Goal: Task Accomplishment & Management: Use online tool/utility

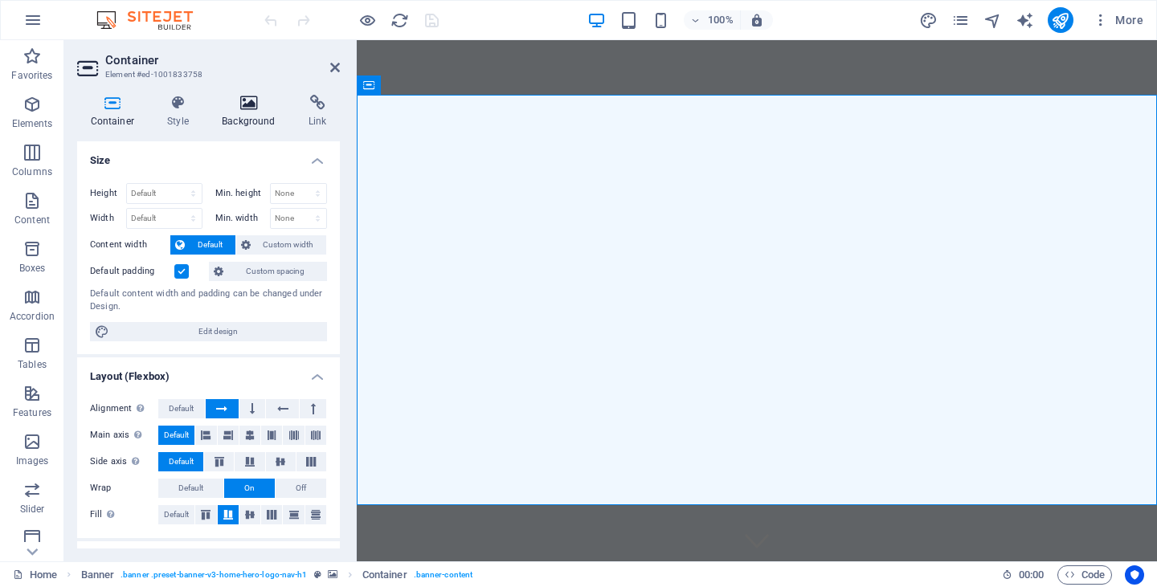
click at [252, 107] on icon at bounding box center [249, 103] width 80 height 16
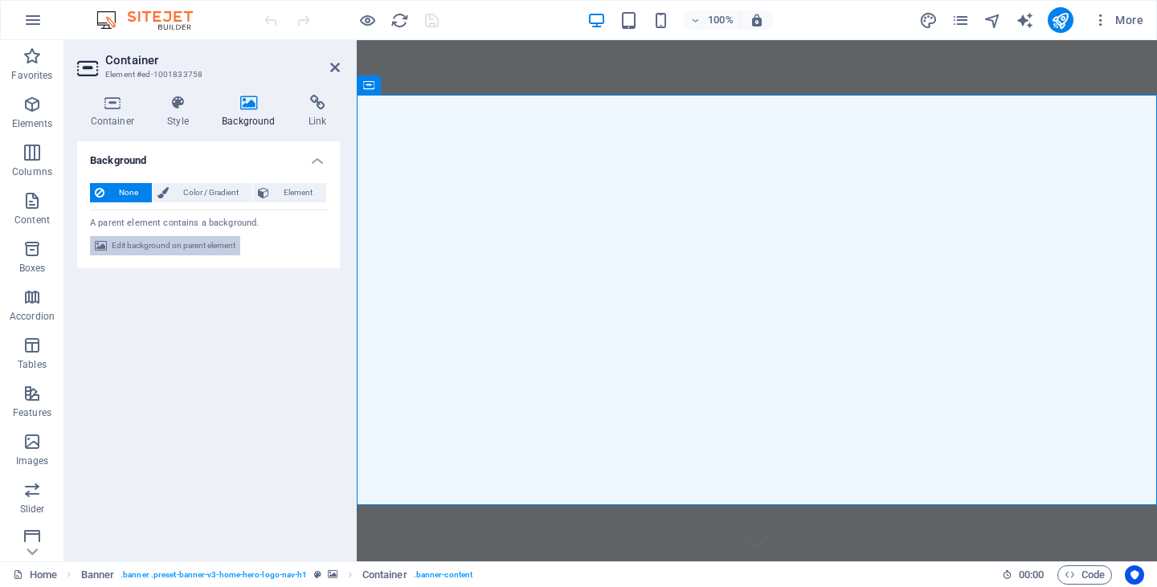
click at [198, 243] on span "Edit background on parent element" at bounding box center [174, 245] width 124 height 19
select select "ms"
select select "s"
select select "progressive"
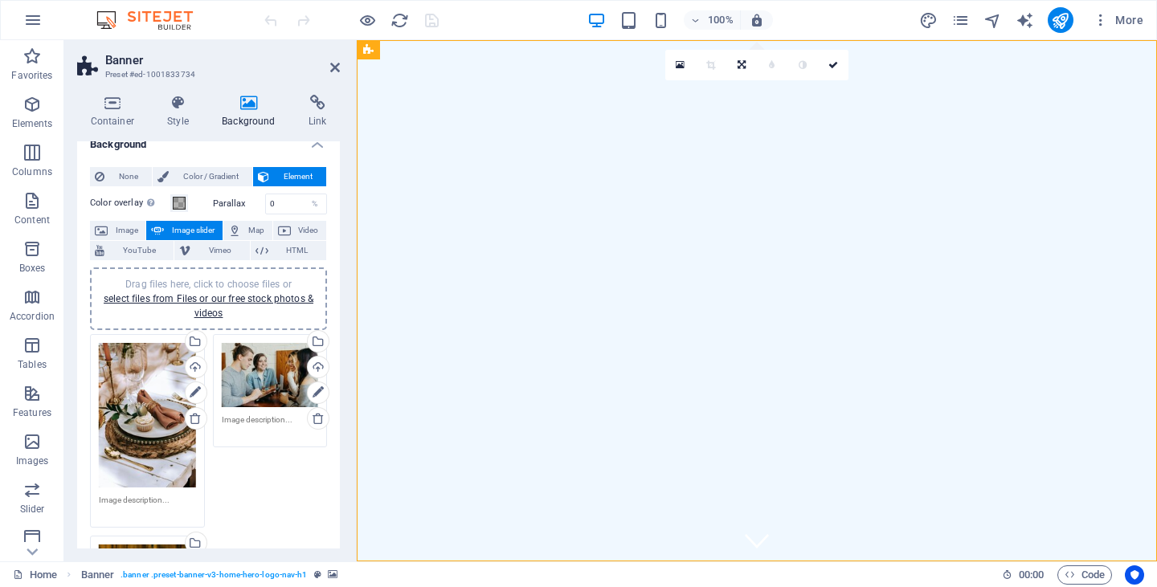
scroll to position [25, 0]
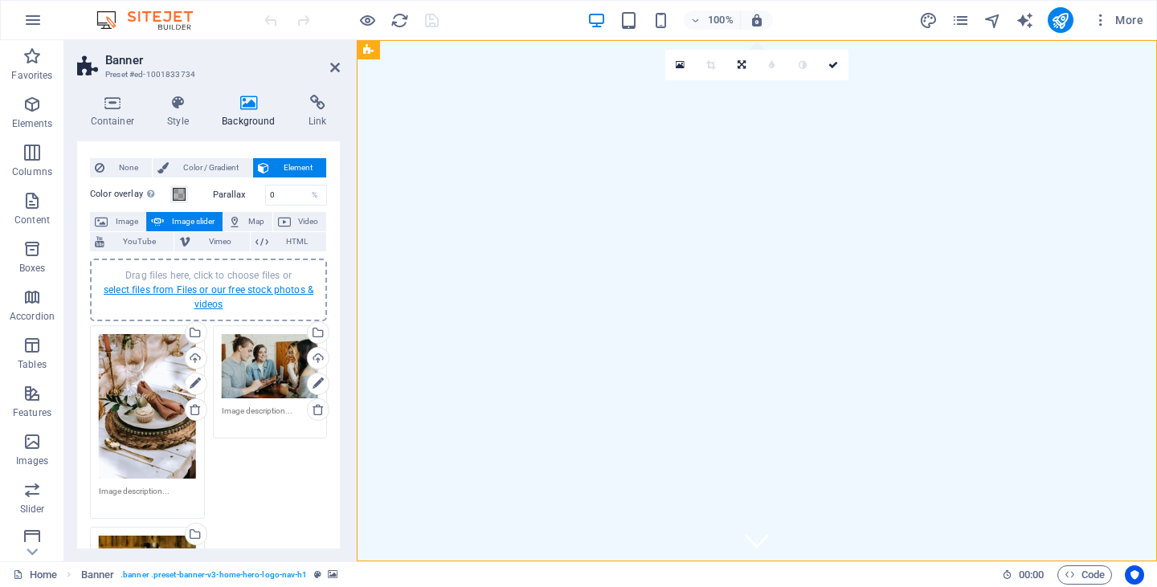
click at [257, 290] on link "select files from Files or our free stock photos & videos" at bounding box center [209, 297] width 210 height 26
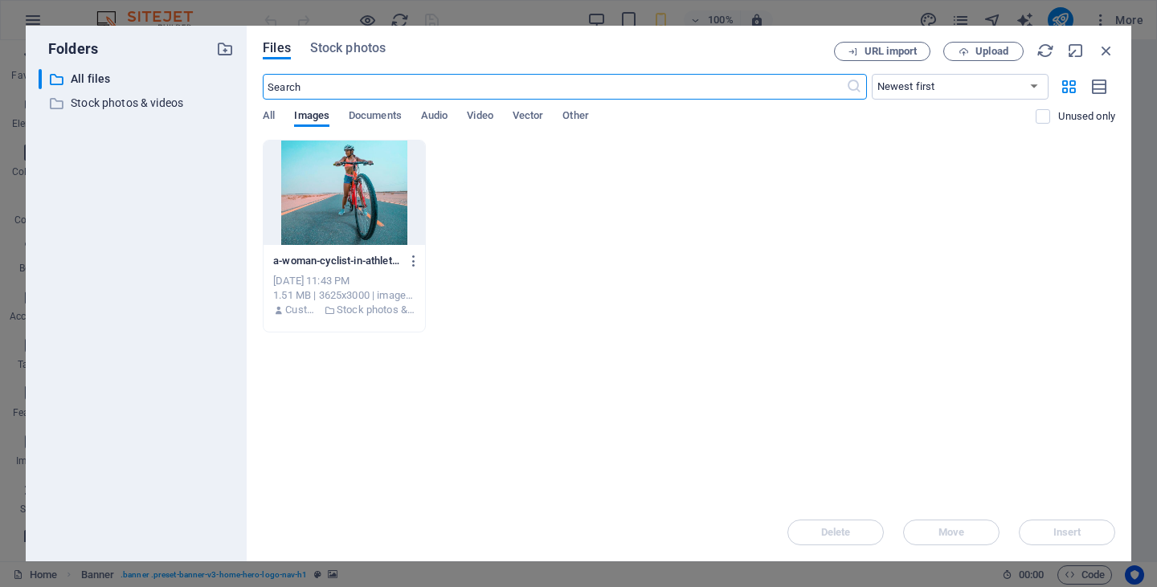
click at [351, 205] on div at bounding box center [345, 193] width 162 height 104
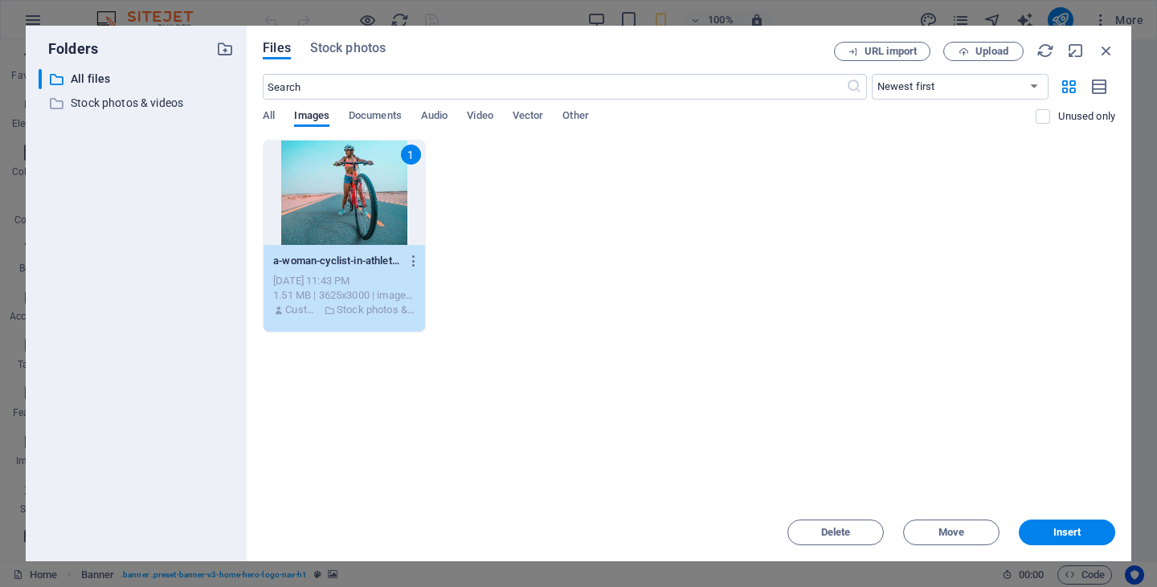
click at [351, 205] on div "1" at bounding box center [345, 193] width 162 height 104
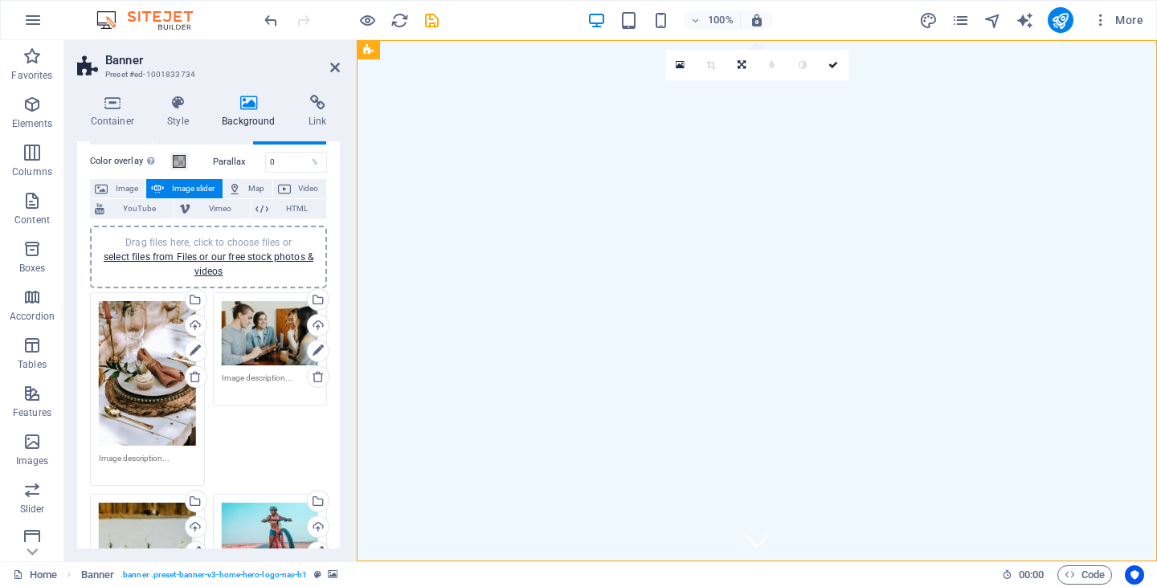
scroll to position [64, 0]
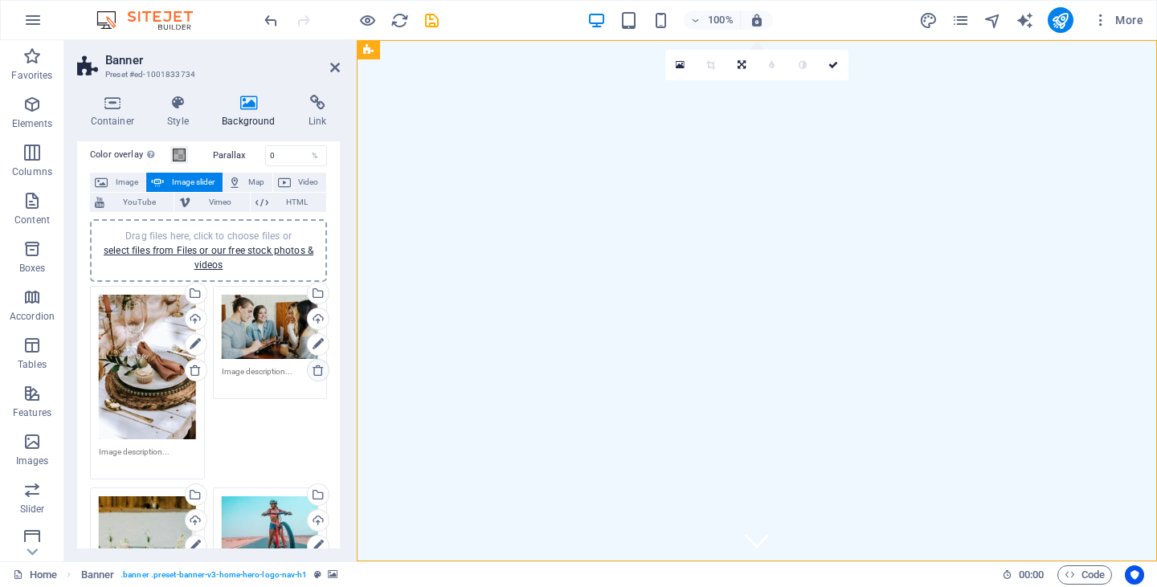
click at [319, 370] on icon at bounding box center [318, 370] width 13 height 13
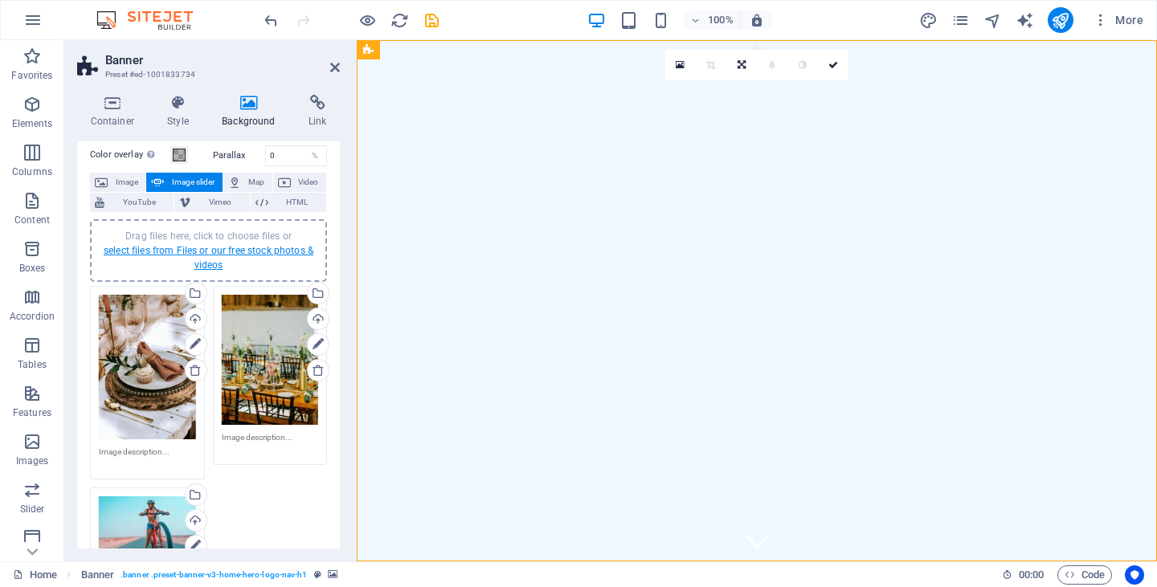
click at [226, 250] on link "select files from Files or our free stock photos & videos" at bounding box center [209, 258] width 210 height 26
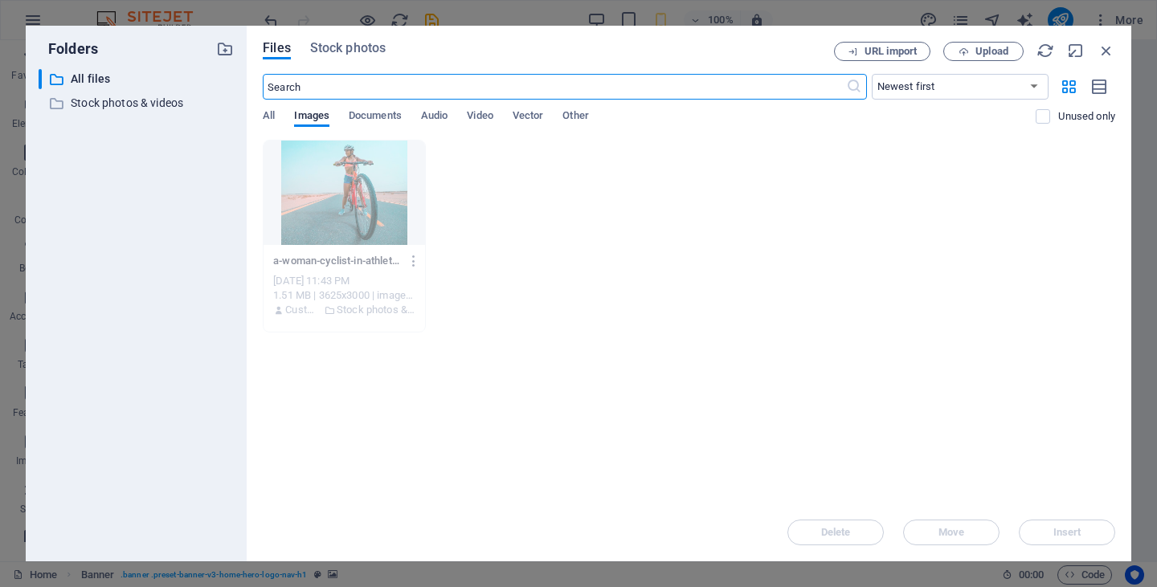
click at [354, 91] on input "text" at bounding box center [554, 87] width 583 height 26
type input "bike"
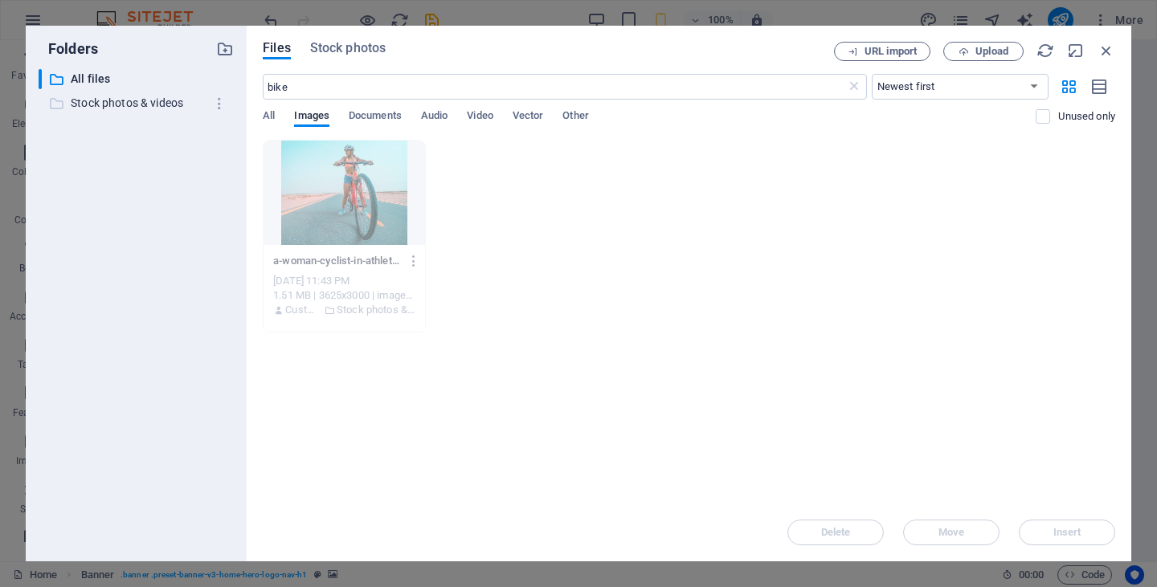
click at [98, 104] on p "Stock photos & videos" at bounding box center [137, 103] width 133 height 18
click at [181, 104] on p "Stock photos & videos" at bounding box center [137, 103] width 133 height 18
click at [266, 113] on span "All" at bounding box center [269, 117] width 12 height 22
click at [184, 100] on p "Stock photos & videos" at bounding box center [137, 103] width 133 height 18
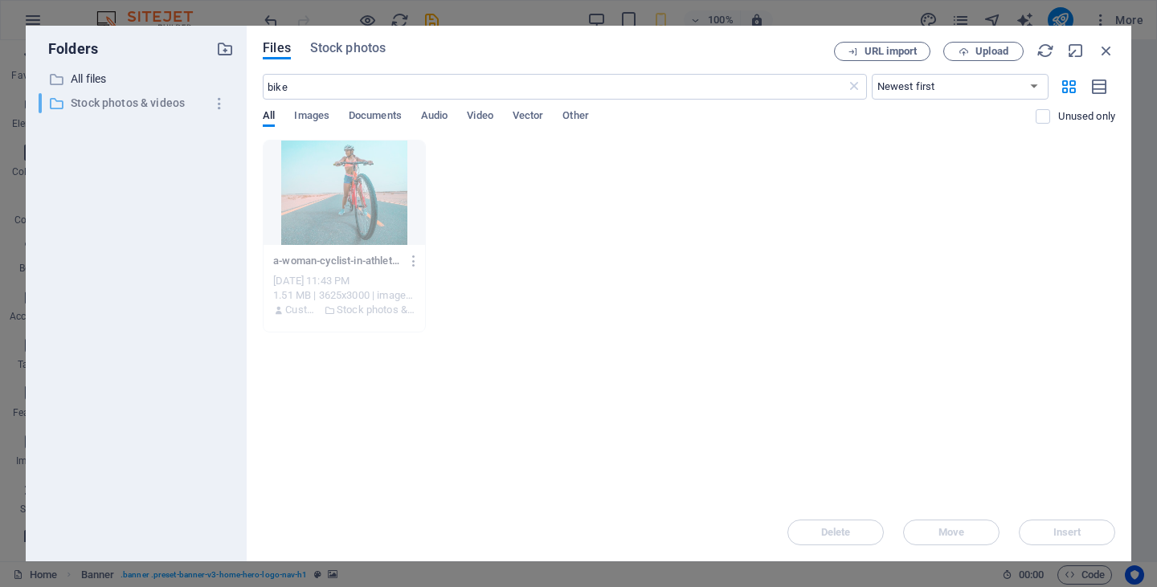
click at [184, 100] on p "Stock photos & videos" at bounding box center [137, 103] width 133 height 18
click at [1102, 51] on icon "button" at bounding box center [1107, 51] width 18 height 18
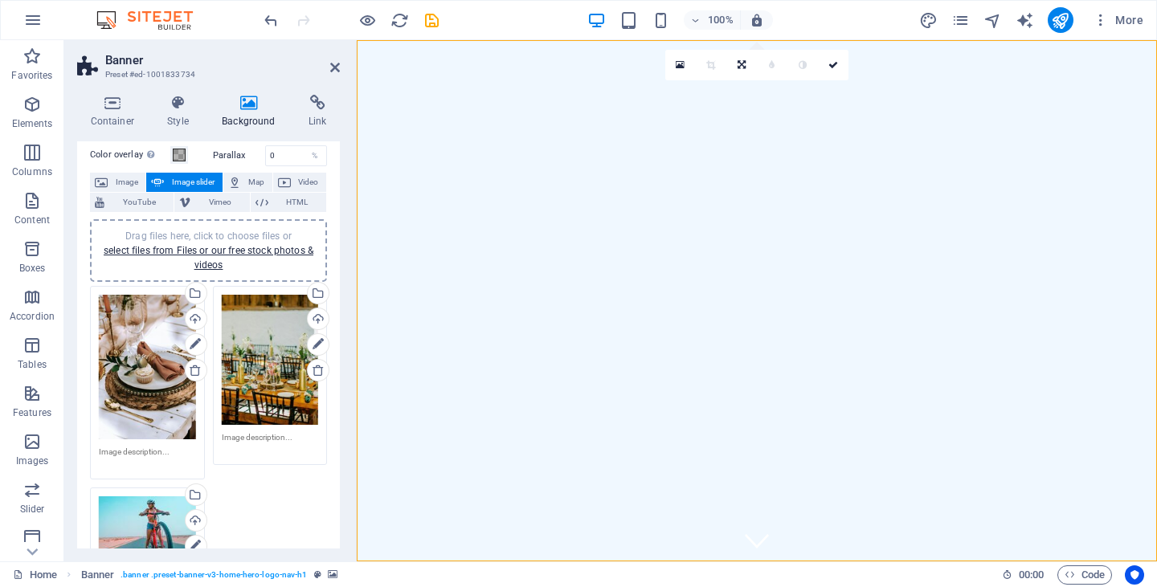
click at [135, 526] on div "Drag files here, click to choose files or select files from Files or our free s…" at bounding box center [147, 537] width 97 height 80
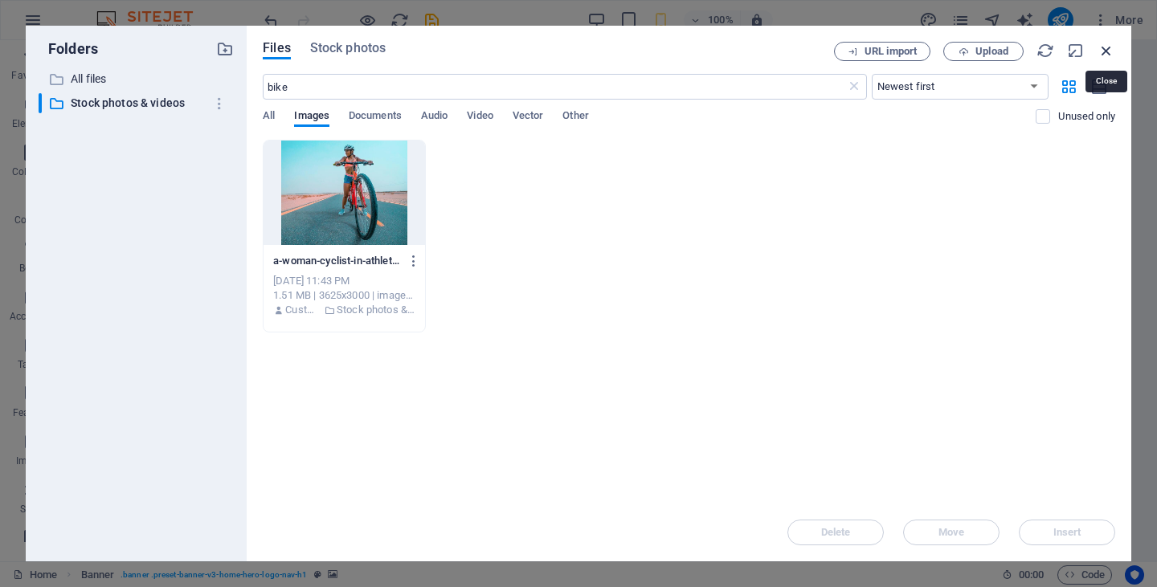
click at [1104, 51] on icon "button" at bounding box center [1107, 51] width 18 height 18
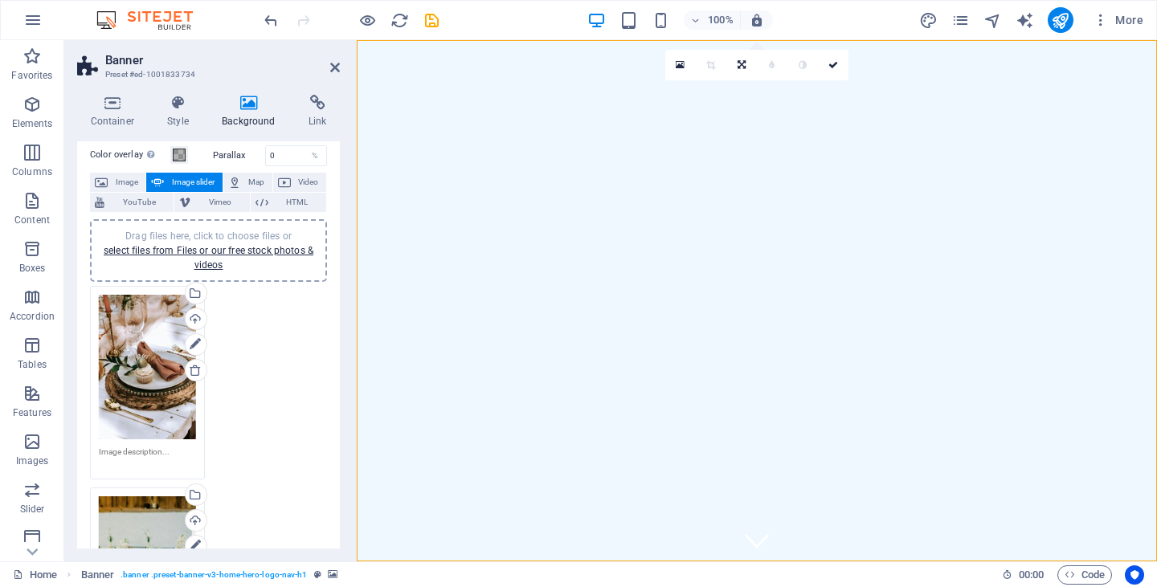
drag, startPoint x: 140, startPoint y: 524, endPoint x: 658, endPoint y: 233, distance: 594.3
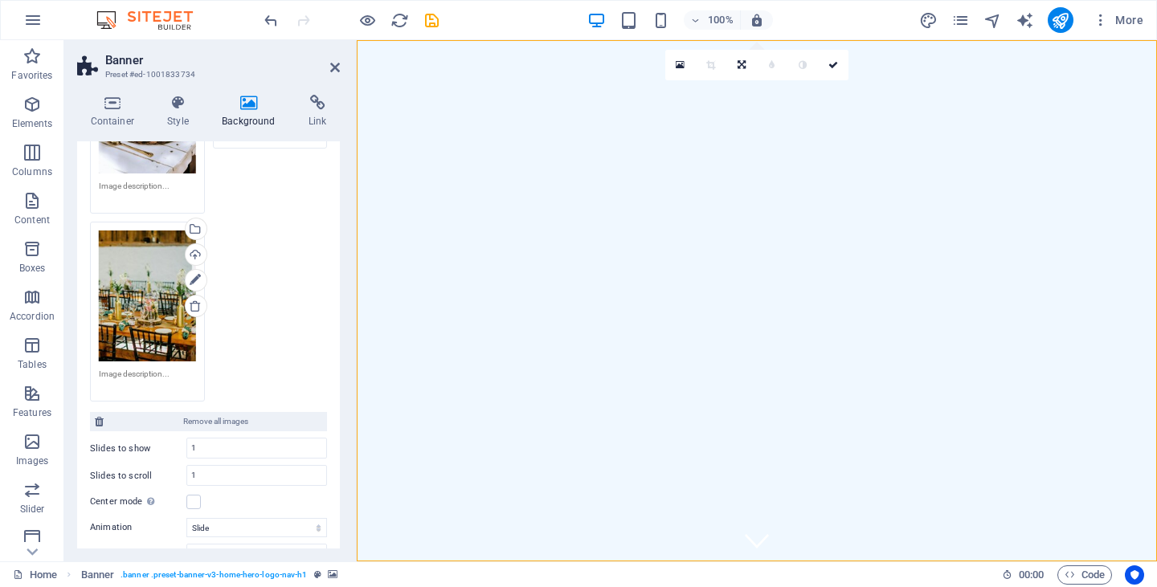
scroll to position [327, 0]
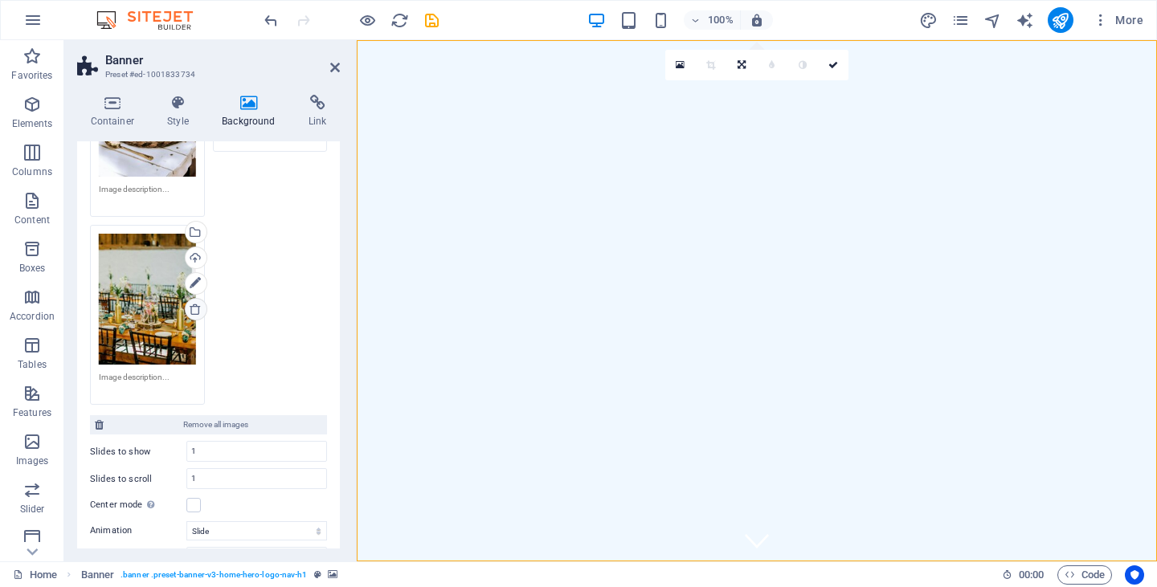
click at [192, 305] on icon at bounding box center [195, 309] width 13 height 13
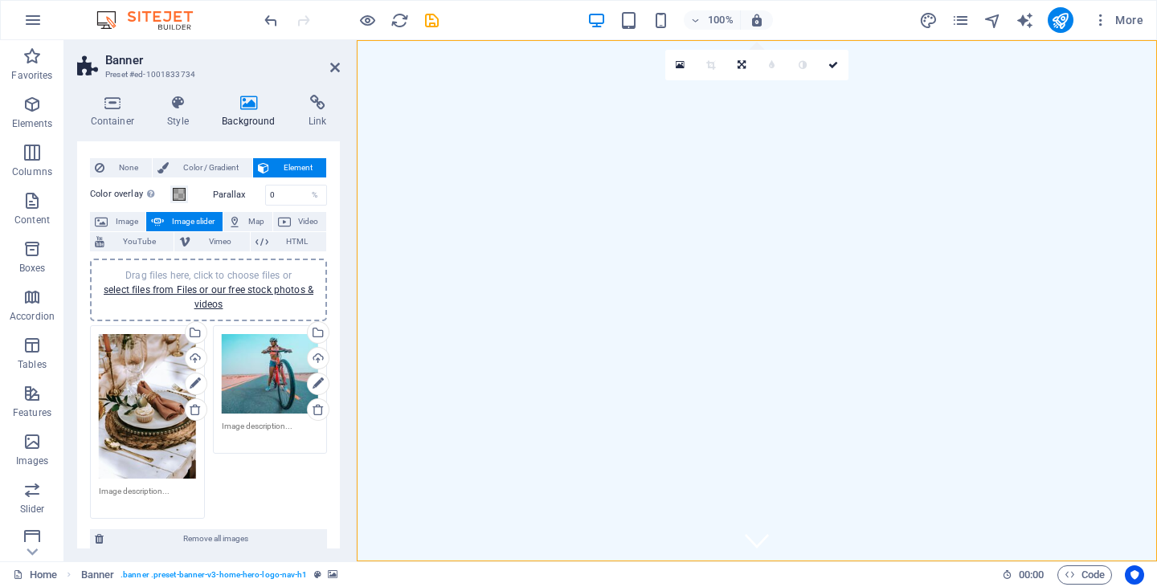
scroll to position [23, 0]
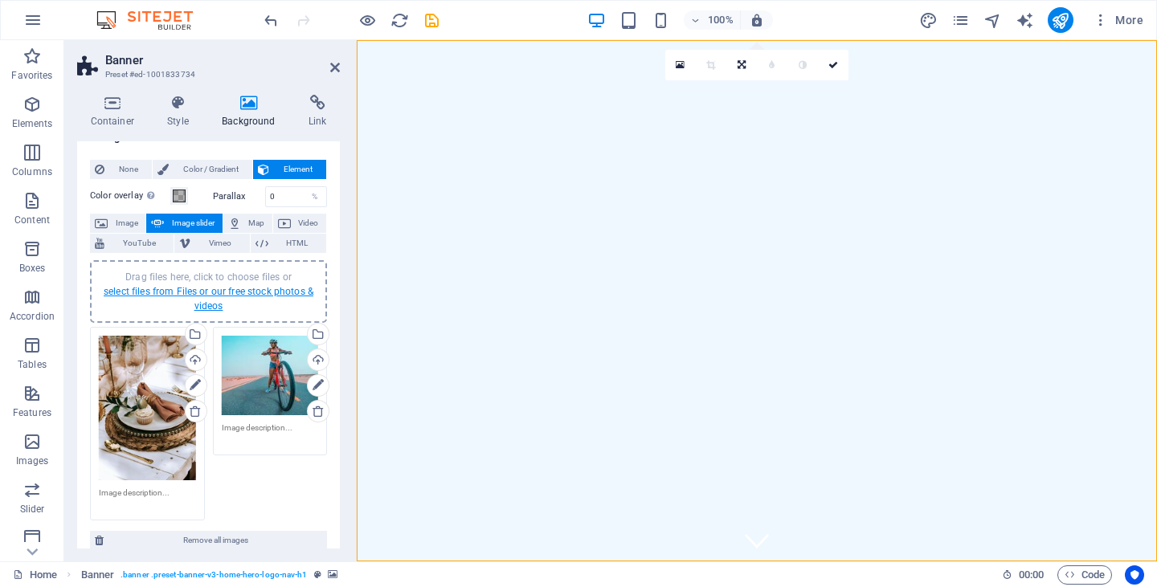
click at [221, 288] on link "select files from Files or our free stock photos & videos" at bounding box center [209, 299] width 210 height 26
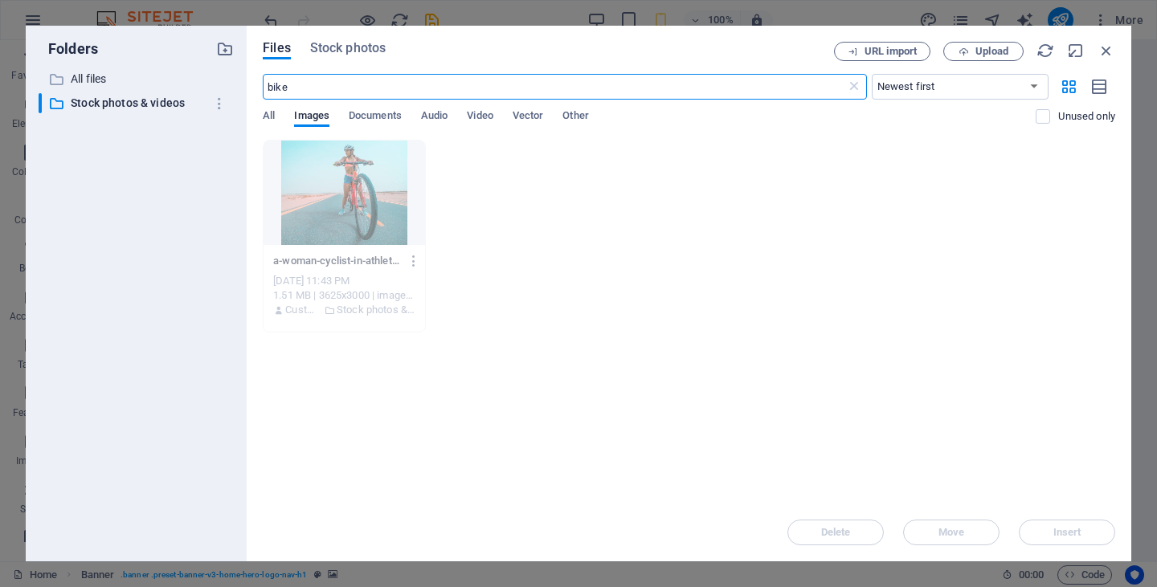
click at [304, 87] on input "bike" at bounding box center [554, 87] width 583 height 26
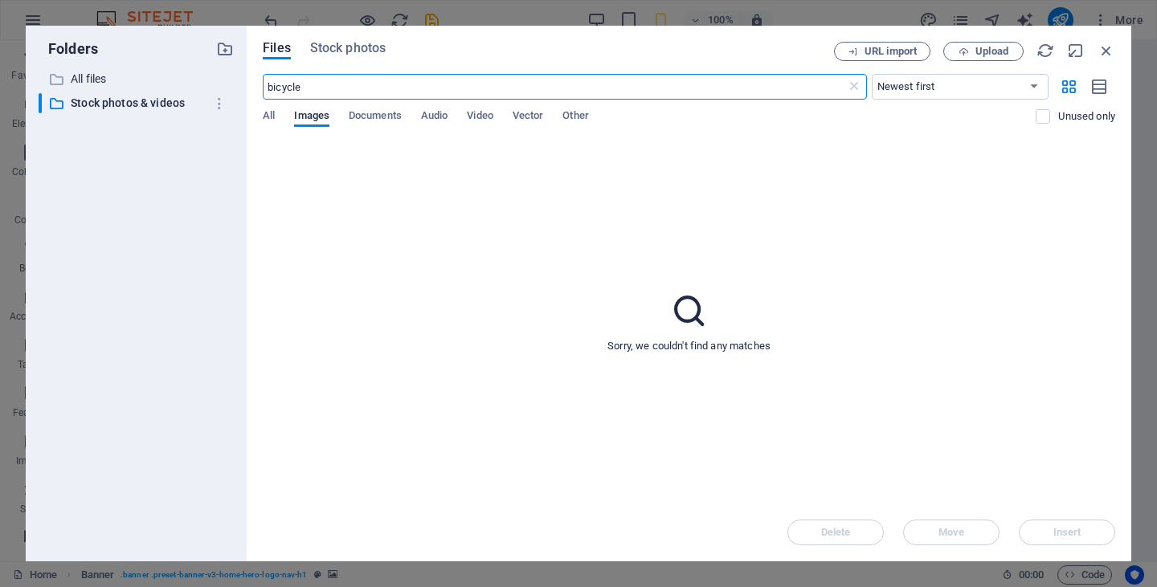
type input "bicycle"
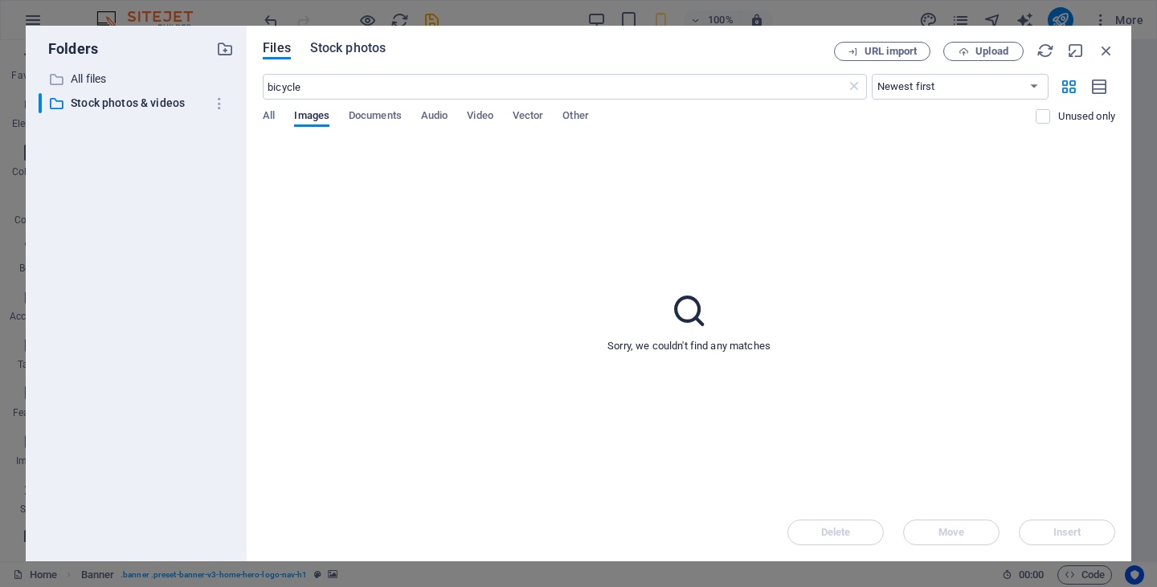
click at [345, 48] on span "Stock photos" at bounding box center [348, 48] width 76 height 19
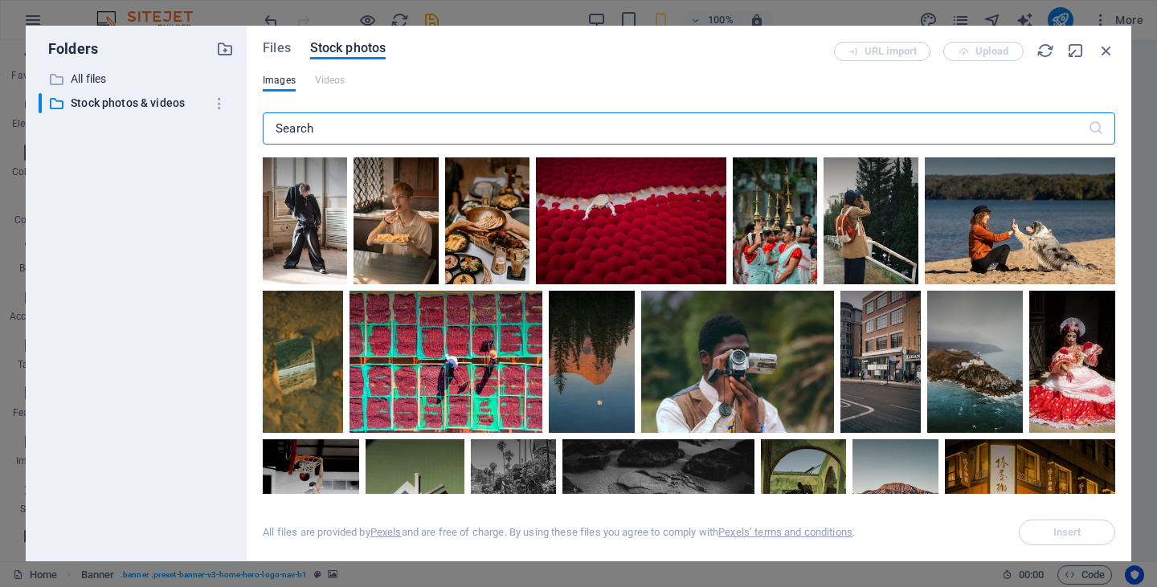
click at [302, 128] on input "text" at bounding box center [675, 128] width 825 height 32
type input "bikes"
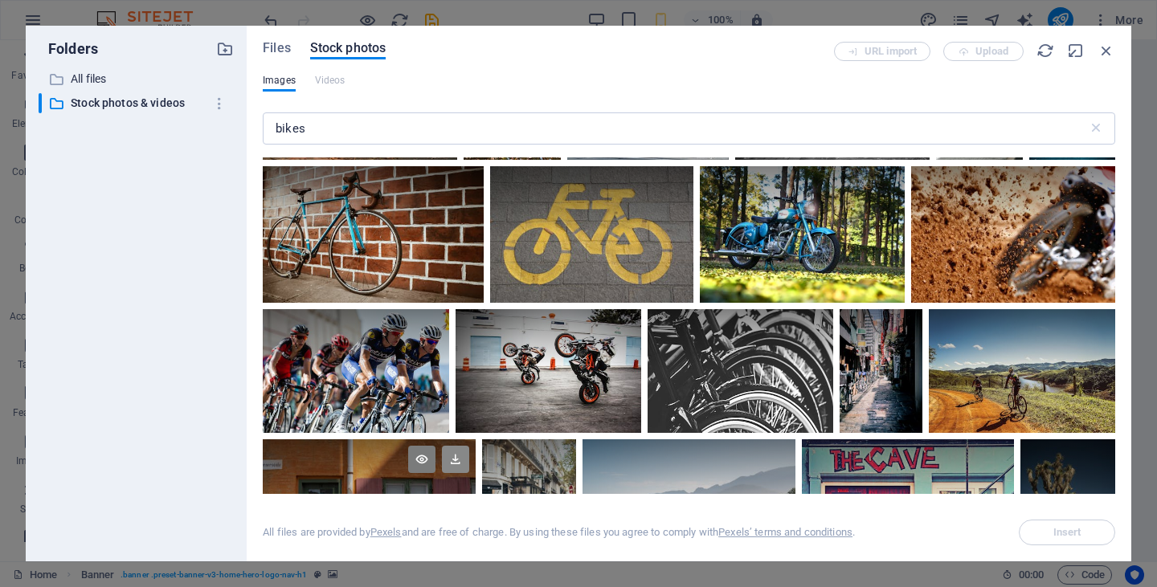
scroll to position [680, 0]
click at [1096, 328] on icon at bounding box center [1095, 330] width 27 height 27
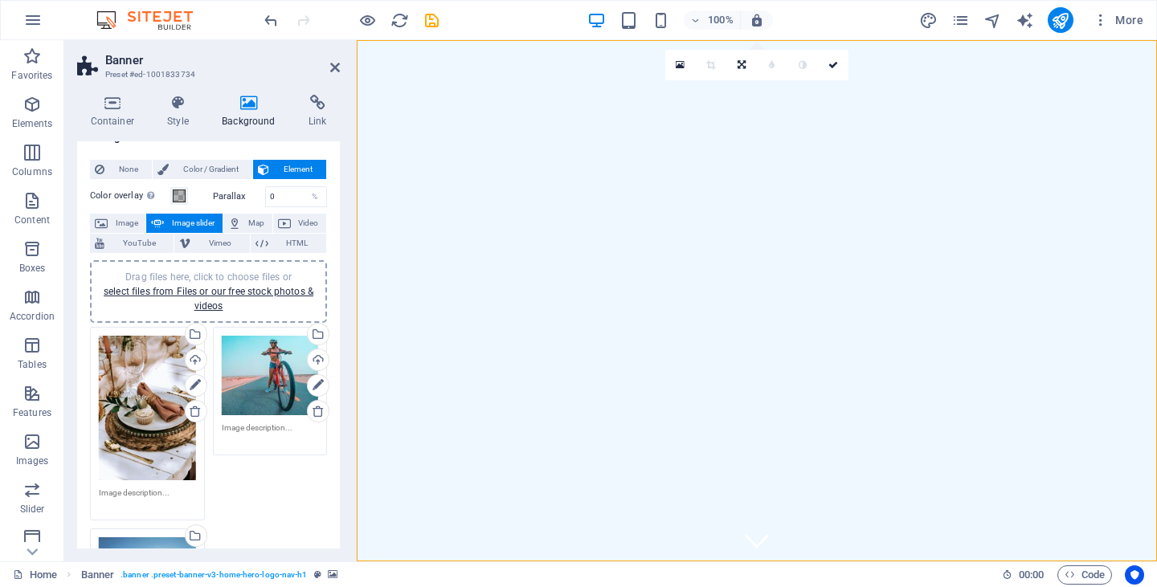
click at [141, 538] on div "Drag files here, click to choose files or select files from Files or our free s…" at bounding box center [147, 570] width 97 height 65
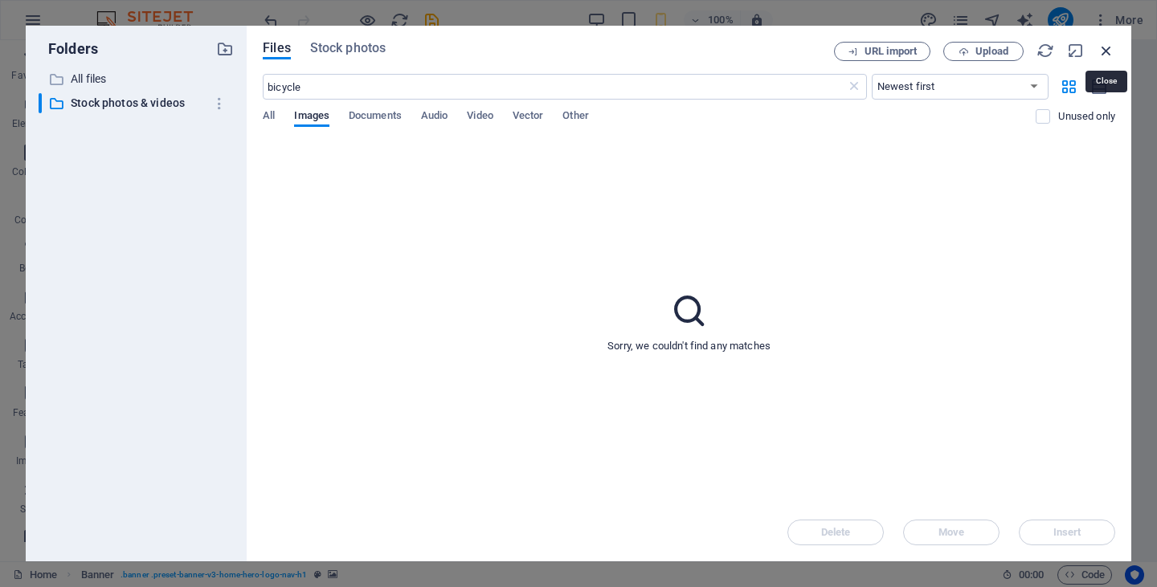
click at [1106, 47] on icon "button" at bounding box center [1107, 51] width 18 height 18
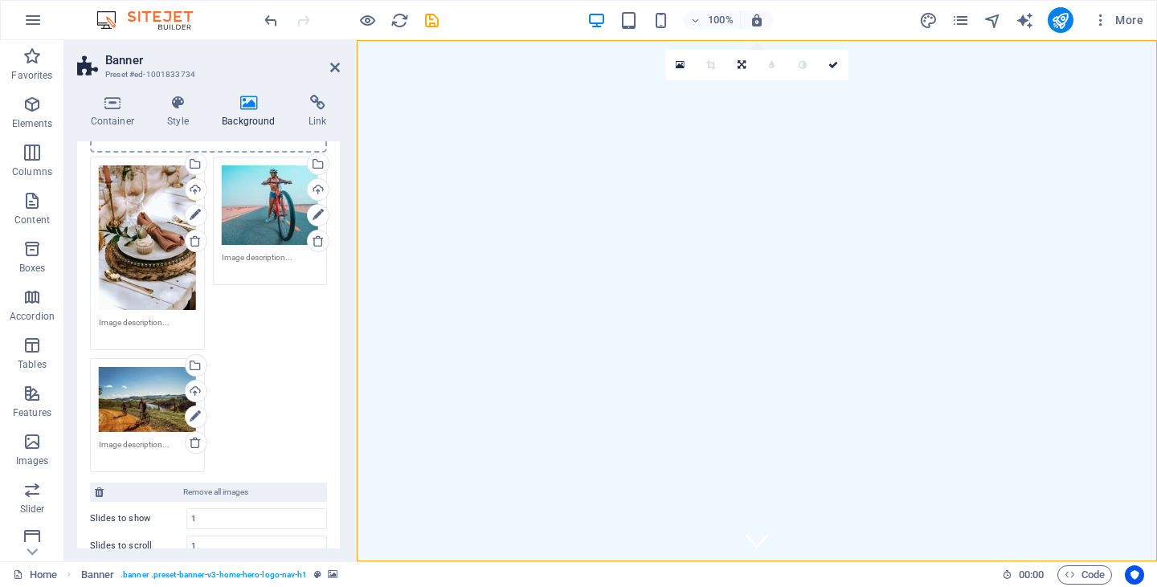
scroll to position [186, 0]
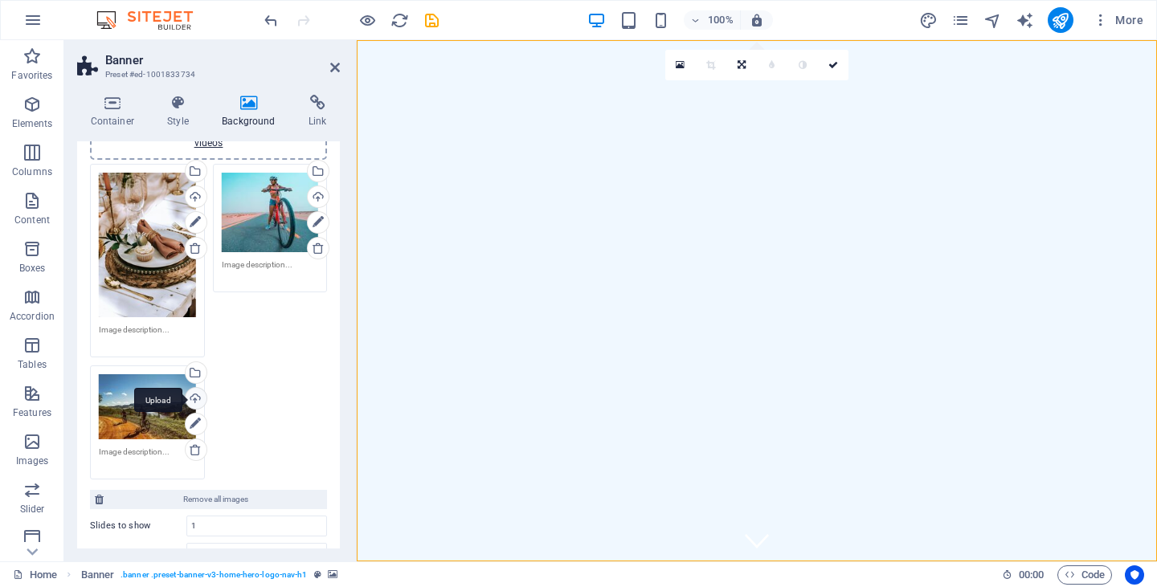
click at [193, 399] on div "Upload" at bounding box center [194, 400] width 24 height 24
click at [239, 100] on icon at bounding box center [249, 103] width 80 height 16
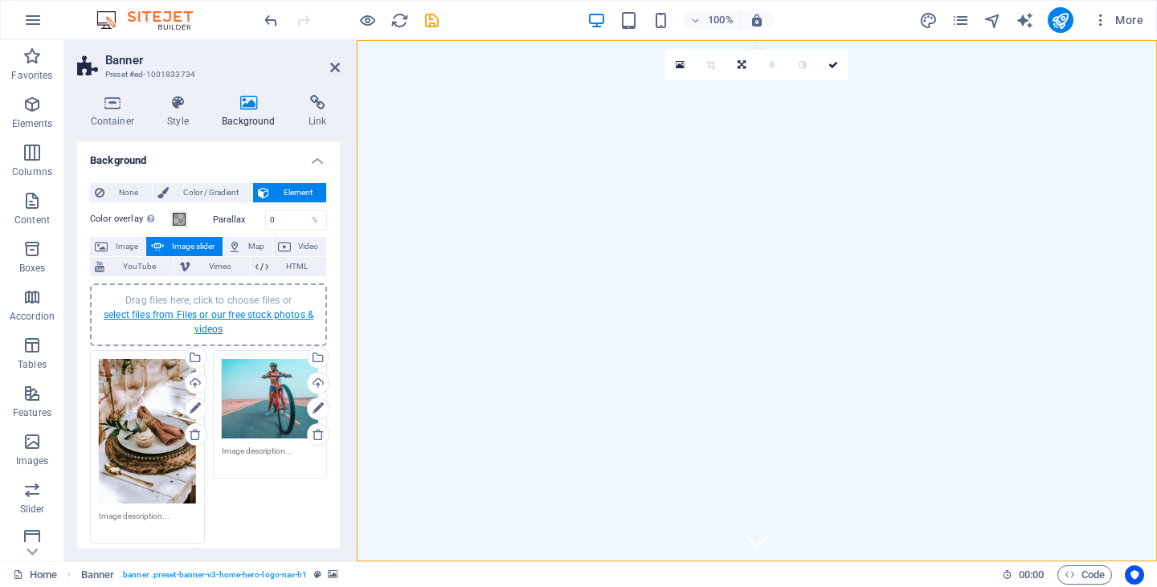
click at [204, 316] on link "select files from Files or our free stock photos & videos" at bounding box center [209, 322] width 210 height 26
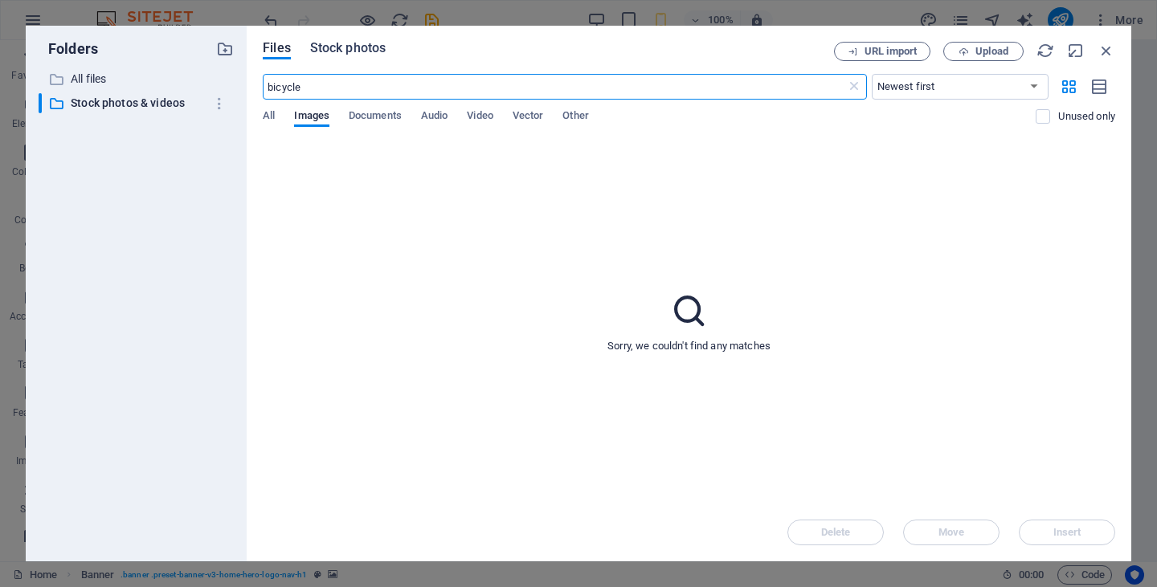
click at [346, 45] on span "Stock photos" at bounding box center [348, 48] width 76 height 19
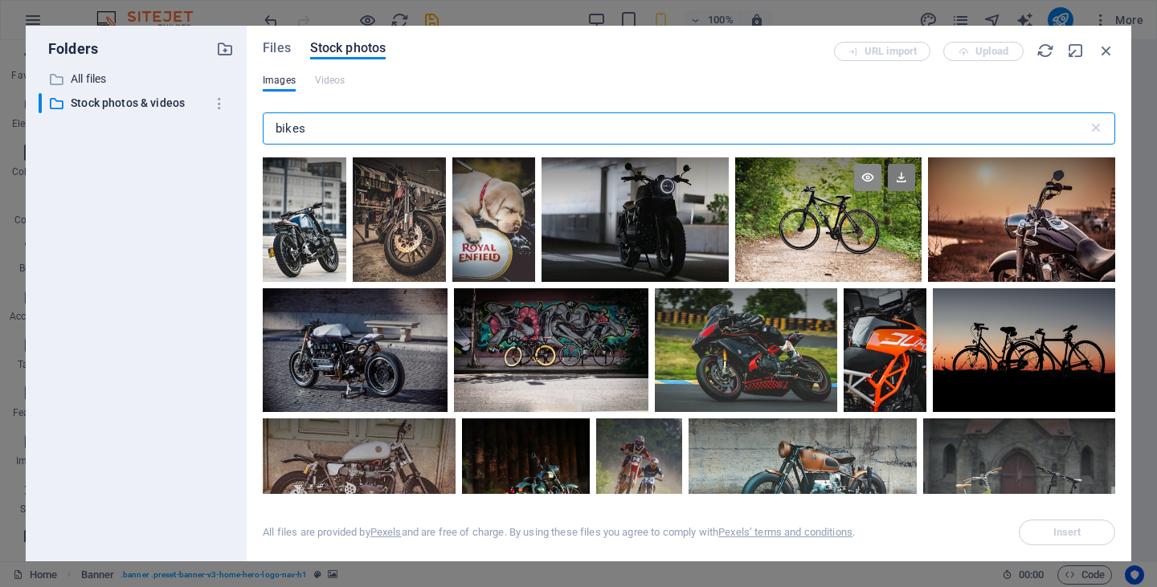
click at [865, 181] on icon at bounding box center [867, 177] width 27 height 27
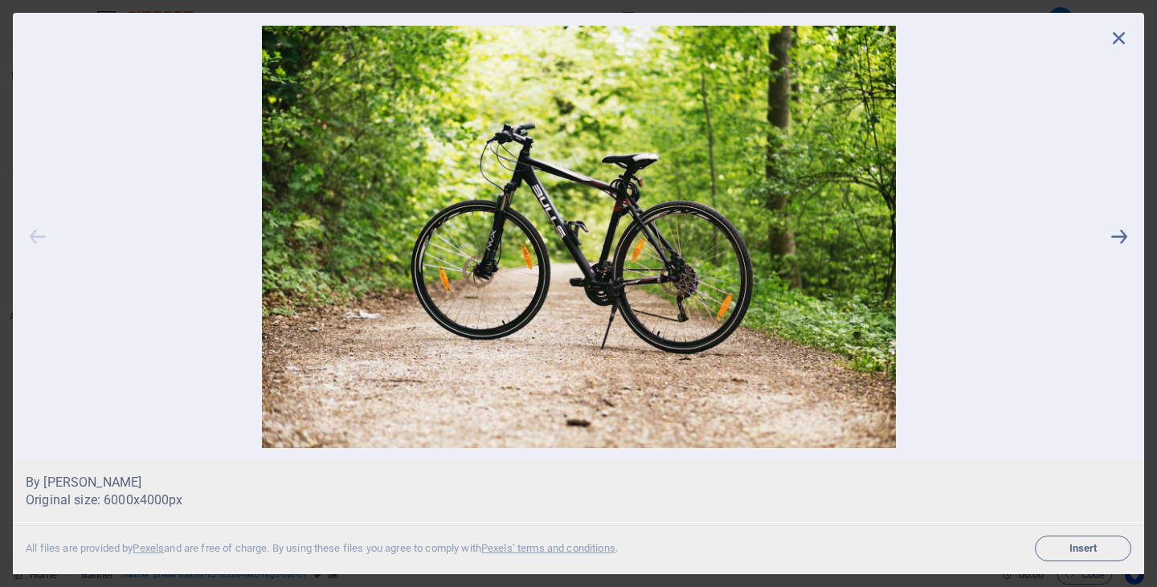
click at [39, 233] on icon at bounding box center [38, 237] width 24 height 423
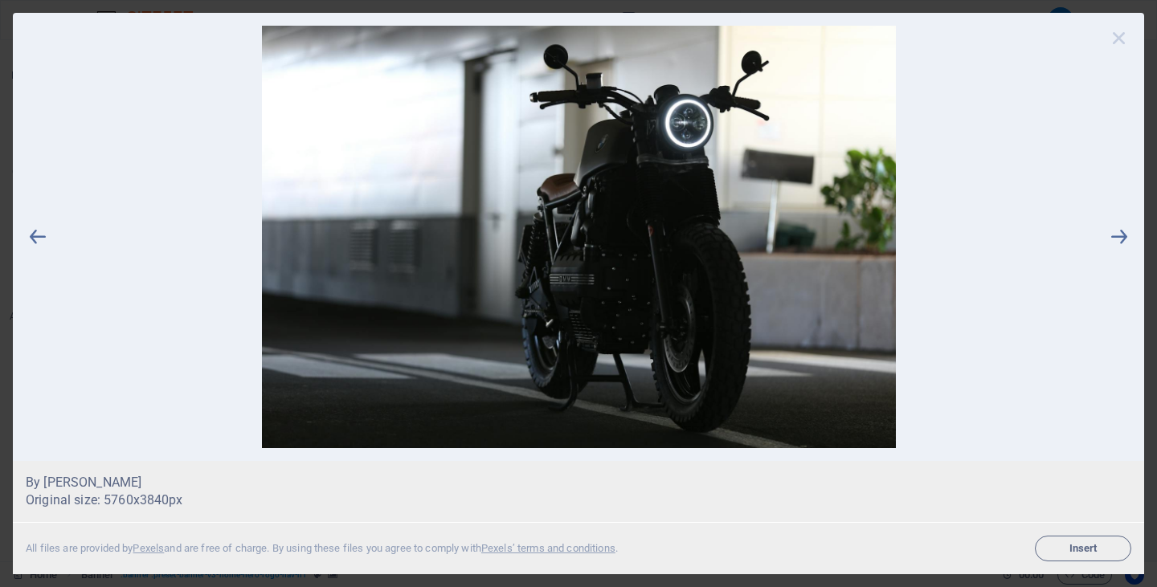
click at [1123, 34] on icon at bounding box center [1119, 38] width 24 height 24
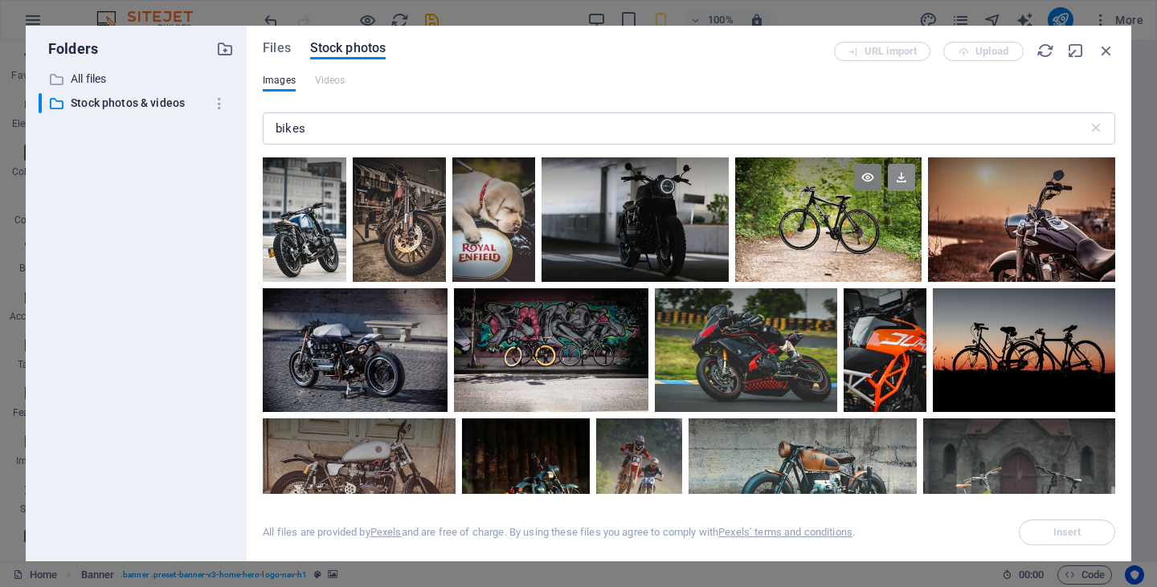
click at [901, 174] on icon at bounding box center [901, 177] width 27 height 27
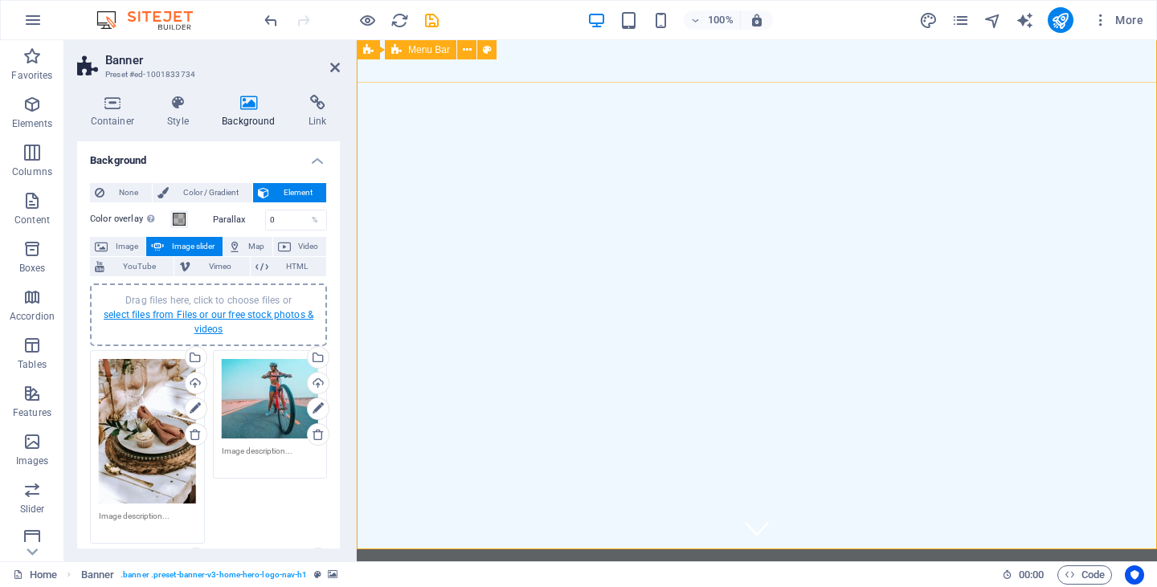
click at [199, 313] on link "select files from Files or our free stock photos & videos" at bounding box center [209, 322] width 210 height 26
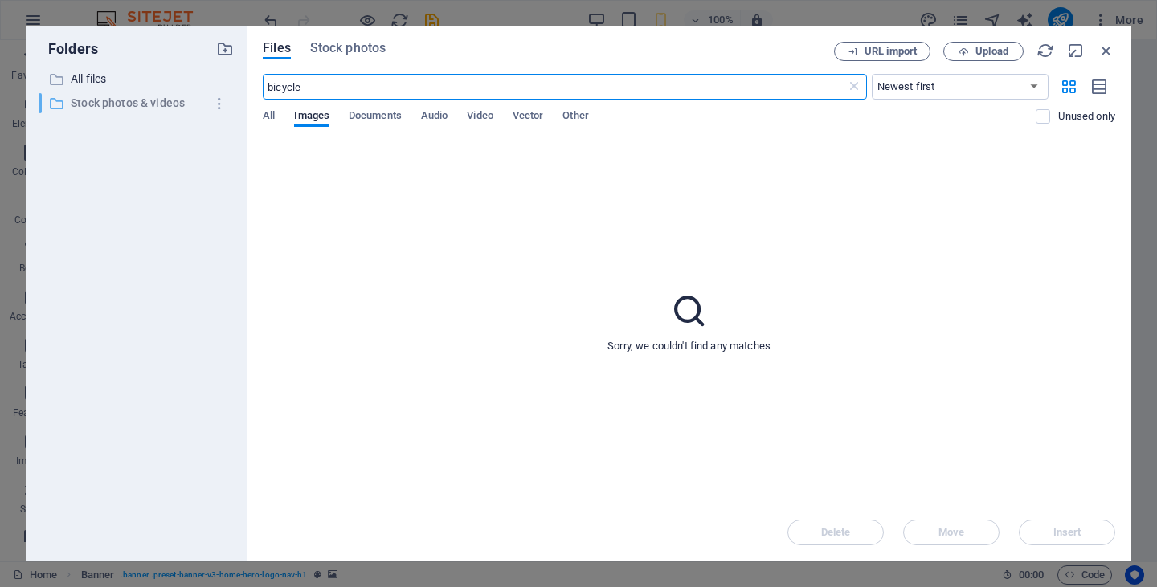
click at [107, 100] on p "Stock photos & videos" at bounding box center [137, 103] width 133 height 18
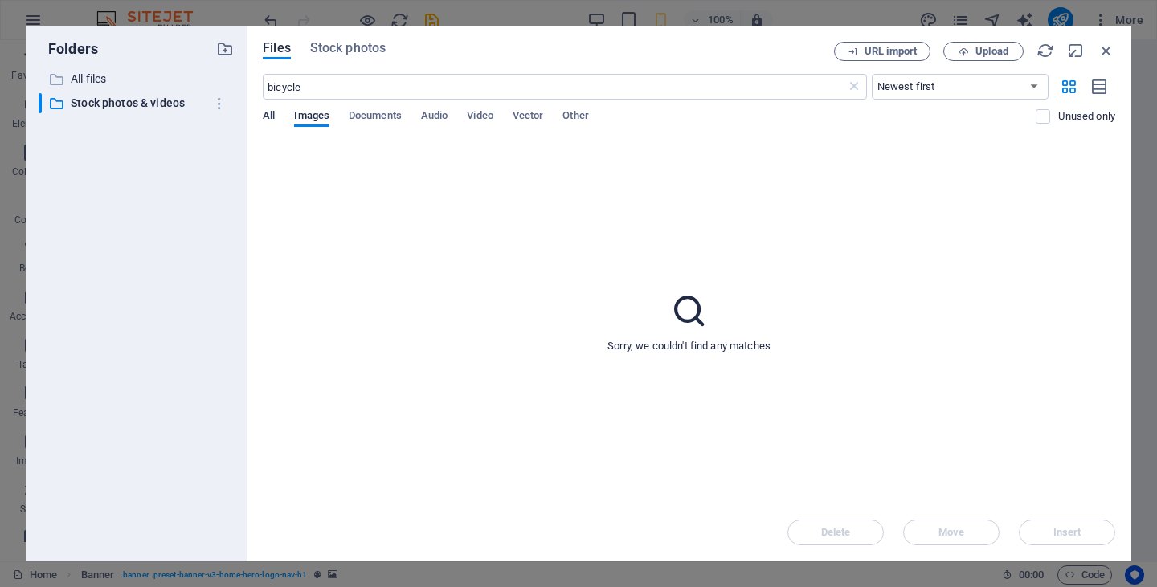
click at [270, 113] on span "All" at bounding box center [269, 117] width 12 height 22
click at [154, 110] on p "Stock photos & videos" at bounding box center [137, 103] width 133 height 18
click at [349, 46] on span "Stock photos" at bounding box center [348, 48] width 76 height 19
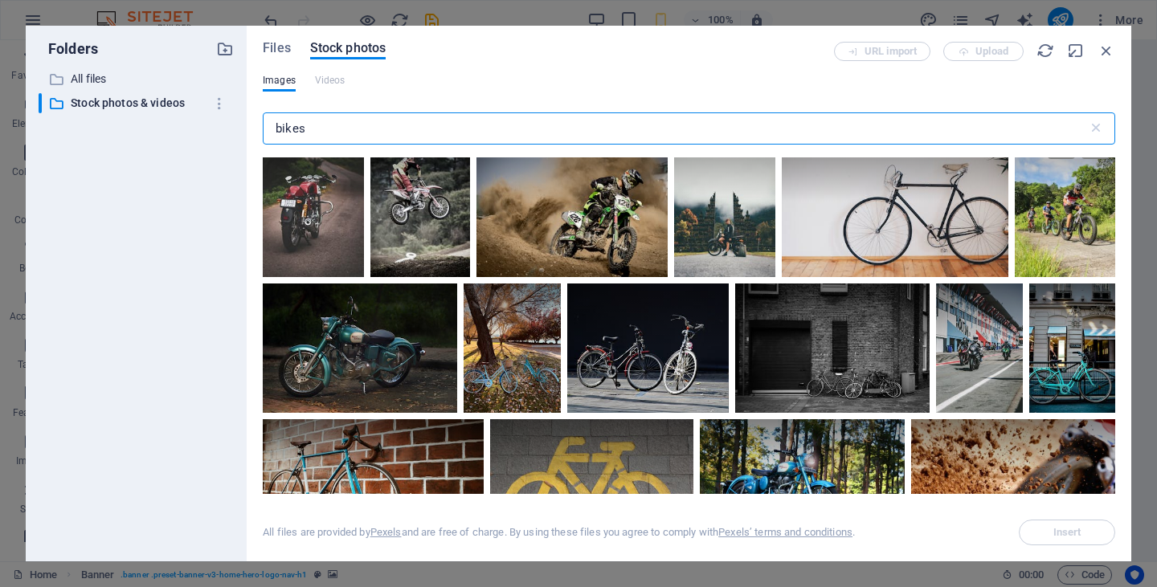
scroll to position [426, 0]
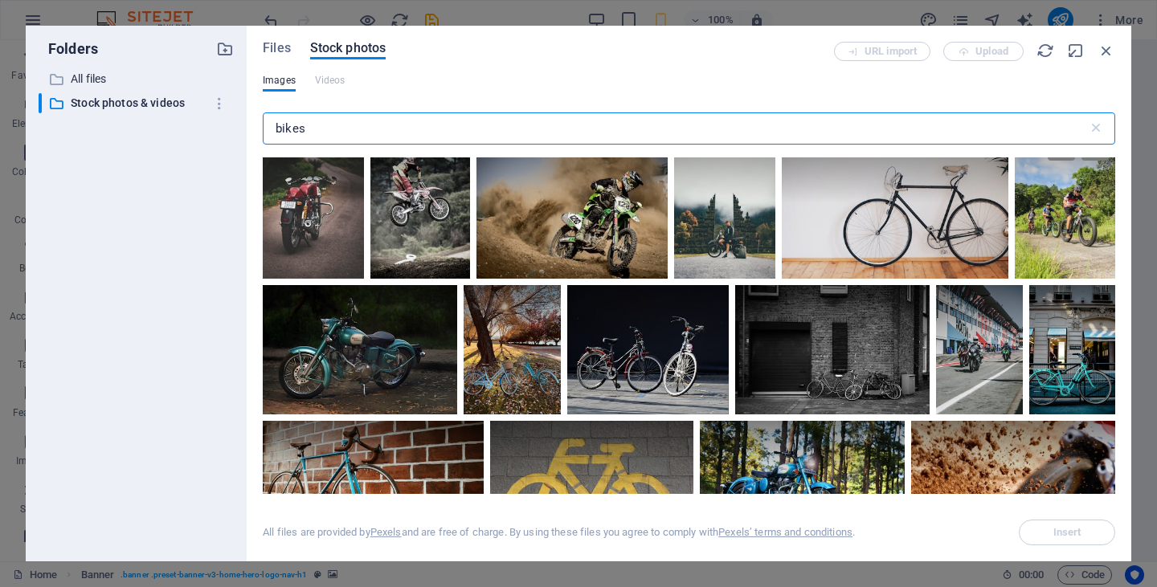
click at [1067, 199] on div at bounding box center [1065, 165] width 100 height 76
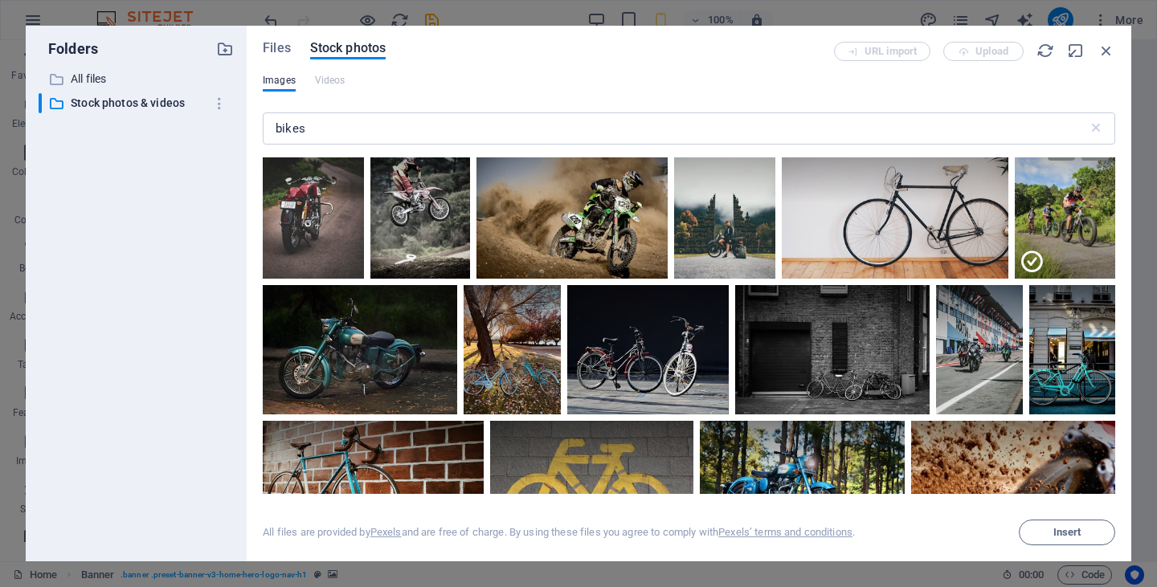
scroll to position [390, 0]
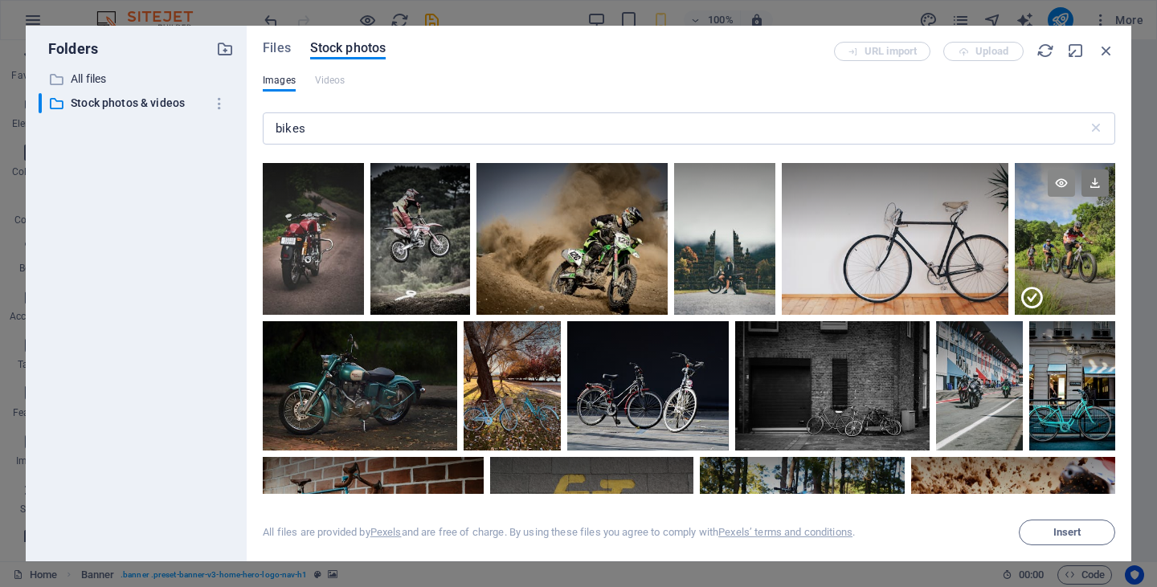
click at [1060, 179] on icon at bounding box center [1061, 183] width 27 height 27
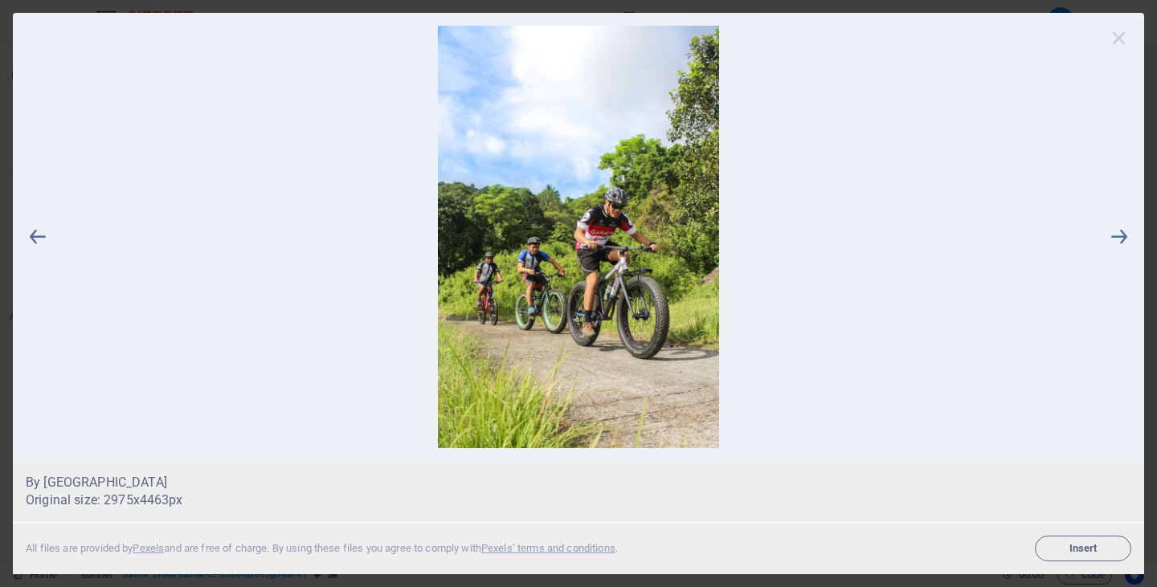
click at [1117, 34] on icon at bounding box center [1119, 38] width 24 height 24
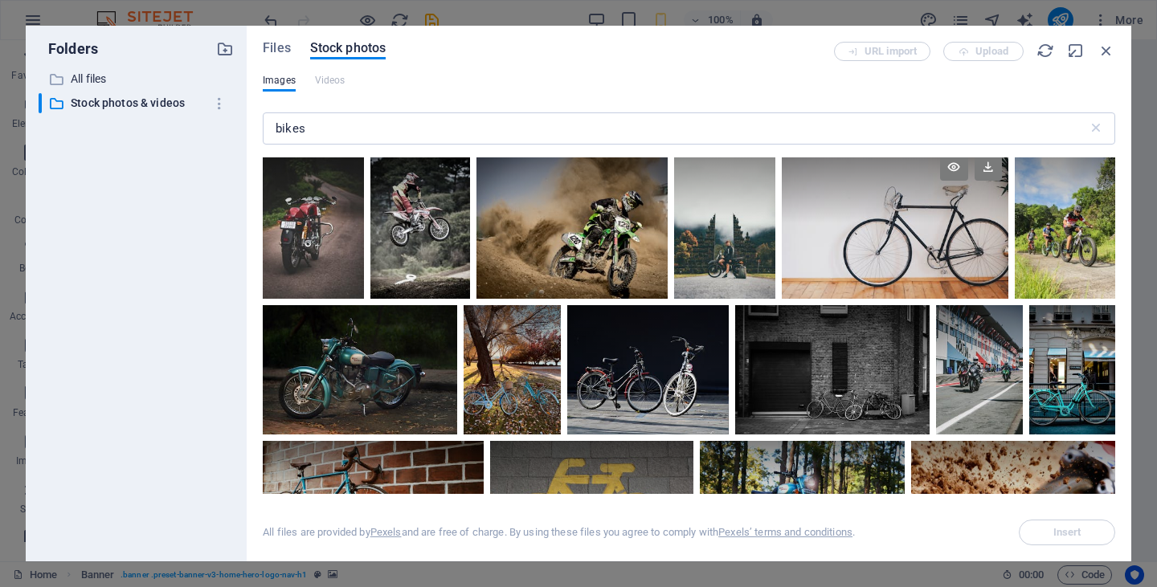
scroll to position [410, 0]
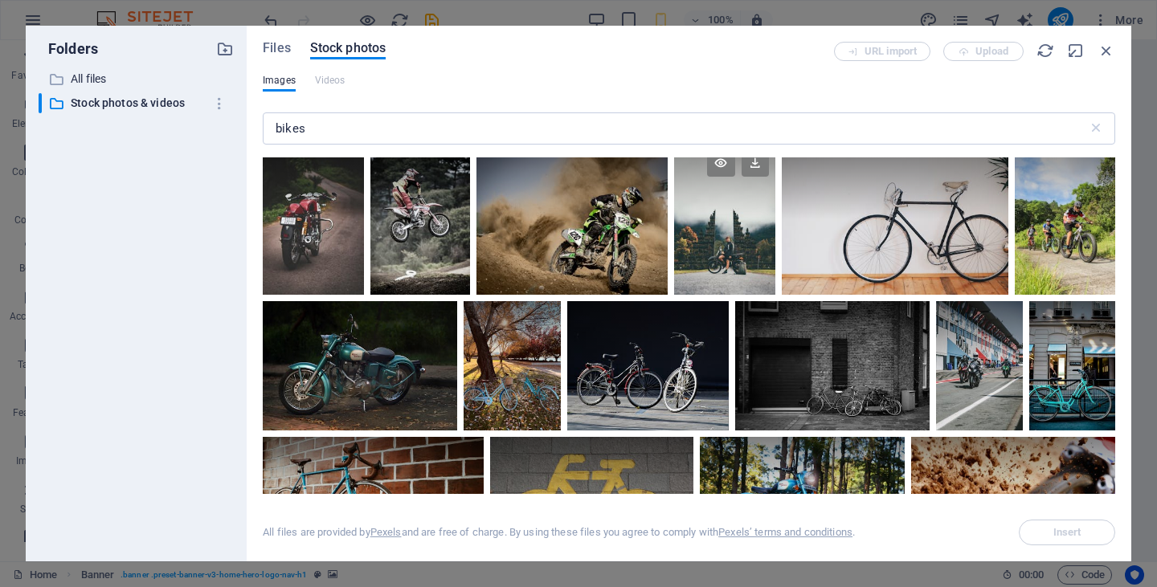
click at [734, 257] on div at bounding box center [724, 219] width 100 height 152
click at [734, 257] on div at bounding box center [724, 257] width 100 height 76
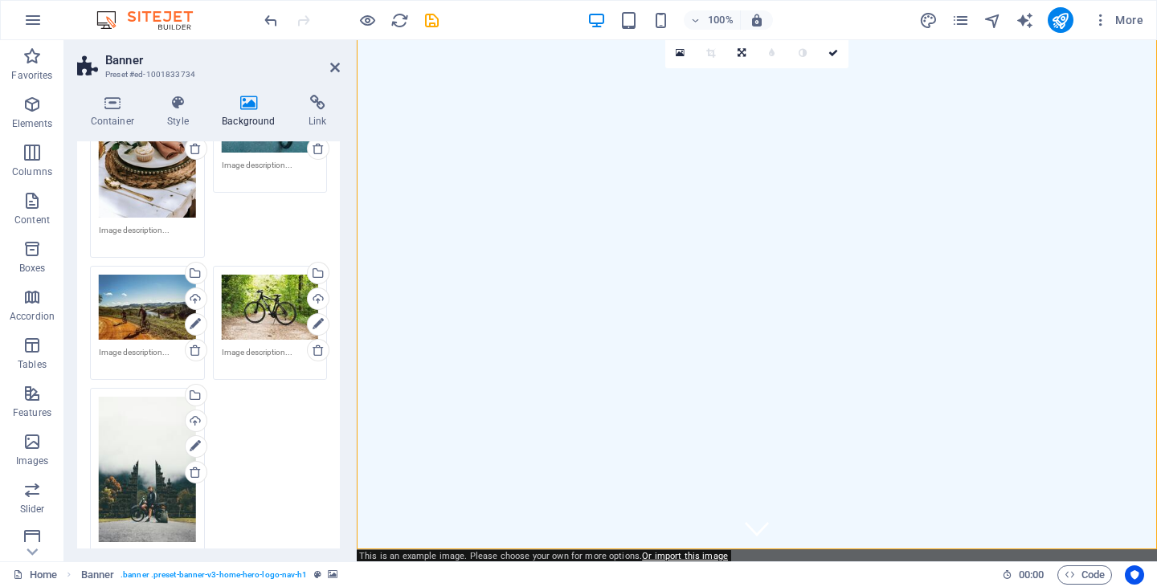
scroll to position [407, 0]
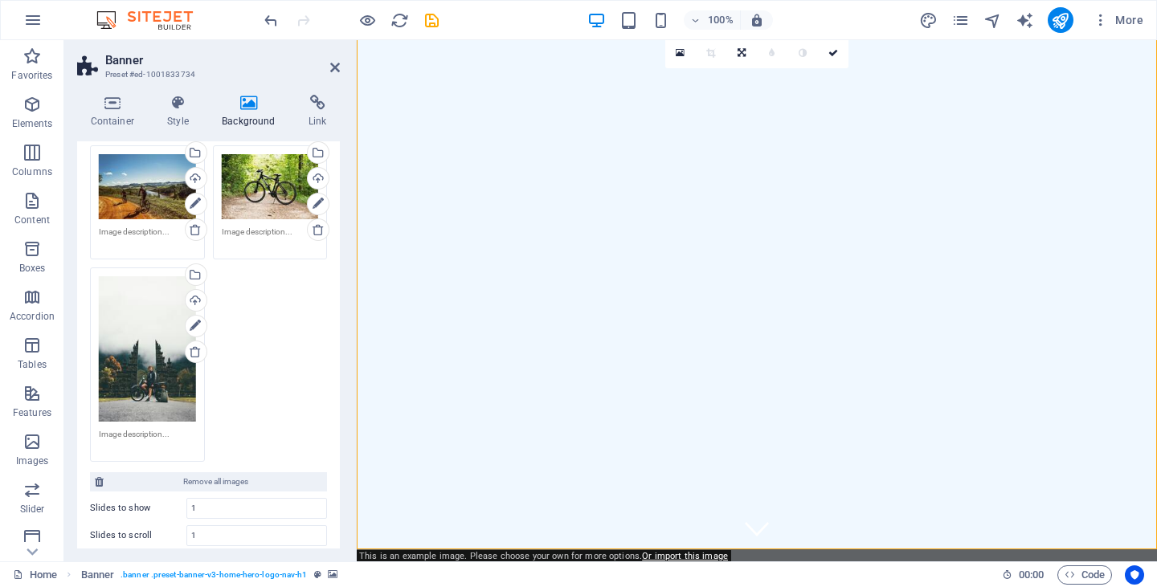
click at [153, 347] on div "Drag files here, click to choose files or select files from Files or our free s…" at bounding box center [147, 348] width 97 height 145
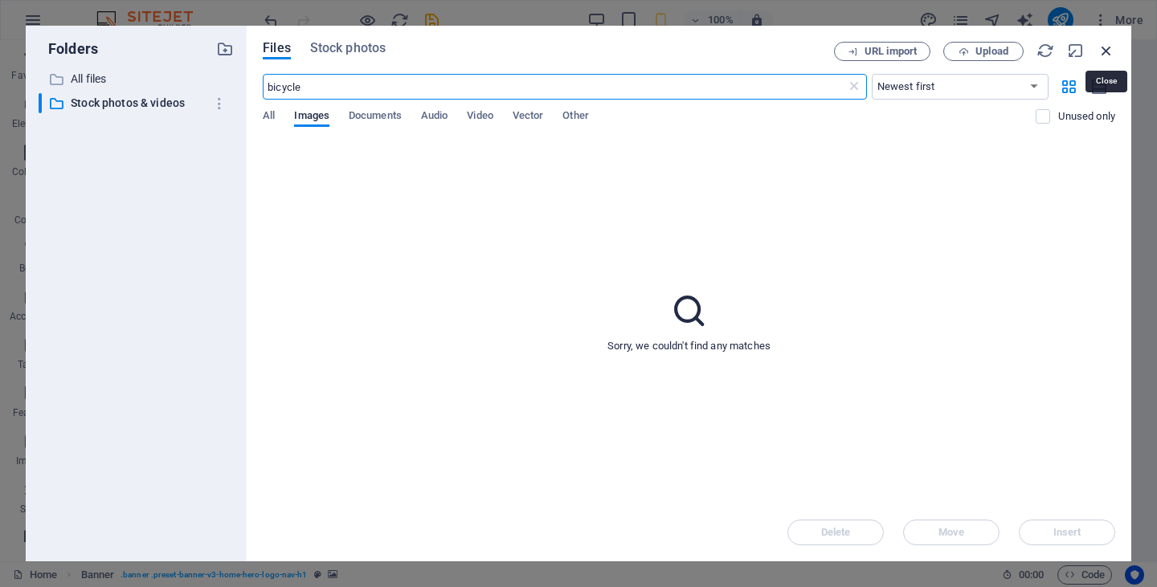
click at [1110, 45] on icon "button" at bounding box center [1107, 51] width 18 height 18
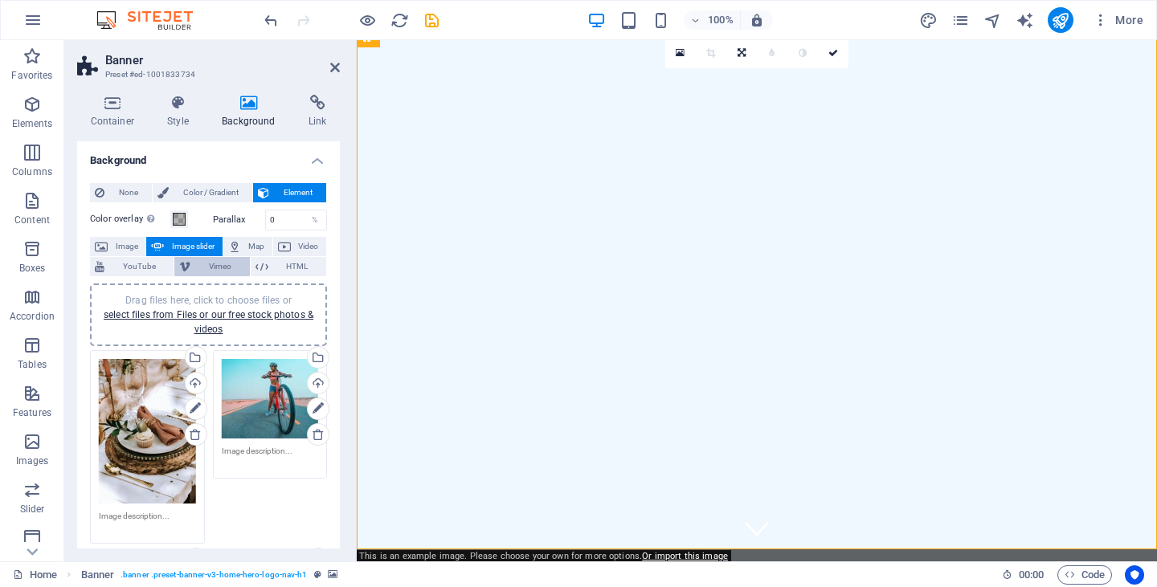
scroll to position [0, 0]
click at [196, 317] on link "select files from Files or our free stock photos & videos" at bounding box center [209, 322] width 210 height 26
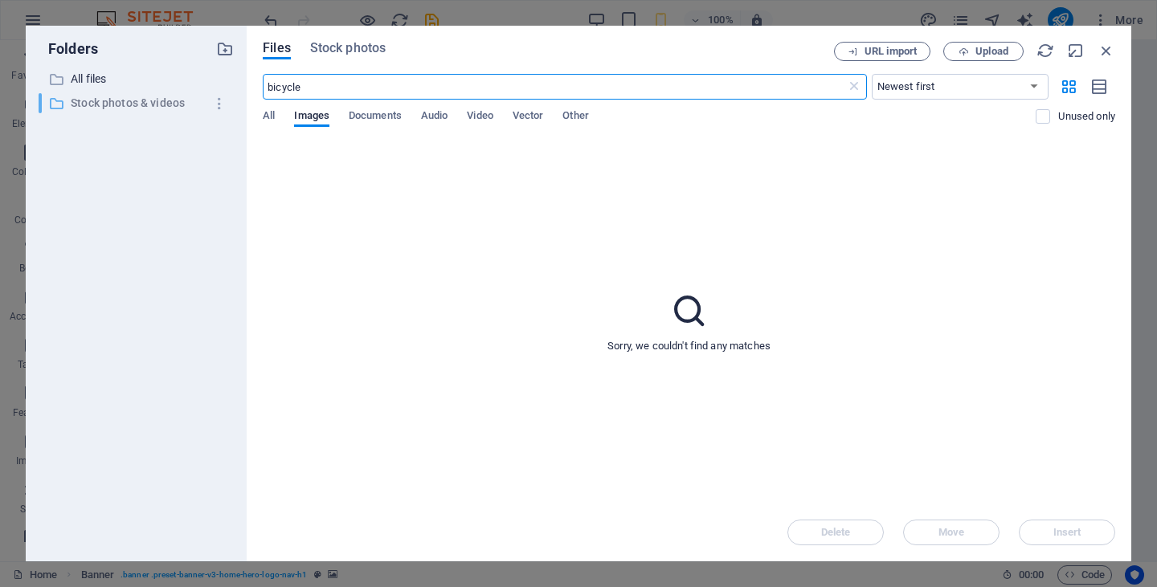
click at [131, 104] on p "Stock photos & videos" at bounding box center [137, 103] width 133 height 18
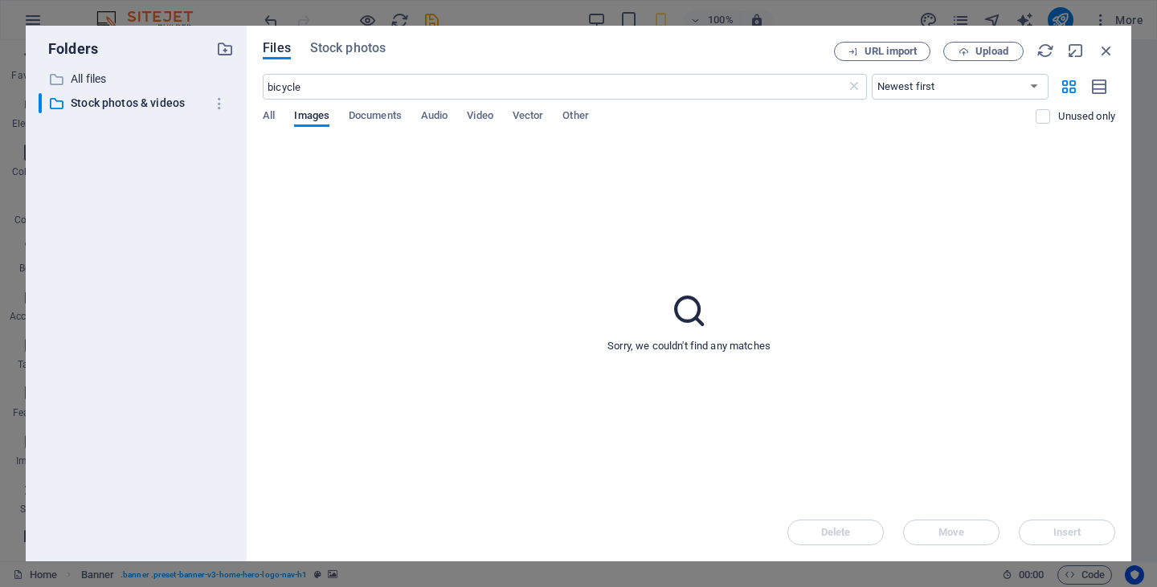
click at [346, 39] on div "Files Stock photos URL import Upload bicycle ​ Newest first Oldest first Name (…" at bounding box center [689, 294] width 885 height 536
click at [349, 51] on span "Stock photos" at bounding box center [348, 48] width 76 height 19
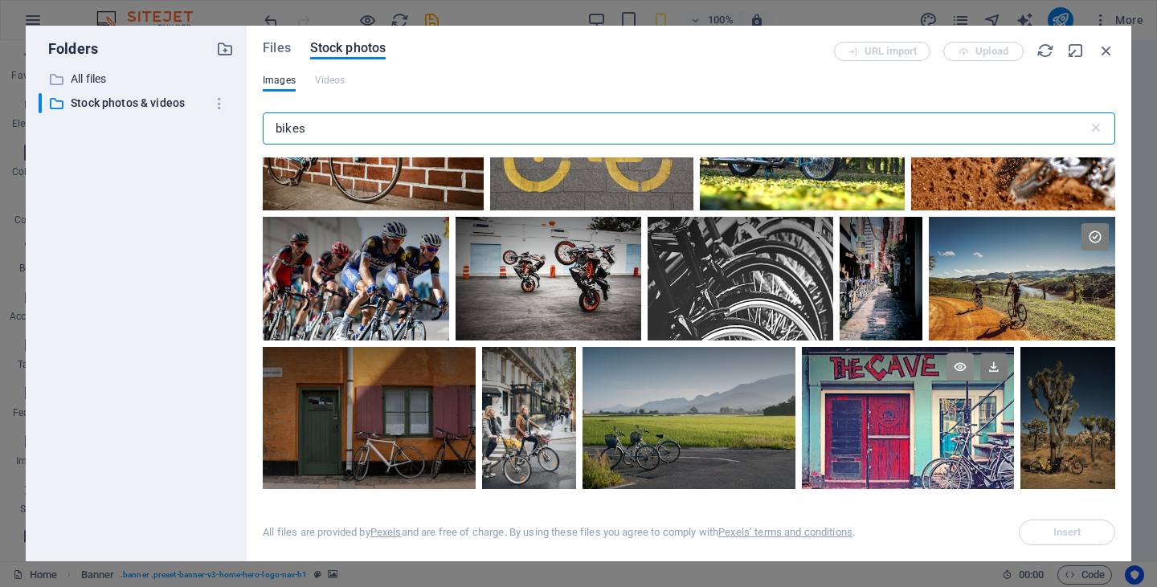
scroll to position [777, 0]
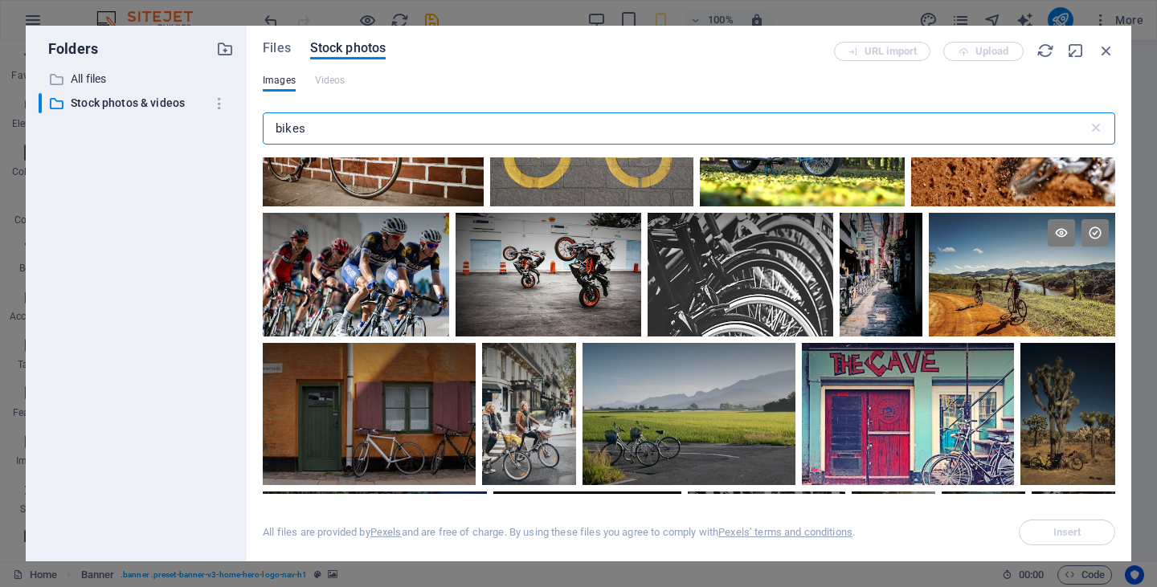
click at [1026, 305] on div at bounding box center [1022, 275] width 186 height 124
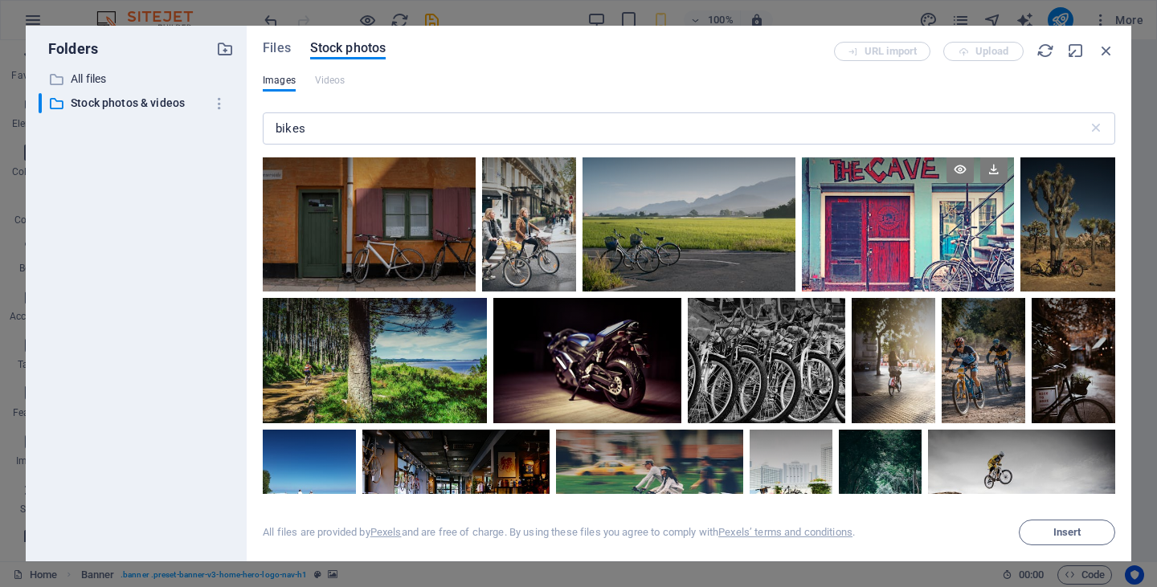
scroll to position [977, 0]
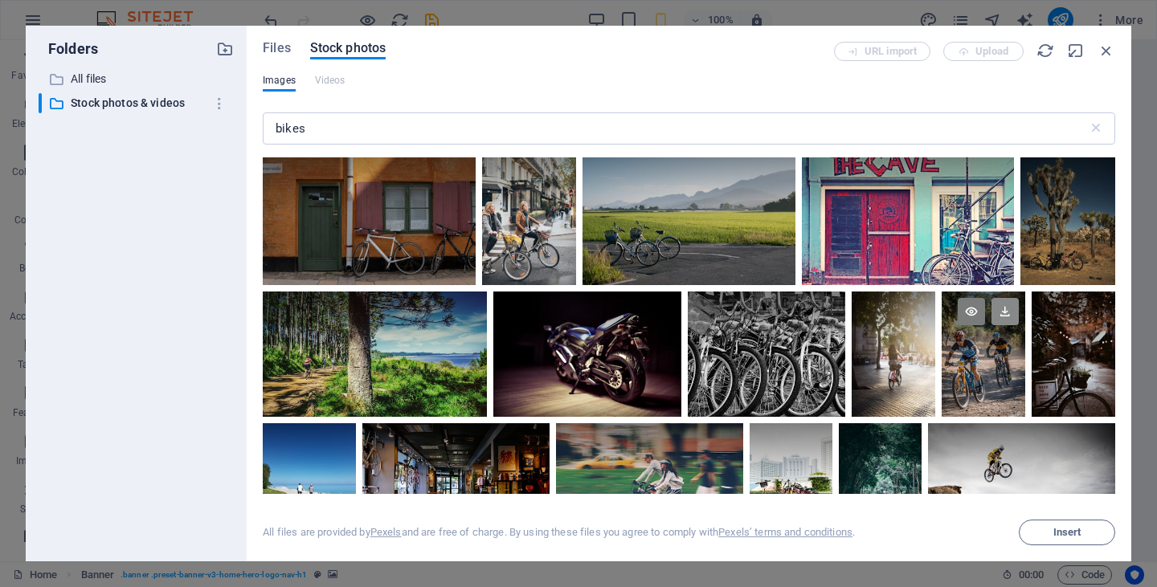
click at [1004, 308] on icon at bounding box center [1005, 311] width 27 height 27
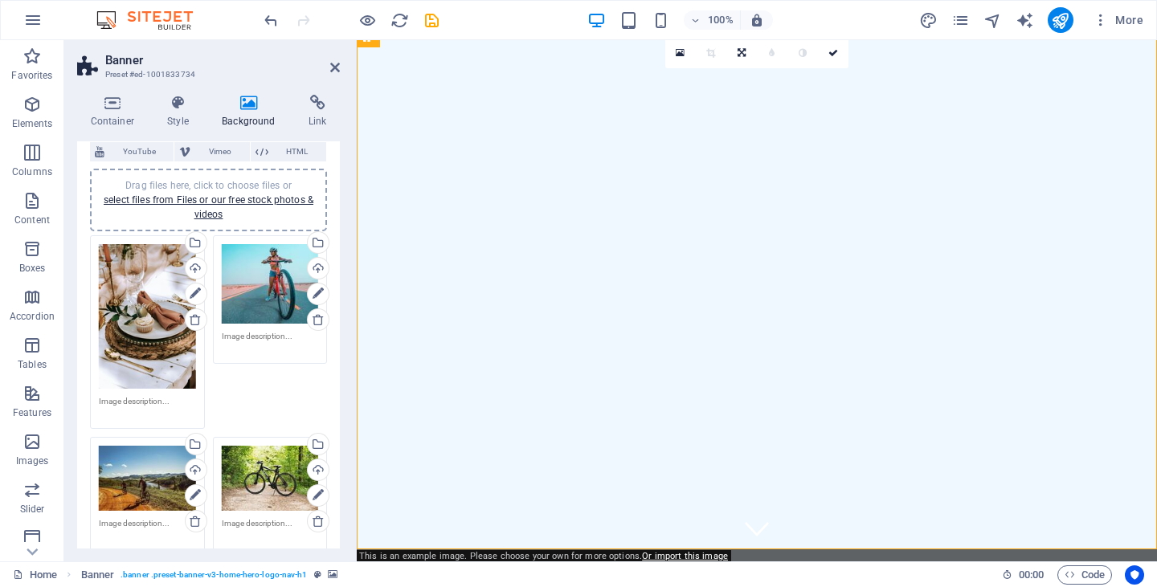
scroll to position [105, 0]
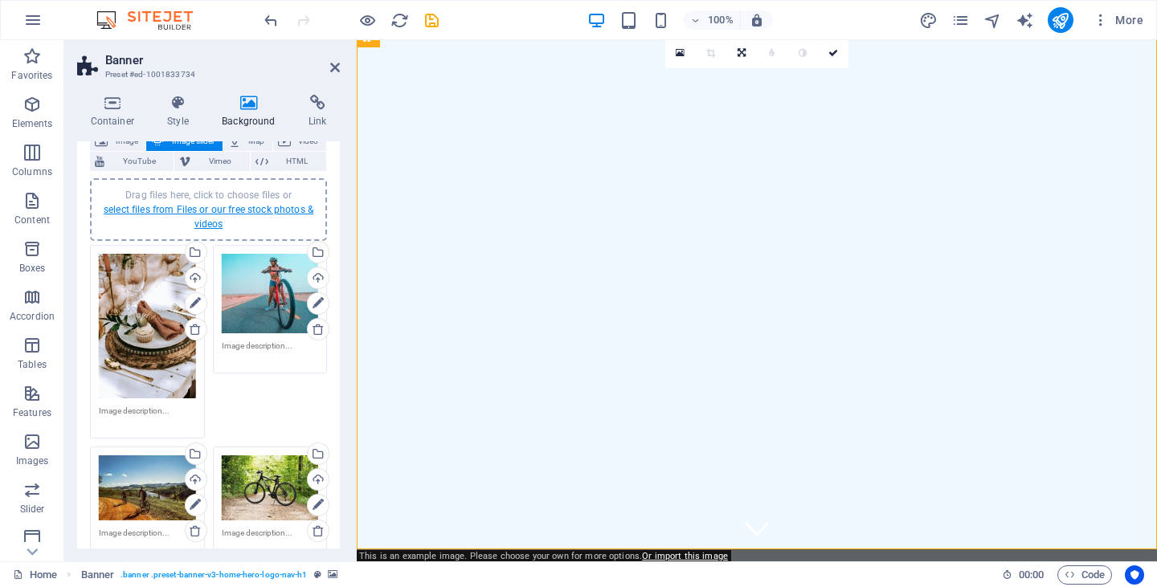
click at [181, 207] on link "select files from Files or our free stock photos & videos" at bounding box center [209, 217] width 210 height 26
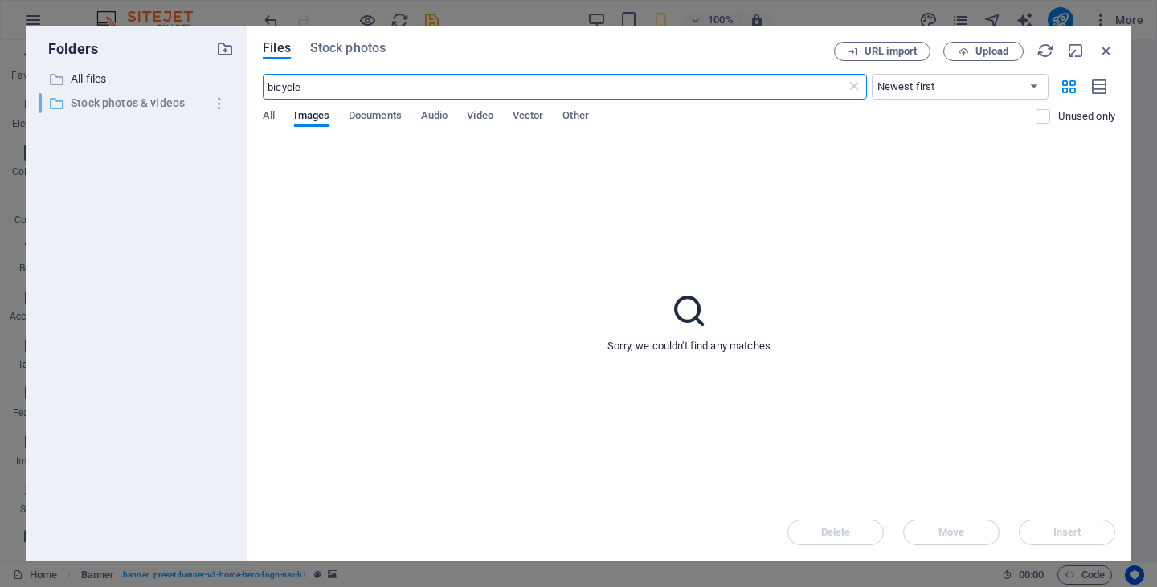
click at [183, 96] on p "Stock photos & videos" at bounding box center [137, 103] width 133 height 18
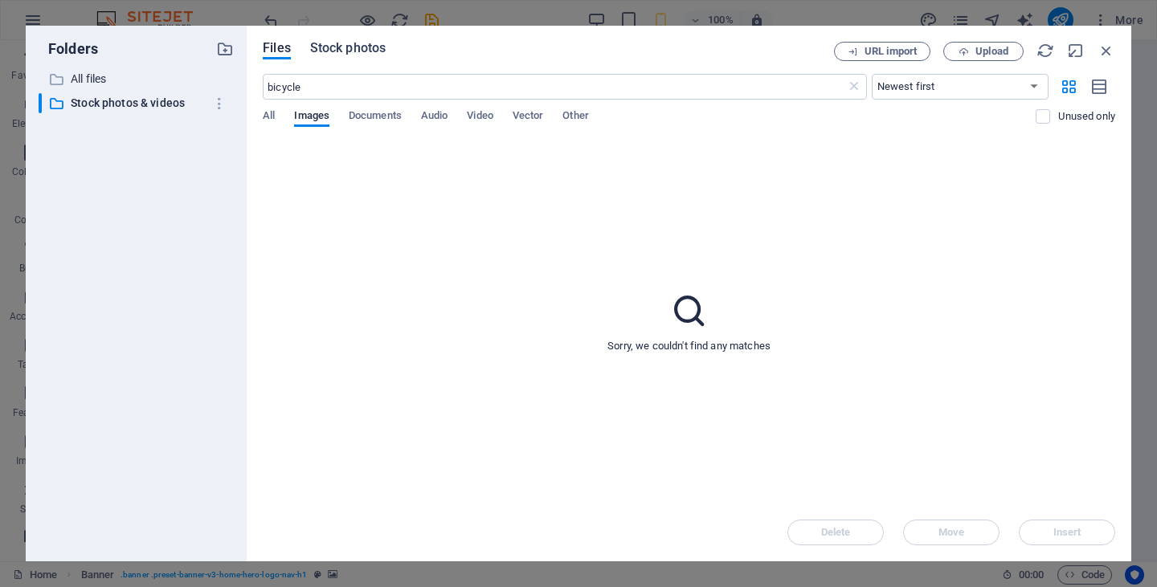
click at [364, 43] on span "Stock photos" at bounding box center [348, 48] width 76 height 19
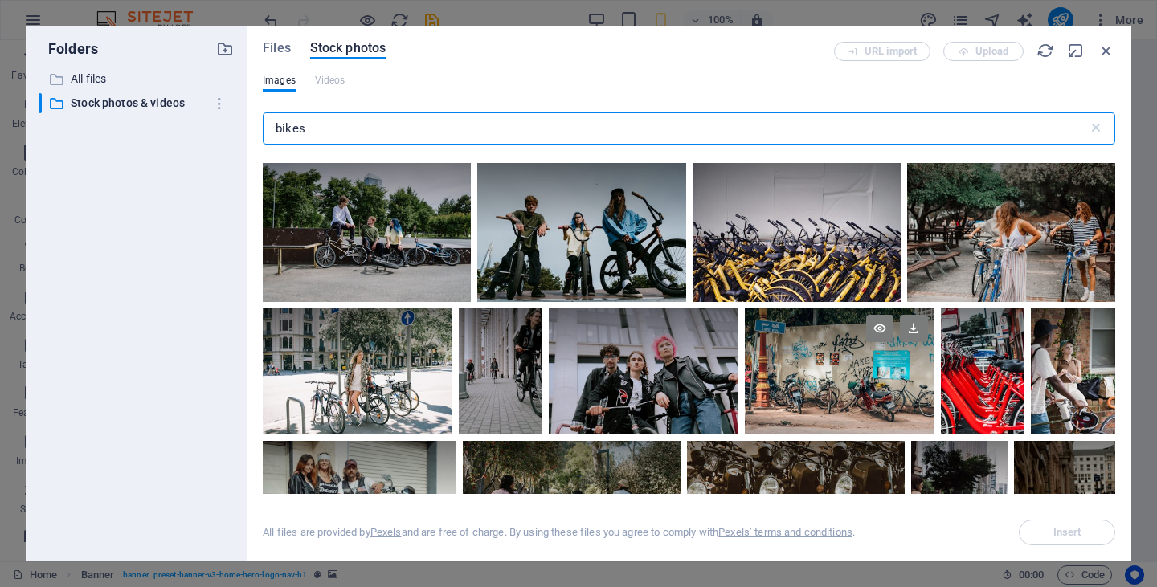
scroll to position [6606, 0]
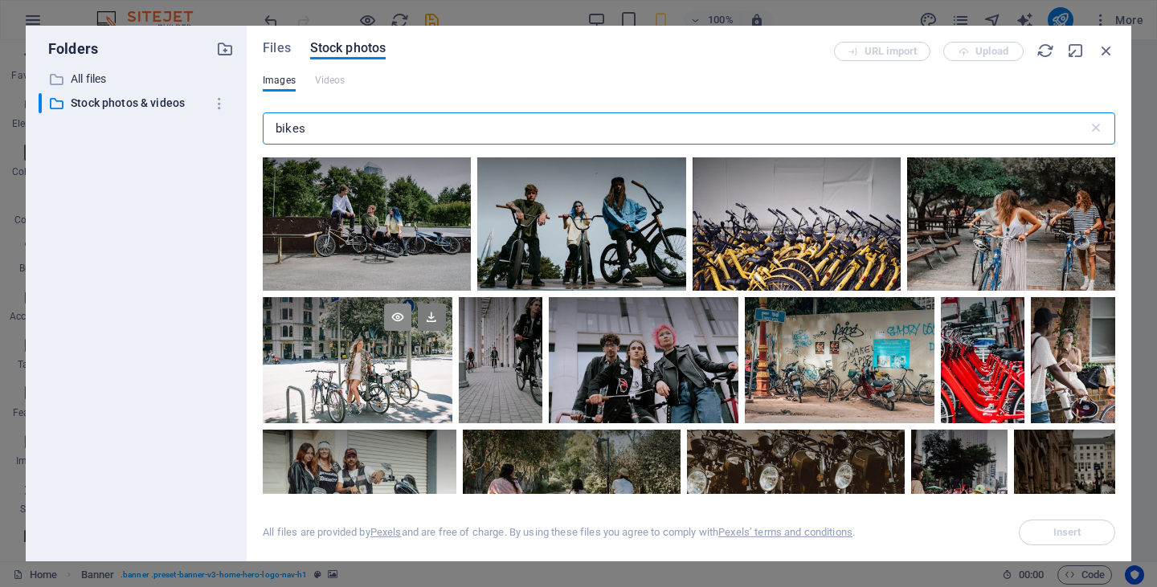
click at [397, 304] on icon at bounding box center [397, 317] width 27 height 27
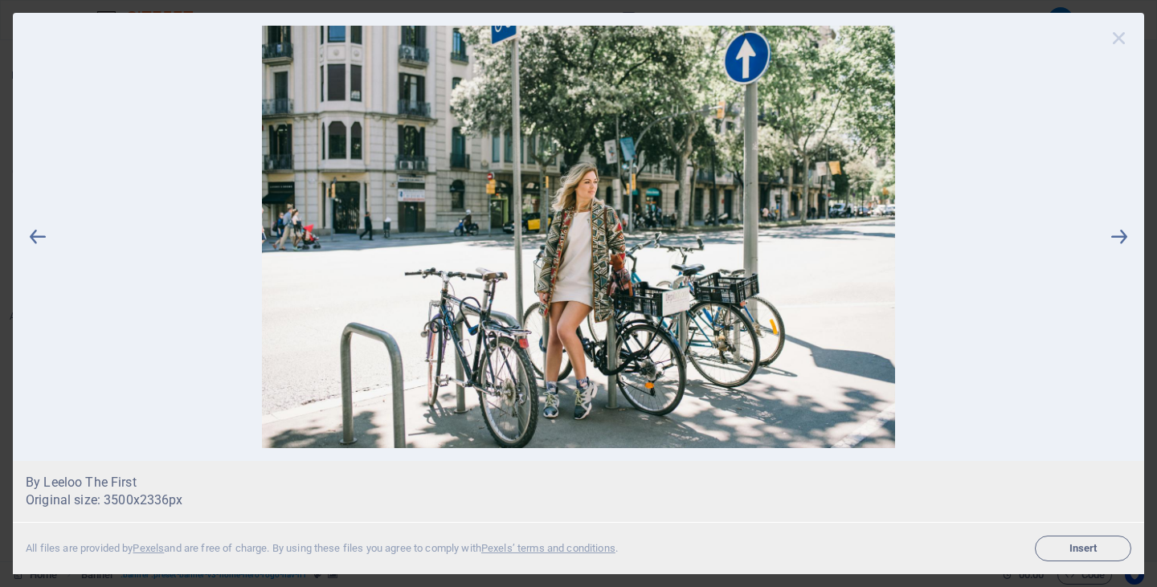
click at [1119, 41] on icon at bounding box center [1119, 38] width 24 height 24
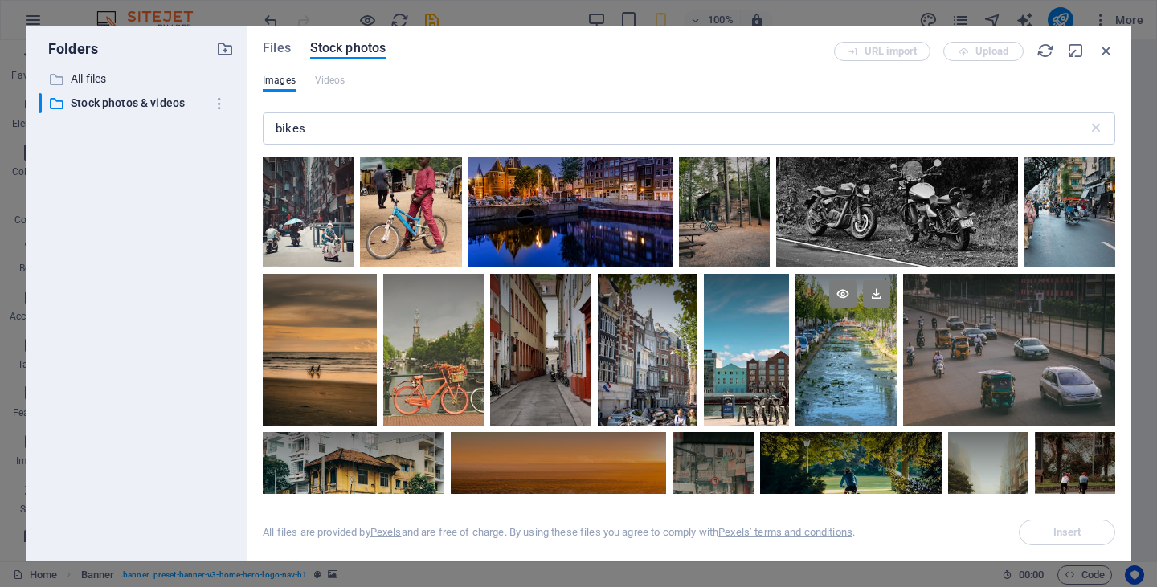
scroll to position [11692, 0]
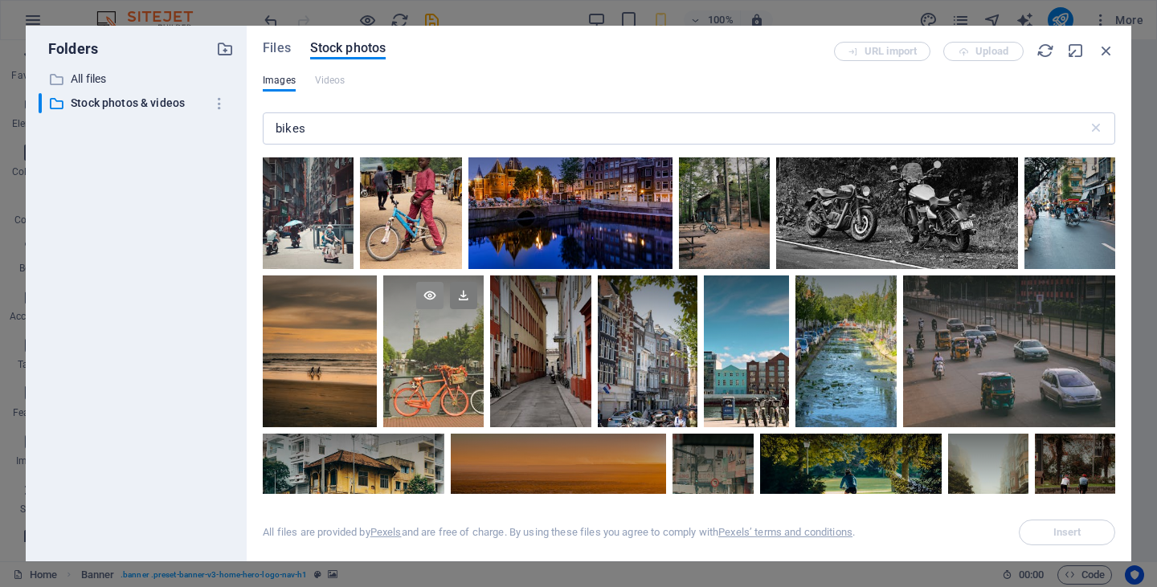
click at [426, 282] on icon at bounding box center [429, 295] width 27 height 27
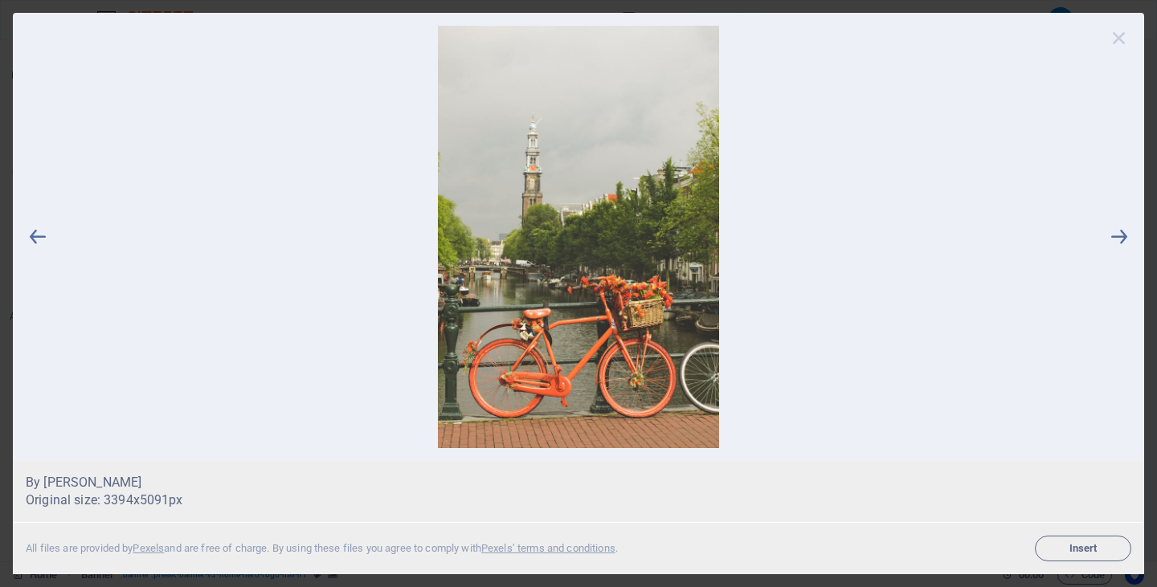
click at [1118, 31] on icon at bounding box center [1119, 38] width 24 height 24
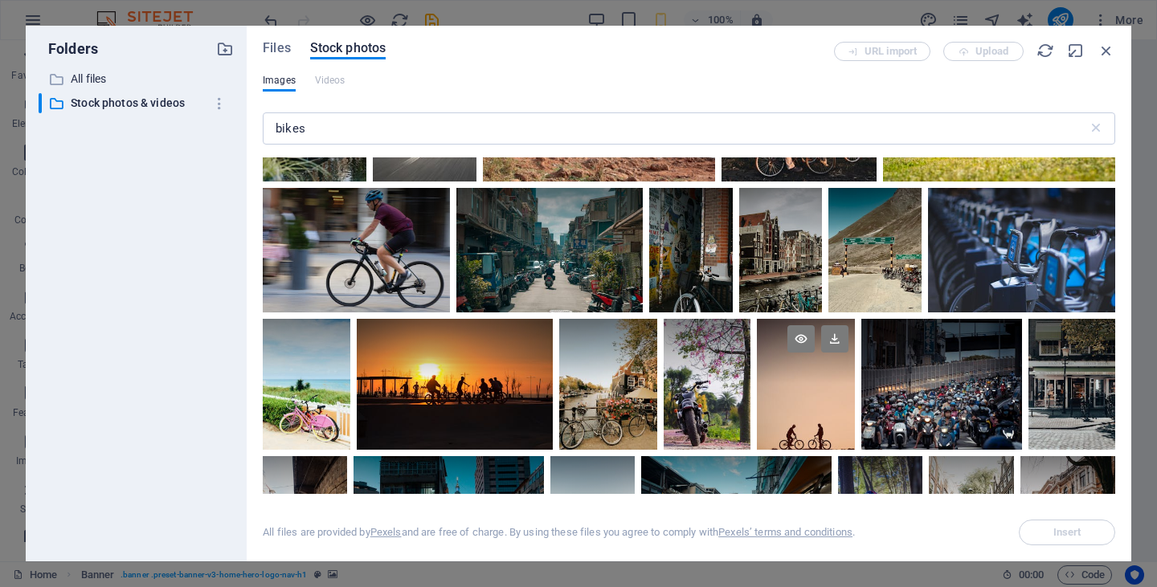
scroll to position [11089, 0]
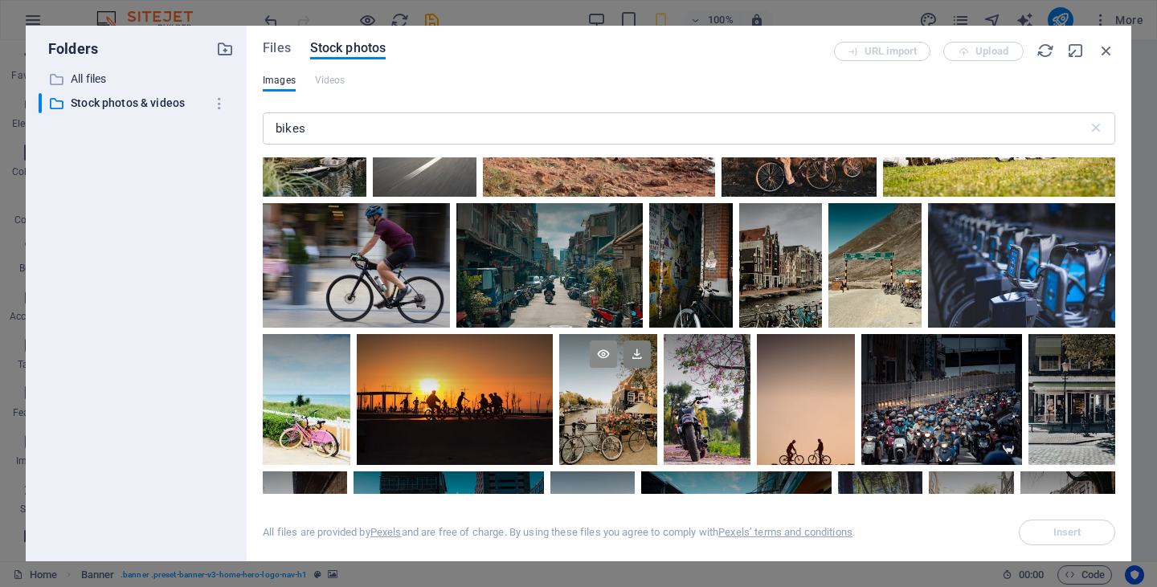
click at [600, 341] on icon at bounding box center [603, 354] width 27 height 27
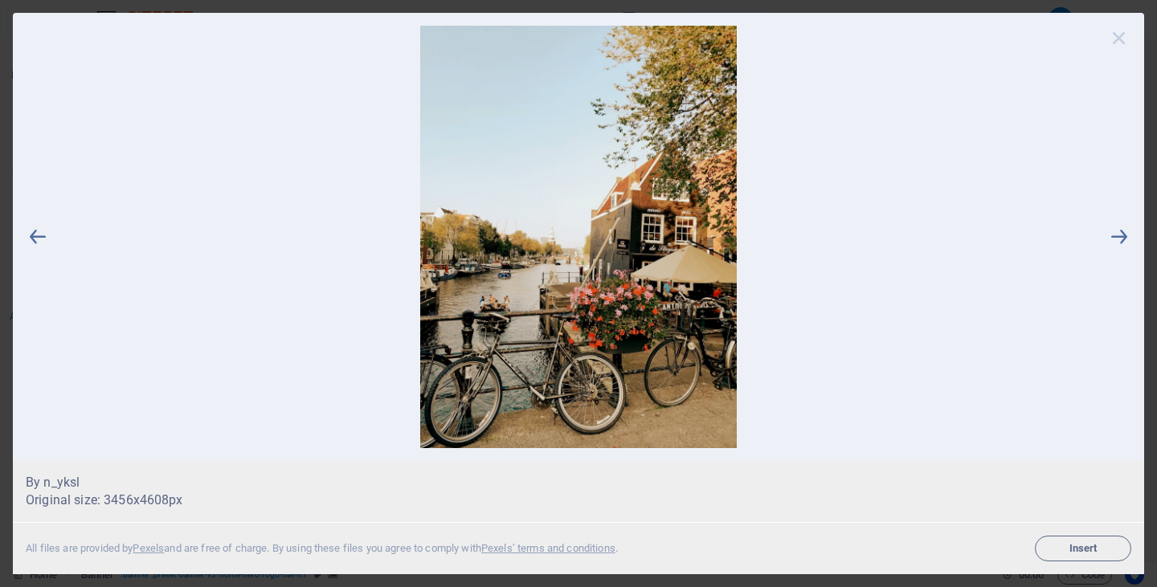
click at [1114, 39] on icon at bounding box center [1119, 38] width 24 height 24
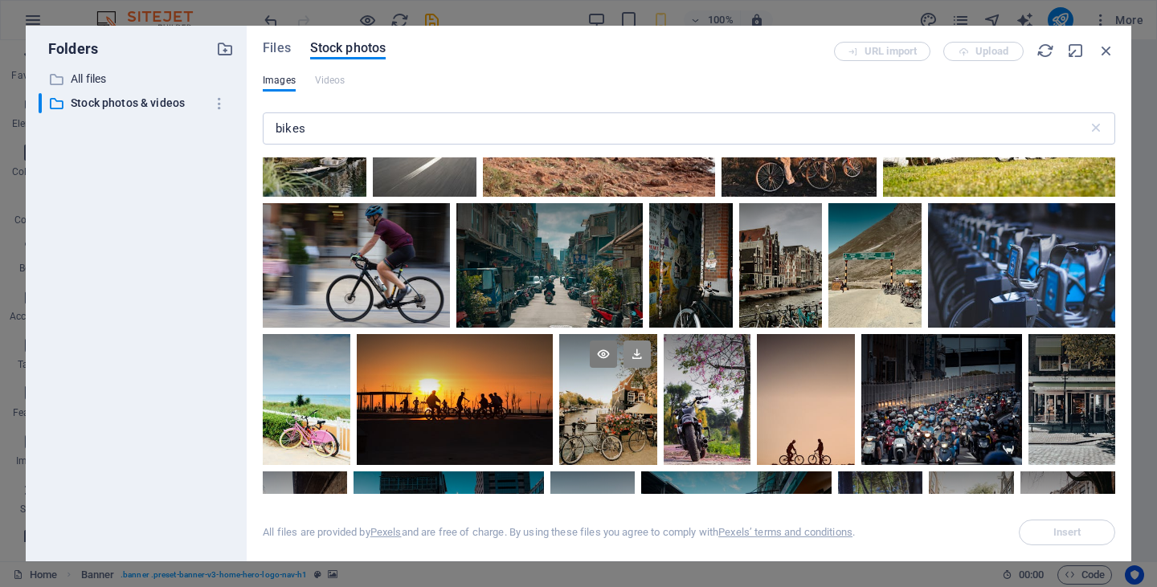
click at [633, 341] on icon at bounding box center [637, 354] width 27 height 27
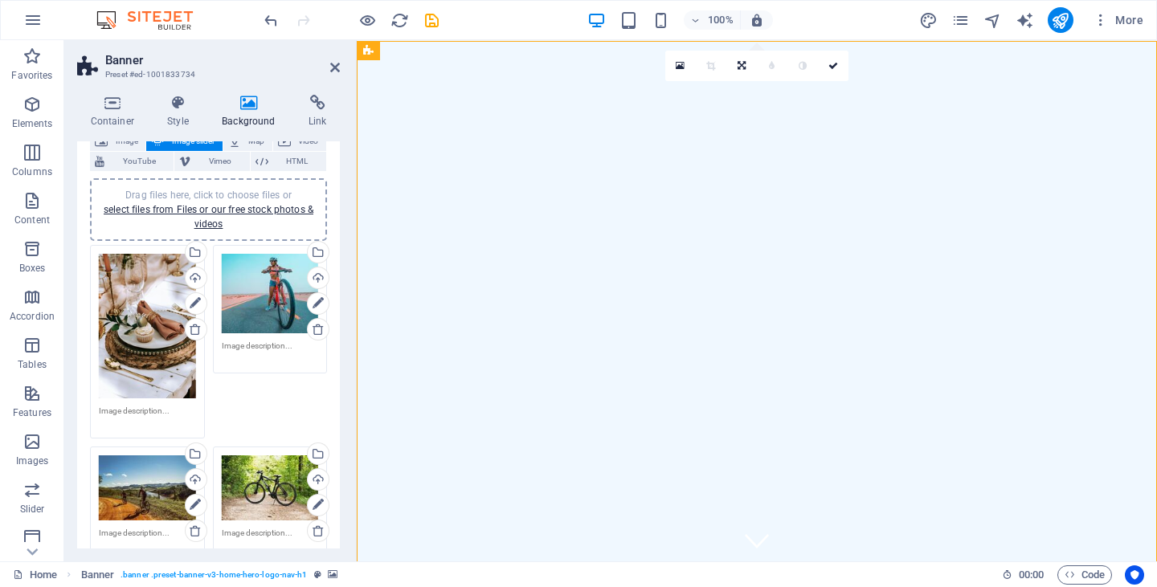
scroll to position [0, 0]
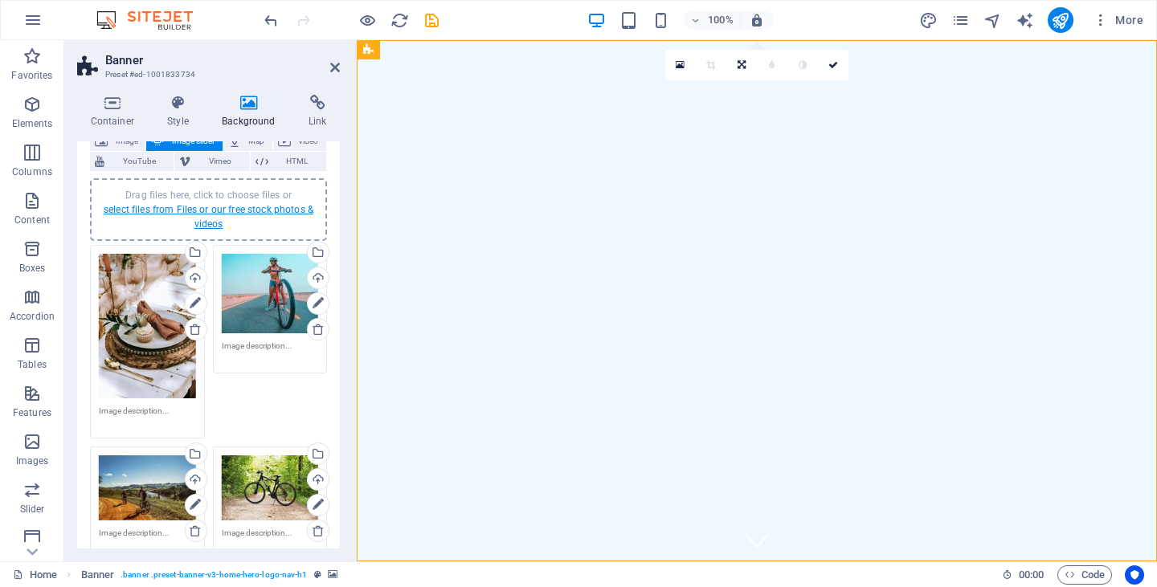
click at [282, 211] on link "select files from Files or our free stock photos & videos" at bounding box center [209, 217] width 210 height 26
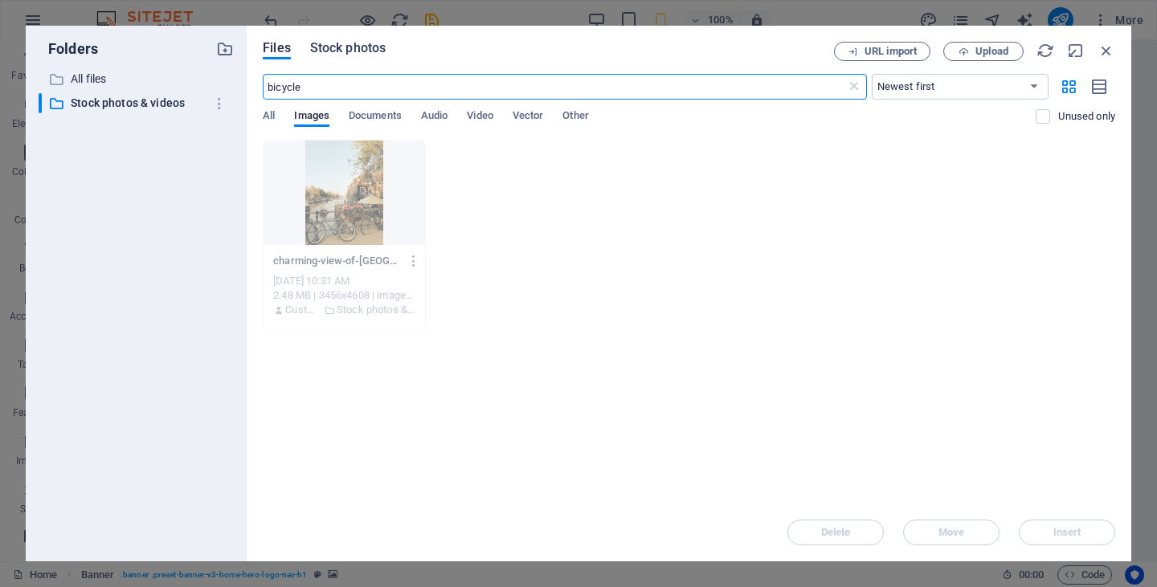
click at [344, 46] on span "Stock photos" at bounding box center [348, 48] width 76 height 19
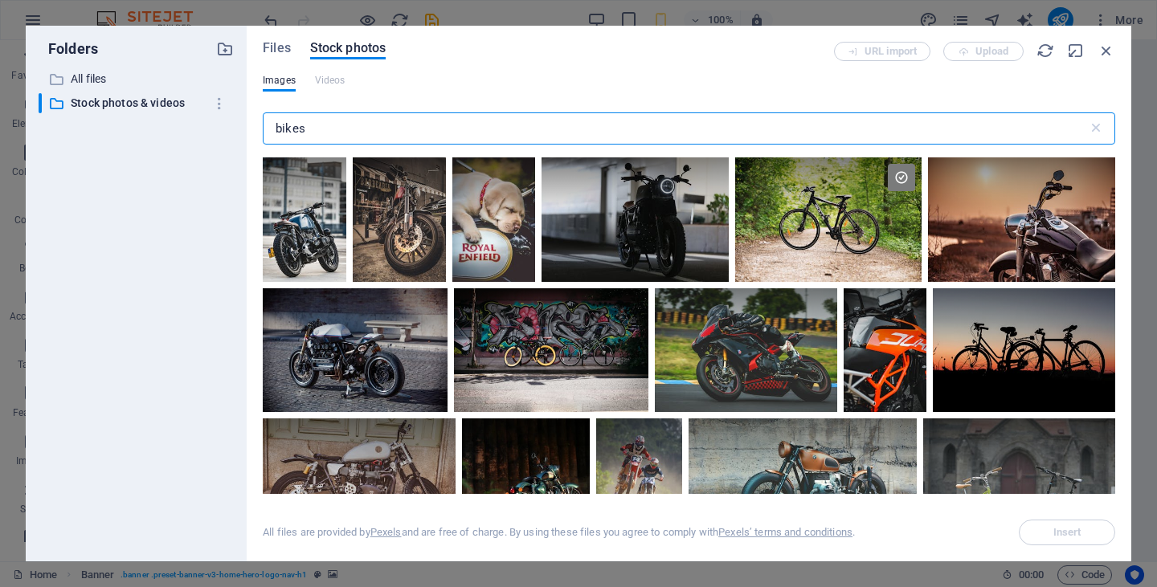
click at [328, 133] on input "bikes" at bounding box center [675, 128] width 825 height 32
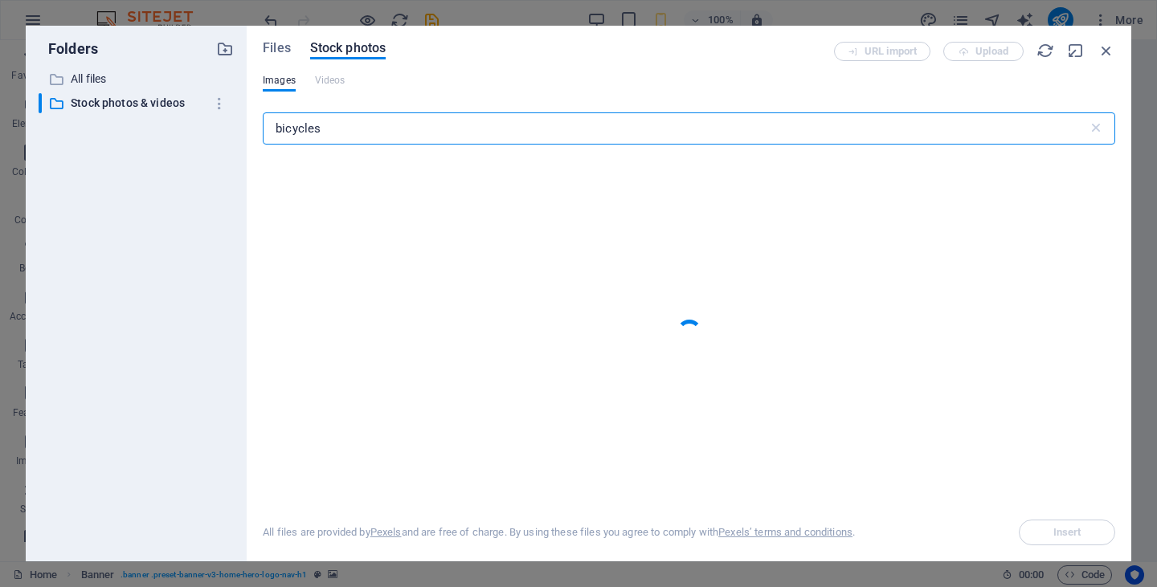
type input "bicycles"
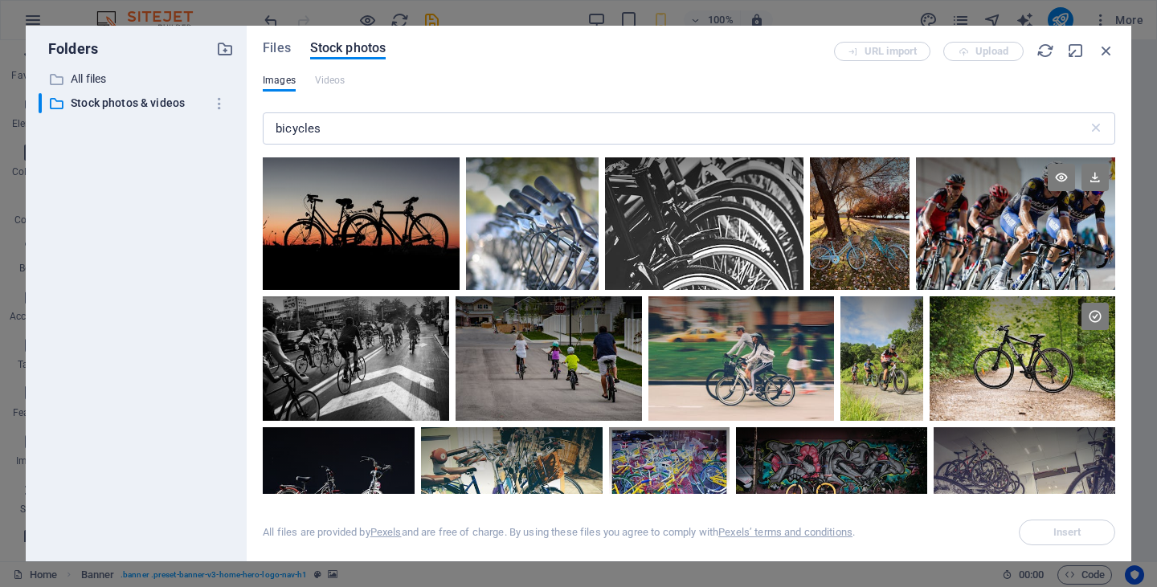
click at [979, 250] on div at bounding box center [1015, 223] width 199 height 133
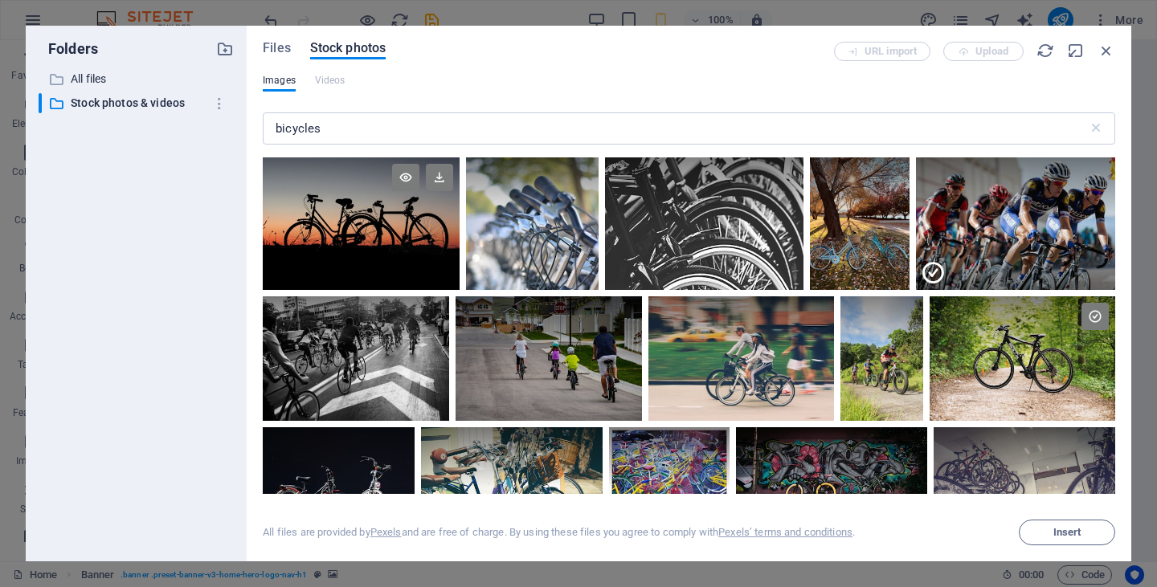
click at [422, 255] on div at bounding box center [361, 223] width 197 height 133
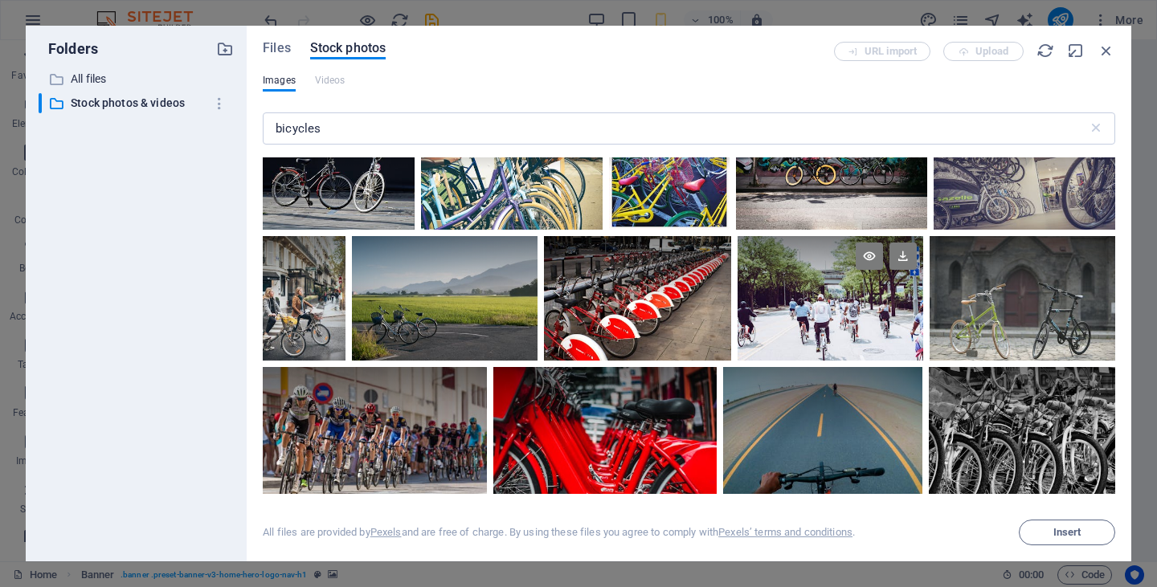
scroll to position [333, 0]
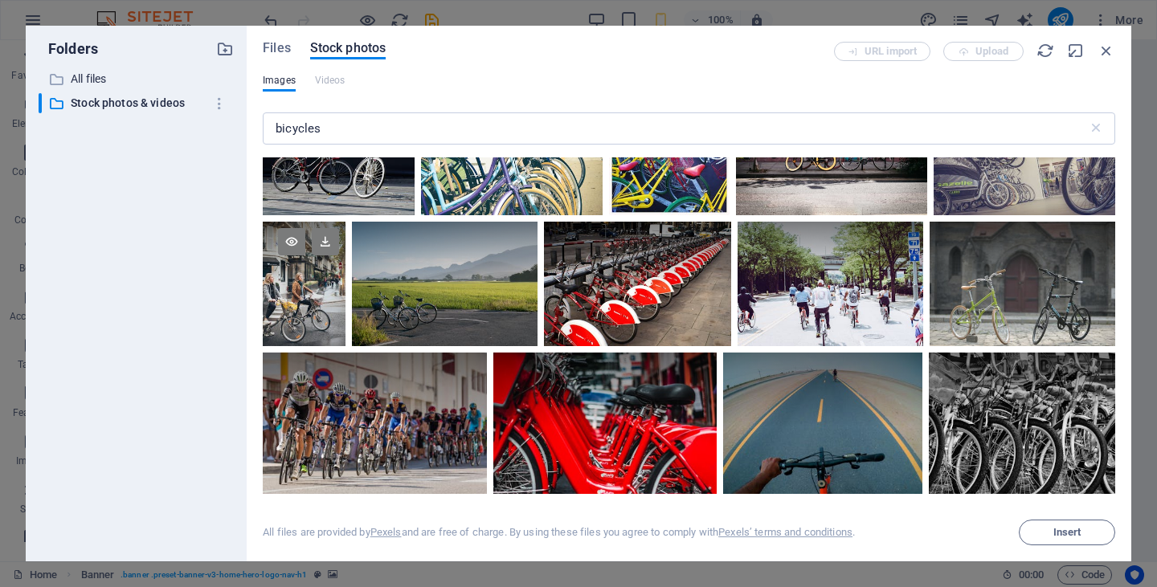
click at [318, 314] on div at bounding box center [304, 284] width 83 height 124
click at [472, 336] on div at bounding box center [445, 284] width 186 height 124
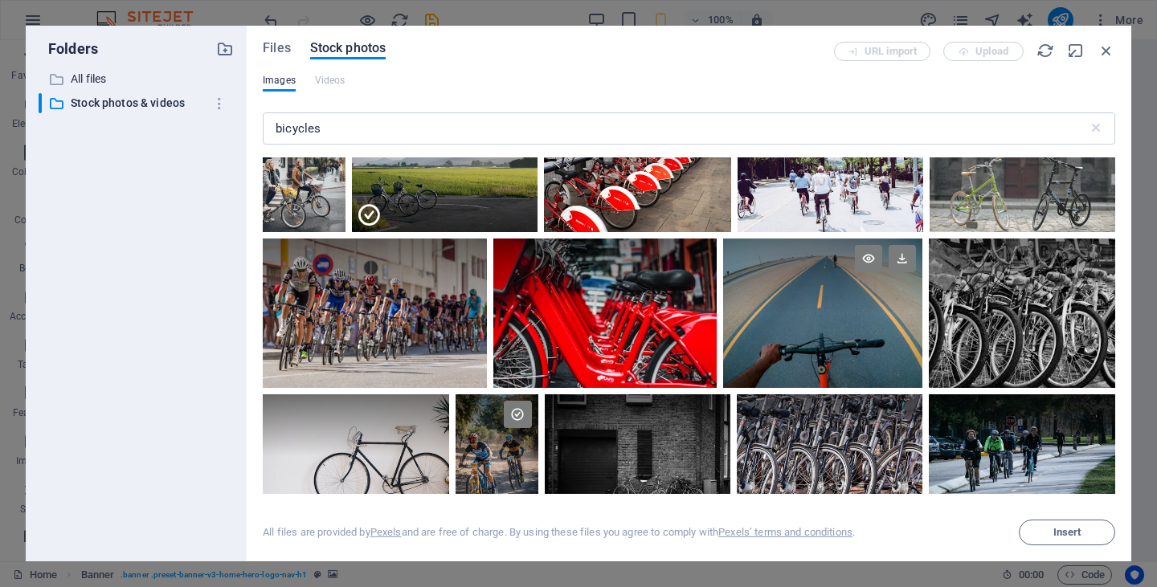
scroll to position [446, 0]
click at [401, 326] on div at bounding box center [375, 313] width 224 height 149
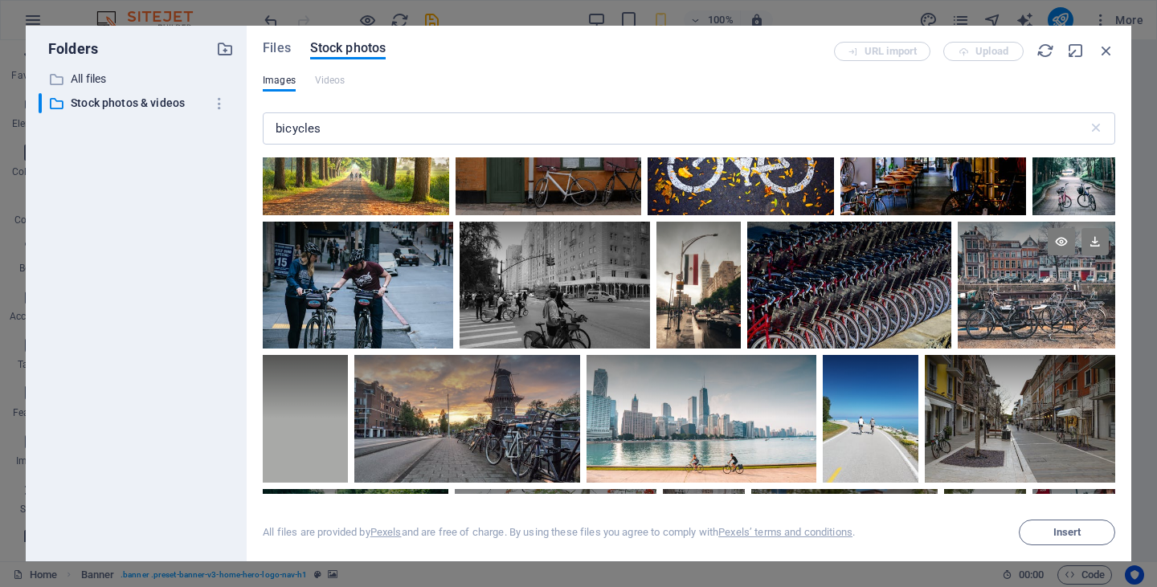
scroll to position [877, 0]
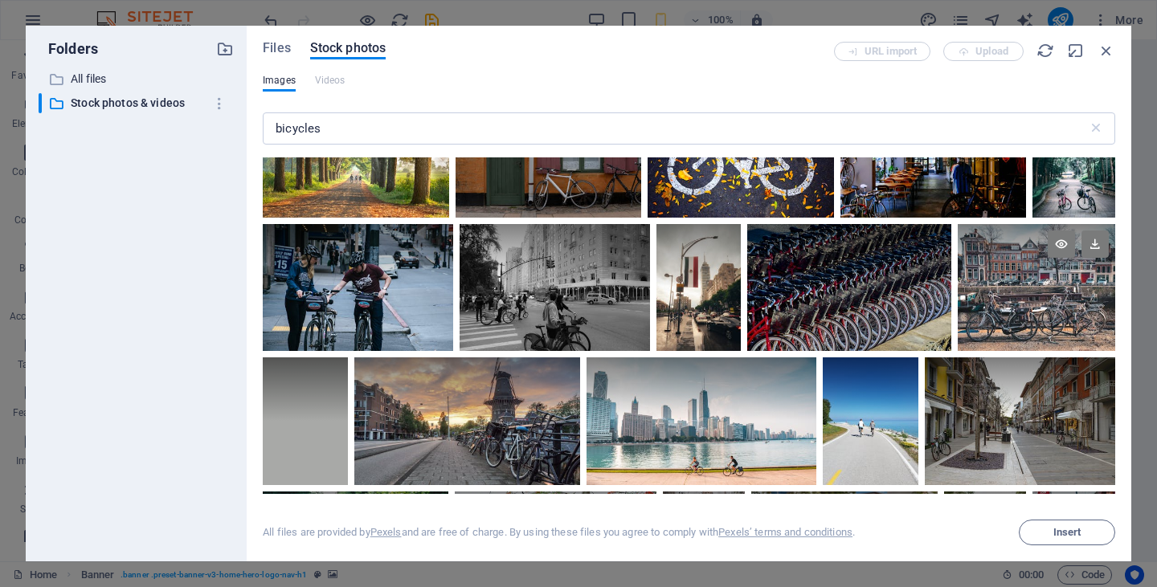
click at [1024, 309] on div at bounding box center [1036, 287] width 157 height 127
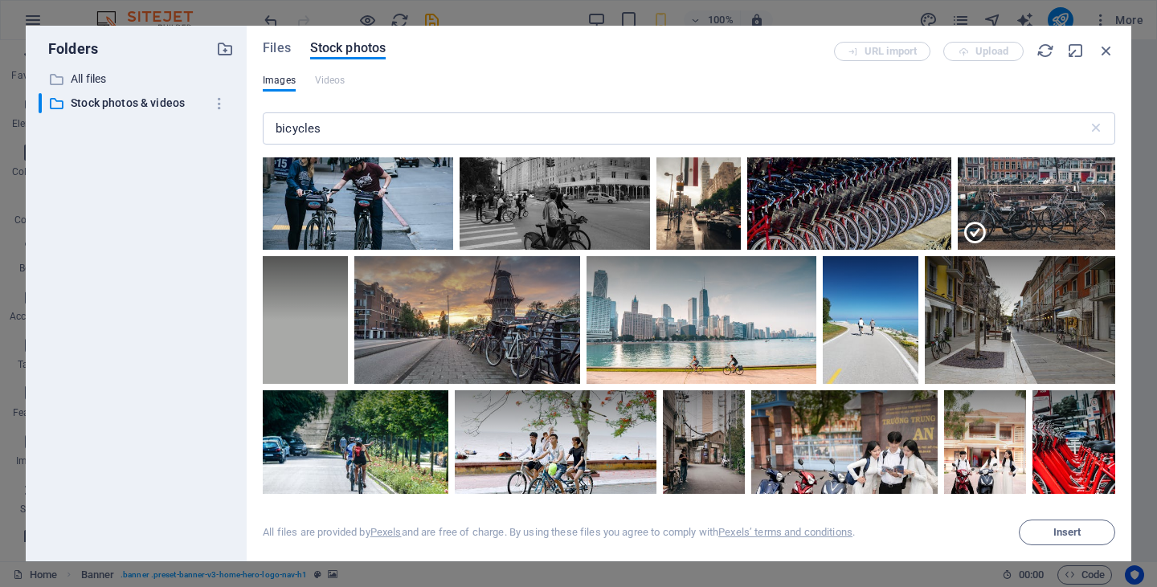
scroll to position [984, 0]
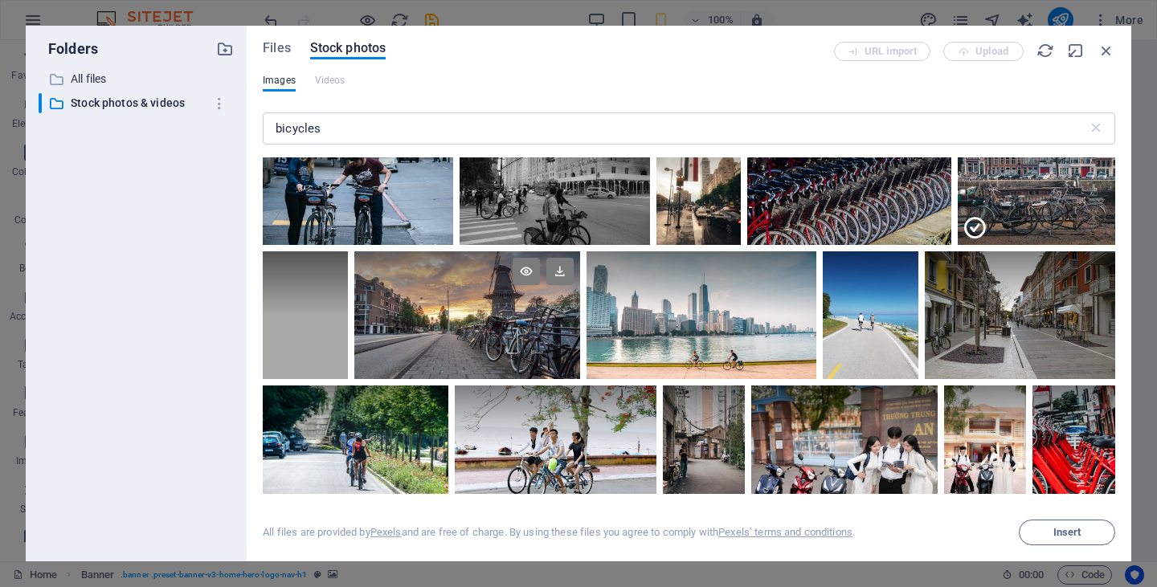
click at [444, 329] on div at bounding box center [467, 315] width 226 height 127
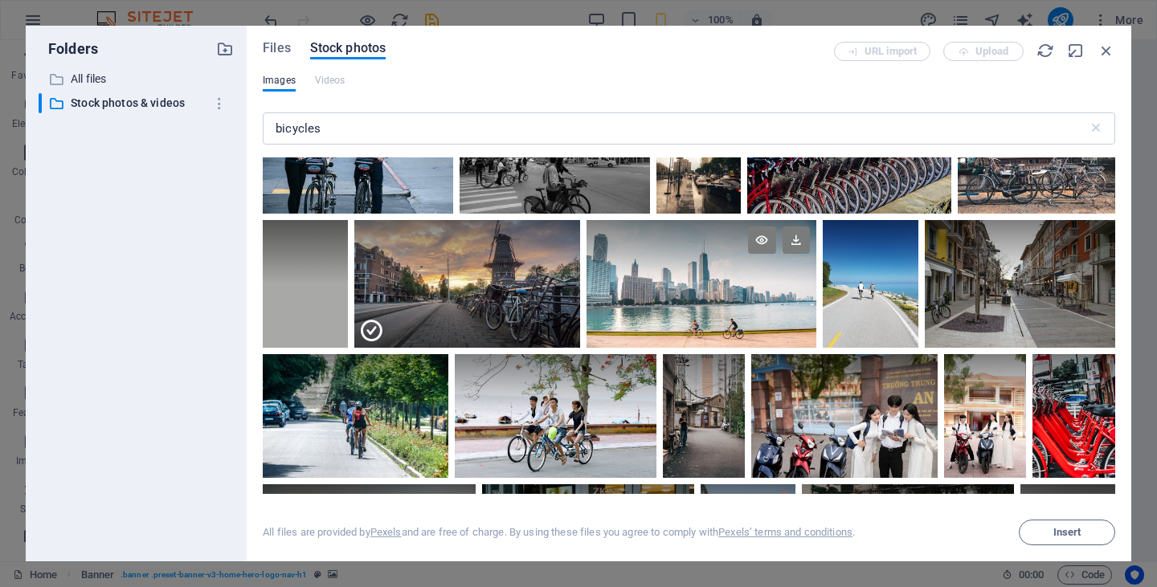
scroll to position [1023, 0]
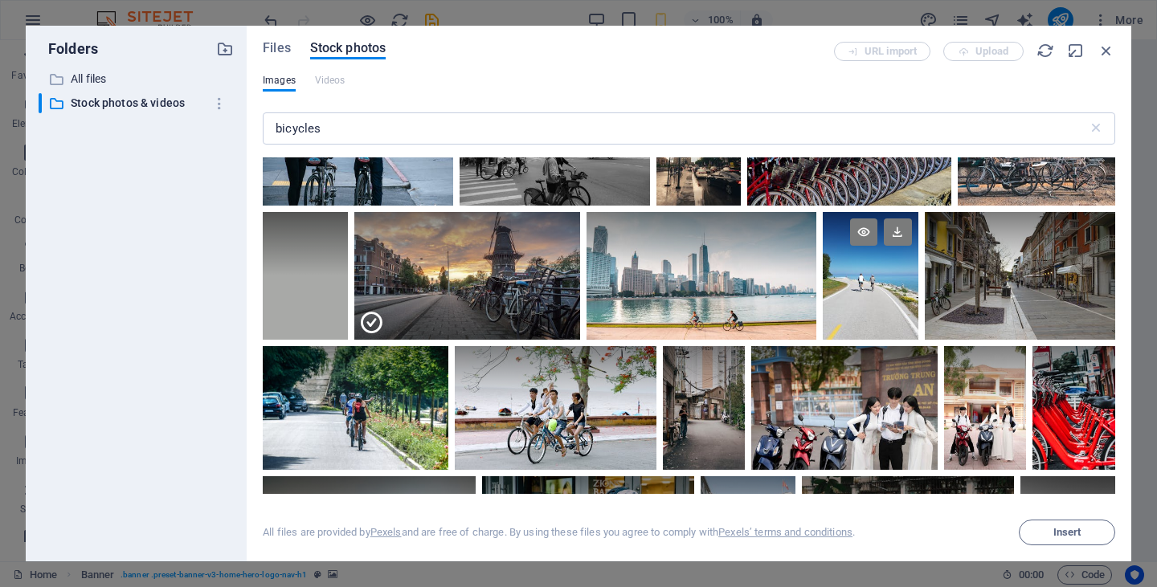
click at [881, 288] on div at bounding box center [871, 275] width 96 height 127
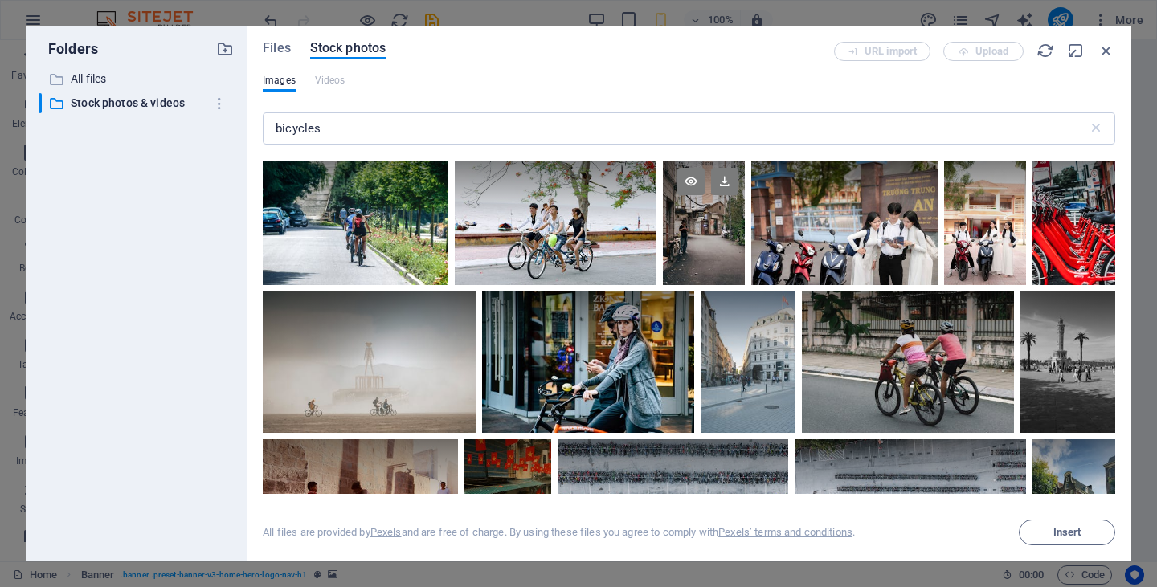
scroll to position [1210, 0]
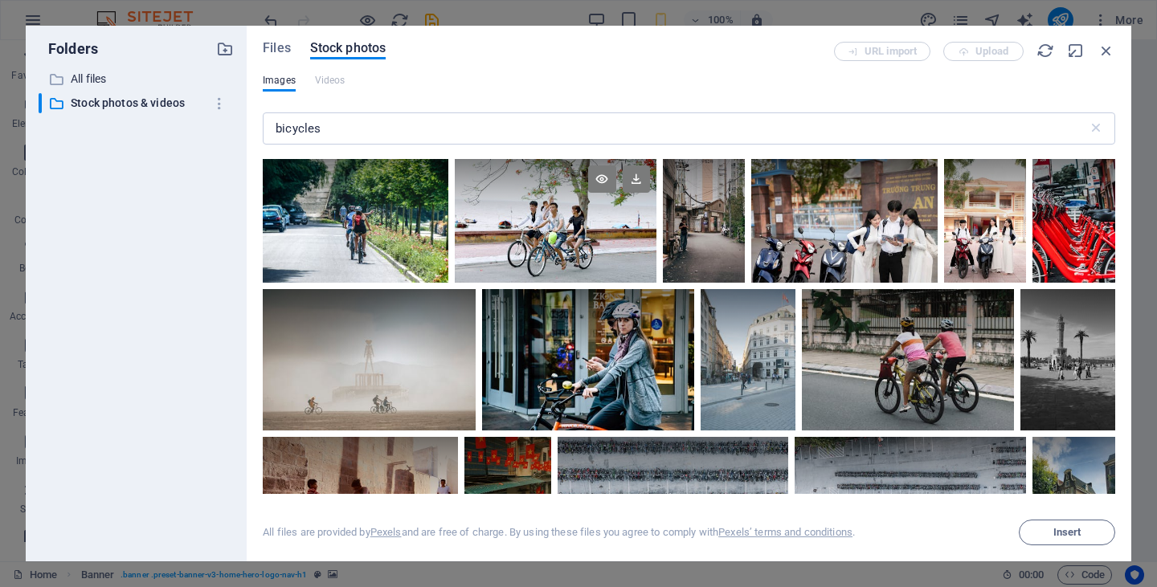
click at [603, 252] on div at bounding box center [555, 221] width 201 height 124
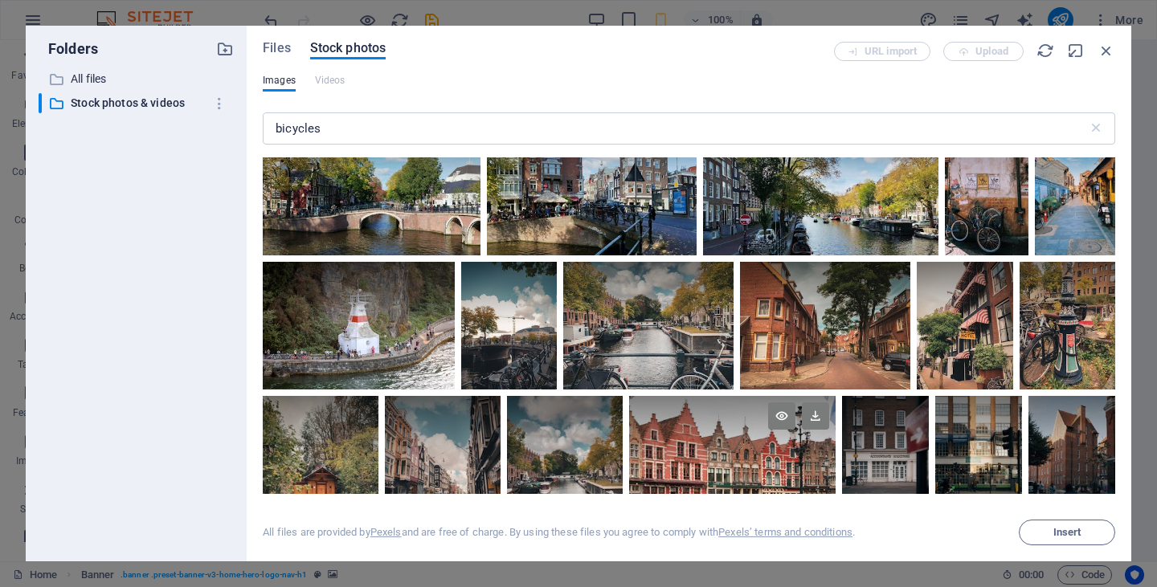
scroll to position [1961, 0]
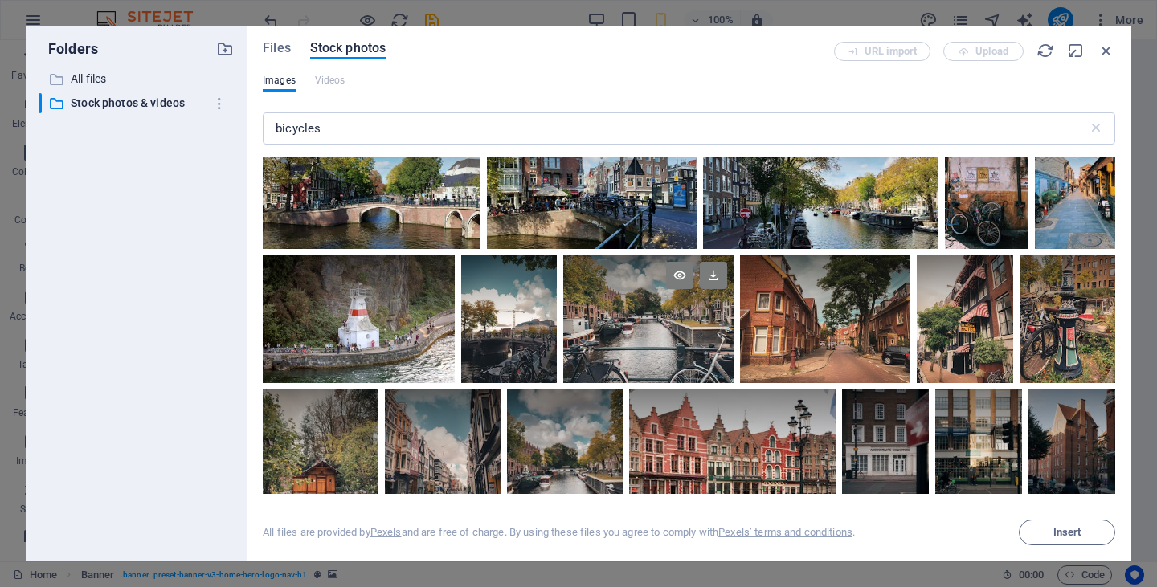
click at [652, 335] on div at bounding box center [648, 320] width 170 height 128
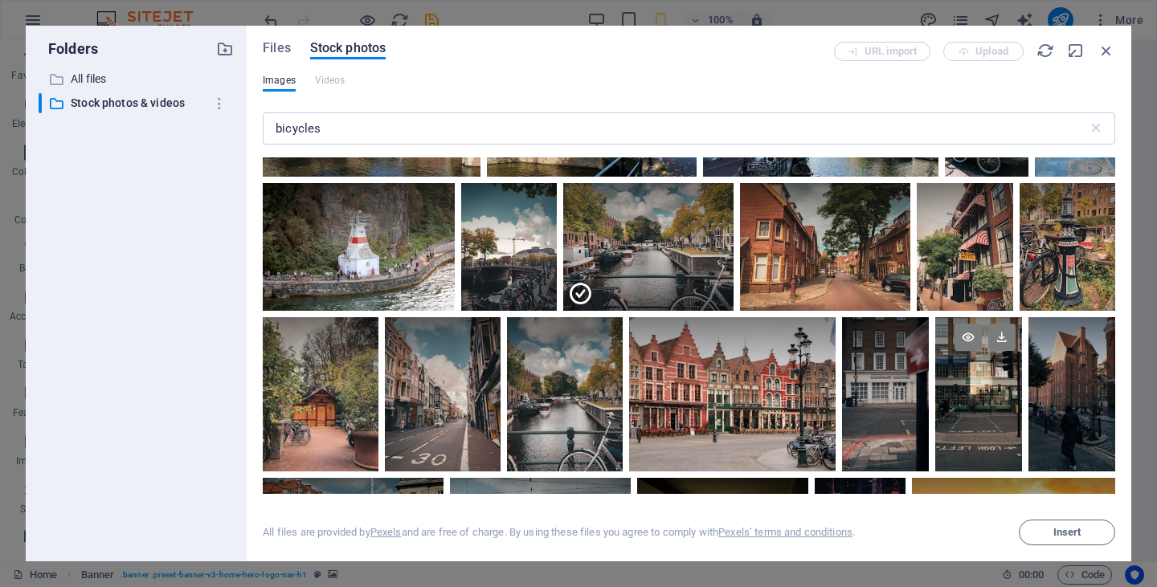
scroll to position [2031, 0]
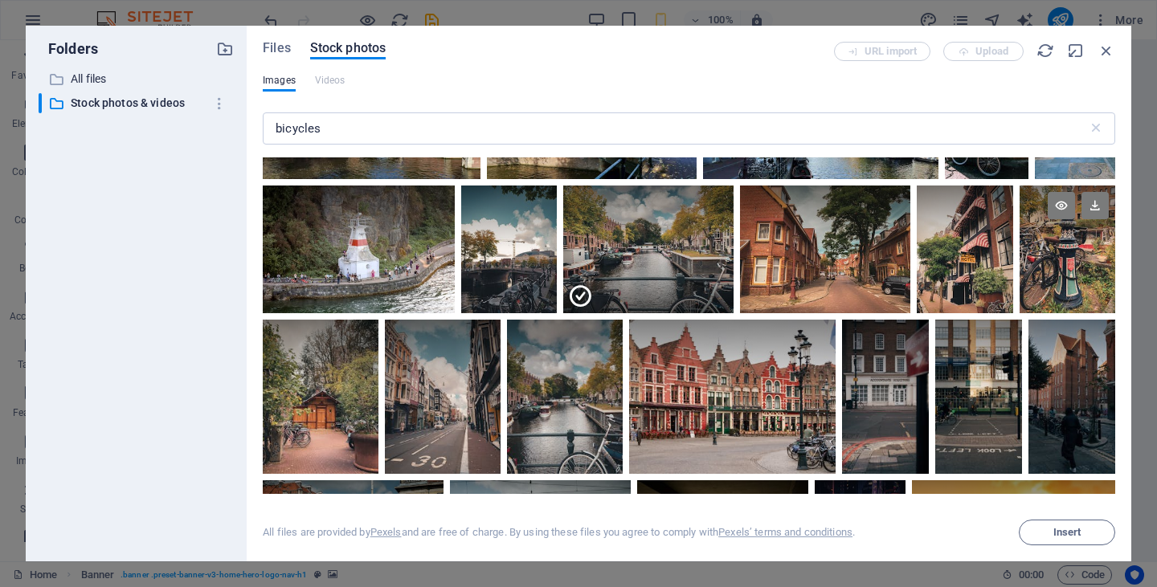
click at [1053, 261] on div at bounding box center [1068, 250] width 96 height 128
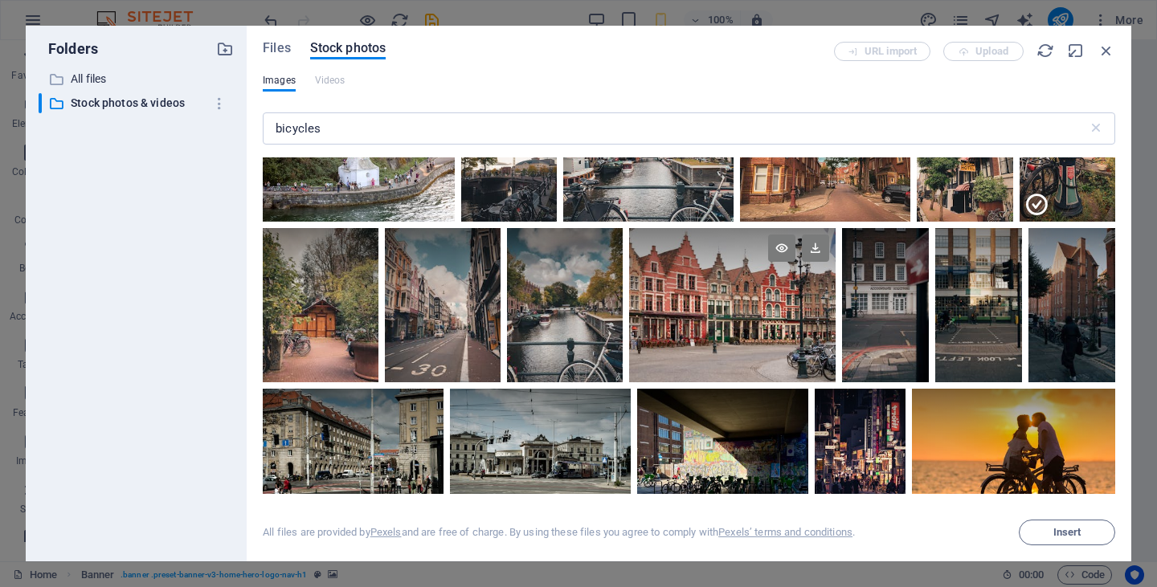
scroll to position [2128, 0]
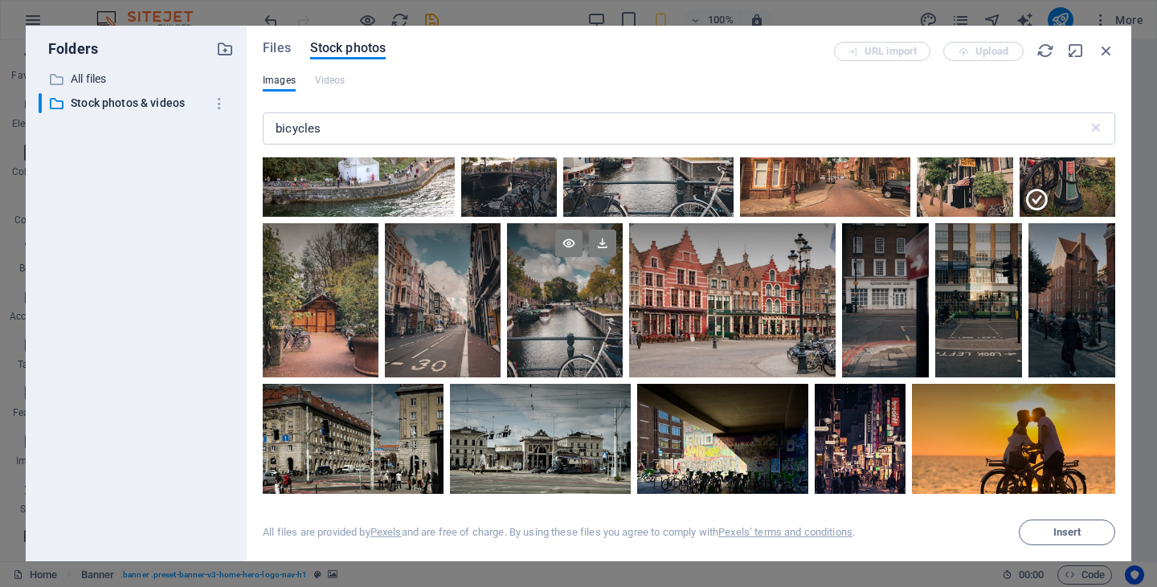
click at [565, 342] on div at bounding box center [565, 300] width 116 height 154
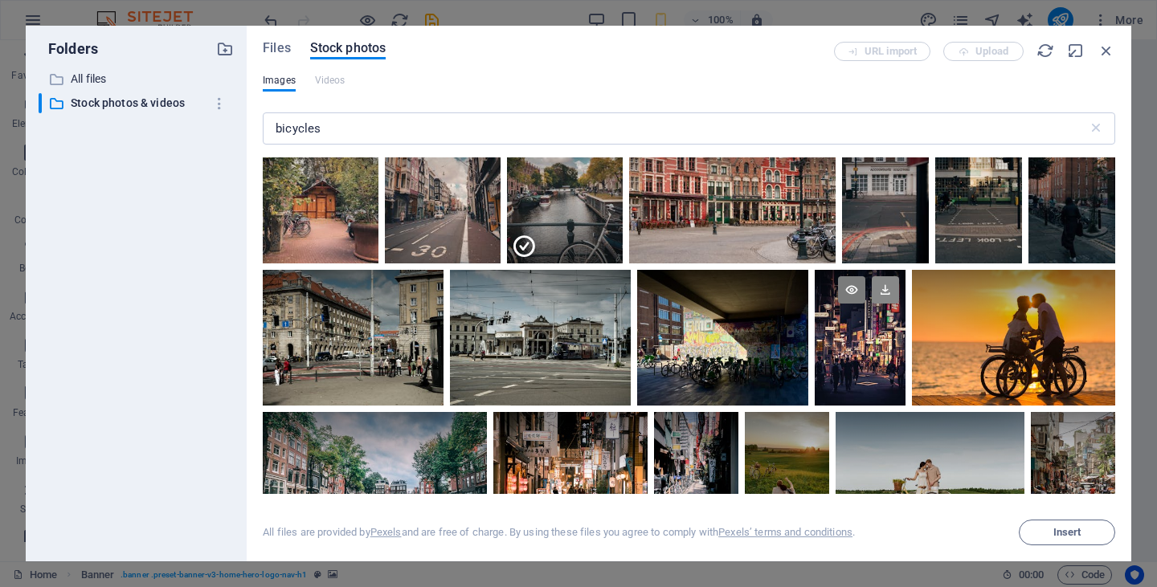
scroll to position [2251, 0]
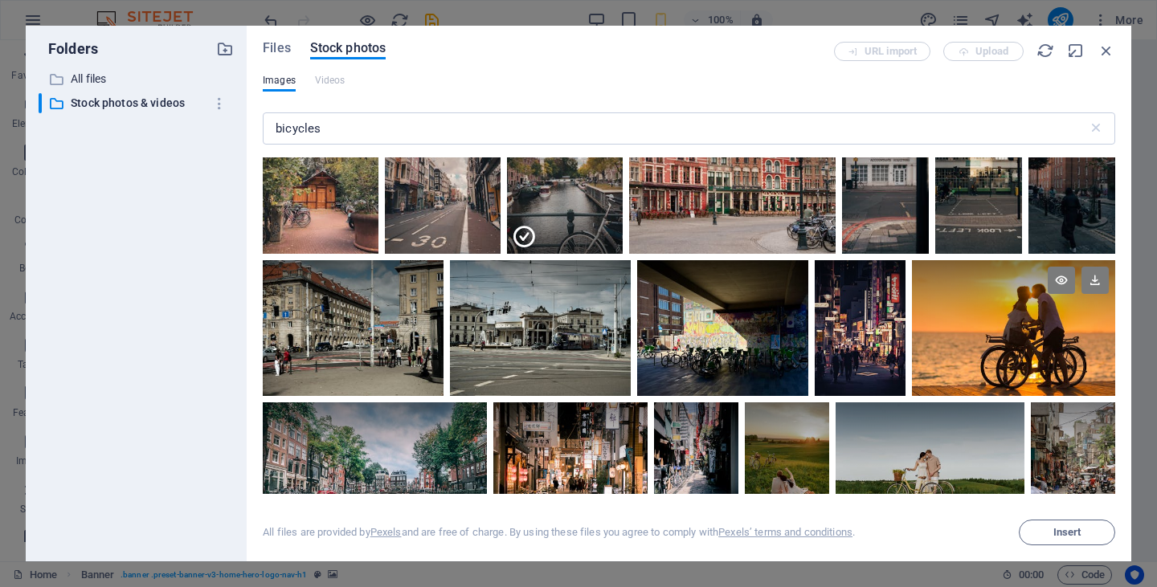
click at [986, 333] on div at bounding box center [1013, 328] width 203 height 136
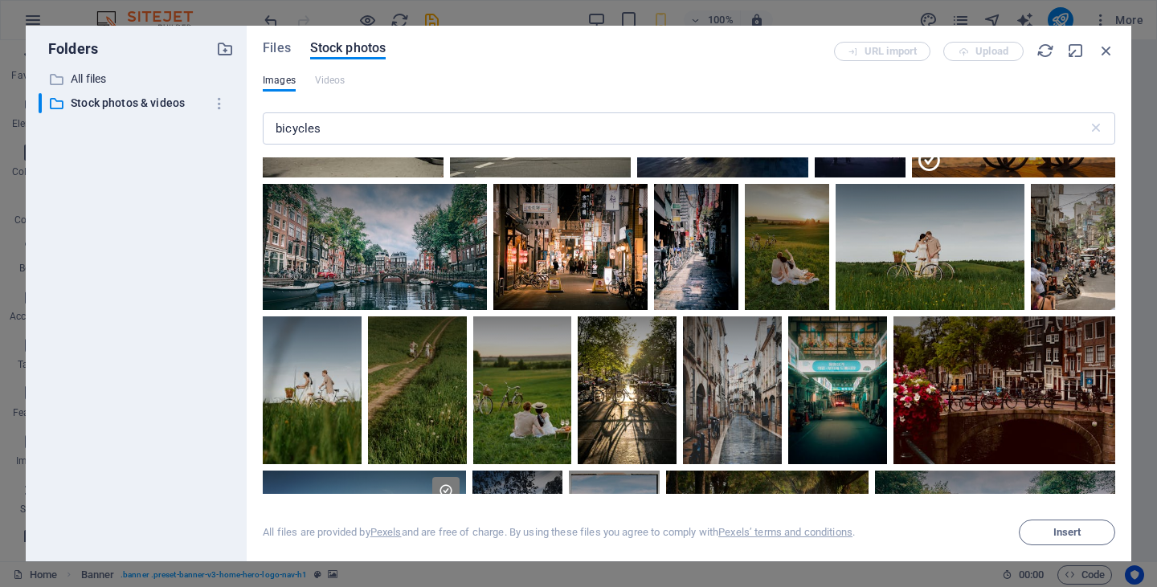
scroll to position [2478, 0]
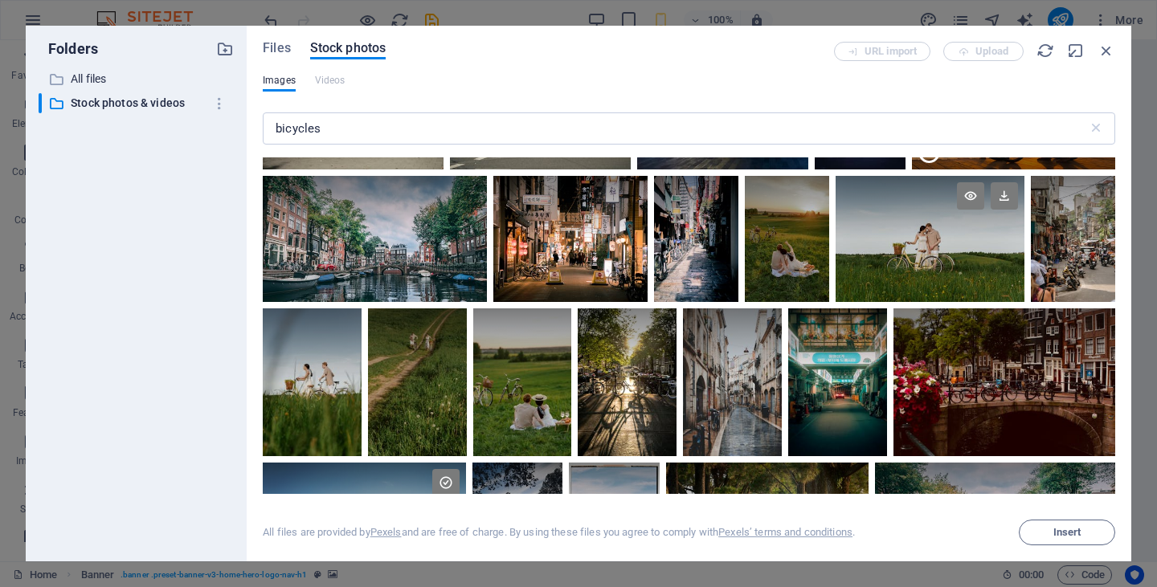
click at [881, 252] on div at bounding box center [931, 239] width 190 height 126
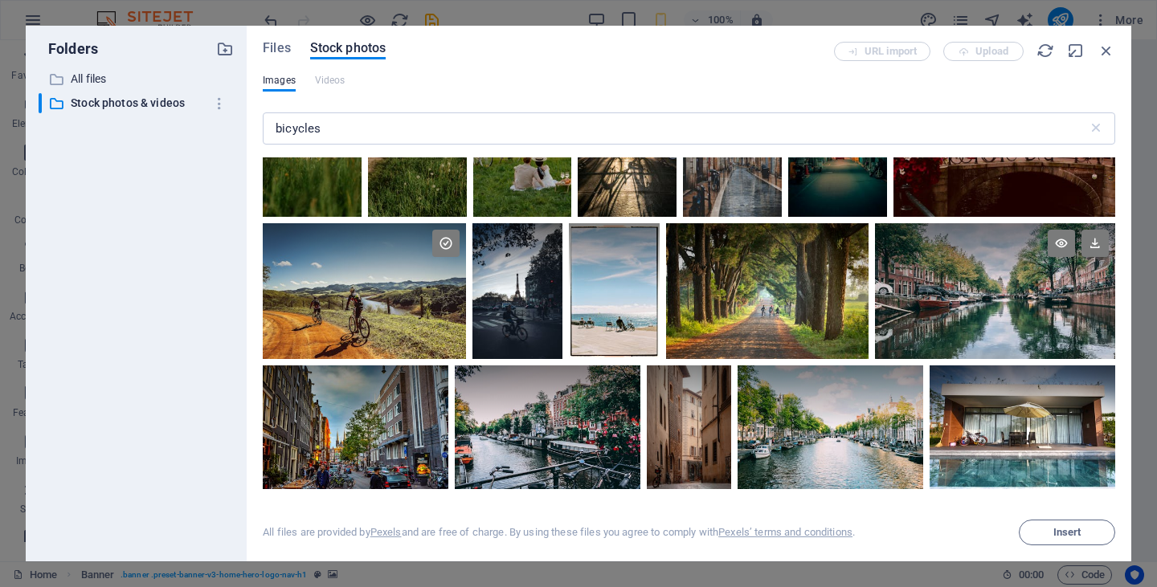
scroll to position [2741, 0]
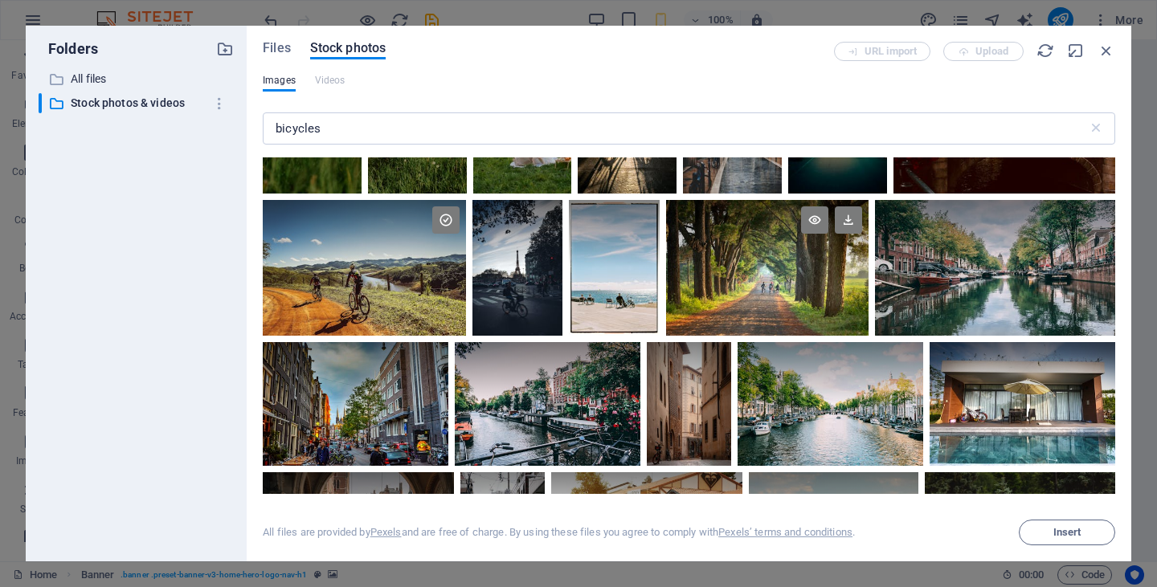
click at [755, 276] on div at bounding box center [767, 268] width 202 height 136
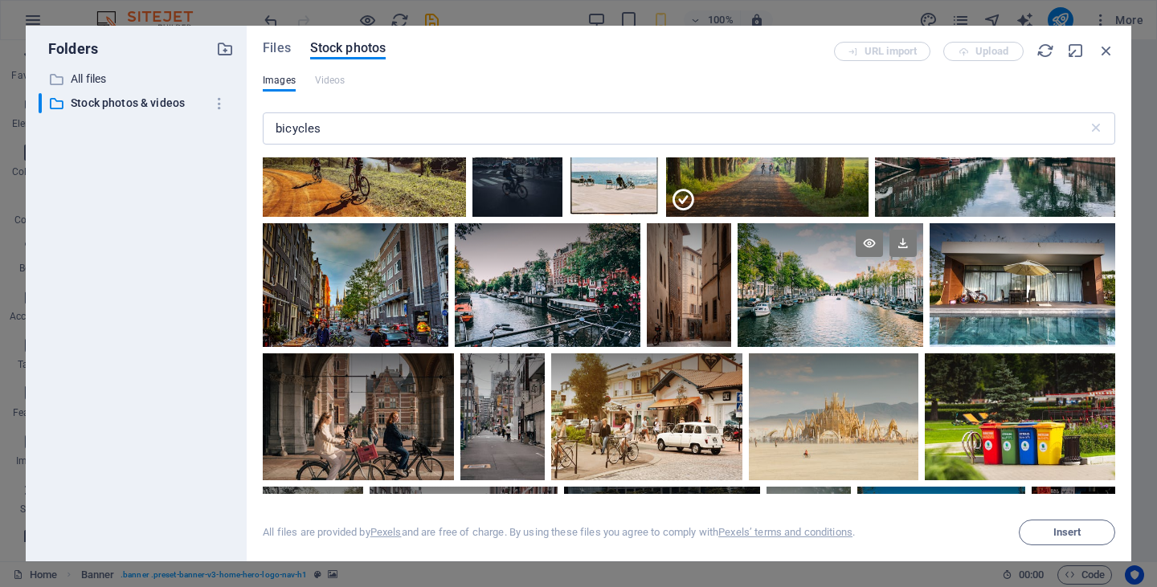
scroll to position [2868, 0]
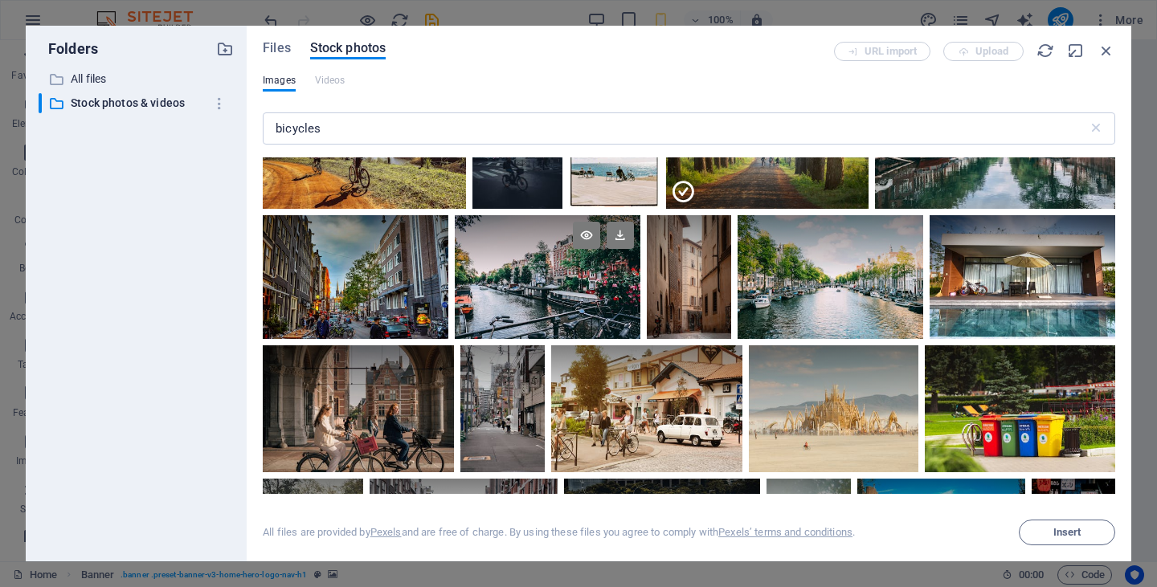
click at [527, 311] on div at bounding box center [548, 277] width 186 height 124
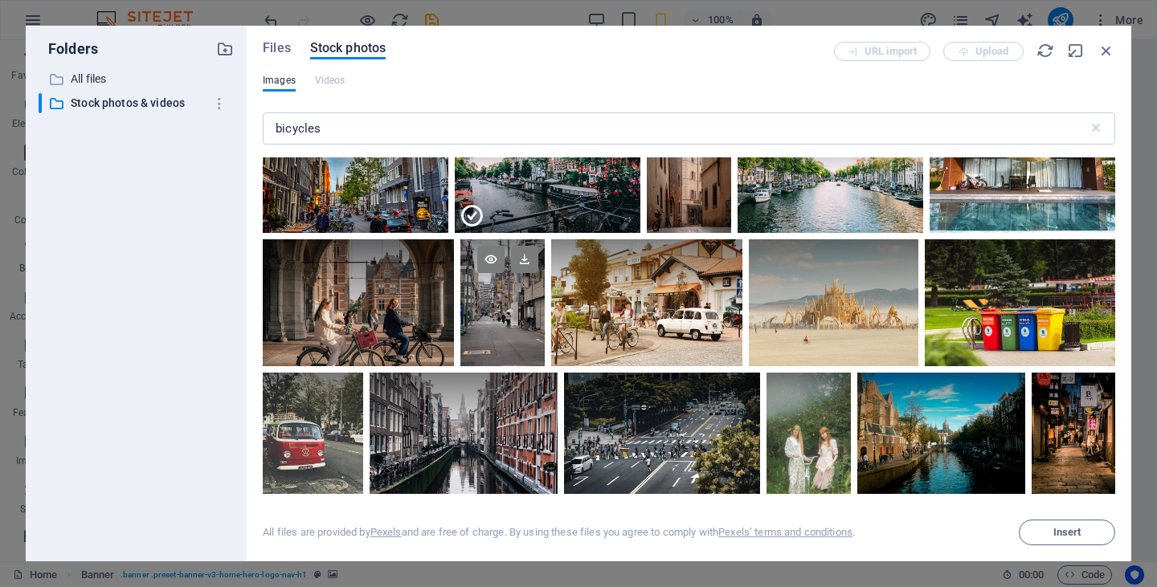
scroll to position [2973, 0]
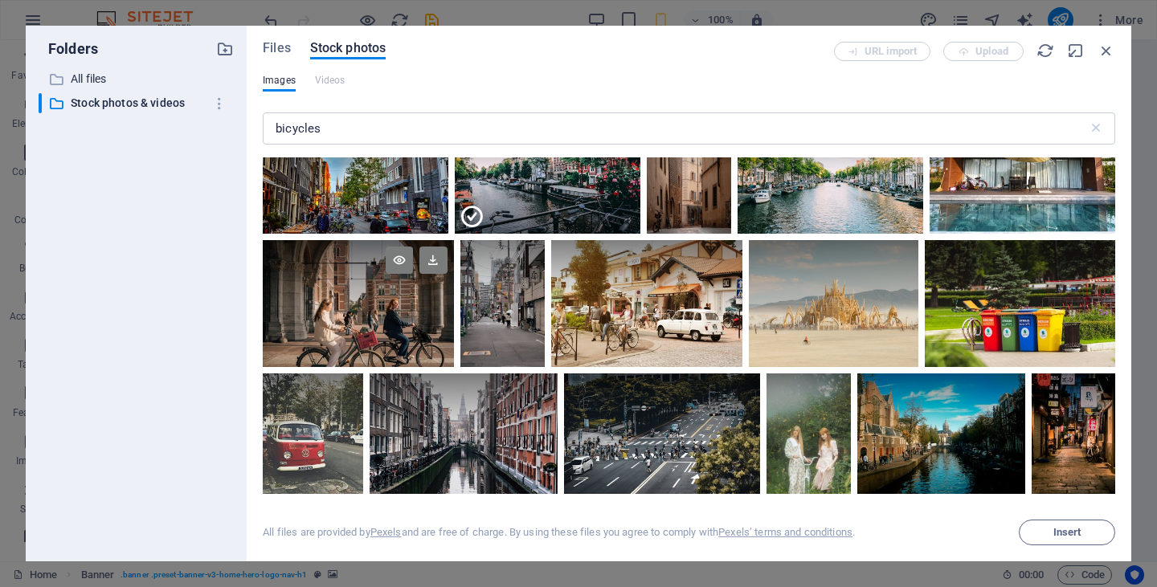
click at [307, 304] on div at bounding box center [358, 303] width 190 height 127
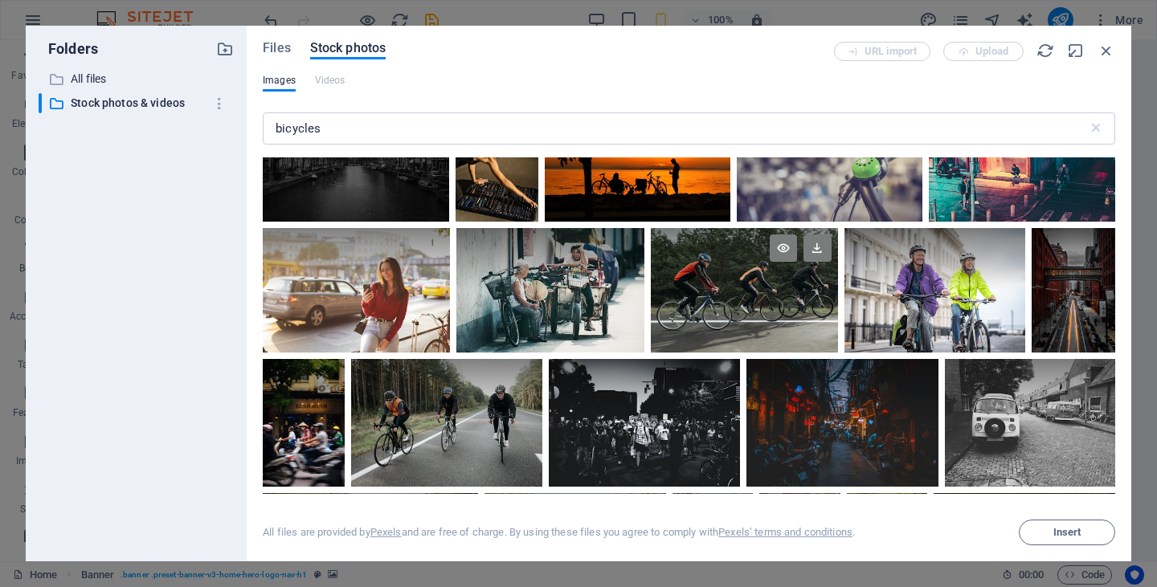
scroll to position [3547, 0]
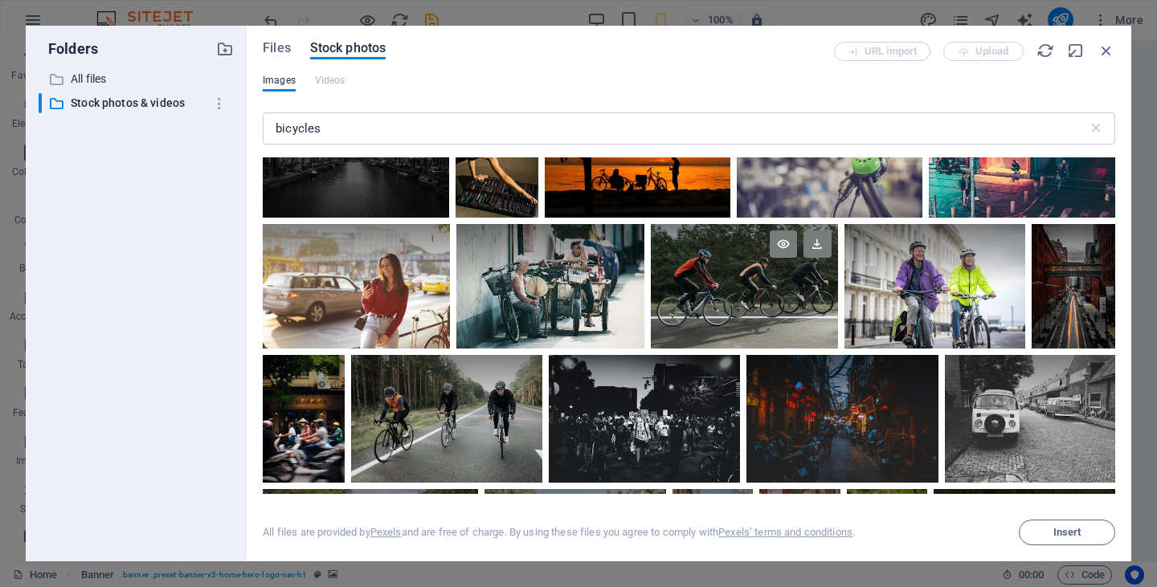
click at [708, 305] on div at bounding box center [744, 286] width 187 height 125
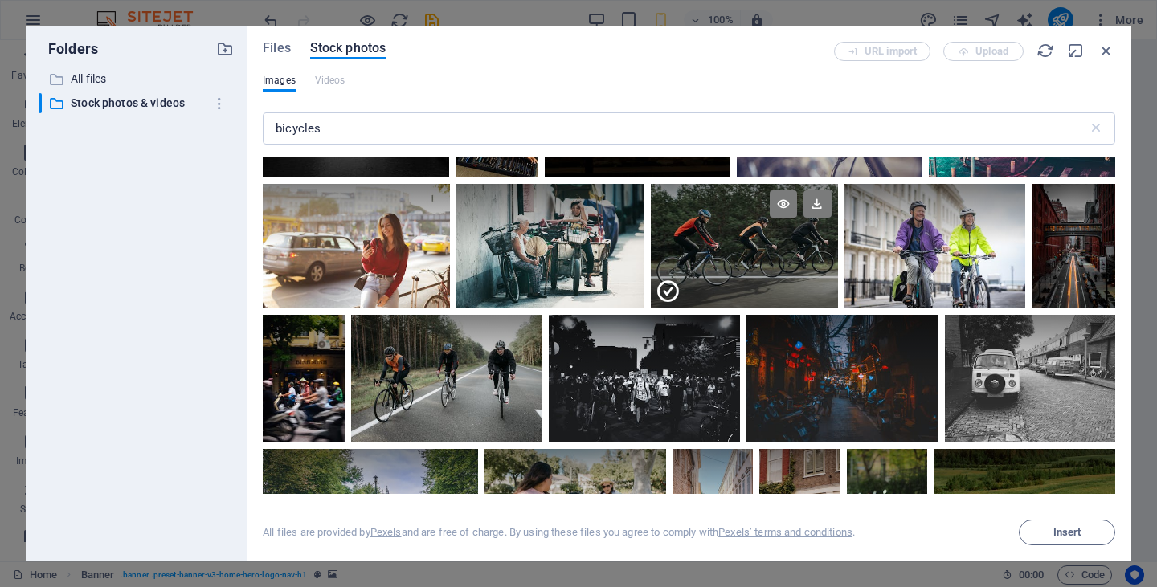
scroll to position [3589, 0]
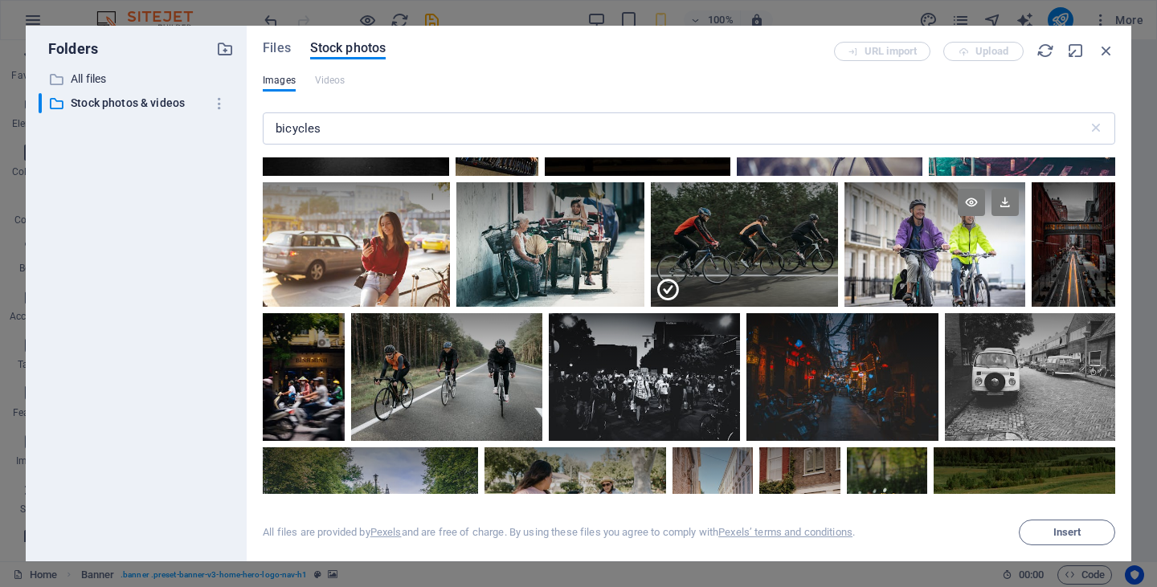
click at [923, 249] on div at bounding box center [935, 244] width 182 height 125
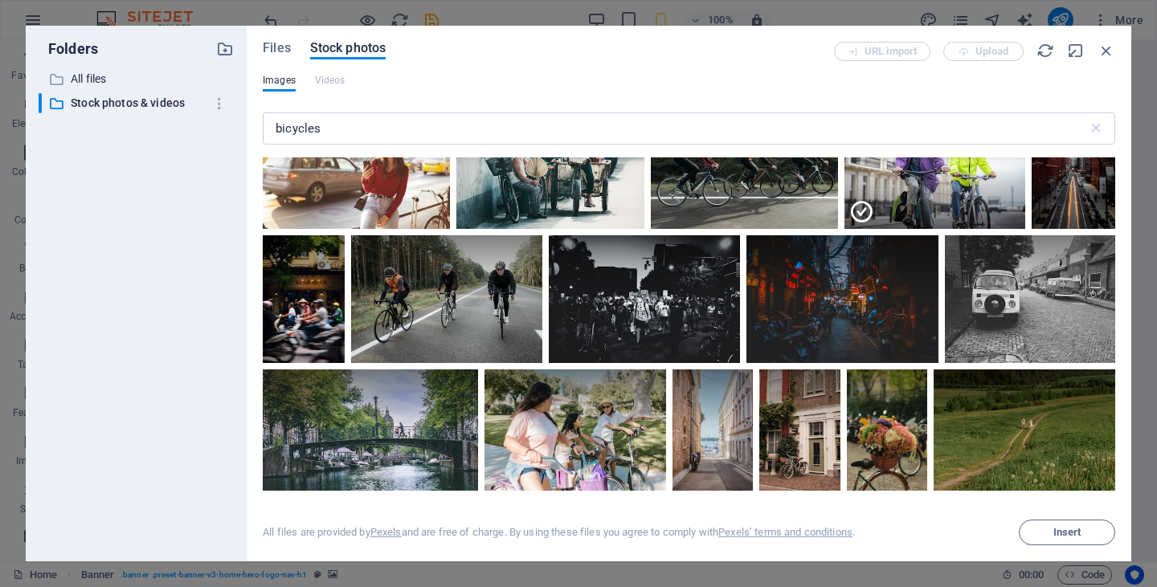
scroll to position [3684, 0]
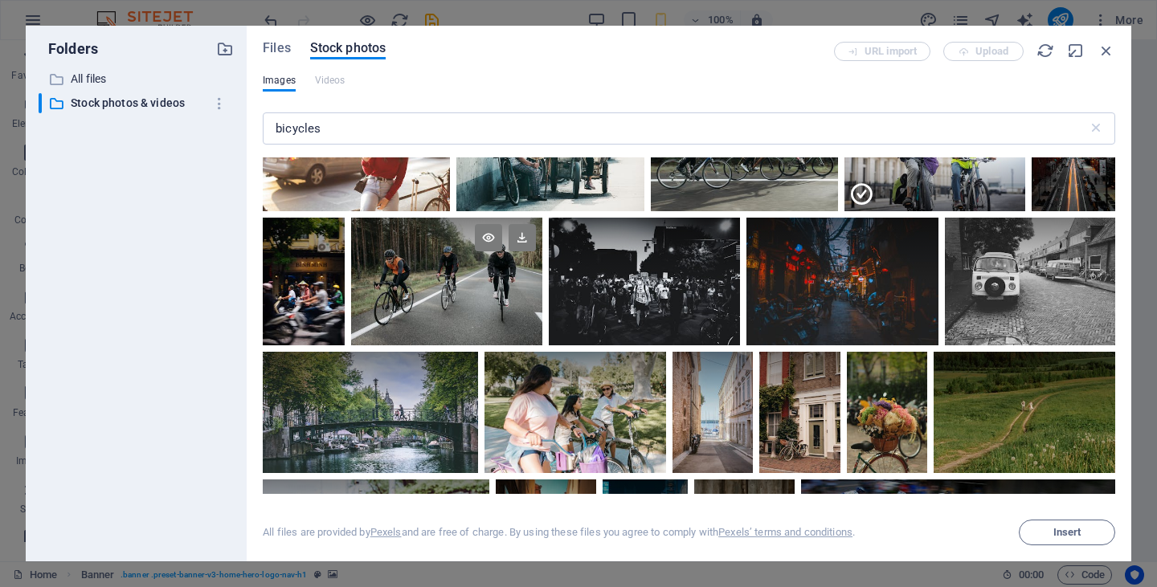
click at [497, 309] on div at bounding box center [446, 282] width 191 height 128
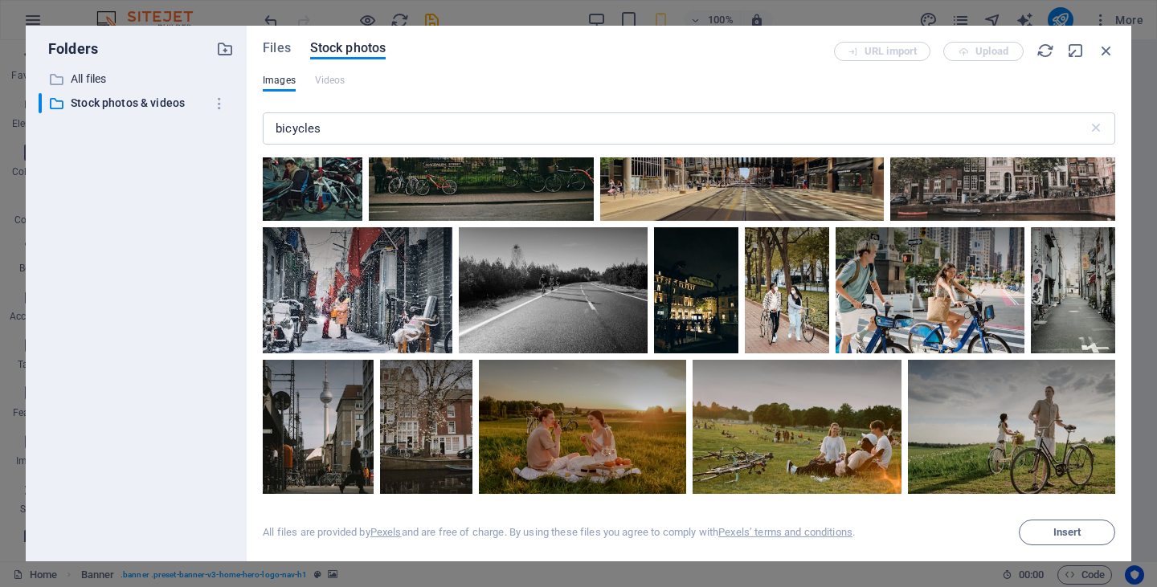
scroll to position [4914, 0]
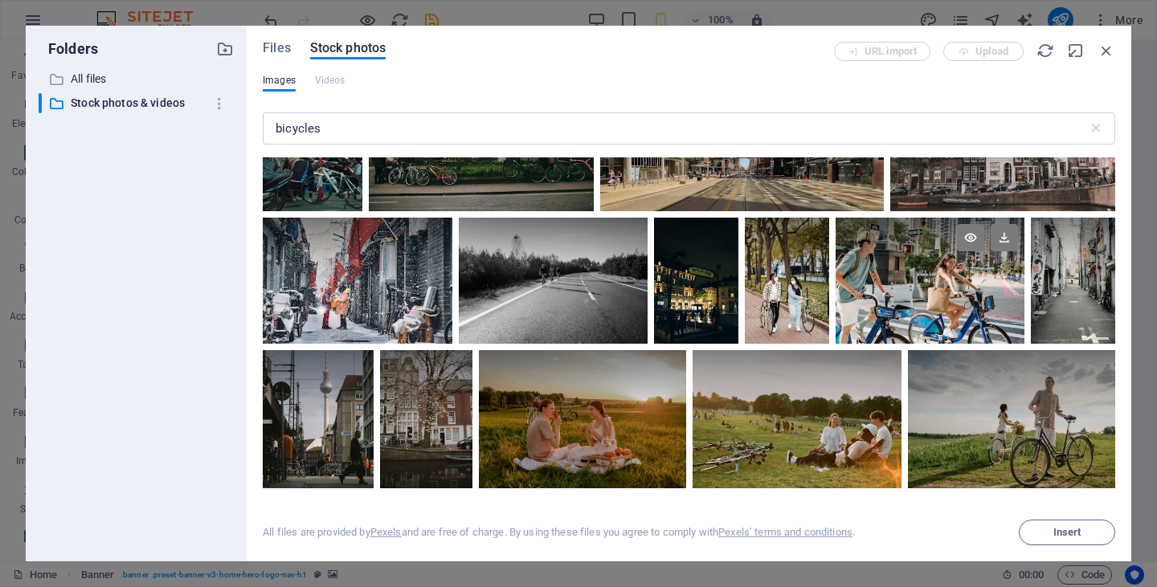
click at [899, 287] on div at bounding box center [931, 281] width 190 height 126
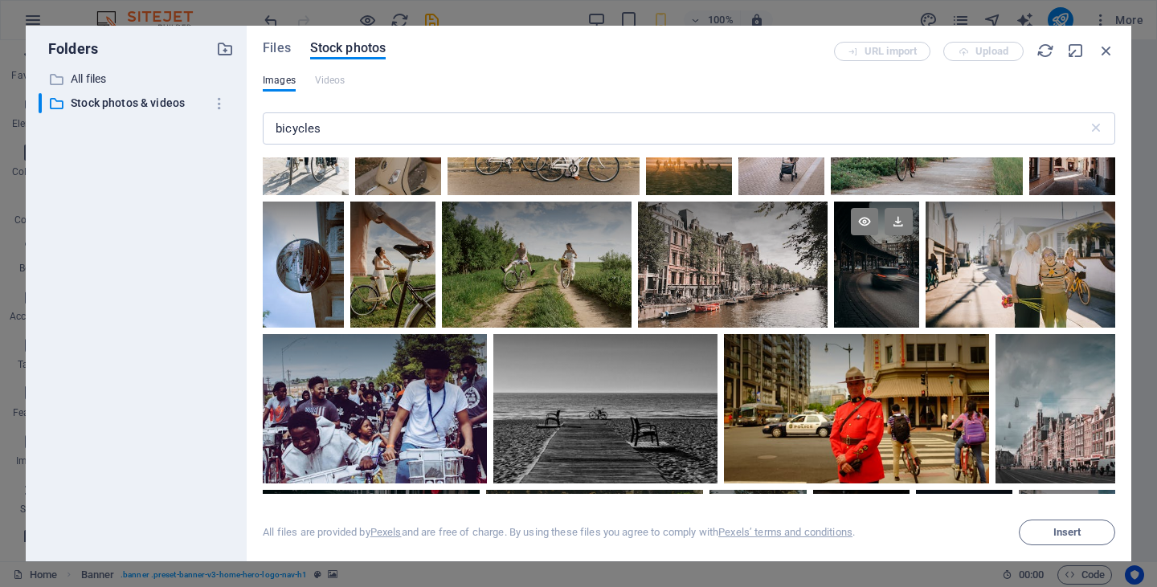
scroll to position [5601, 0]
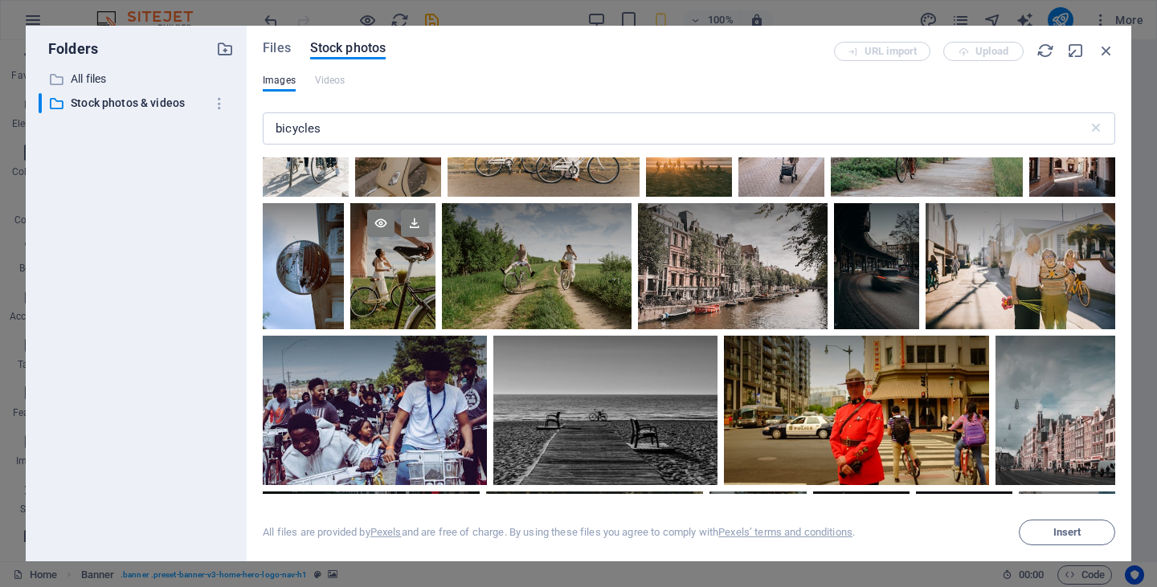
click at [370, 278] on div at bounding box center [392, 266] width 84 height 127
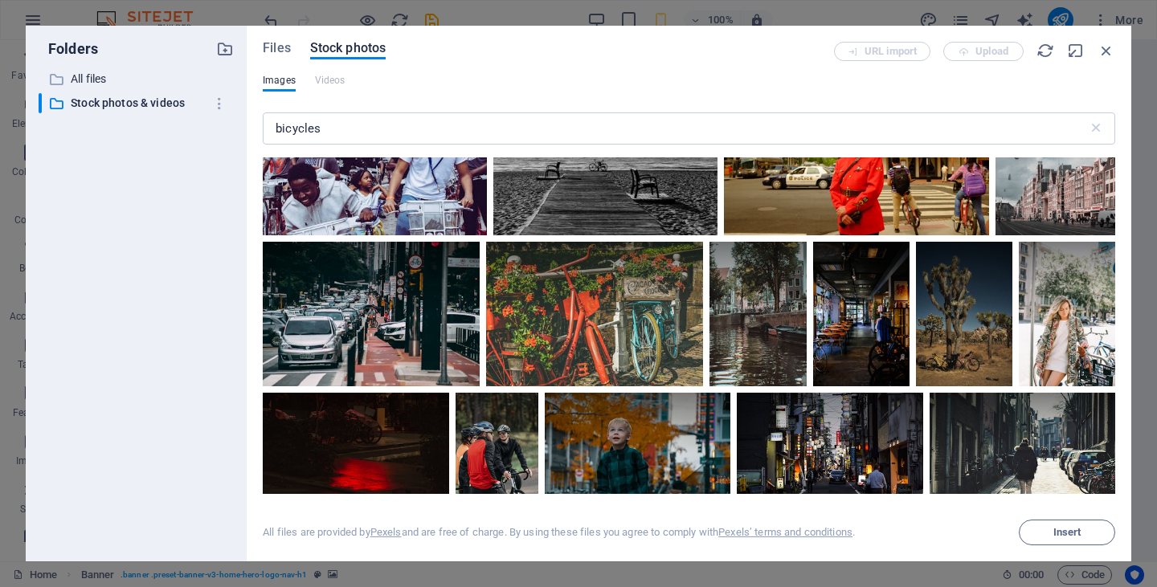
scroll to position [5853, 0]
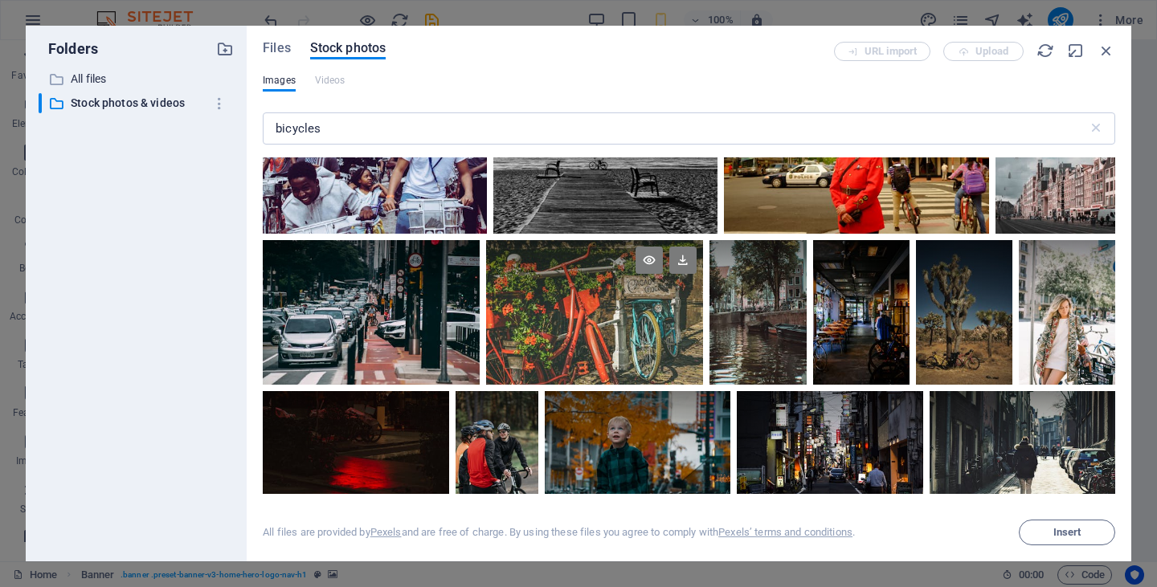
click at [515, 301] on div at bounding box center [594, 312] width 217 height 145
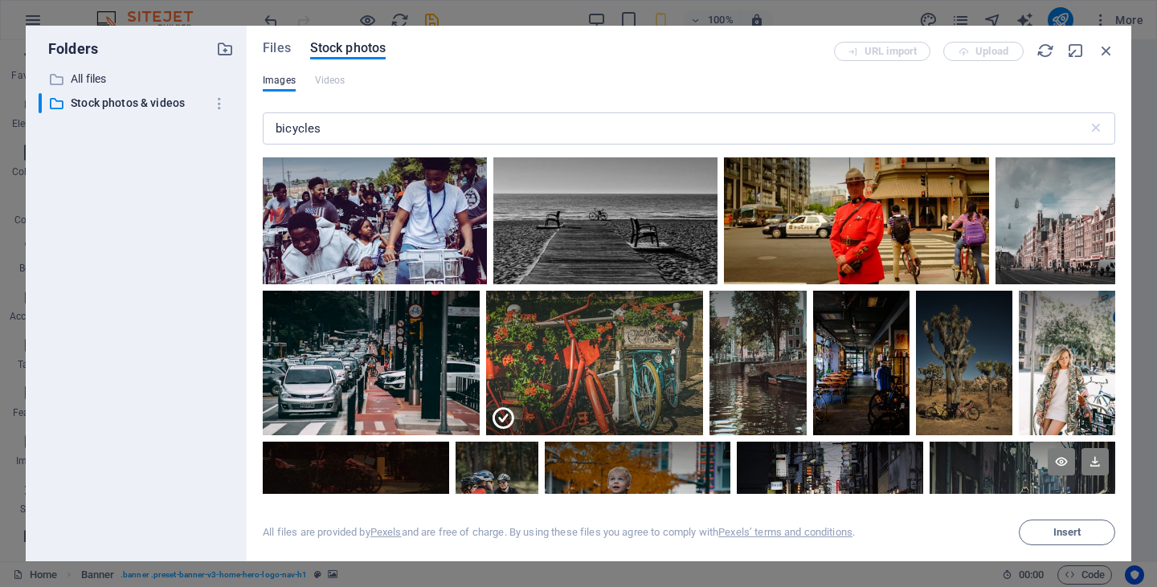
scroll to position [5799, 0]
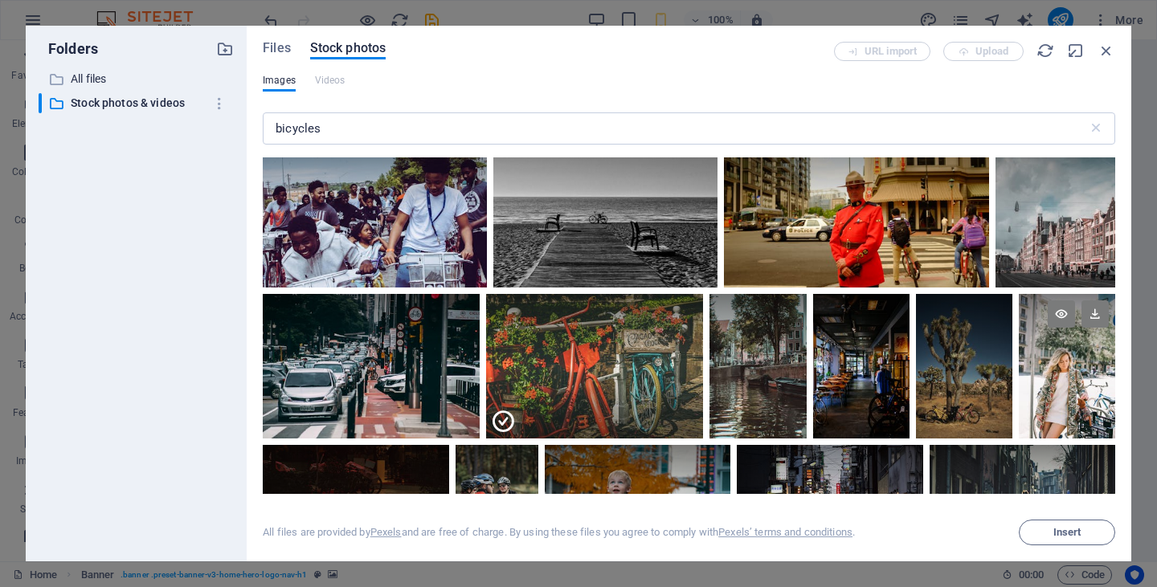
click at [1047, 401] on div at bounding box center [1067, 366] width 96 height 145
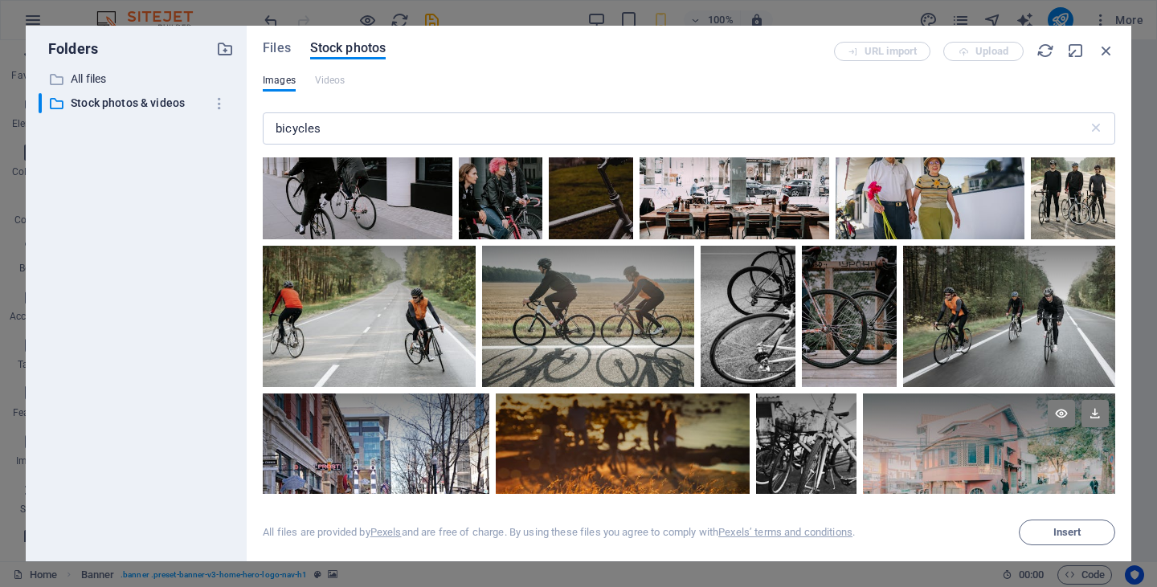
scroll to position [8769, 0]
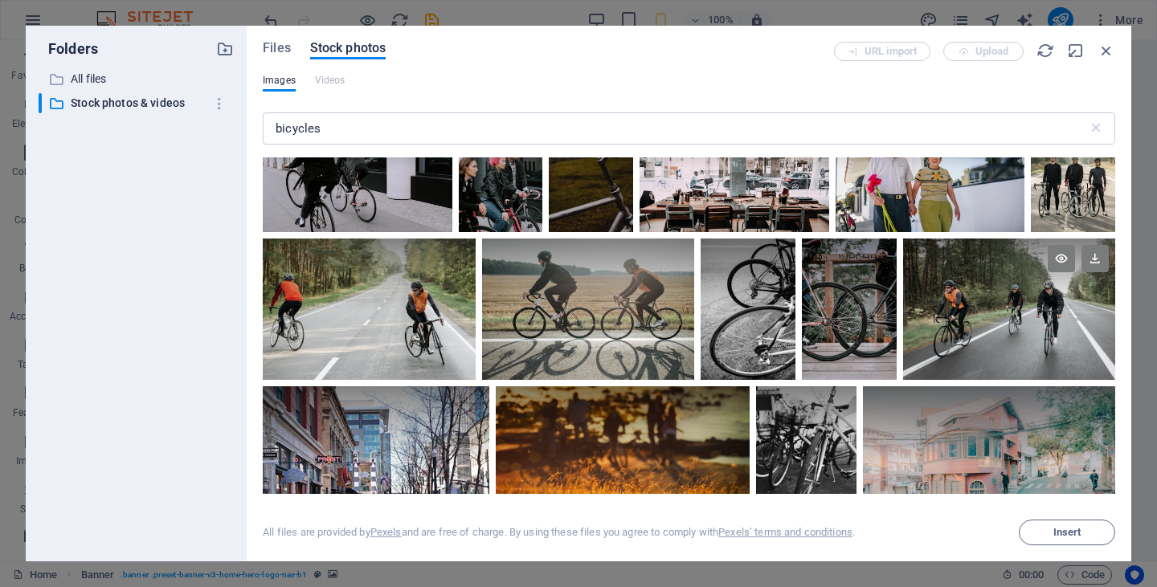
click at [944, 312] on div at bounding box center [1009, 310] width 212 height 142
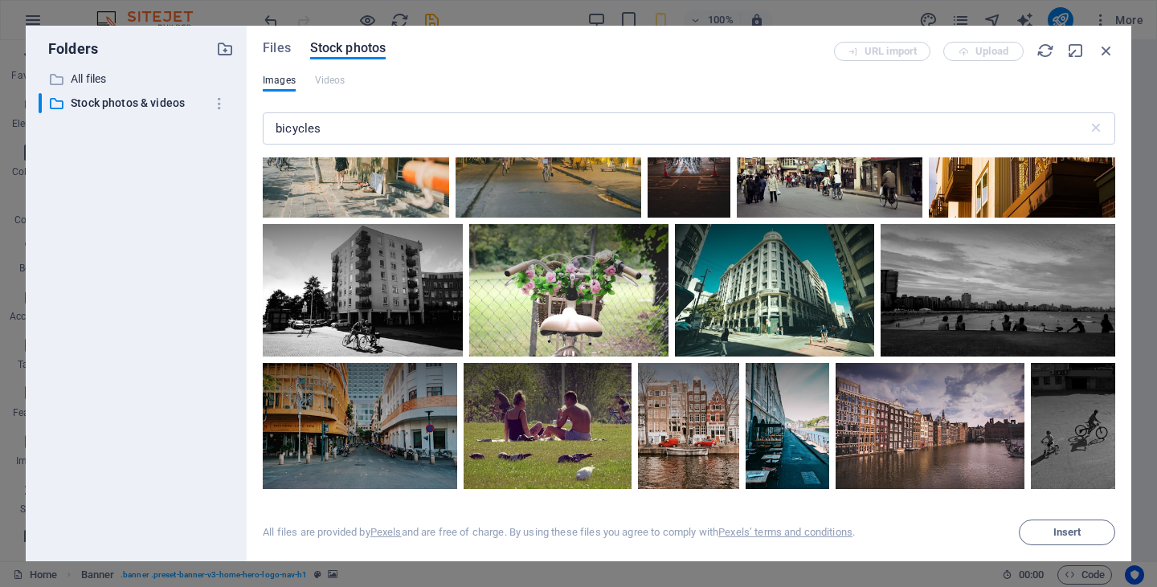
scroll to position [9915, 0]
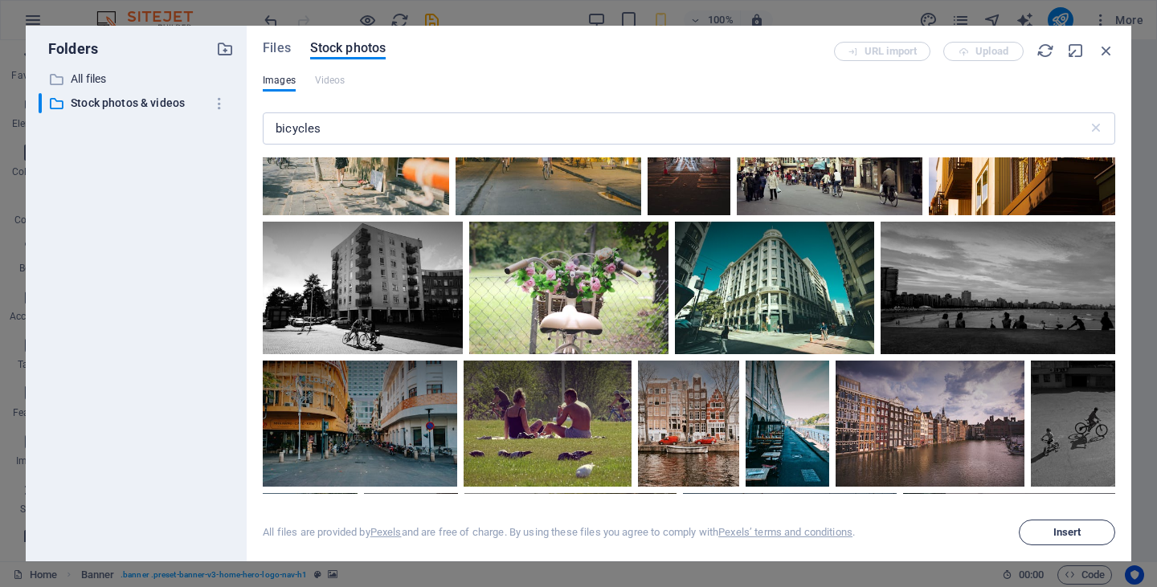
click at [1065, 534] on span "Insert" at bounding box center [1067, 533] width 28 height 10
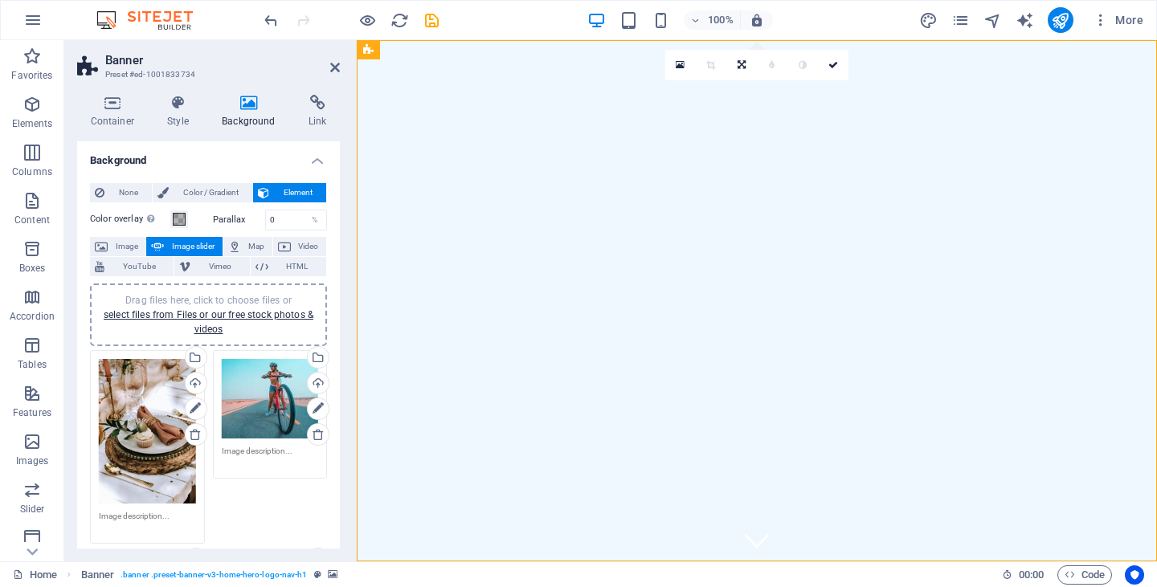
scroll to position [0, 0]
click at [194, 436] on icon at bounding box center [195, 434] width 13 height 13
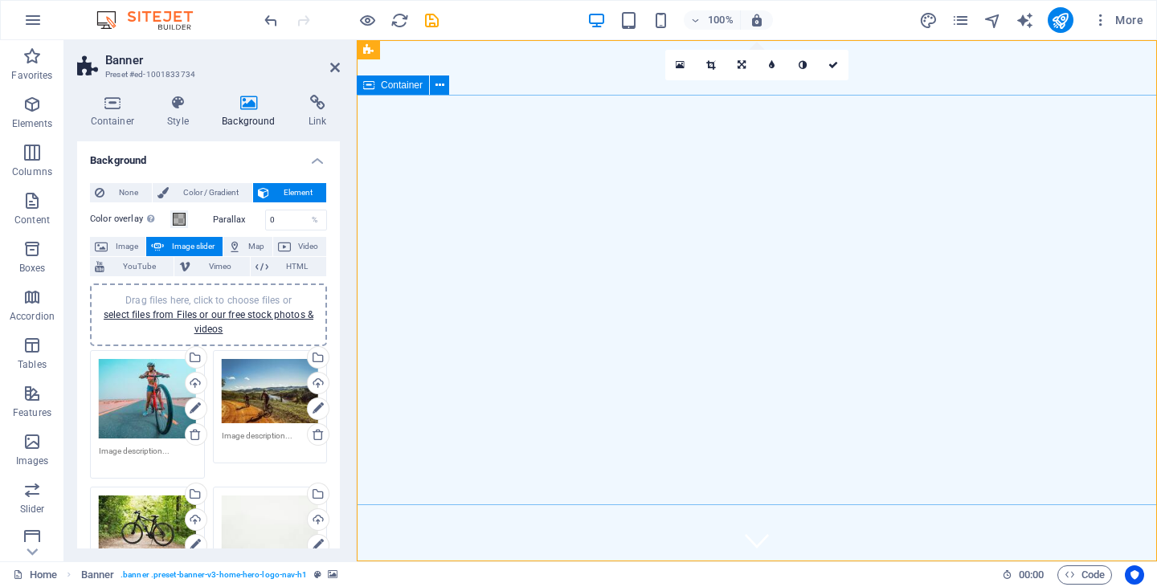
click at [699, 23] on icon "button" at bounding box center [695, 20] width 11 height 10
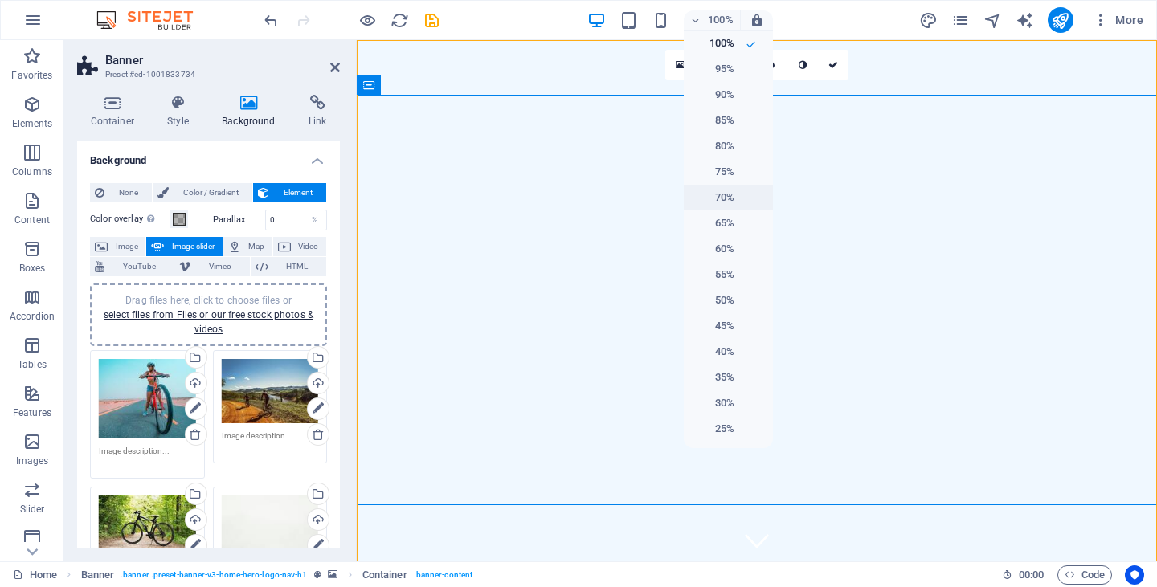
click at [727, 192] on h6 "70%" at bounding box center [713, 197] width 41 height 19
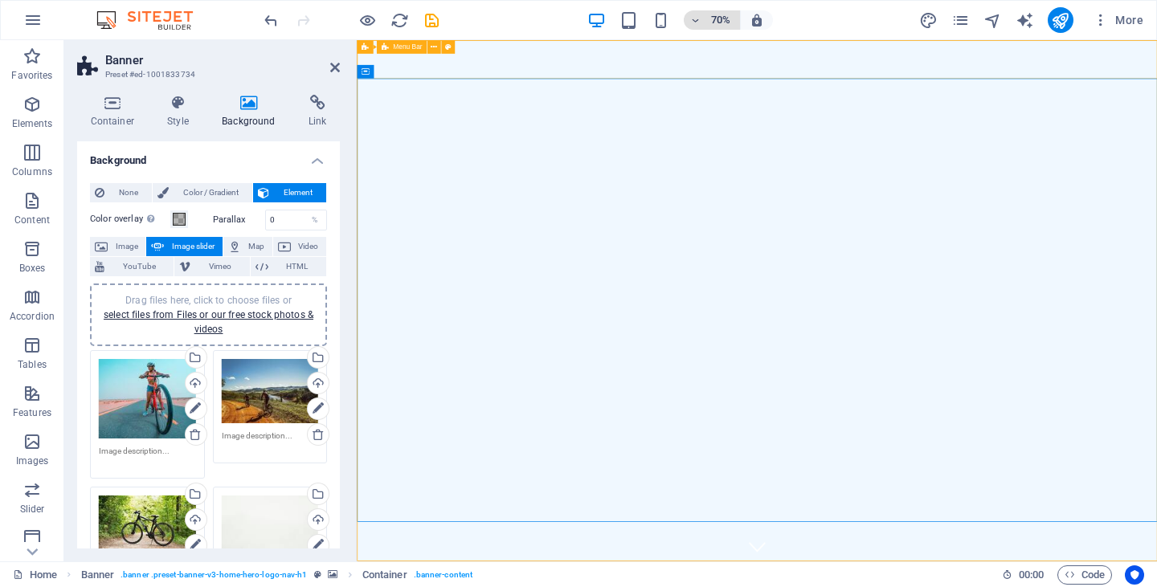
click at [702, 18] on span "70%" at bounding box center [711, 19] width 43 height 19
click at [714, 45] on h6 "100%" at bounding box center [713, 43] width 41 height 19
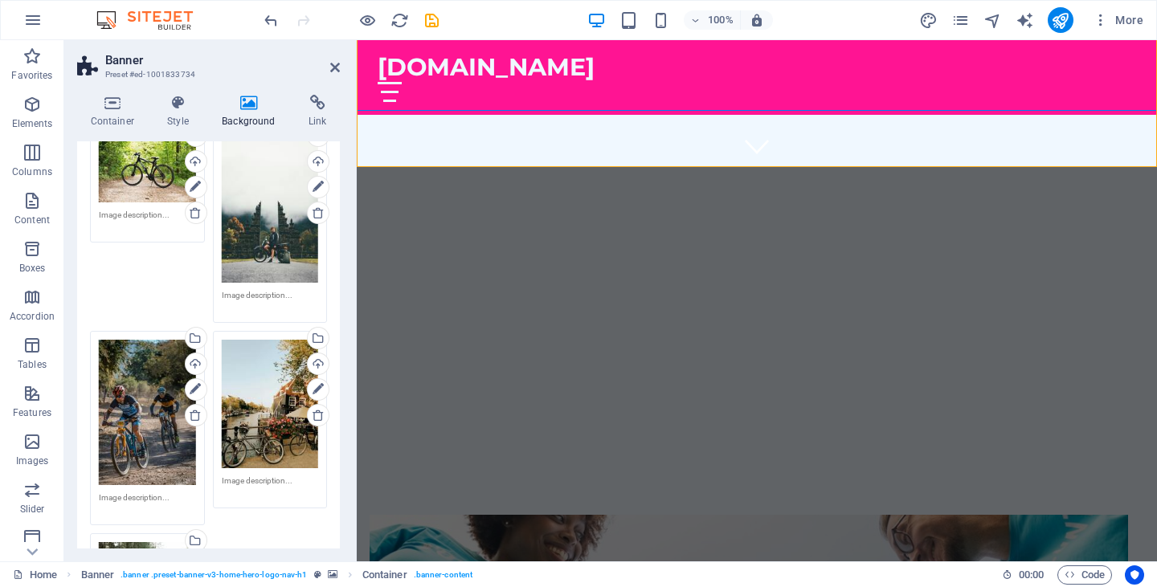
scroll to position [358, 0]
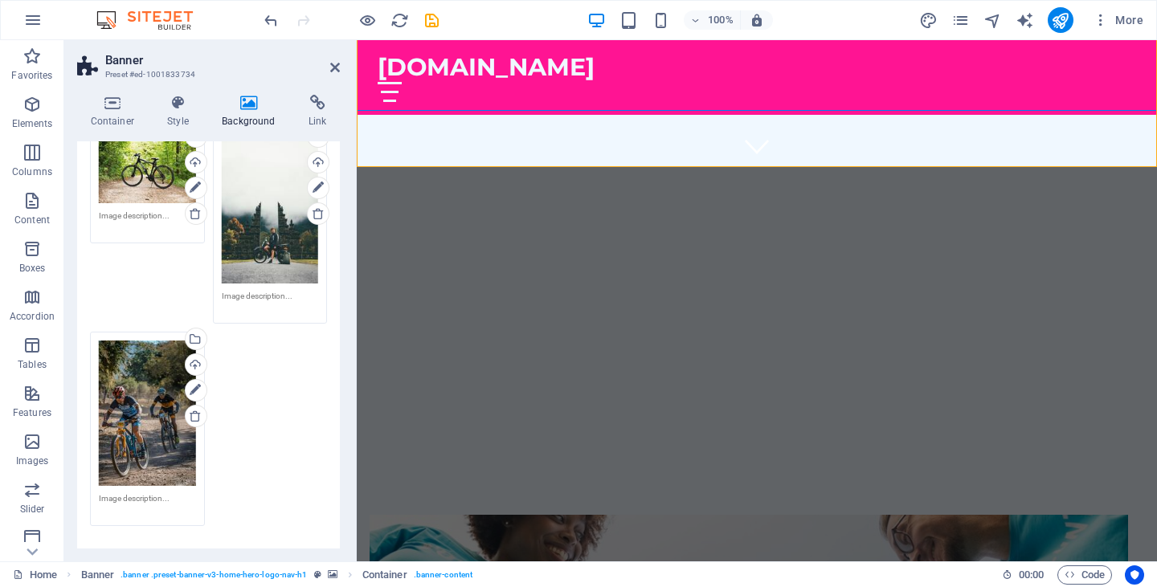
drag, startPoint x: 256, startPoint y: 387, endPoint x: 575, endPoint y: 272, distance: 340.1
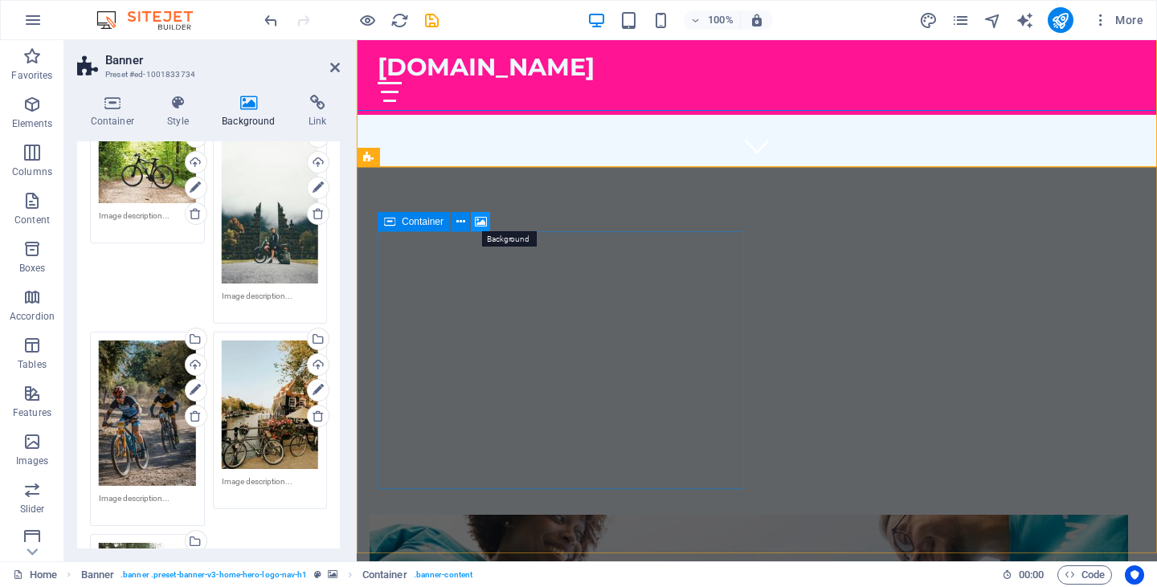
click at [480, 222] on icon at bounding box center [481, 222] width 12 height 17
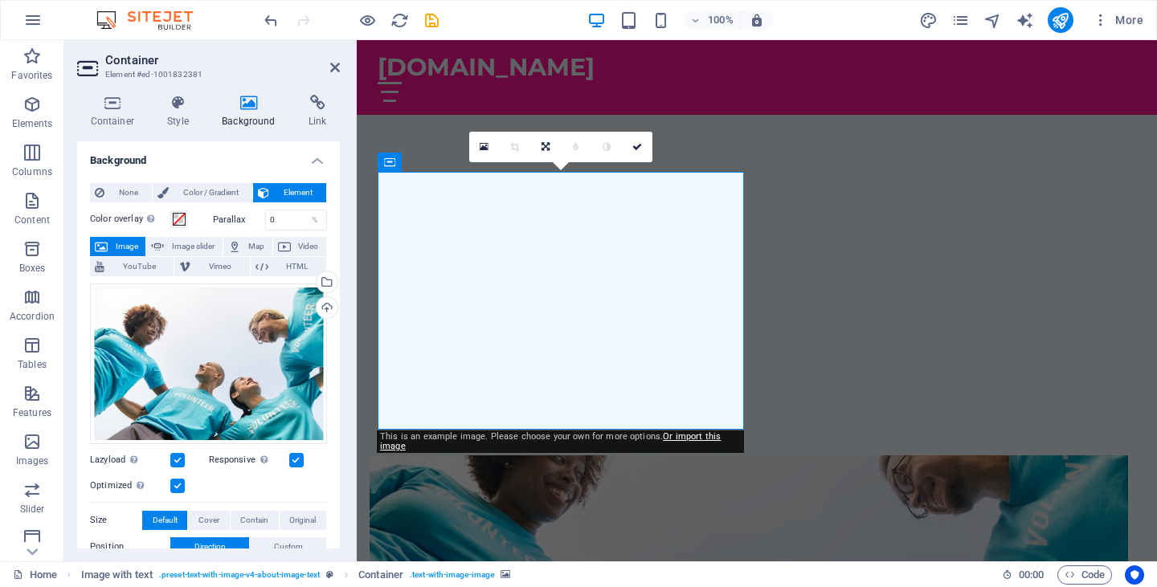
scroll to position [0, 0]
click at [333, 64] on icon at bounding box center [335, 67] width 10 height 13
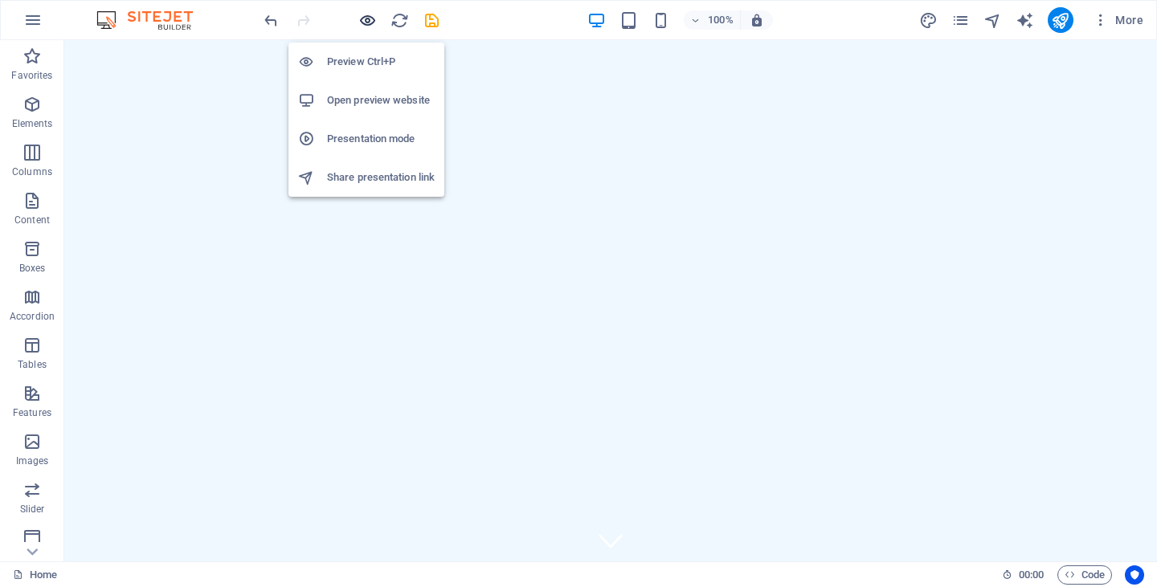
click at [364, 16] on icon "button" at bounding box center [367, 20] width 18 height 18
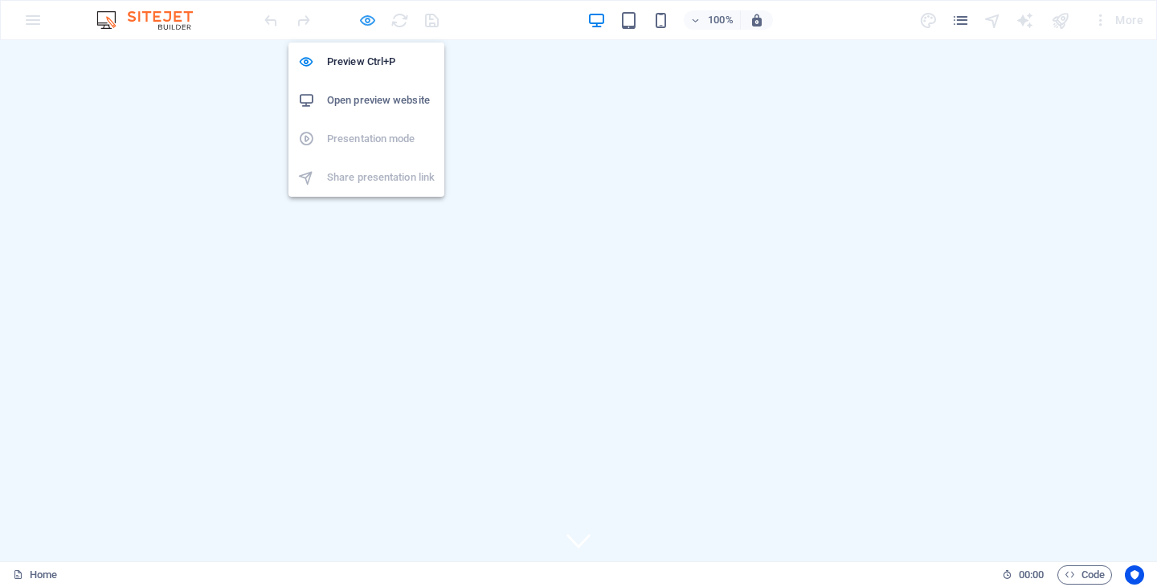
click at [364, 16] on icon "button" at bounding box center [367, 20] width 18 height 18
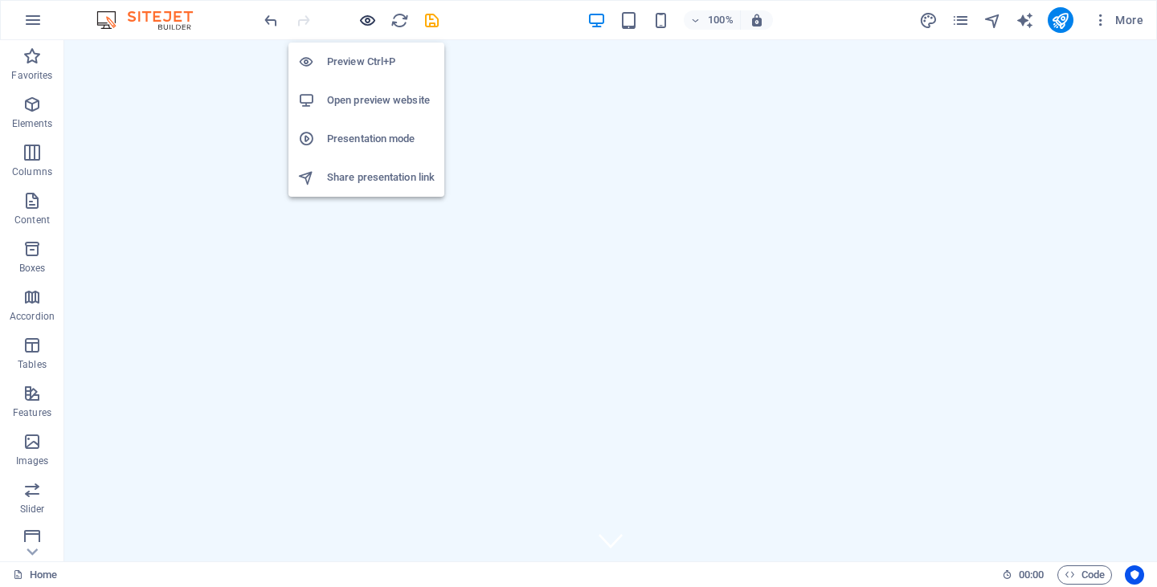
click at [364, 16] on icon "button" at bounding box center [367, 20] width 18 height 18
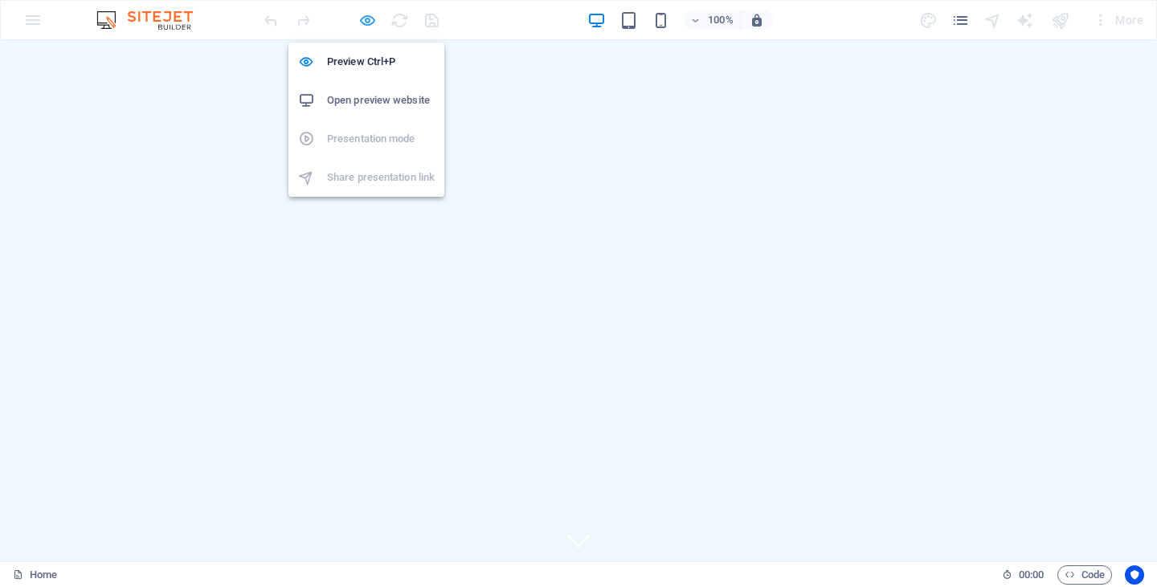
click at [364, 16] on icon "button" at bounding box center [367, 20] width 18 height 18
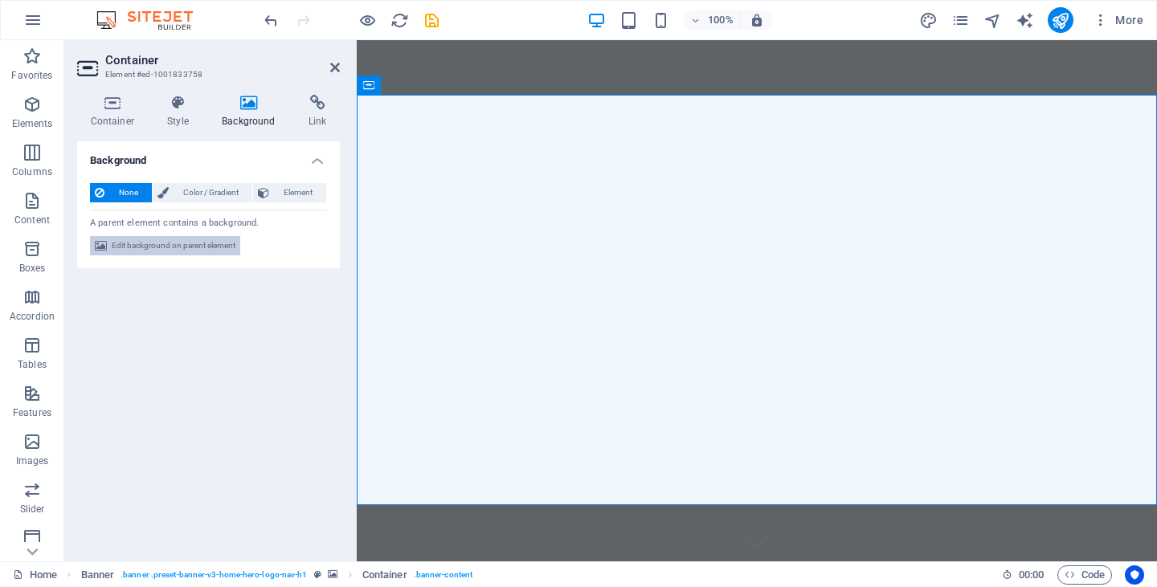
click at [182, 243] on span "Edit background on parent element" at bounding box center [174, 245] width 124 height 19
select select "ms"
select select "s"
select select "progressive"
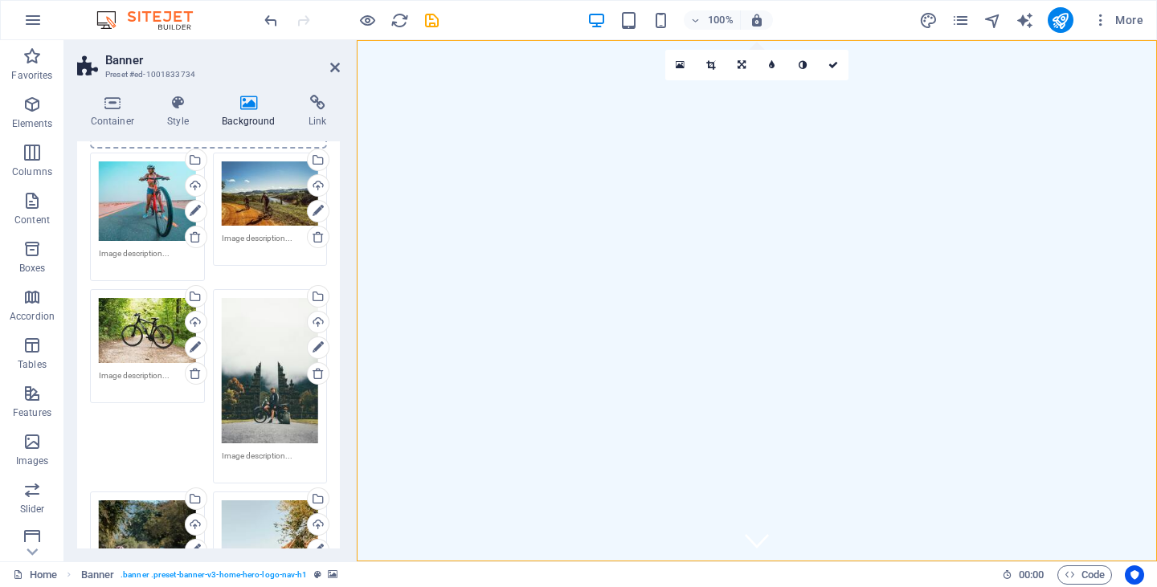
scroll to position [198, 0]
click at [313, 344] on icon at bounding box center [318, 346] width 11 height 19
click at [269, 403] on div "Drag files here, click to choose files or select files from Files or our free s…" at bounding box center [270, 369] width 97 height 145
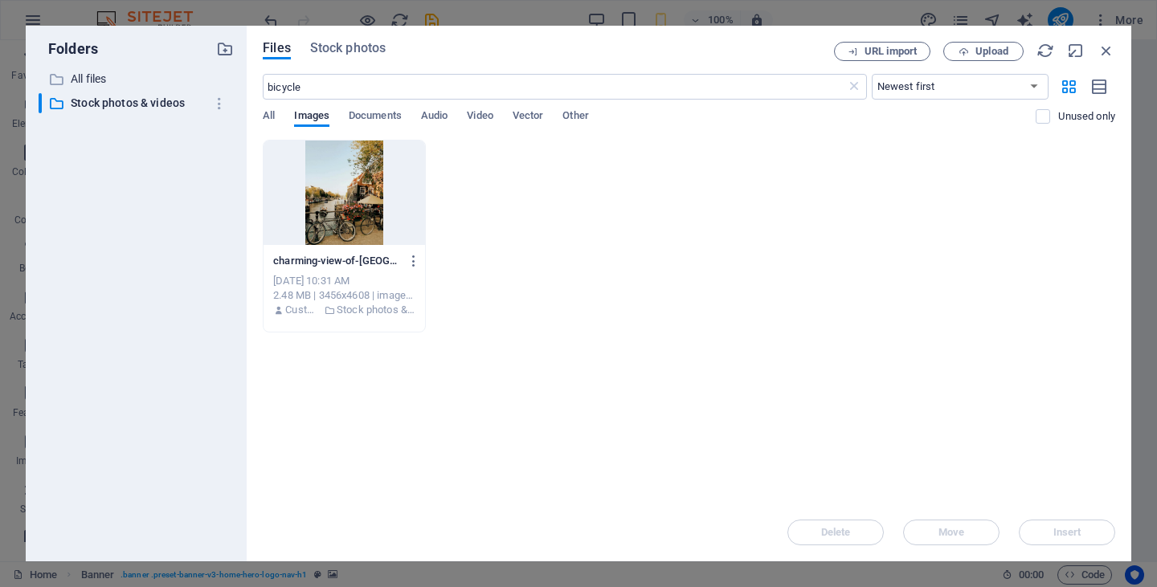
click at [269, 403] on div "Drop files here to upload them instantly charming-view-of-[GEOGRAPHIC_DATA]-s-c…" at bounding box center [689, 322] width 853 height 364
click at [1104, 53] on icon "button" at bounding box center [1107, 51] width 18 height 18
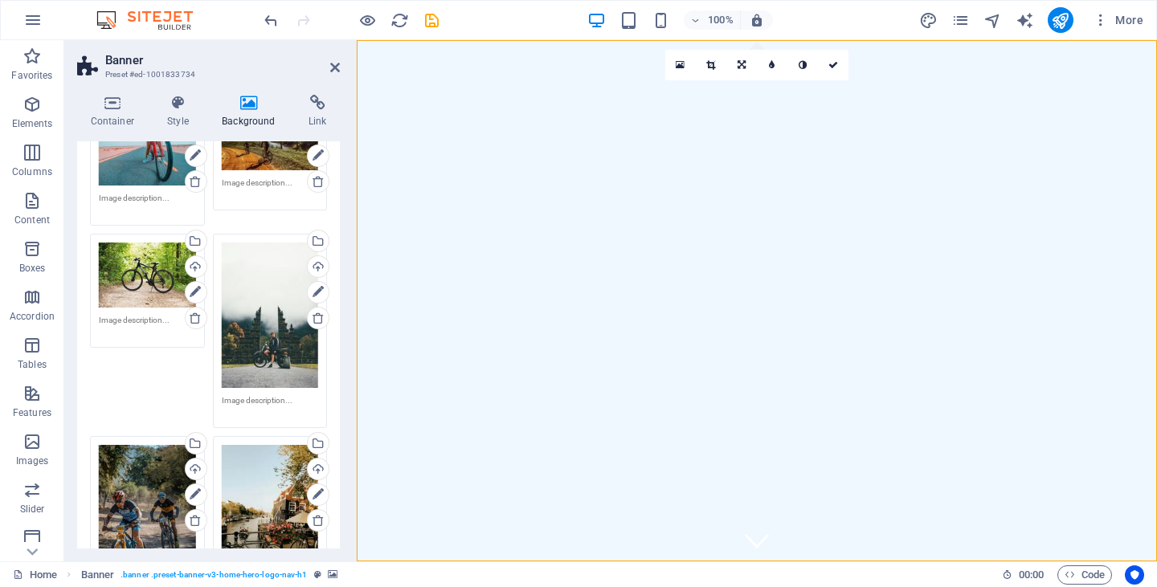
scroll to position [219, 0]
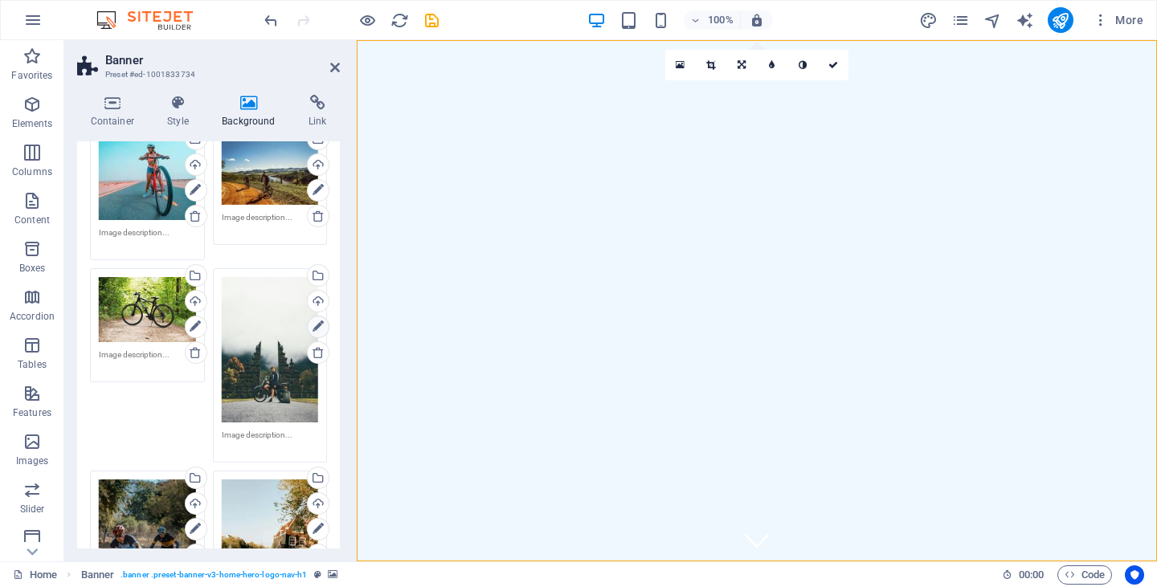
click at [314, 321] on icon at bounding box center [318, 326] width 11 height 19
click at [320, 325] on icon at bounding box center [318, 326] width 11 height 19
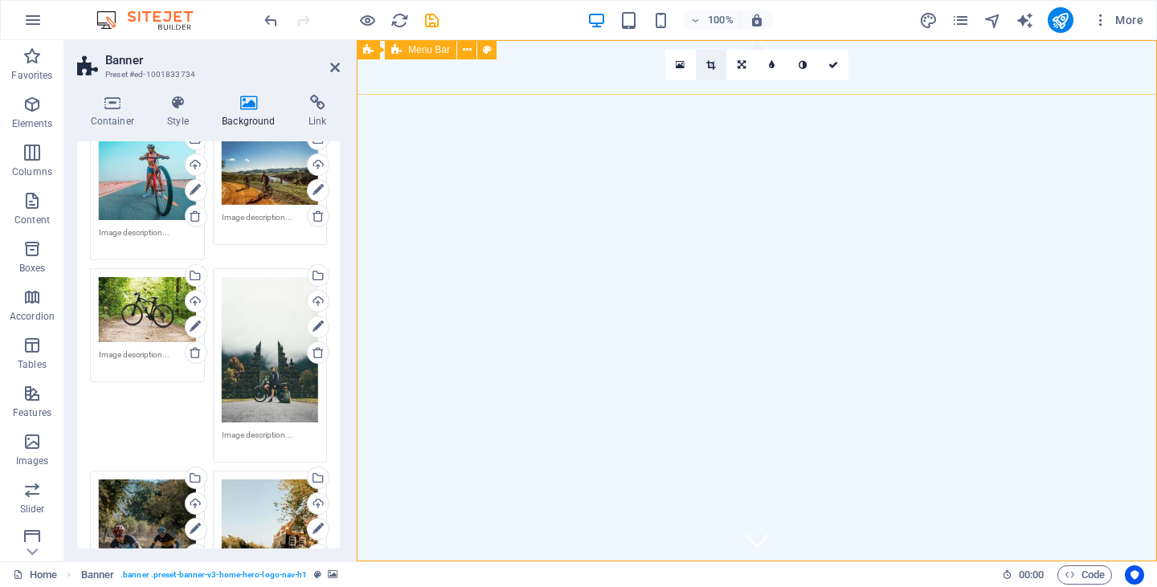
click at [711, 67] on icon at bounding box center [710, 65] width 9 height 10
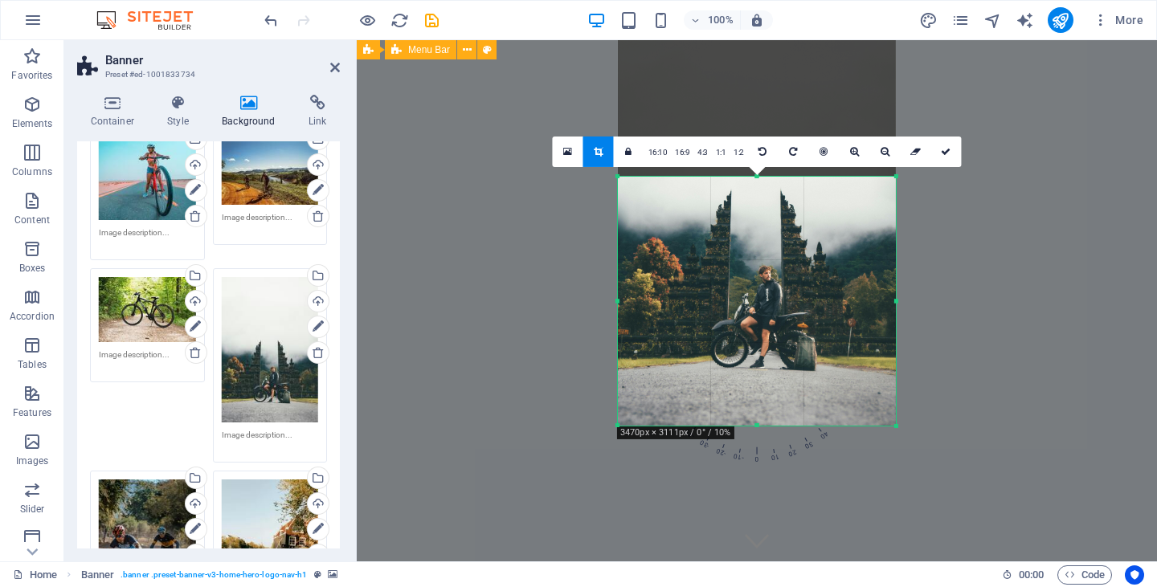
drag, startPoint x: 758, startPoint y: 92, endPoint x: 774, endPoint y: 260, distance: 168.7
click at [774, 260] on div "180 170 160 150 140 130 120 110 100 90 80 70 60 50 40 30 20 10 0 -10 -20 -30 -4…" at bounding box center [757, 300] width 278 height 249
click at [436, 22] on icon "save" at bounding box center [432, 20] width 18 height 18
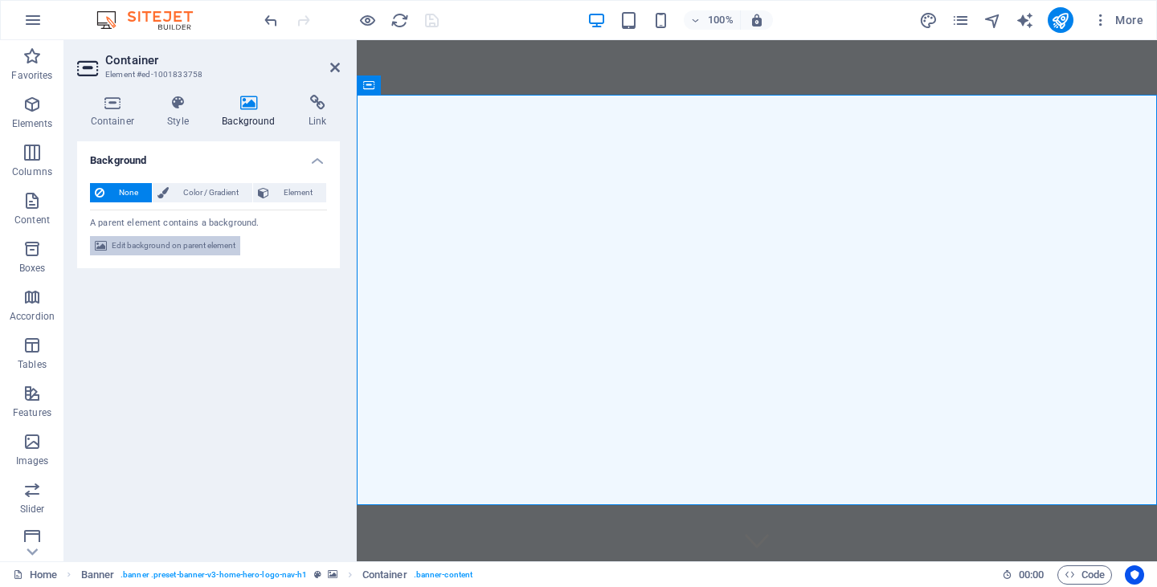
click at [189, 242] on span "Edit background on parent element" at bounding box center [174, 245] width 124 height 19
select select "ms"
select select "s"
select select "progressive"
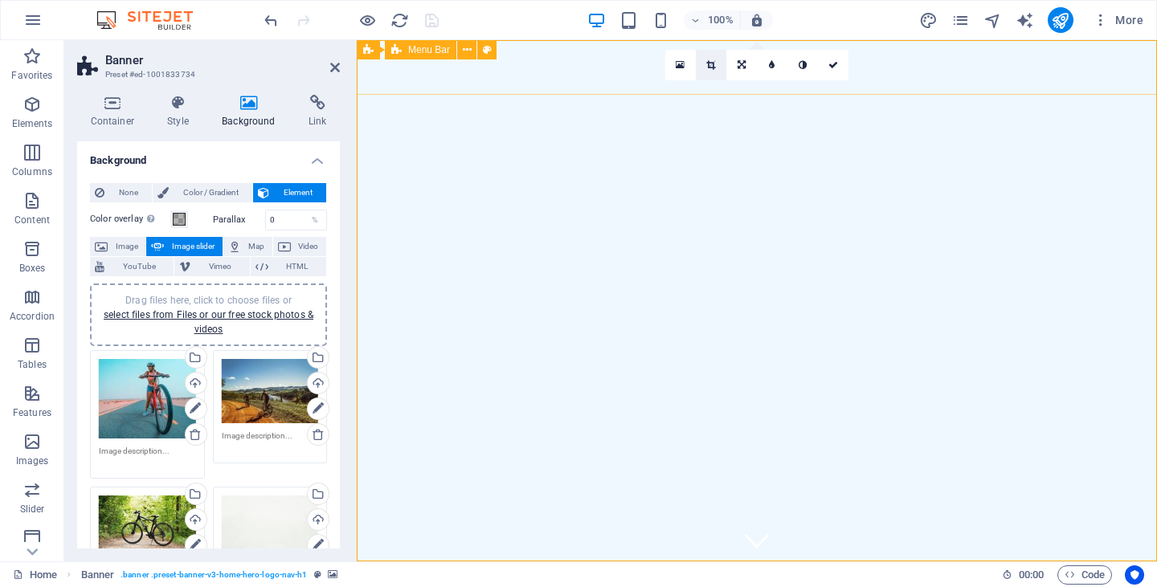
click at [713, 61] on icon at bounding box center [710, 65] width 9 height 10
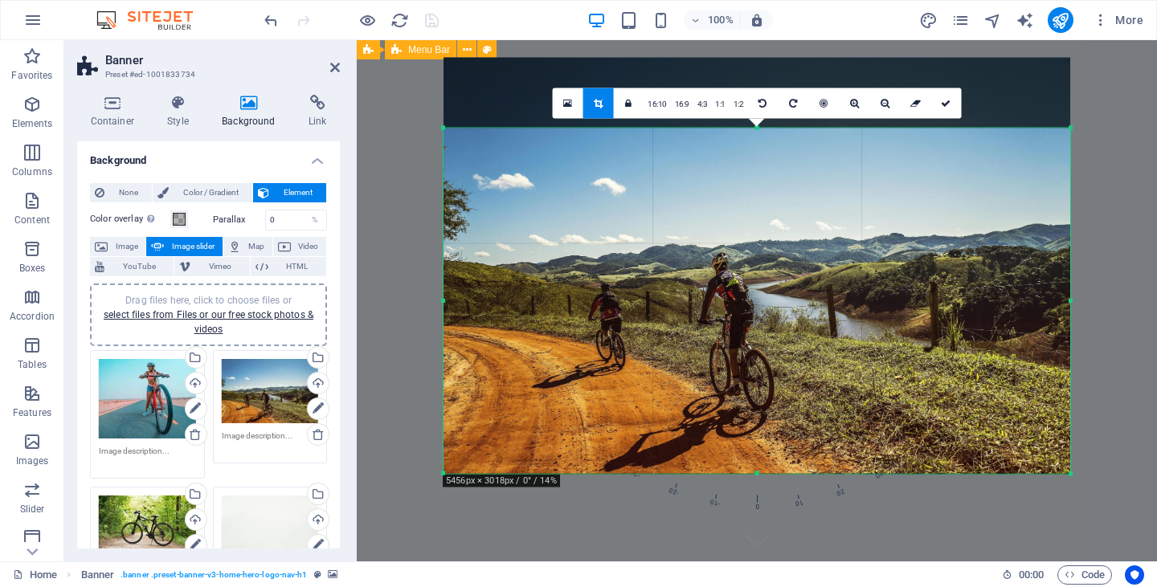
drag, startPoint x: 759, startPoint y: 92, endPoint x: 746, endPoint y: 162, distance: 71.7
click at [746, 162] on div "180 170 160 150 140 130 120 110 100 90 80 70 60 50 40 30 20 10 0 -10 -20 -30 -4…" at bounding box center [757, 301] width 627 height 346
click at [944, 97] on link at bounding box center [945, 103] width 31 height 31
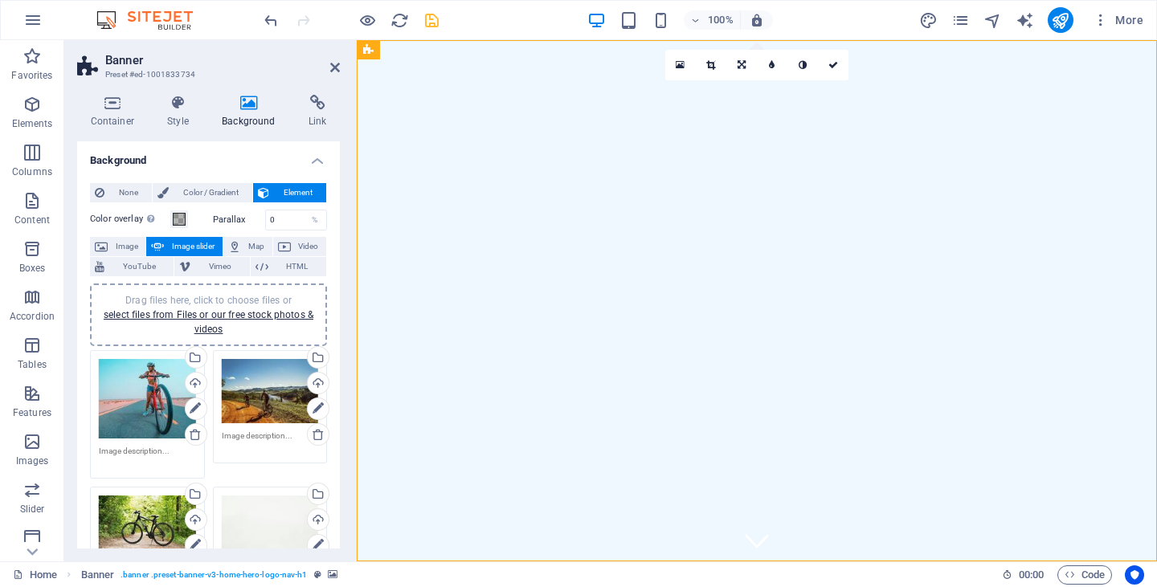
click at [143, 390] on div "Drag files here, click to choose files or select files from Files or our free s…" at bounding box center [147, 399] width 97 height 80
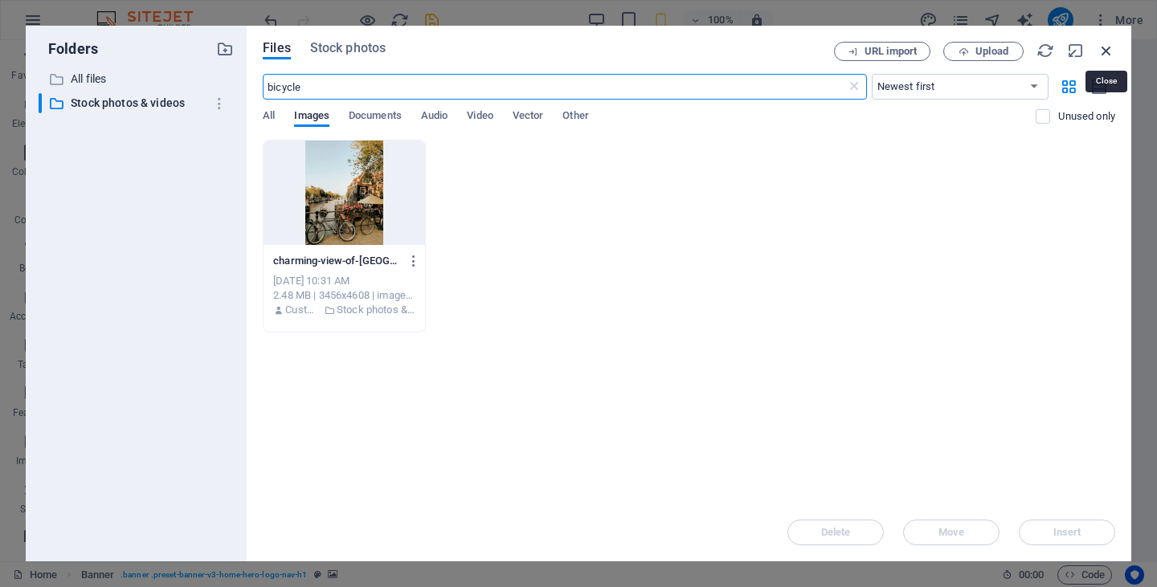
click at [1106, 48] on icon "button" at bounding box center [1107, 51] width 18 height 18
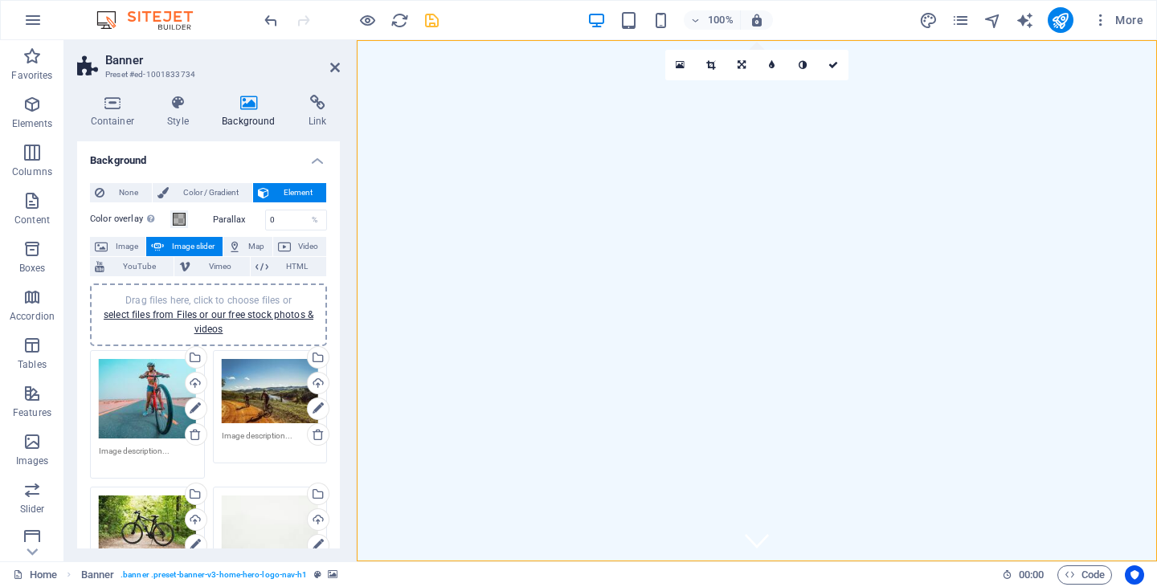
click at [246, 103] on icon at bounding box center [249, 103] width 80 height 16
click at [143, 395] on div "Drag files here, click to choose files or select files from Files or our free s…" at bounding box center [147, 399] width 97 height 80
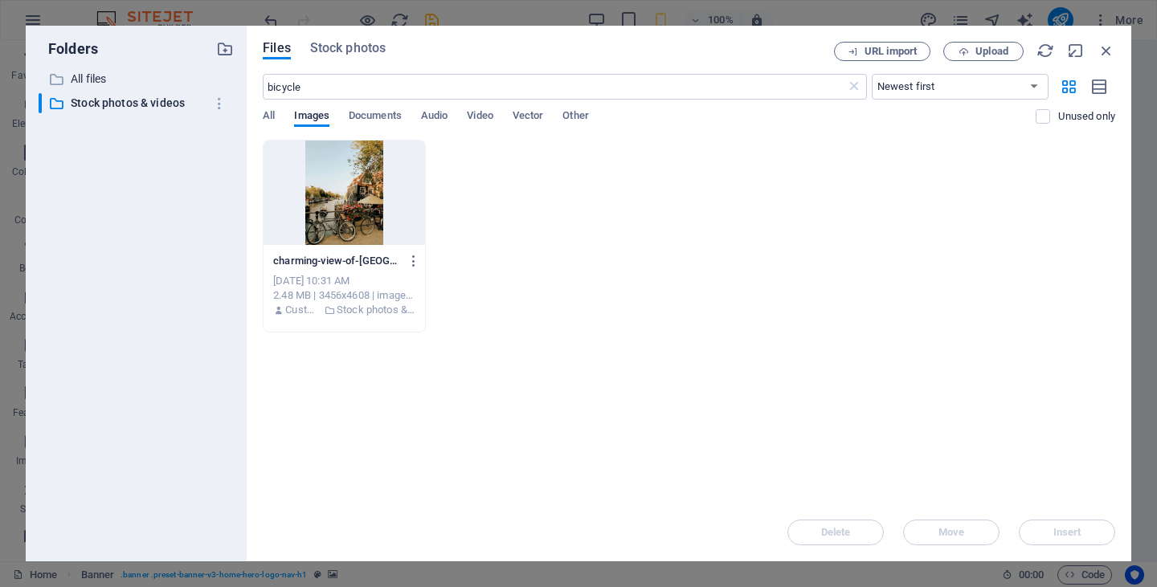
click at [344, 166] on div at bounding box center [345, 193] width 162 height 104
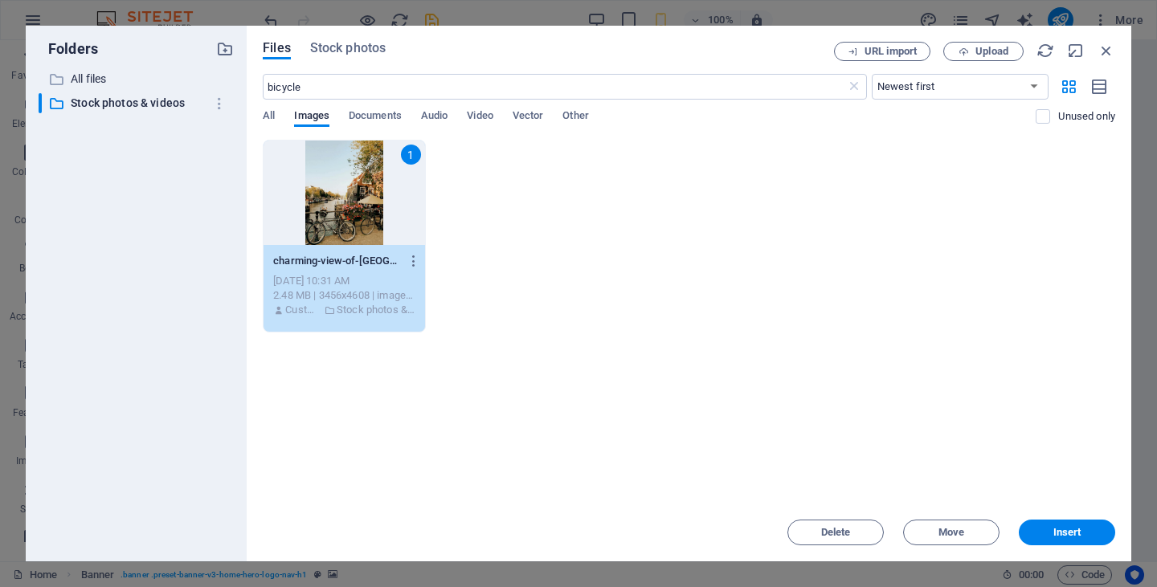
click at [344, 166] on div "1" at bounding box center [345, 193] width 162 height 104
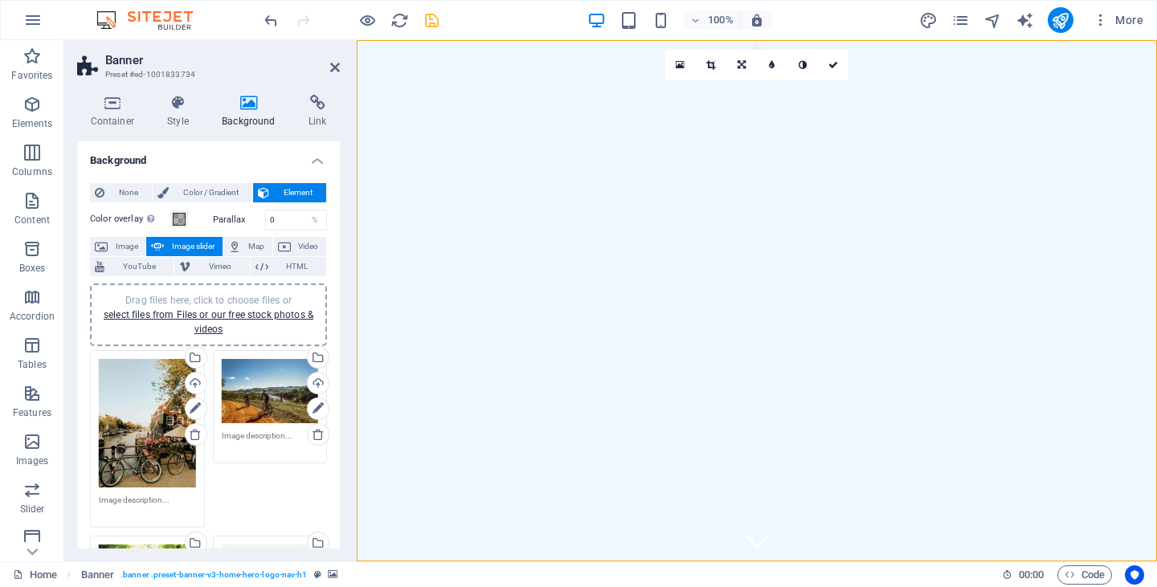
click at [147, 404] on div "Drag files here, click to choose files or select files from Files or our free s…" at bounding box center [147, 423] width 97 height 129
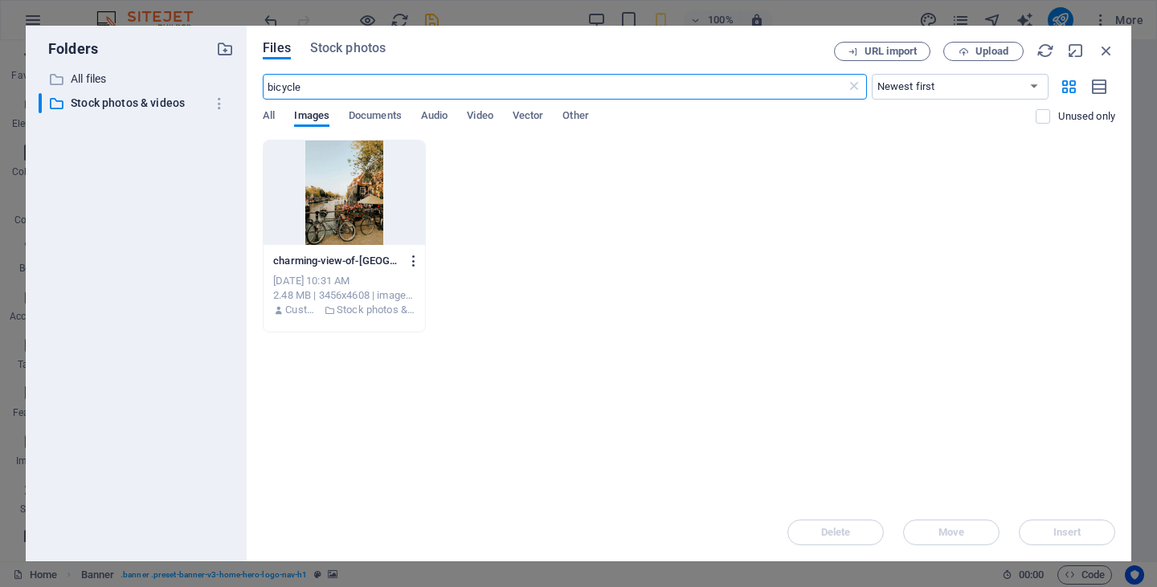
click at [413, 256] on icon "button" at bounding box center [414, 261] width 15 height 14
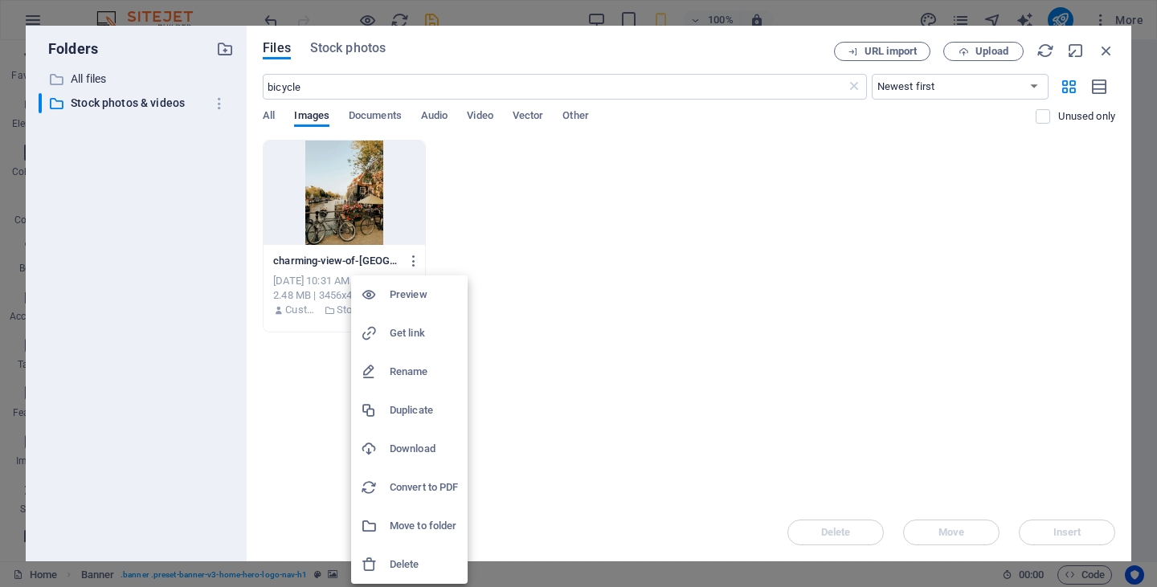
click at [1104, 47] on div at bounding box center [578, 293] width 1157 height 587
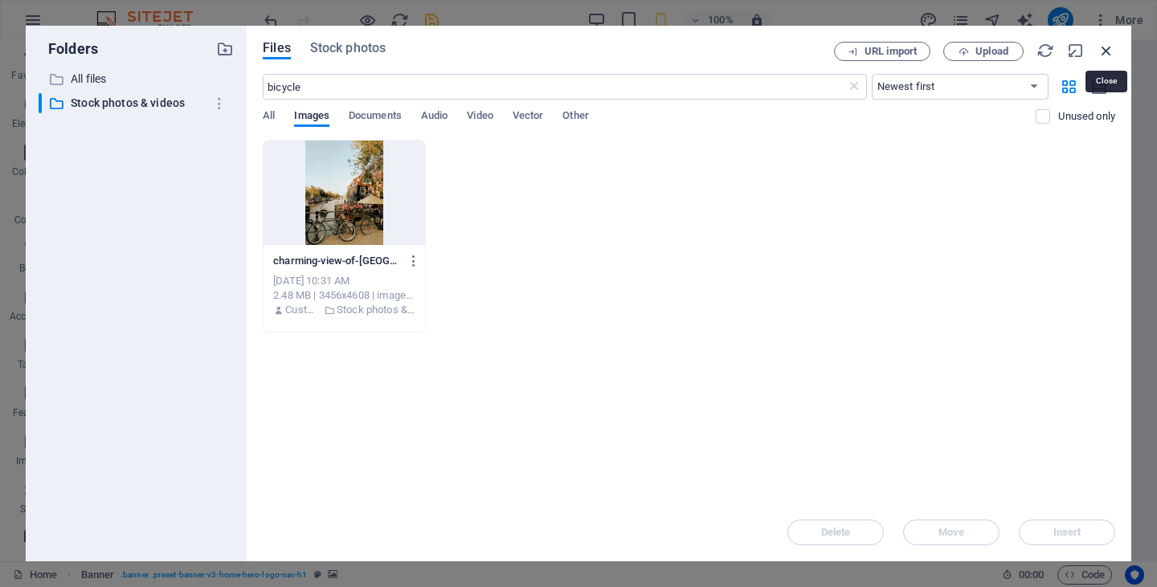
click at [1104, 49] on icon "button" at bounding box center [1107, 51] width 18 height 18
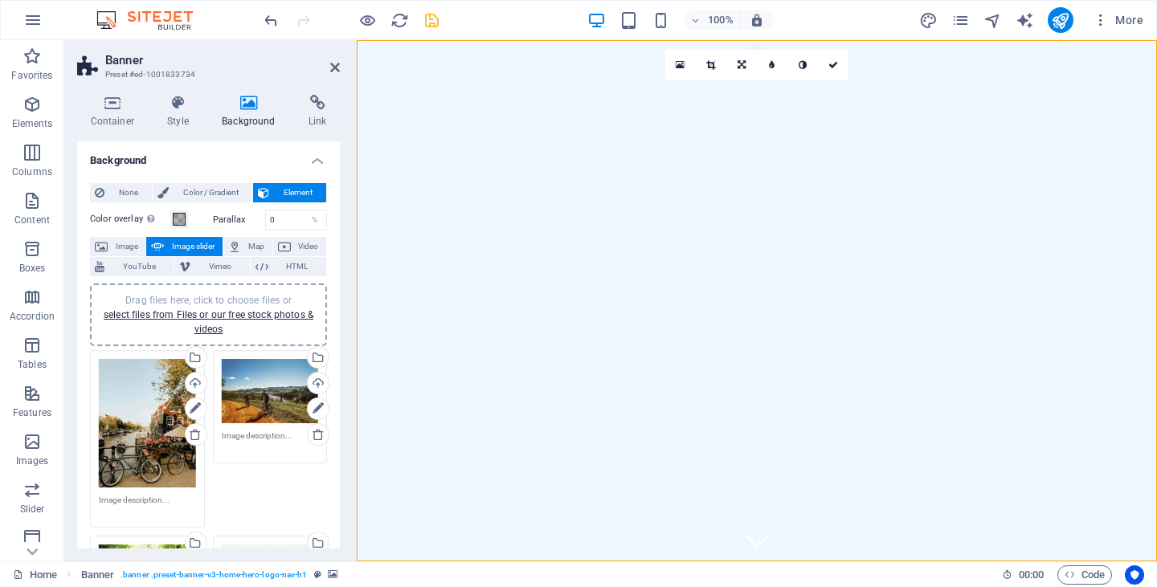
click at [248, 100] on icon at bounding box center [249, 103] width 80 height 16
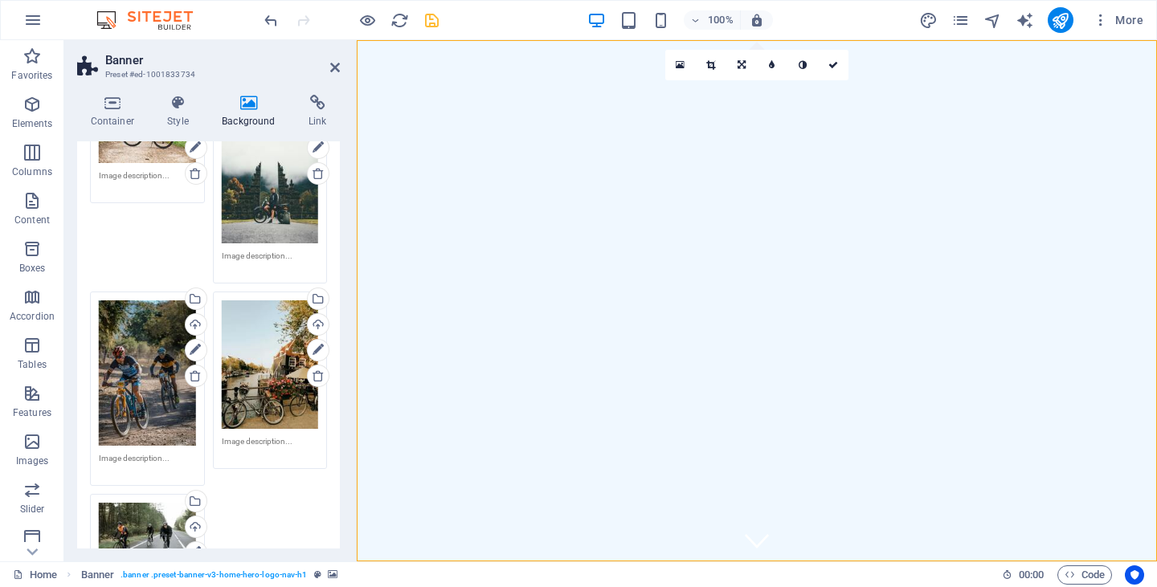
scroll to position [448, 0]
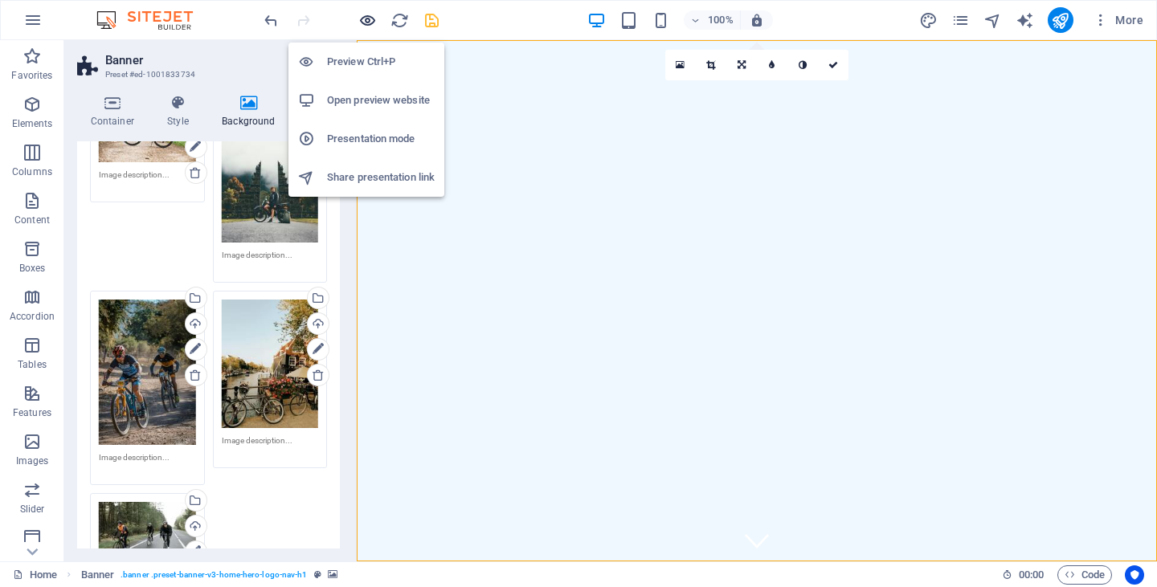
click at [374, 18] on icon "button" at bounding box center [367, 20] width 18 height 18
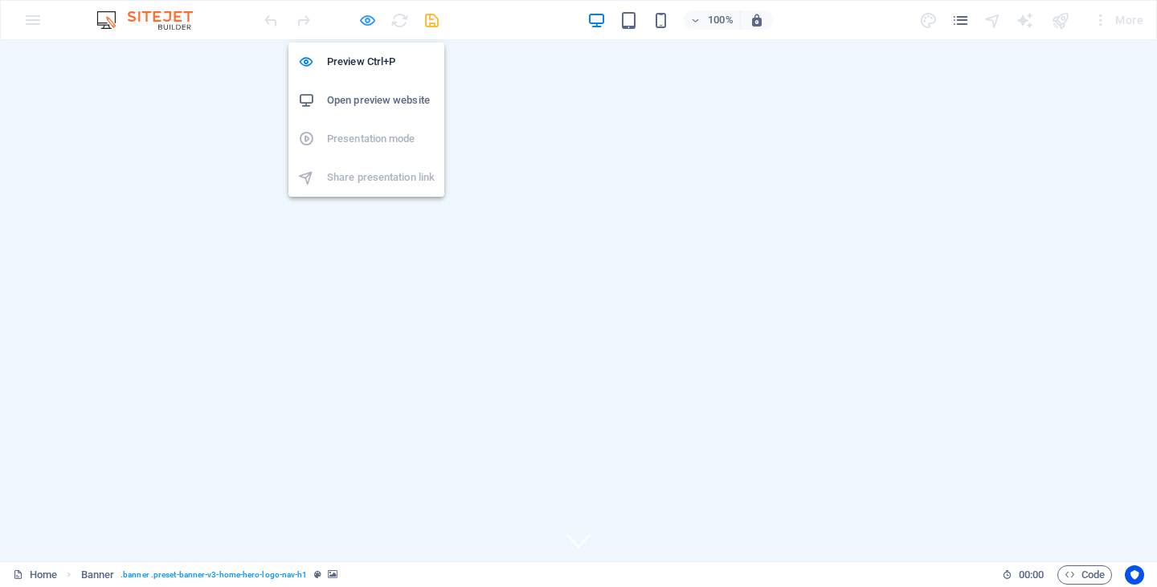
click at [366, 20] on icon "button" at bounding box center [367, 20] width 18 height 18
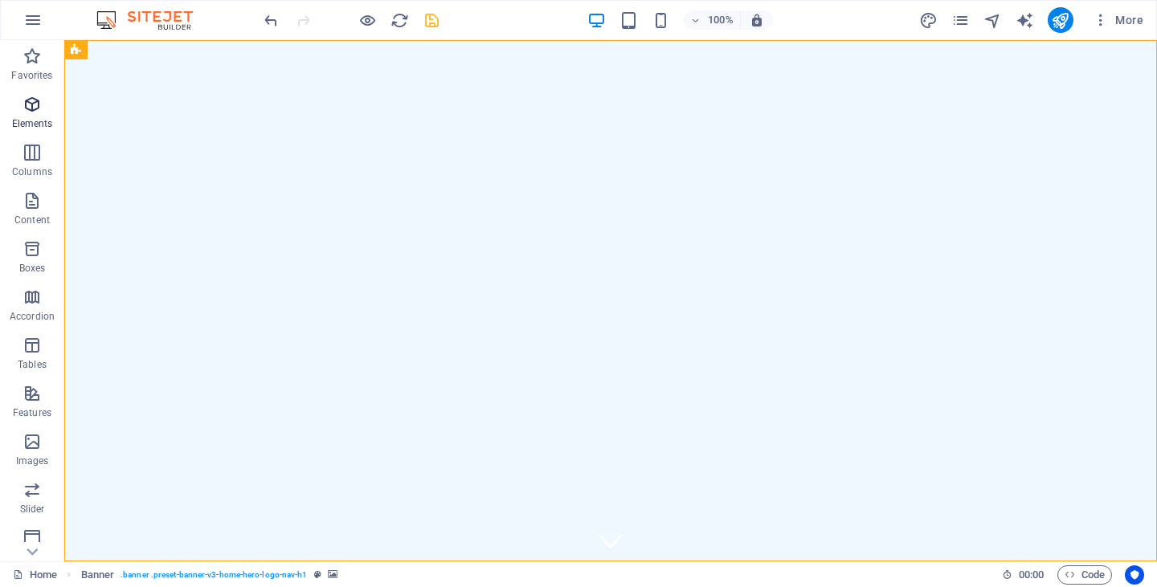
click at [27, 111] on icon "button" at bounding box center [31, 104] width 19 height 19
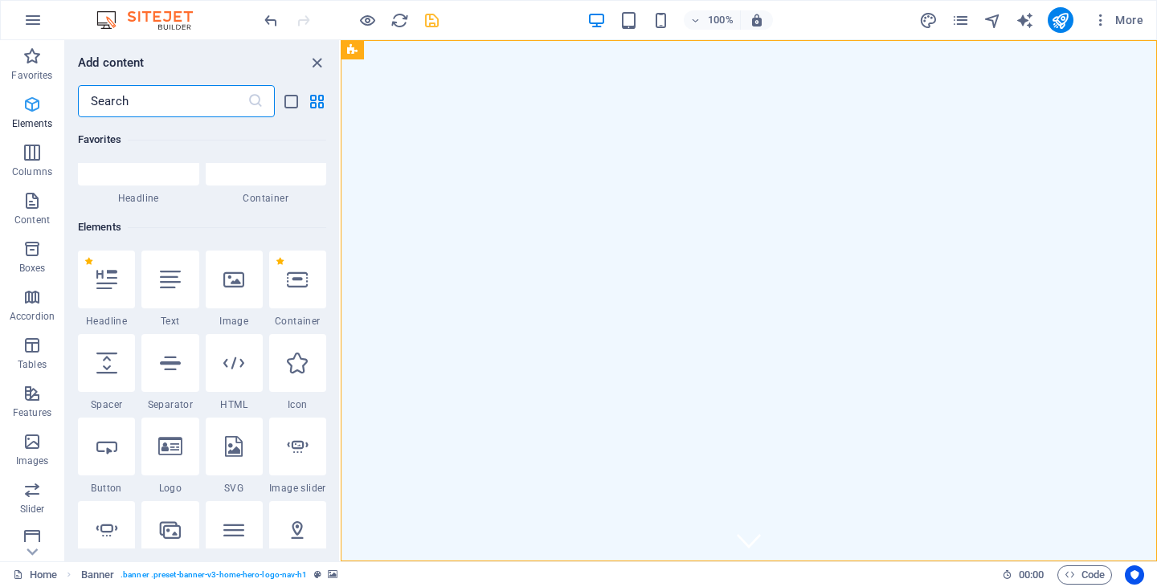
scroll to position [171, 0]
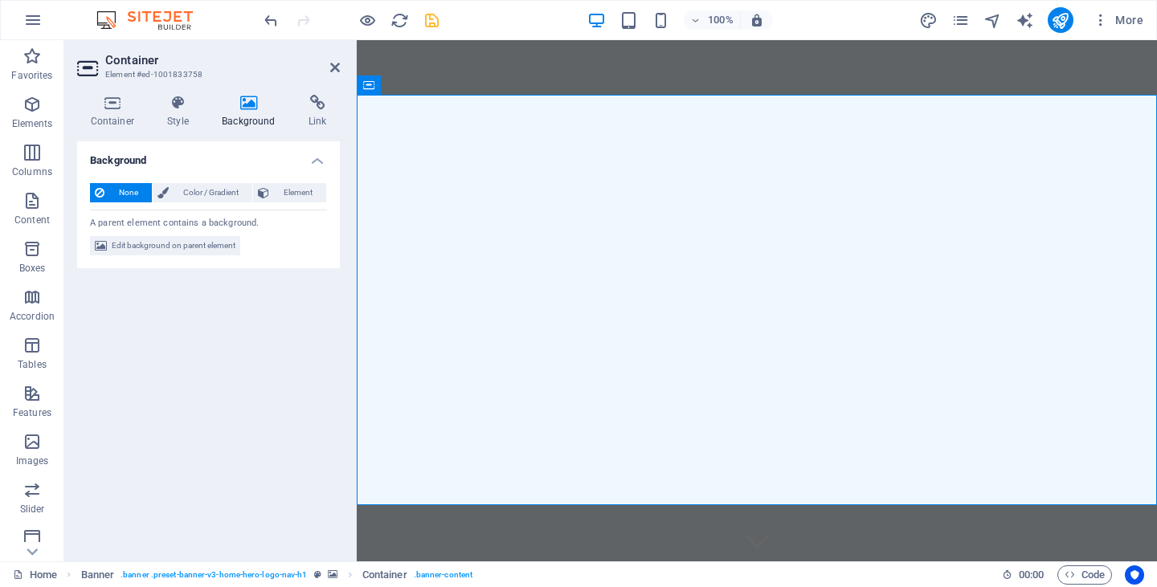
click at [252, 102] on icon at bounding box center [249, 103] width 80 height 16
click at [190, 242] on span "Edit background on parent element" at bounding box center [174, 245] width 124 height 19
select select "ms"
select select "s"
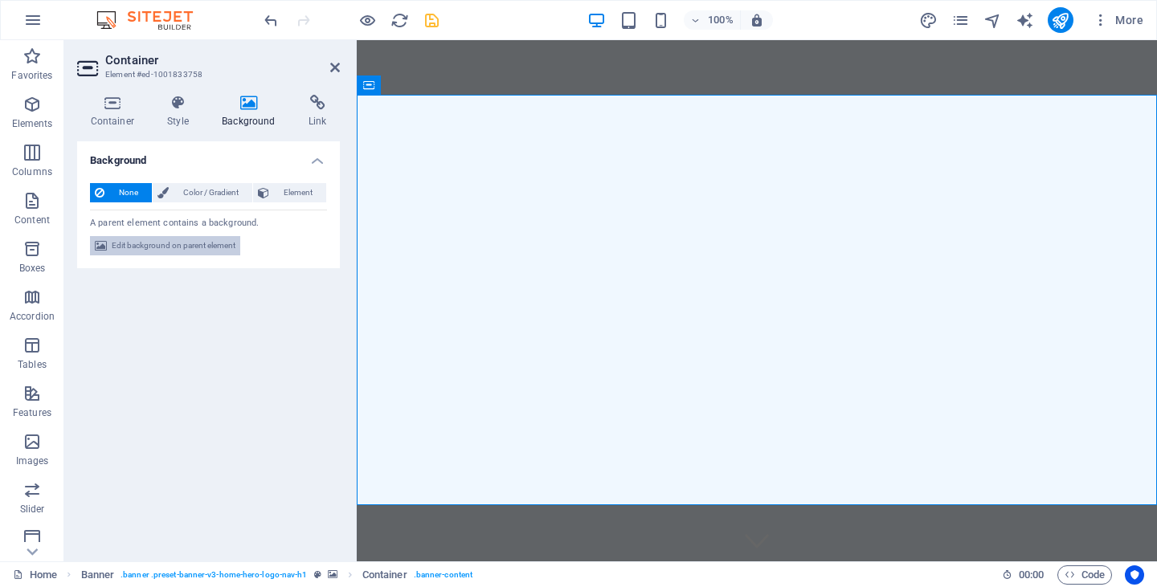
select select "progressive"
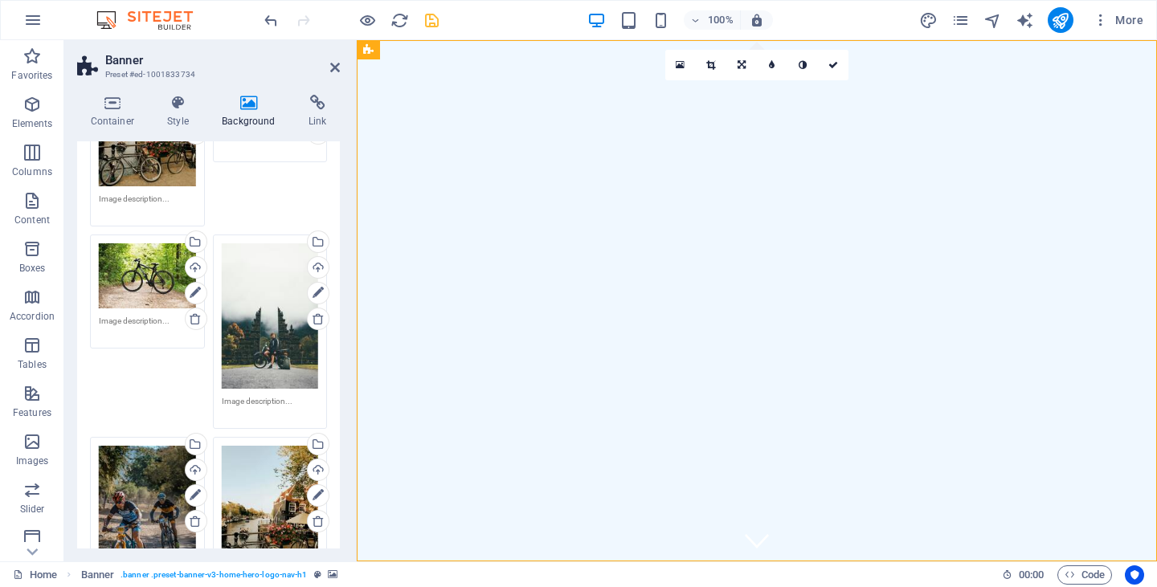
scroll to position [307, 0]
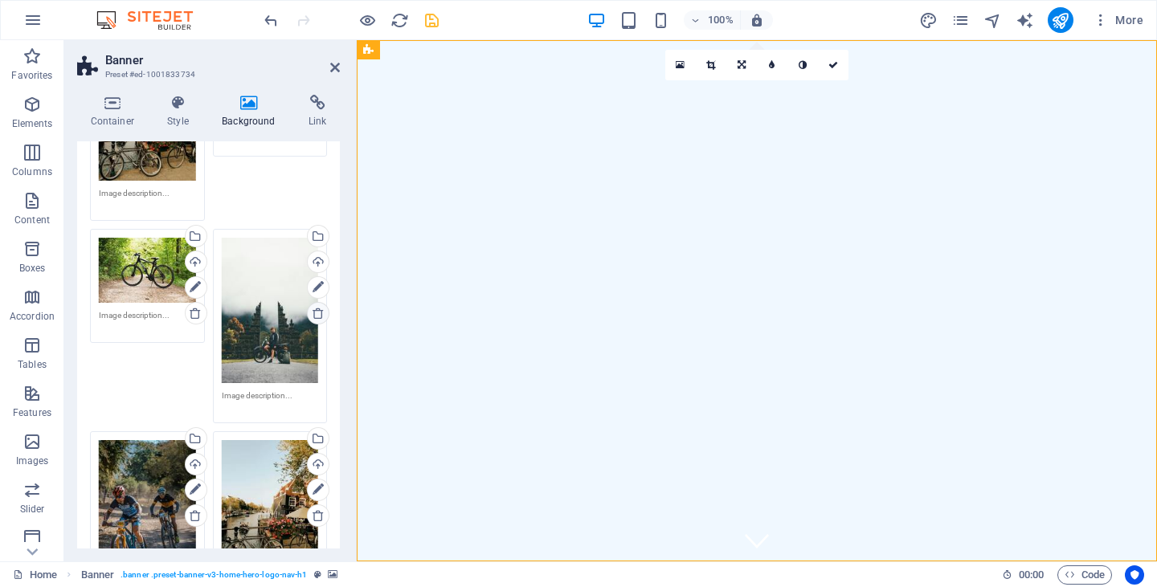
click at [317, 313] on icon at bounding box center [318, 313] width 13 height 13
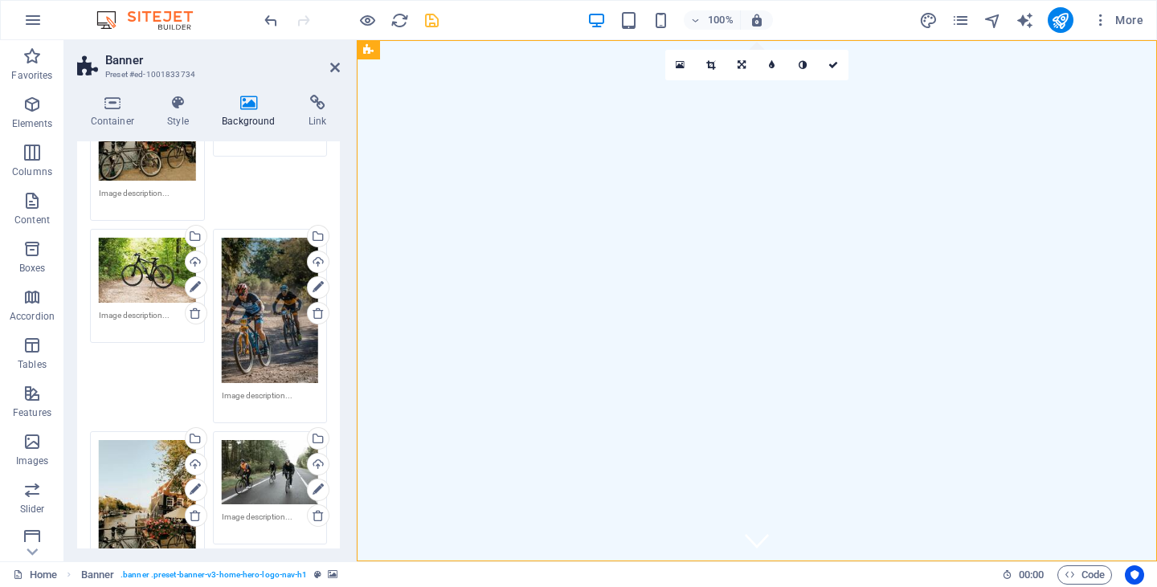
click at [259, 312] on div "Drag files here, click to choose files or select files from Files or our free s…" at bounding box center [270, 310] width 97 height 145
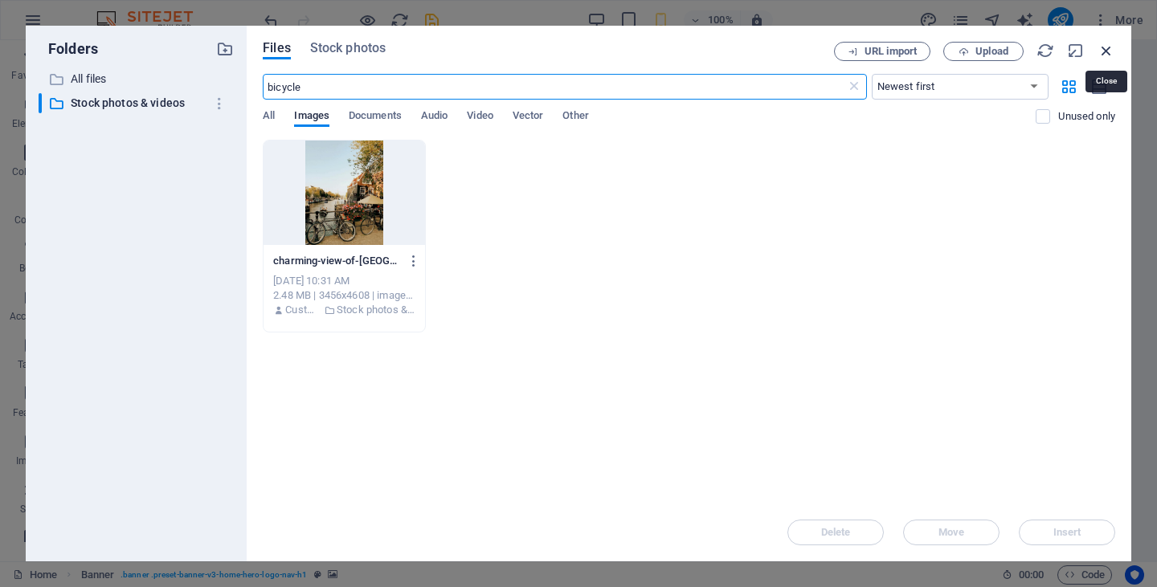
click at [1108, 47] on icon "button" at bounding box center [1107, 51] width 18 height 18
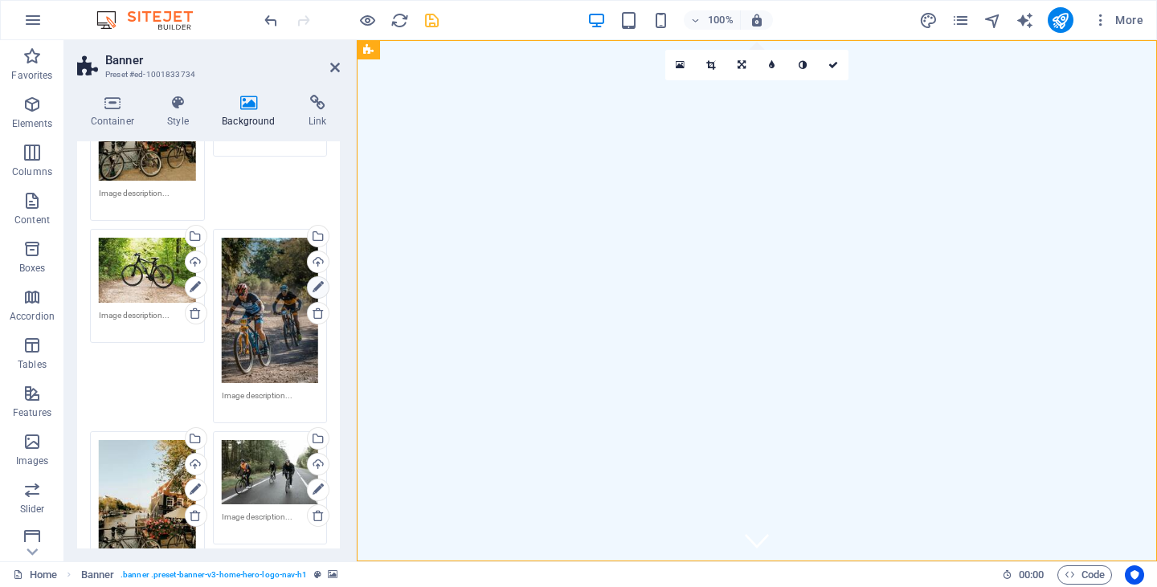
click at [313, 278] on icon at bounding box center [318, 287] width 11 height 19
click at [715, 66] on icon at bounding box center [710, 65] width 9 height 10
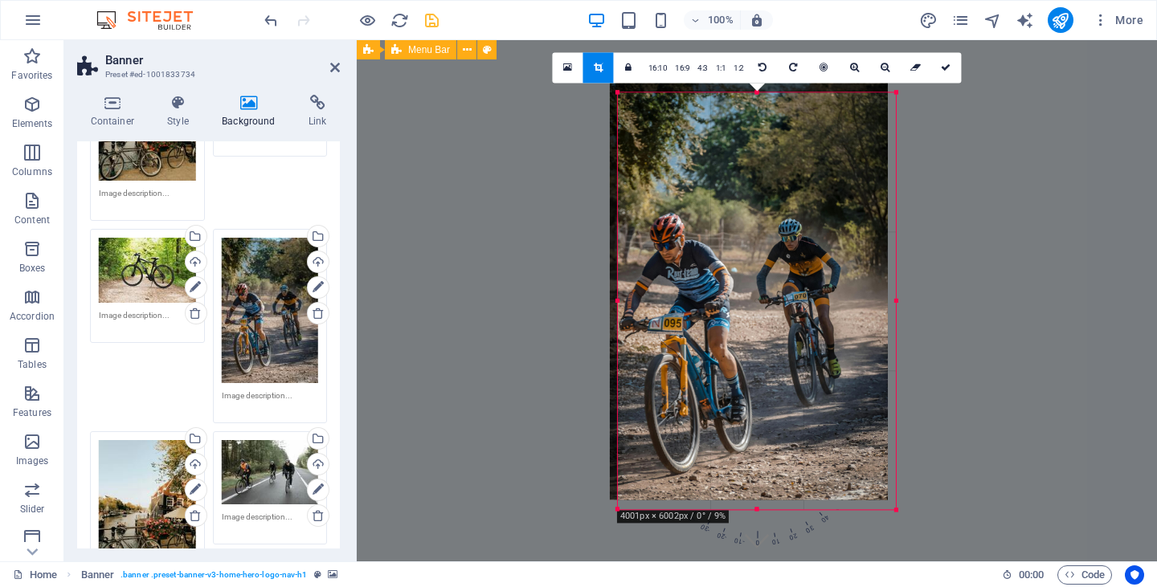
drag, startPoint x: 758, startPoint y: 95, endPoint x: 750, endPoint y: 85, distance: 12.6
click at [750, 85] on div at bounding box center [749, 291] width 278 height 417
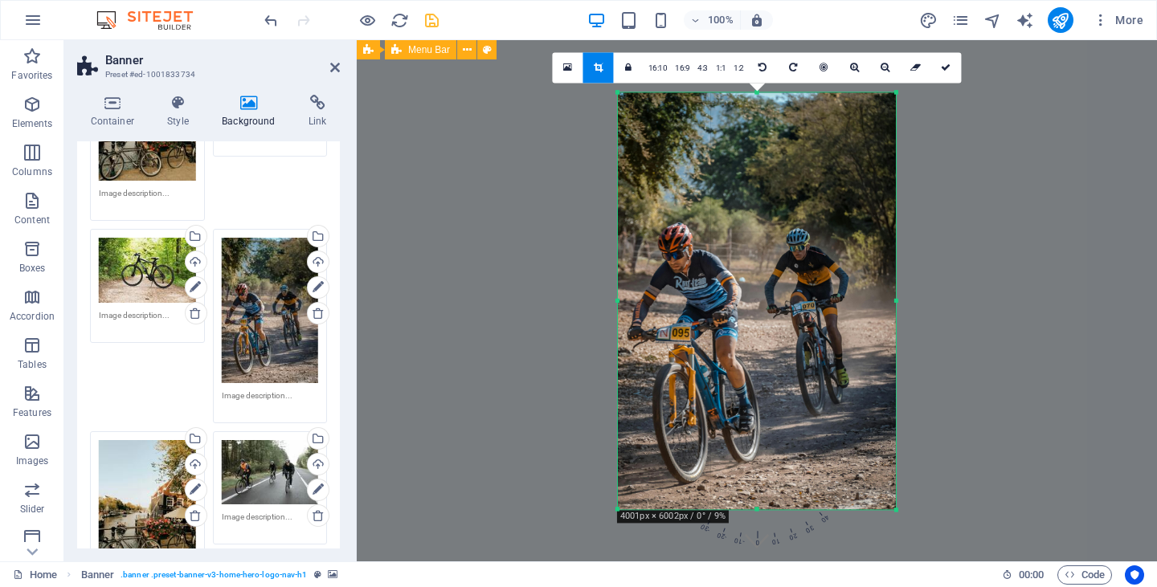
click at [755, 506] on div at bounding box center [757, 300] width 278 height 417
click at [882, 69] on icon at bounding box center [885, 68] width 9 height 10
click at [852, 70] on icon at bounding box center [854, 68] width 9 height 10
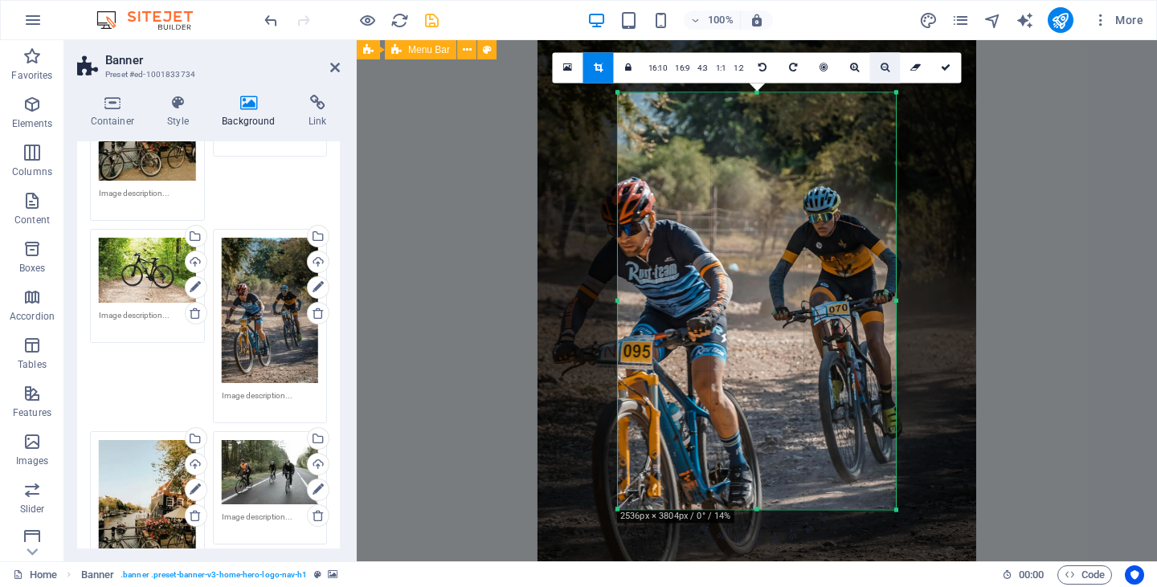
click at [885, 72] on icon at bounding box center [885, 68] width 9 height 10
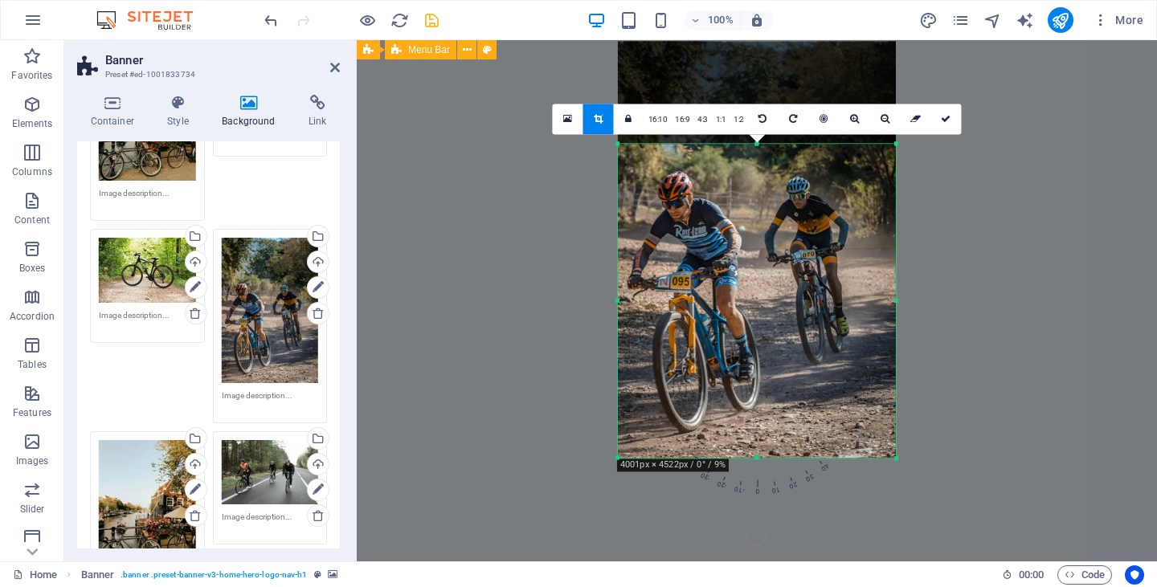
drag, startPoint x: 758, startPoint y: 94, endPoint x: 734, endPoint y: 197, distance: 105.5
click at [734, 197] on div "180 170 160 150 140 130 120 110 100 90 80 70 60 50 40 30 20 10 0 -10 -20 -30 -4…" at bounding box center [757, 301] width 278 height 314
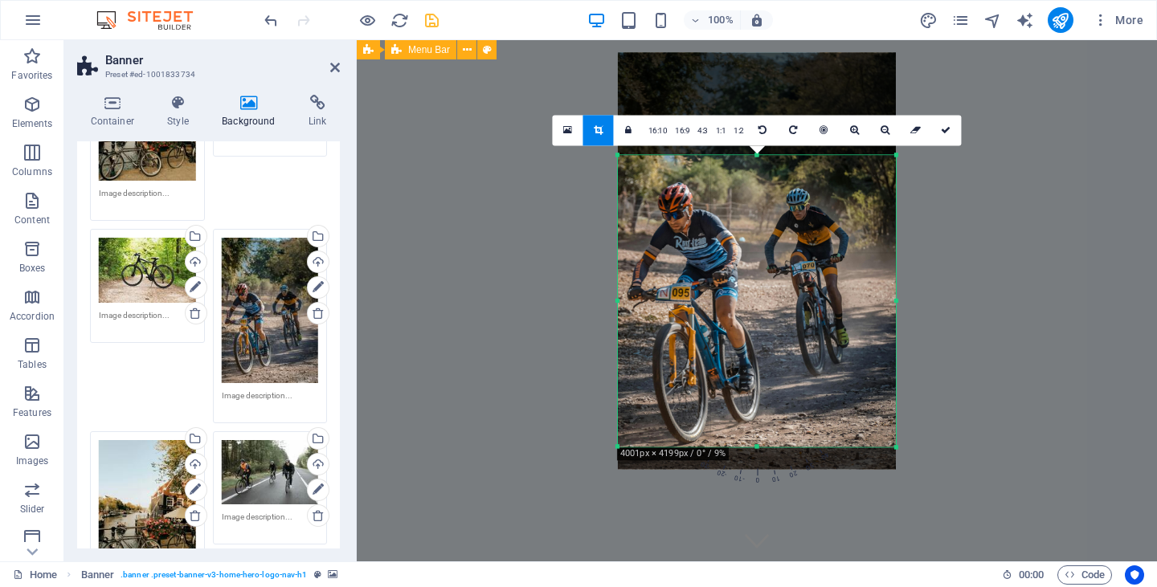
drag, startPoint x: 755, startPoint y: 457, endPoint x: 756, endPoint y: 435, distance: 22.5
click at [756, 435] on div "180 170 160 150 140 130 120 110 100 90 80 70 60 50 40 30 20 10 0 -10 -20 -30 -4…" at bounding box center [757, 301] width 278 height 292
click at [945, 128] on icon at bounding box center [946, 130] width 10 height 10
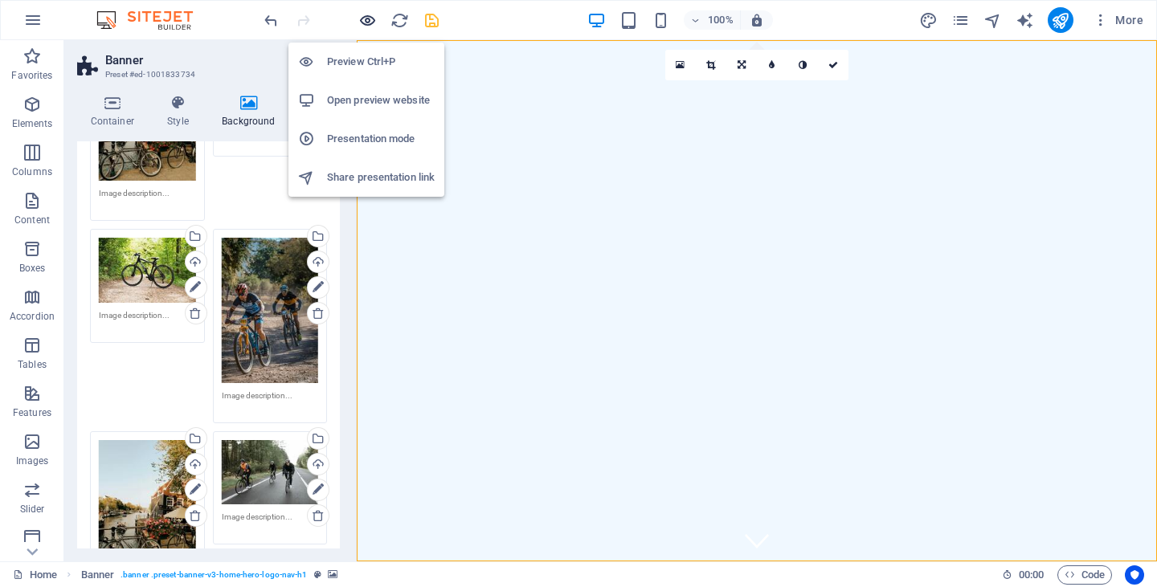
click at [369, 18] on icon "button" at bounding box center [367, 20] width 18 height 18
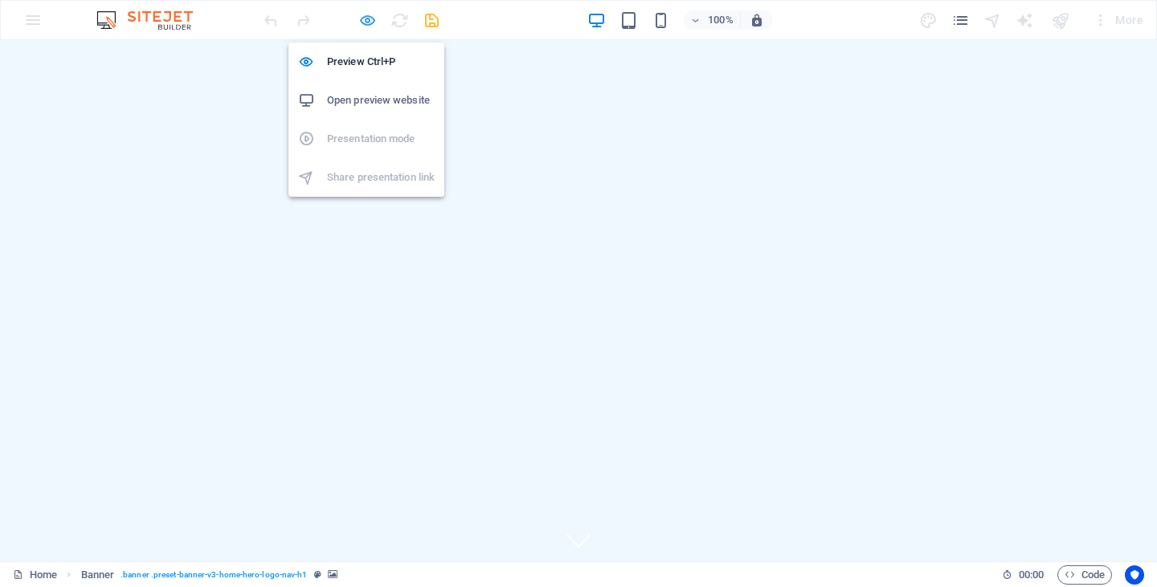
click at [369, 21] on icon "button" at bounding box center [367, 20] width 18 height 18
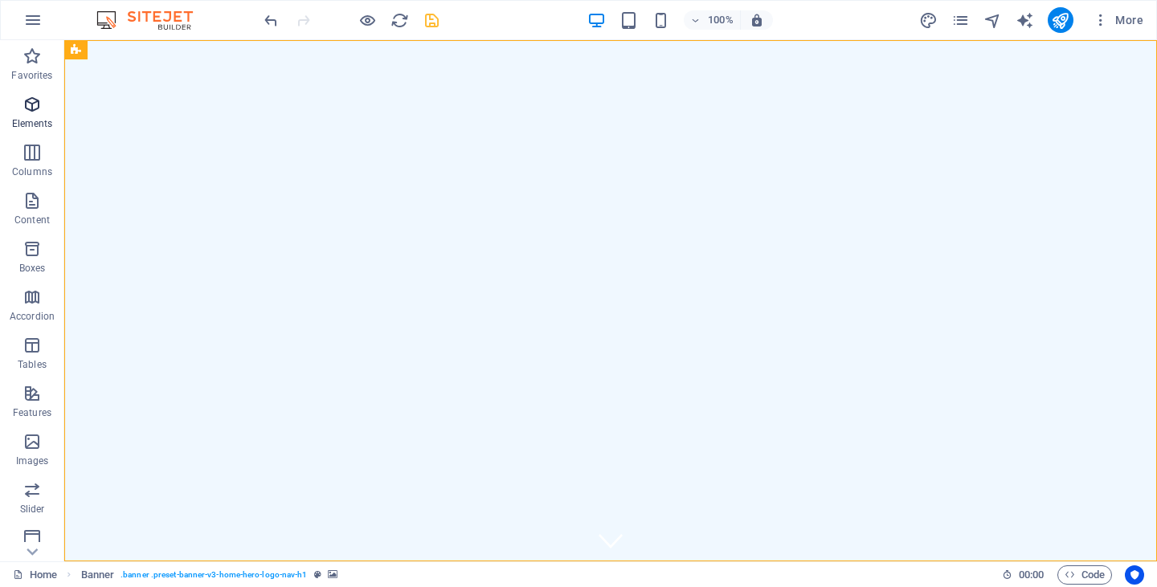
click at [29, 111] on icon "button" at bounding box center [31, 104] width 19 height 19
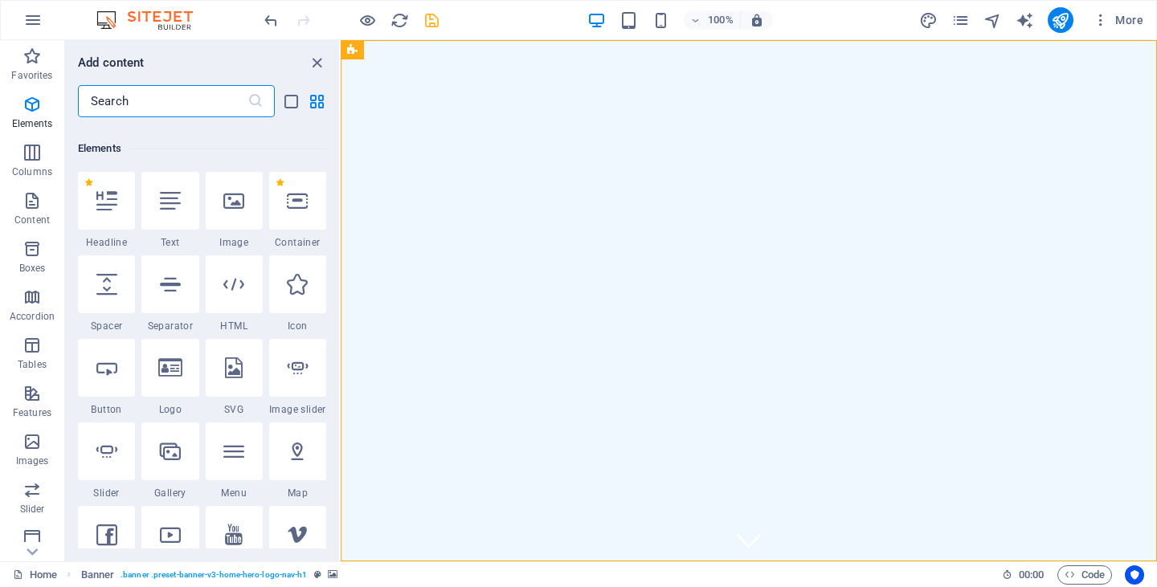
scroll to position [171, 0]
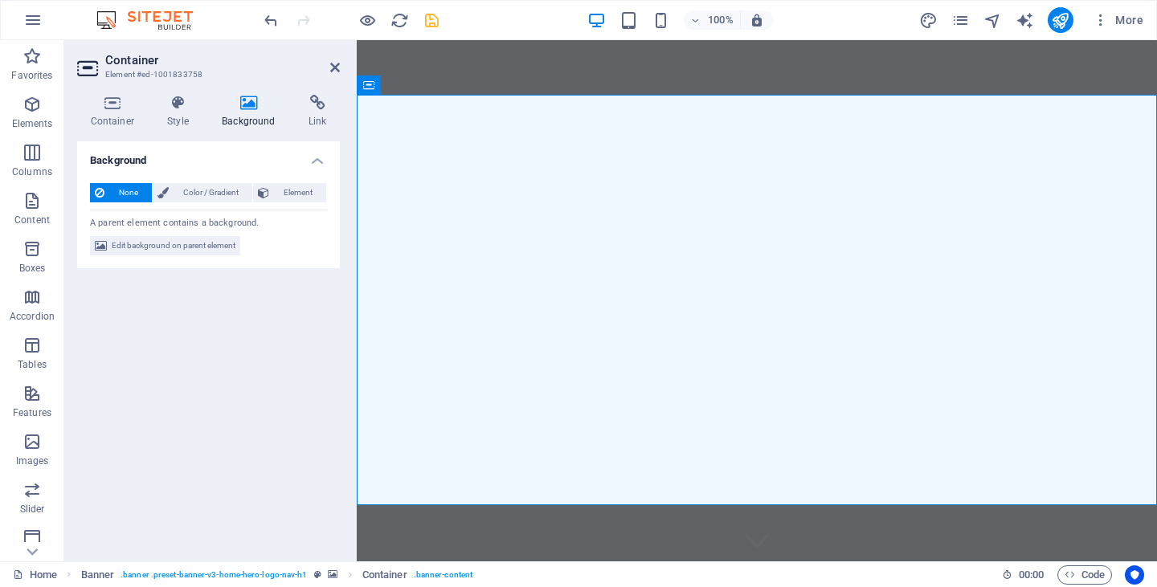
click at [248, 105] on icon at bounding box center [249, 103] width 80 height 16
click at [181, 246] on span "Edit background on parent element" at bounding box center [174, 245] width 124 height 19
select select "ms"
select select "s"
select select "progressive"
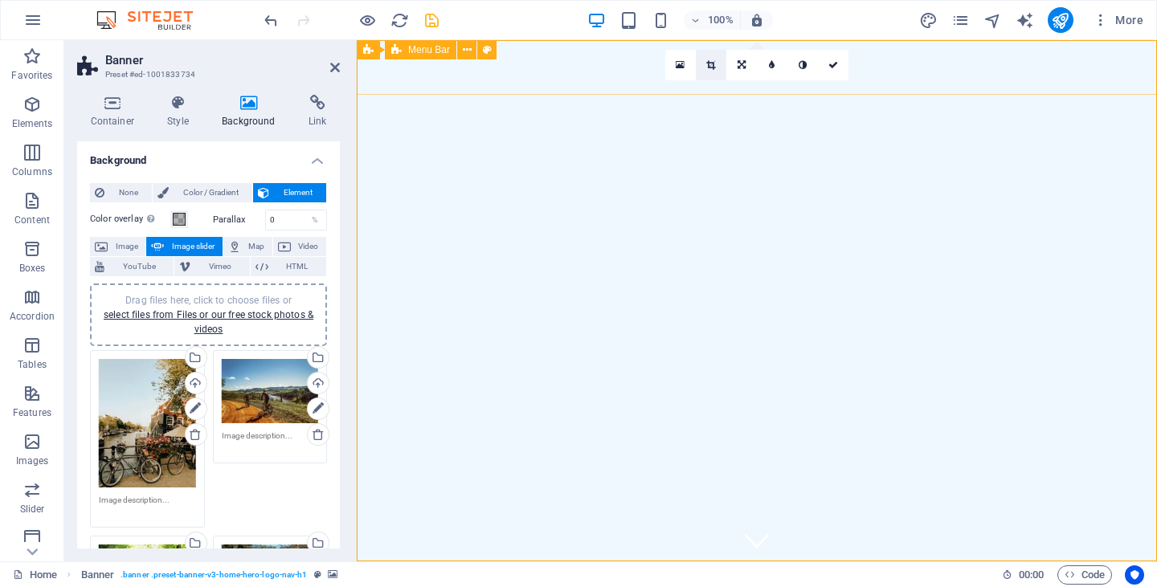
click at [712, 67] on icon at bounding box center [710, 65] width 9 height 10
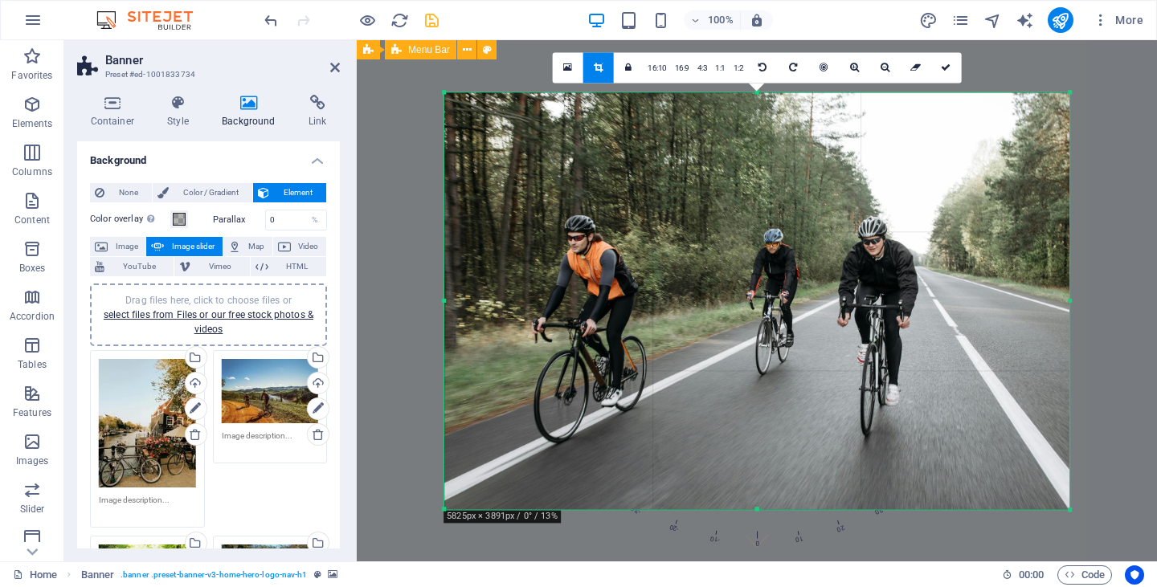
click at [763, 96] on div at bounding box center [756, 300] width 625 height 417
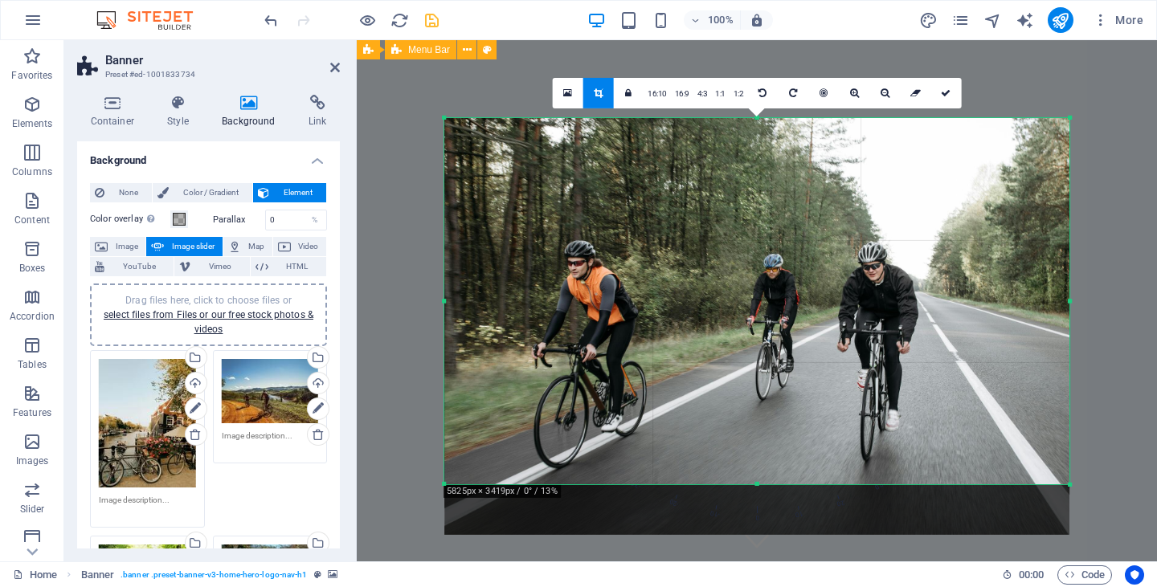
drag, startPoint x: 756, startPoint y: 508, endPoint x: 758, endPoint y: 457, distance: 50.6
click at [758, 457] on div "180 170 160 150 140 130 120 110 100 90 80 70 60 50 40 30 20 10 0 -10 -20 -30 -4…" at bounding box center [756, 300] width 625 height 366
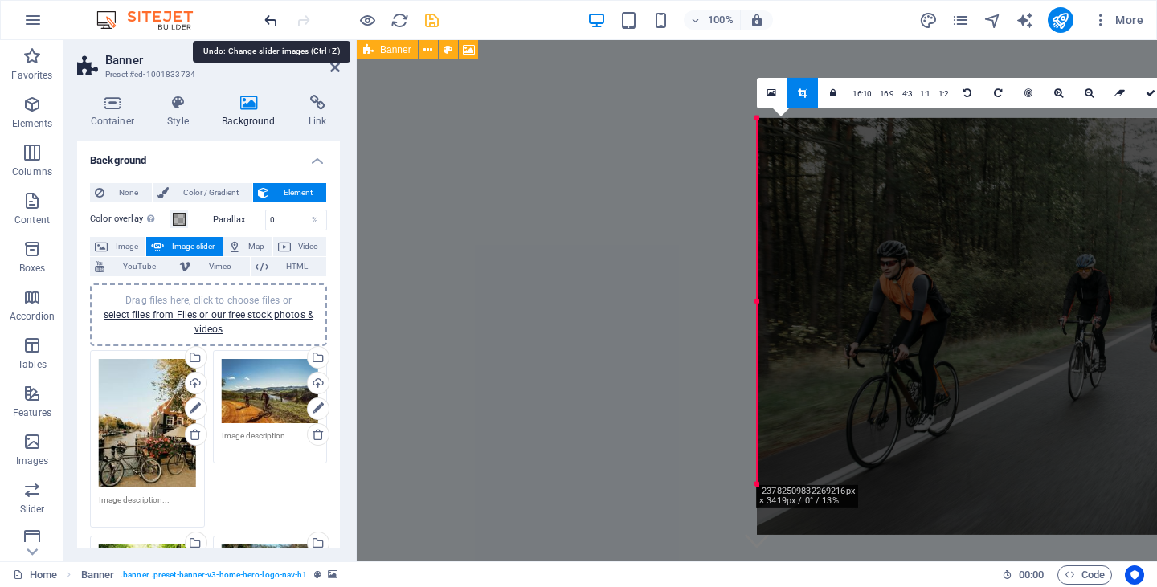
click at [273, 21] on icon "undo" at bounding box center [271, 20] width 18 height 18
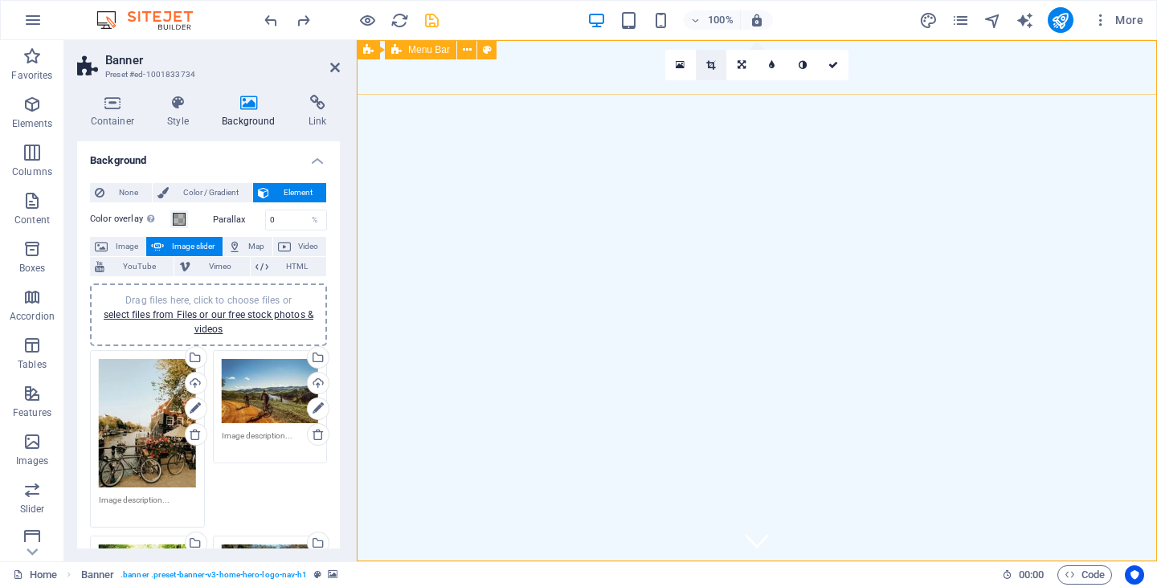
click at [712, 66] on icon at bounding box center [710, 65] width 9 height 10
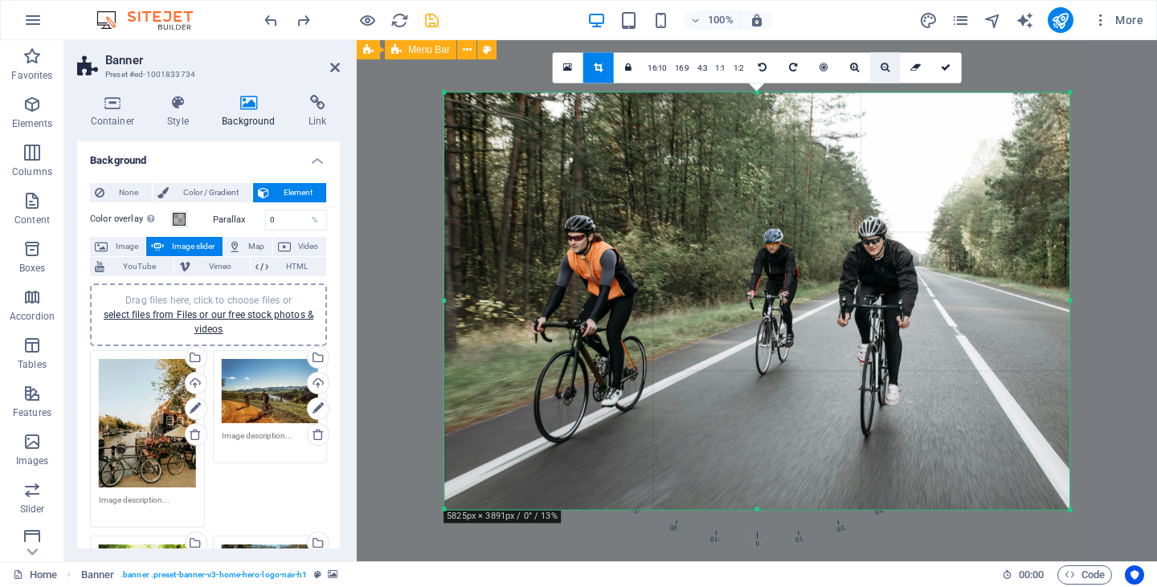
click at [887, 63] on icon at bounding box center [885, 68] width 9 height 10
click at [854, 63] on icon at bounding box center [854, 68] width 9 height 10
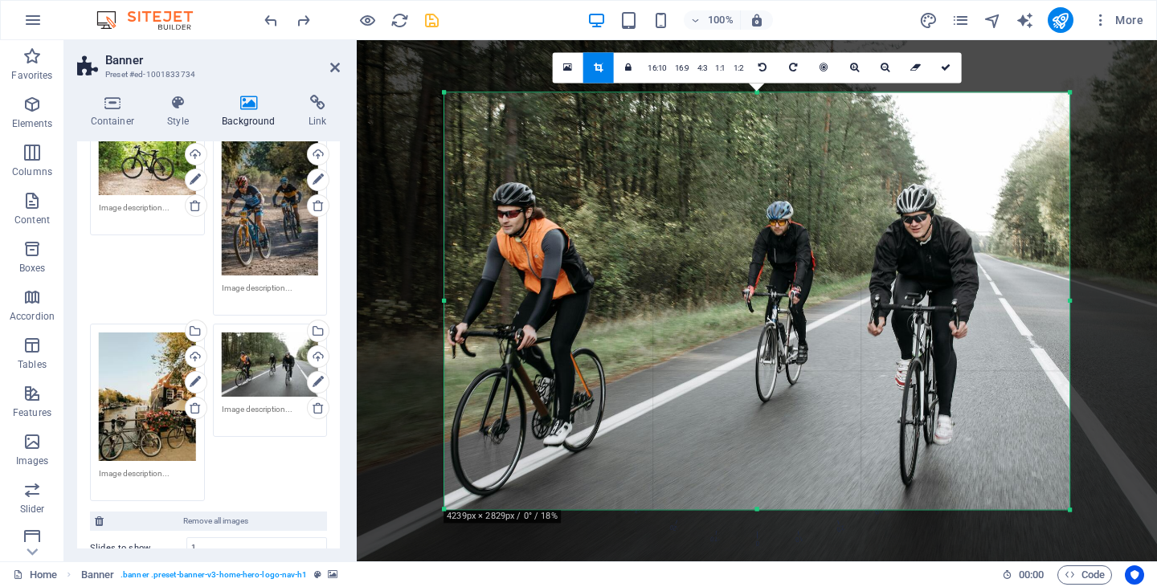
scroll to position [417, 0]
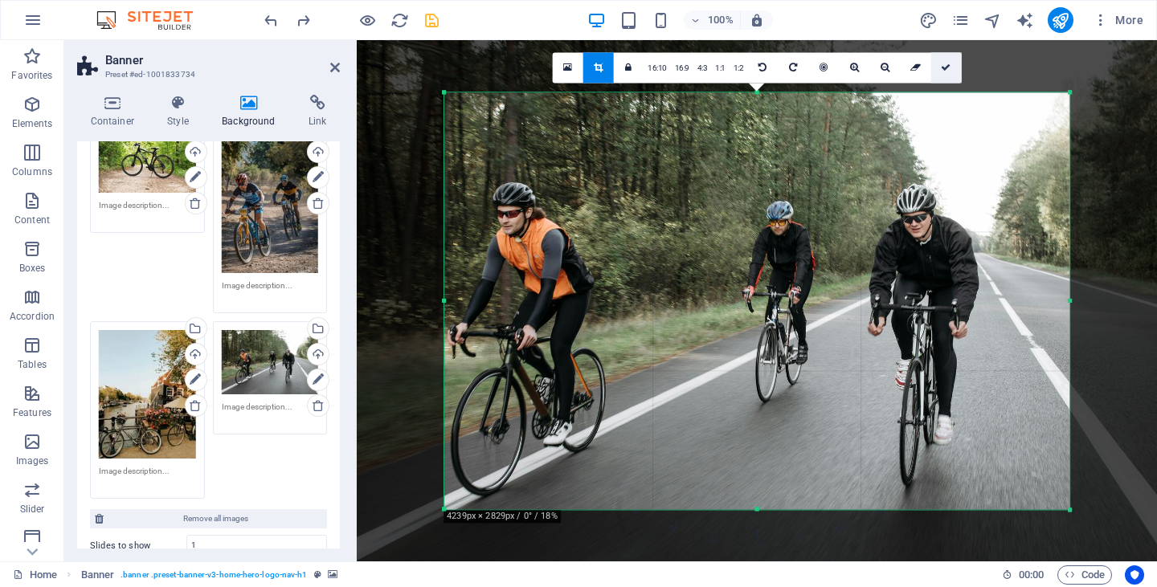
click at [947, 64] on icon at bounding box center [946, 68] width 10 height 10
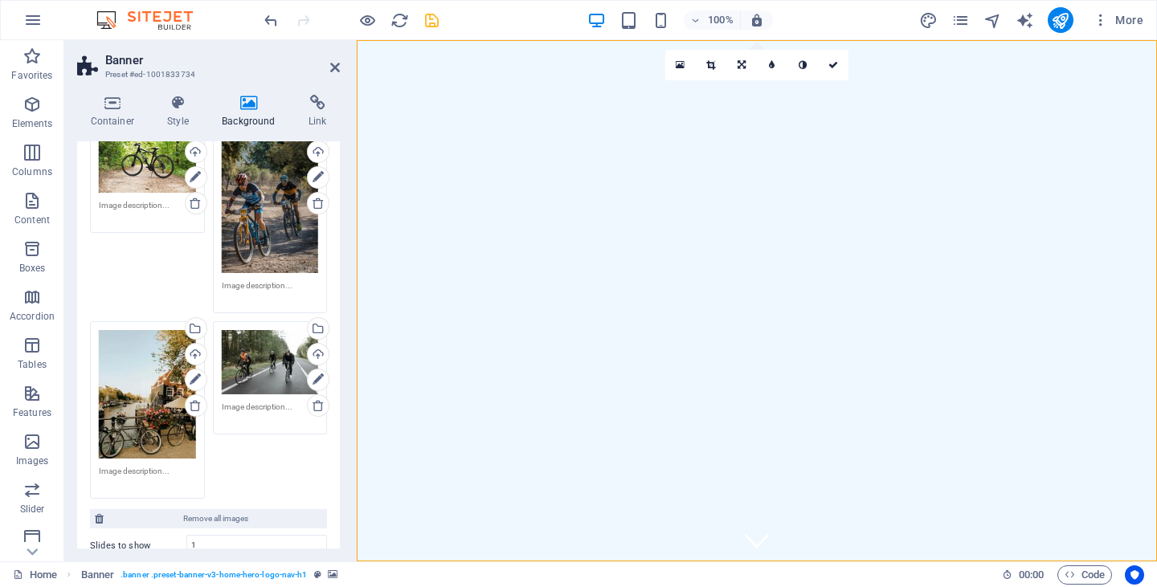
click at [142, 382] on div "Drag files here, click to choose files or select files from Files or our free s…" at bounding box center [147, 394] width 97 height 129
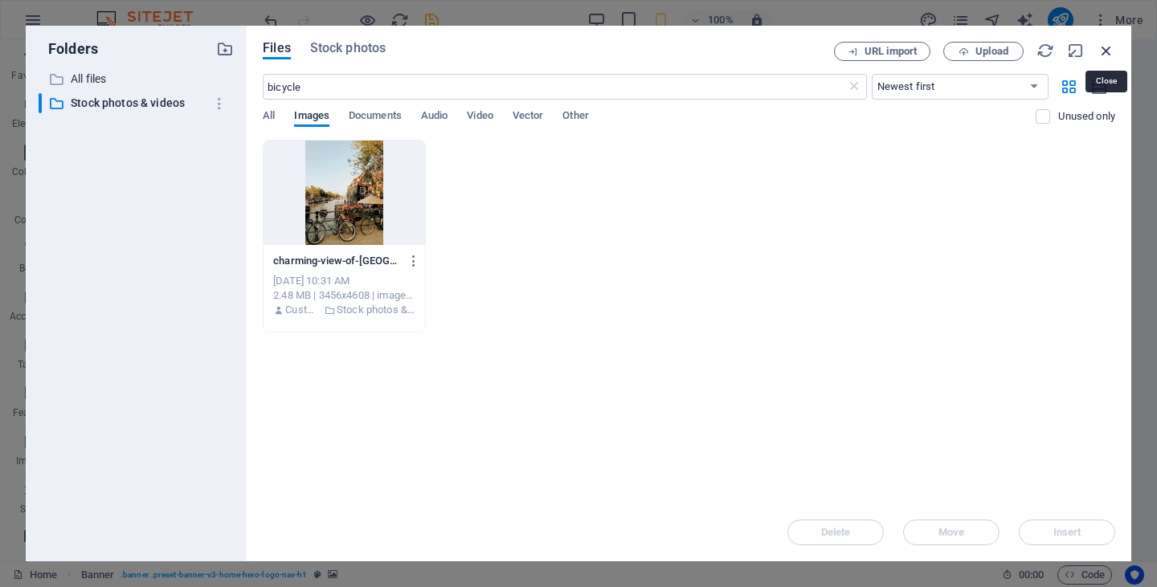
click at [1109, 51] on icon "button" at bounding box center [1107, 51] width 18 height 18
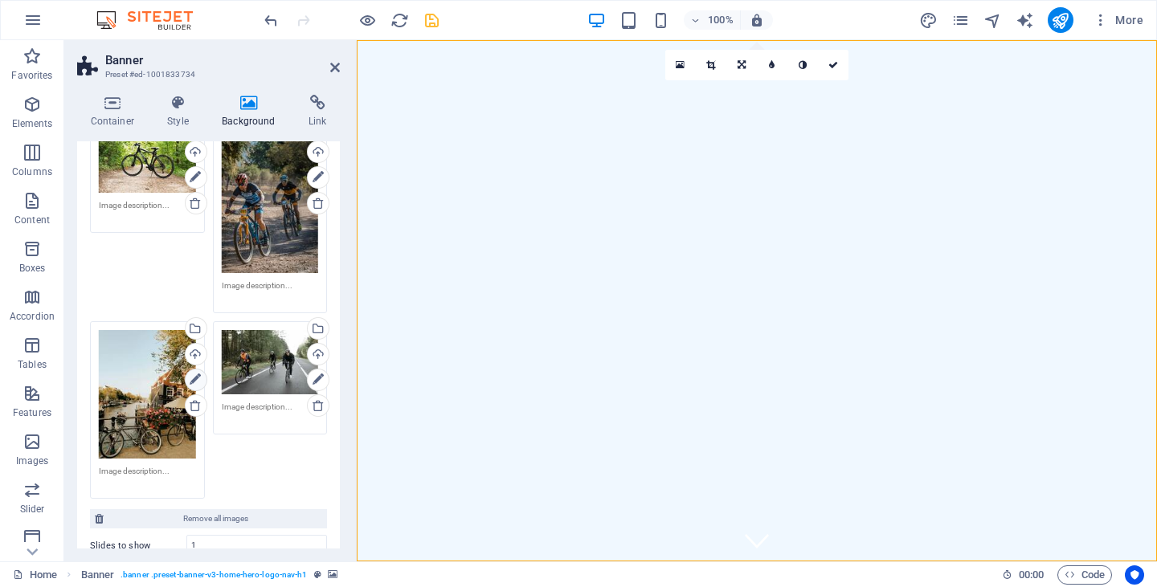
click at [195, 374] on icon at bounding box center [195, 379] width 11 height 19
click at [709, 67] on icon at bounding box center [710, 65] width 9 height 10
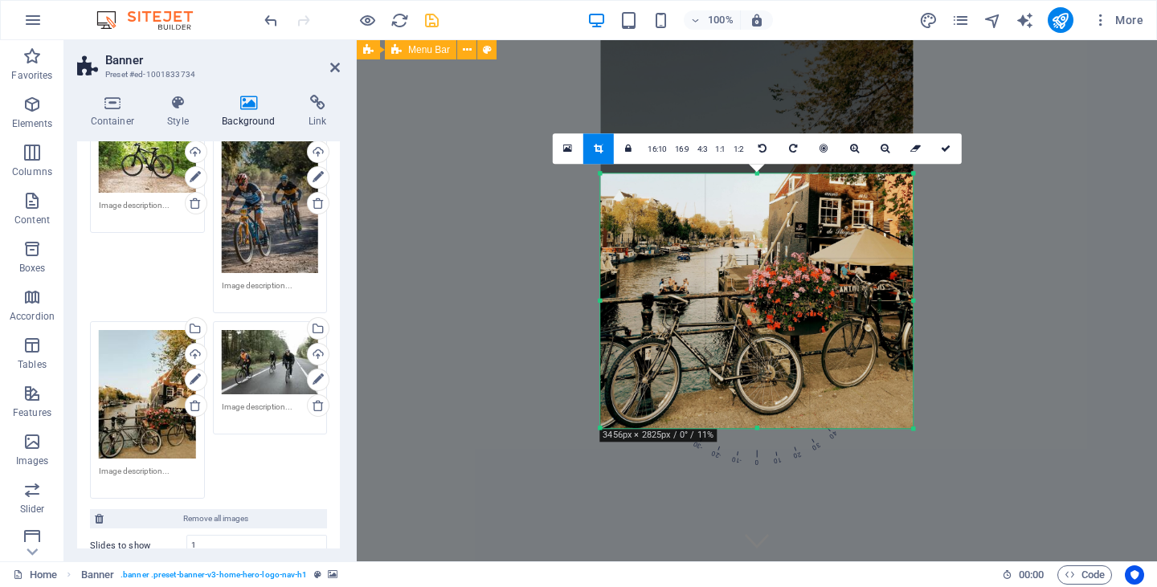
drag, startPoint x: 756, startPoint y: 92, endPoint x: 744, endPoint y: 253, distance: 162.0
click at [744, 253] on div "180 170 160 150 140 130 120 110 100 90 80 70 60 50 40 30 20 10 0 -10 -20 -30 -4…" at bounding box center [756, 301] width 313 height 255
click at [883, 150] on icon at bounding box center [885, 149] width 9 height 10
click at [950, 147] on icon at bounding box center [946, 149] width 10 height 10
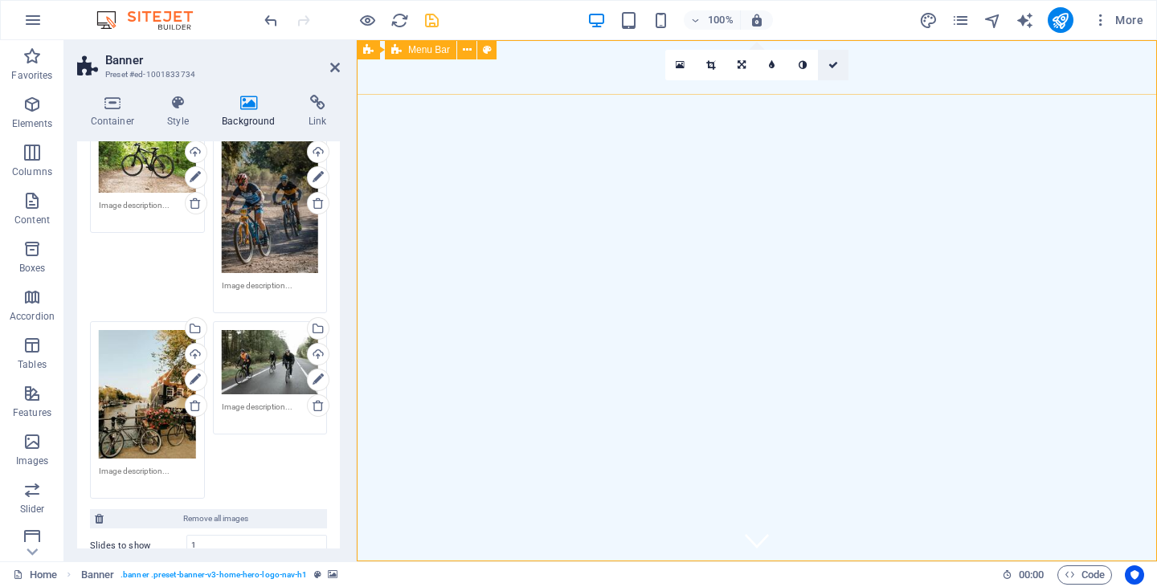
click at [834, 60] on icon at bounding box center [833, 65] width 10 height 10
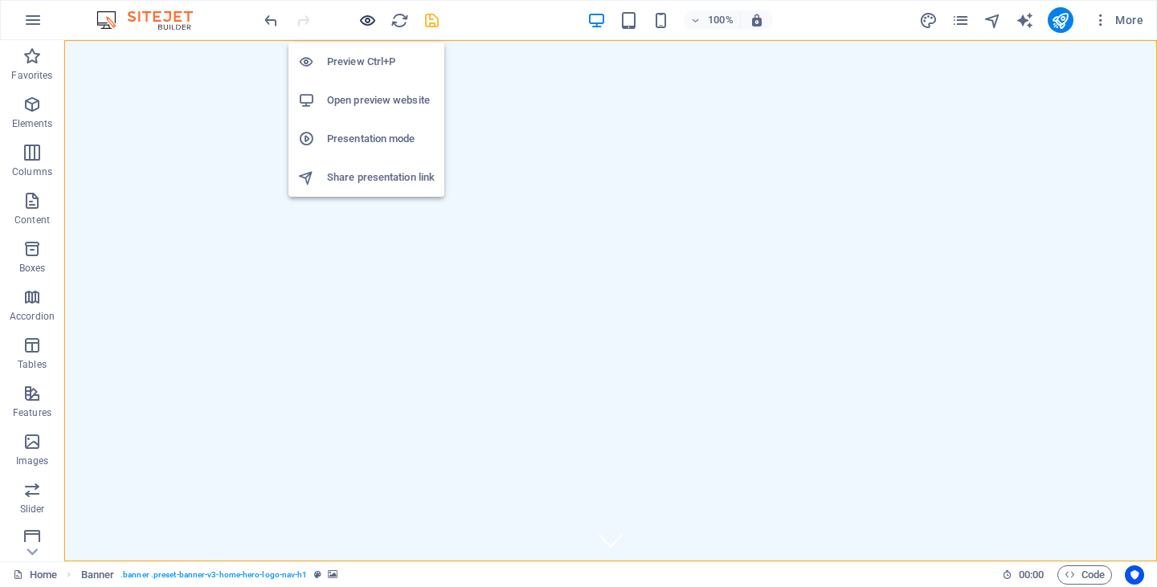
click at [367, 26] on icon "button" at bounding box center [367, 20] width 18 height 18
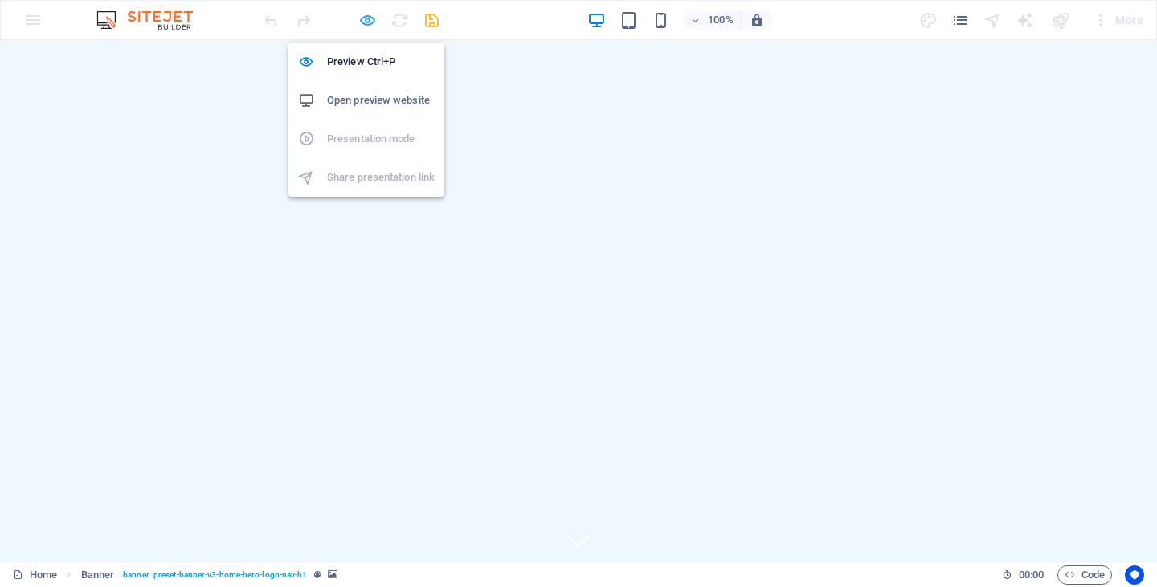
click at [370, 20] on icon "button" at bounding box center [367, 20] width 18 height 18
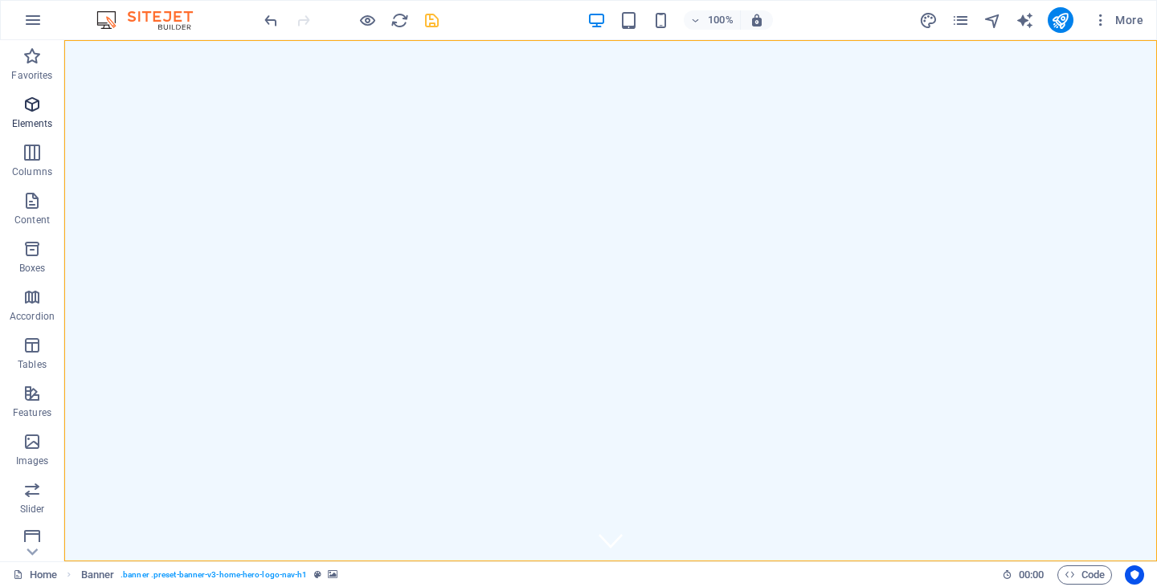
click at [18, 111] on span "Elements" at bounding box center [32, 114] width 64 height 39
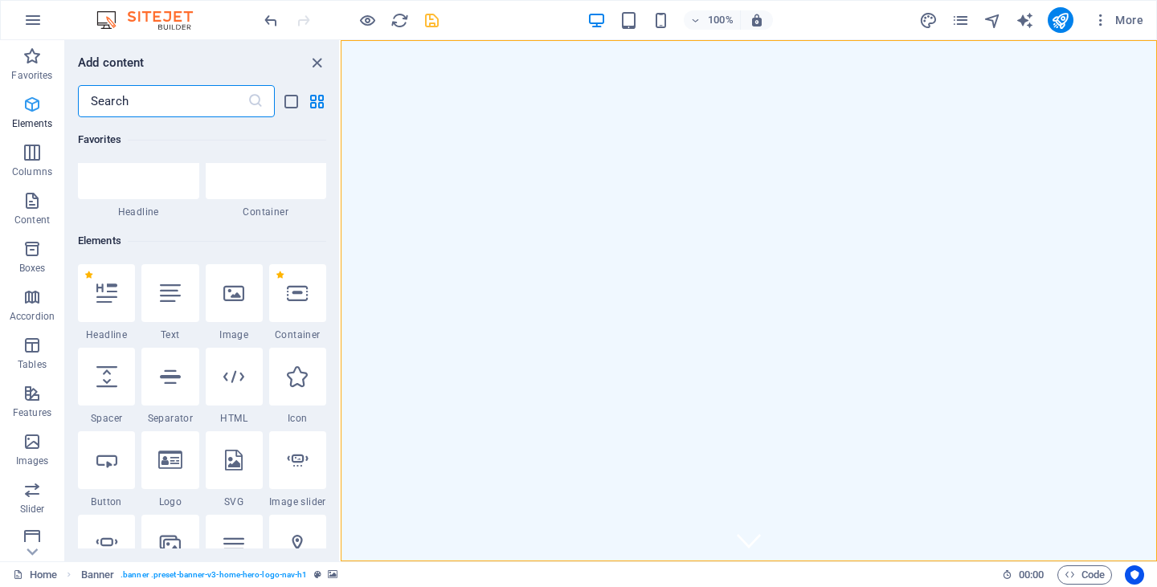
scroll to position [171, 0]
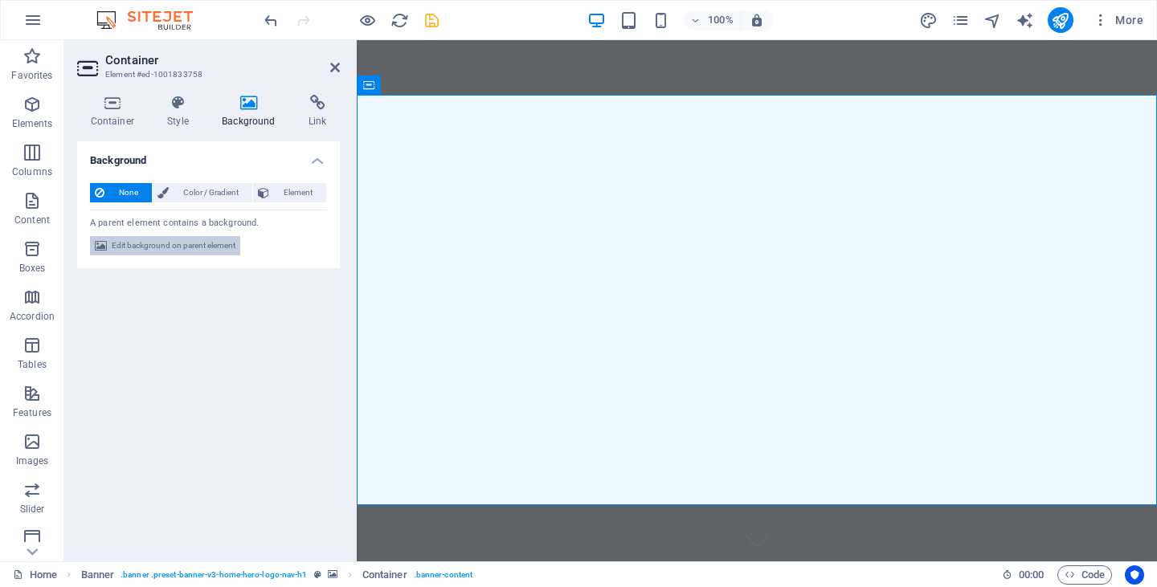
click at [186, 242] on span "Edit background on parent element" at bounding box center [174, 245] width 124 height 19
select select "ms"
select select "s"
select select "progressive"
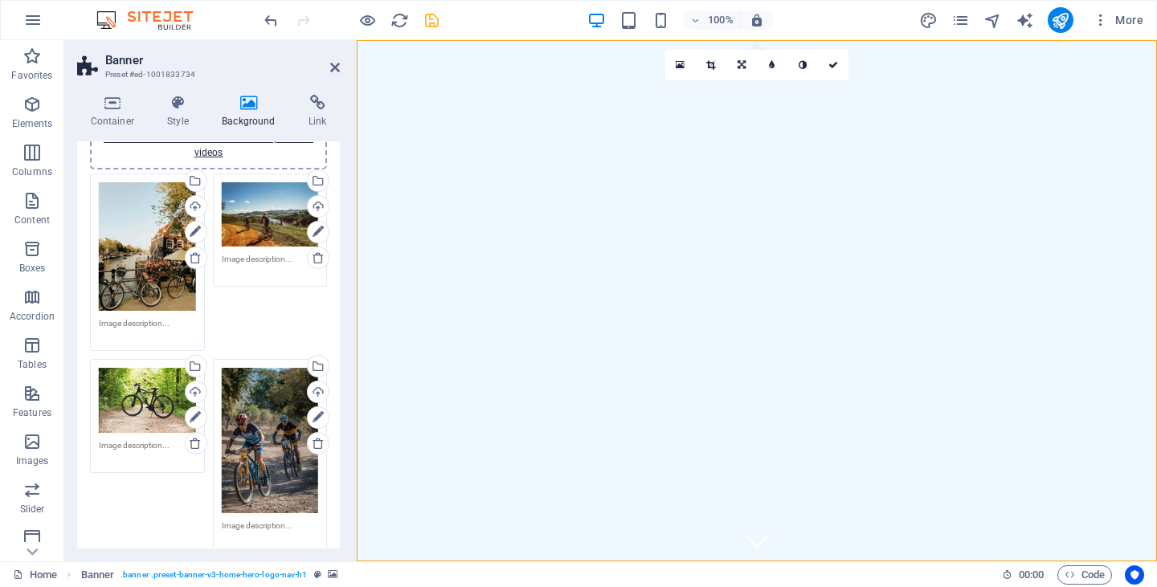
scroll to position [178, 0]
click at [194, 440] on icon at bounding box center [195, 442] width 13 height 13
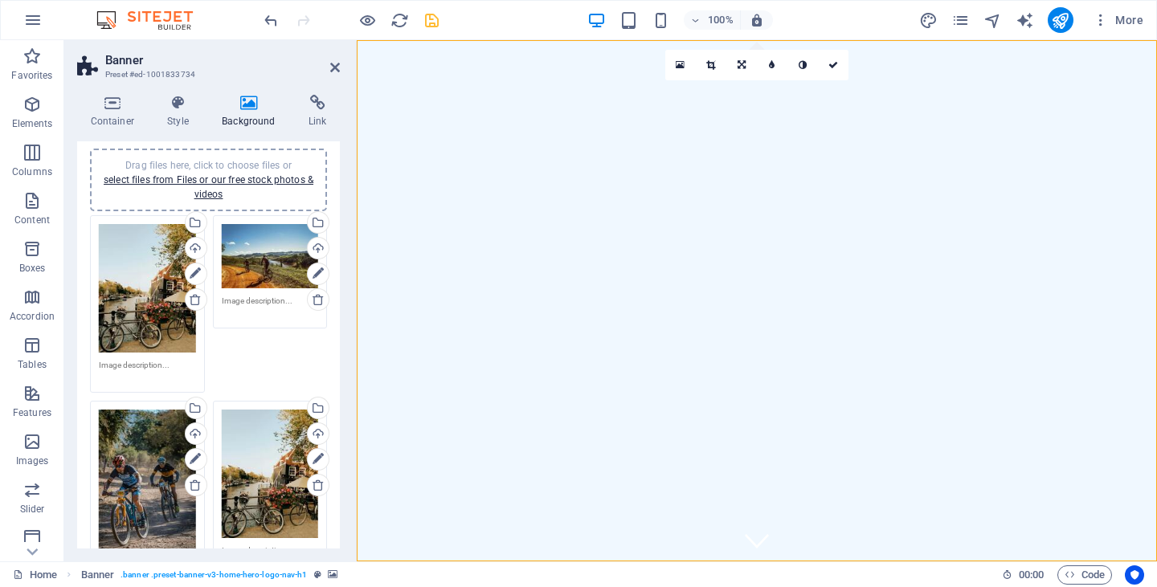
scroll to position [128, 0]
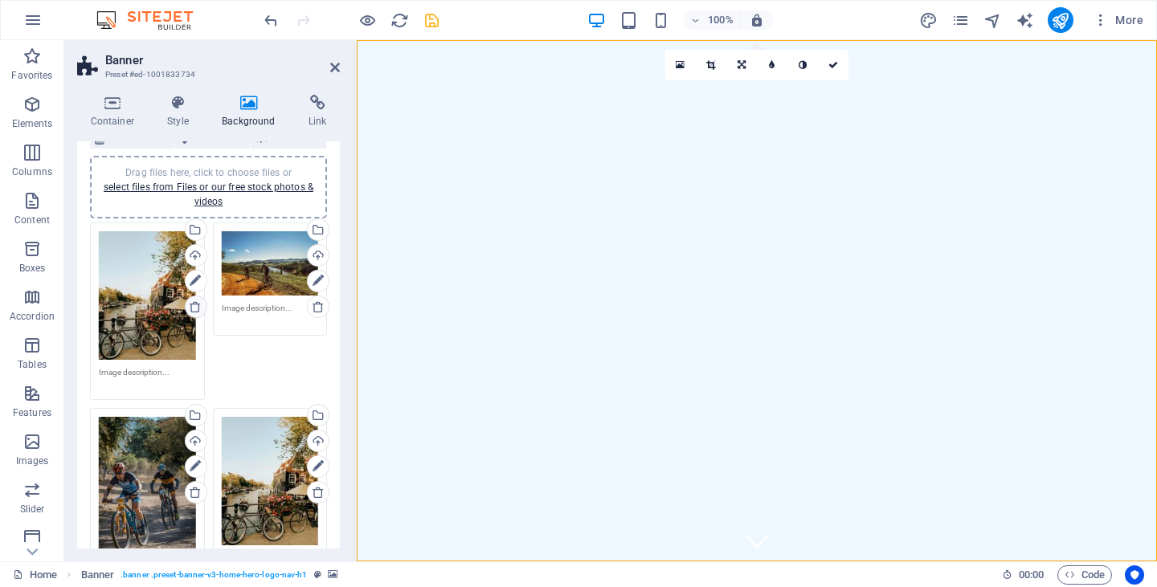
click at [200, 305] on icon at bounding box center [195, 307] width 13 height 13
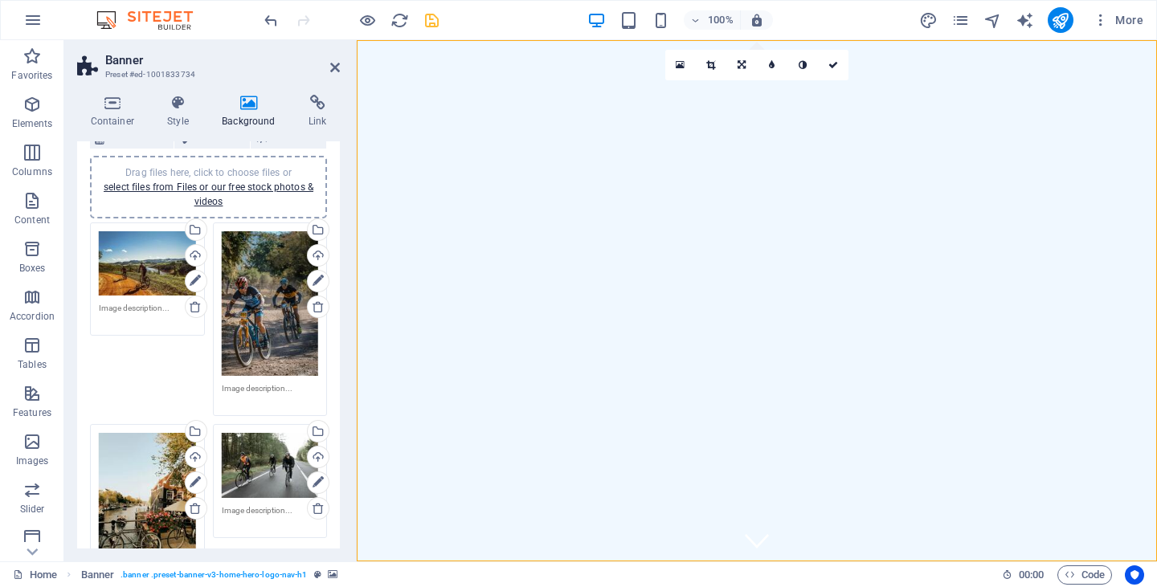
click at [247, 317] on div "Drag files here, click to choose files or select files from Files or our free s…" at bounding box center [270, 303] width 97 height 145
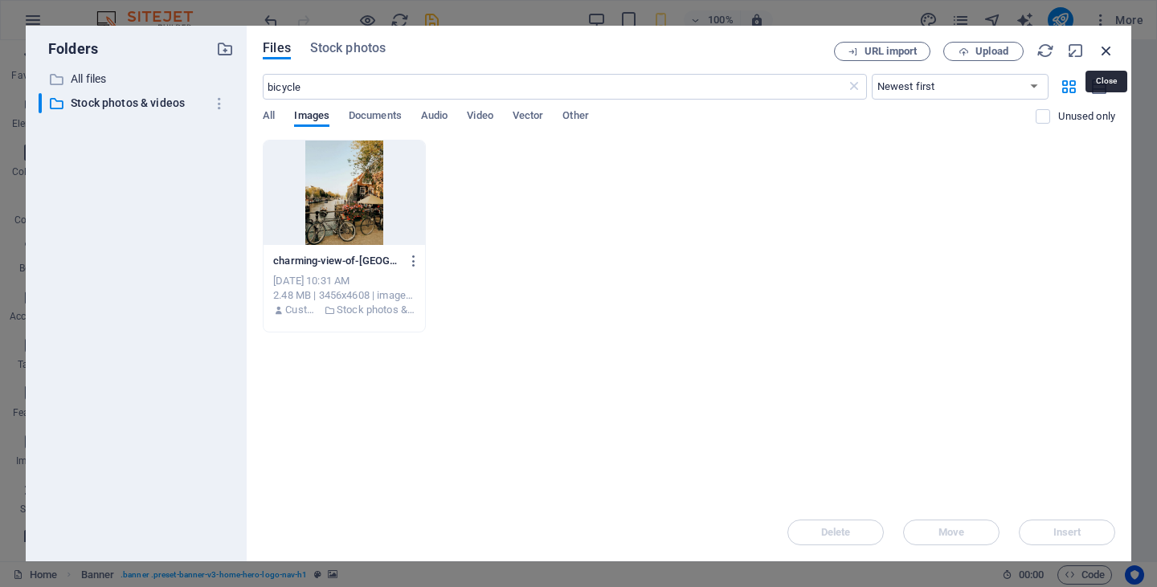
click at [1105, 50] on icon "button" at bounding box center [1107, 51] width 18 height 18
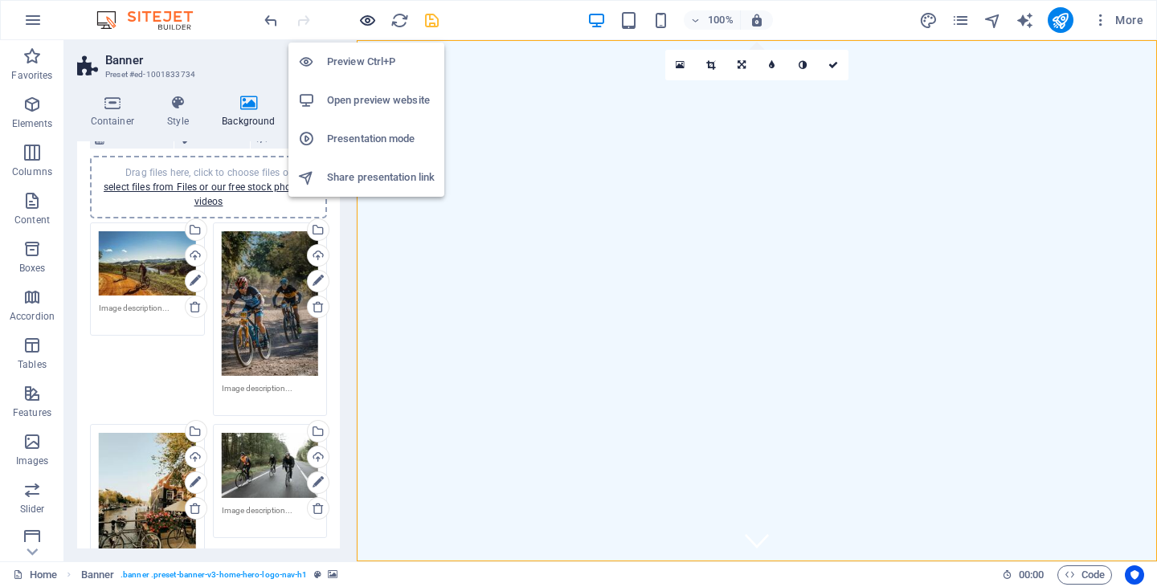
click at [369, 18] on icon "button" at bounding box center [367, 20] width 18 height 18
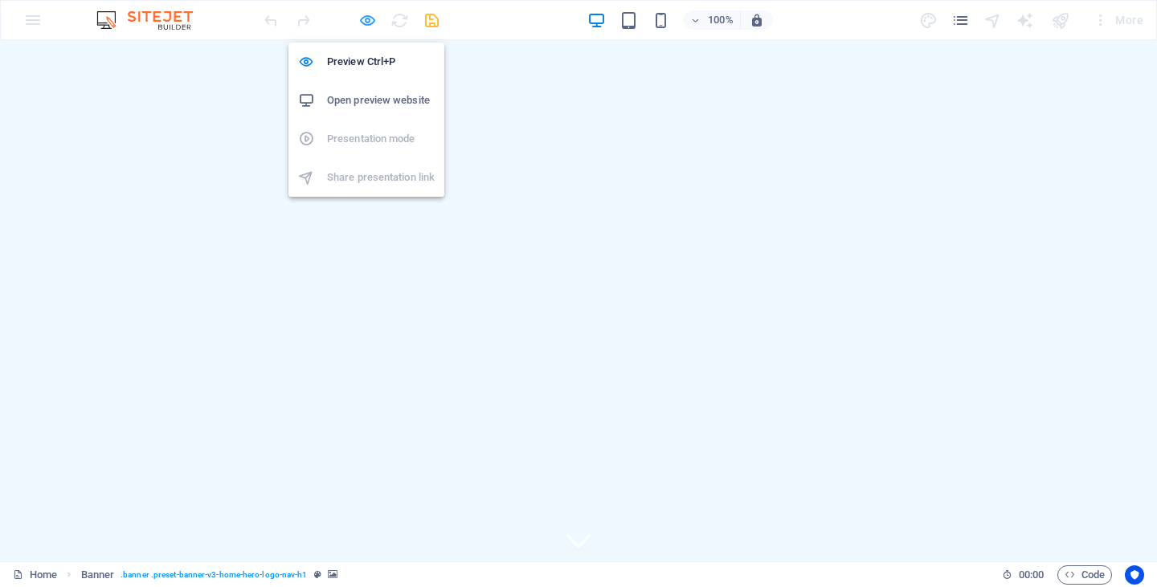
click at [362, 21] on icon "button" at bounding box center [367, 20] width 18 height 18
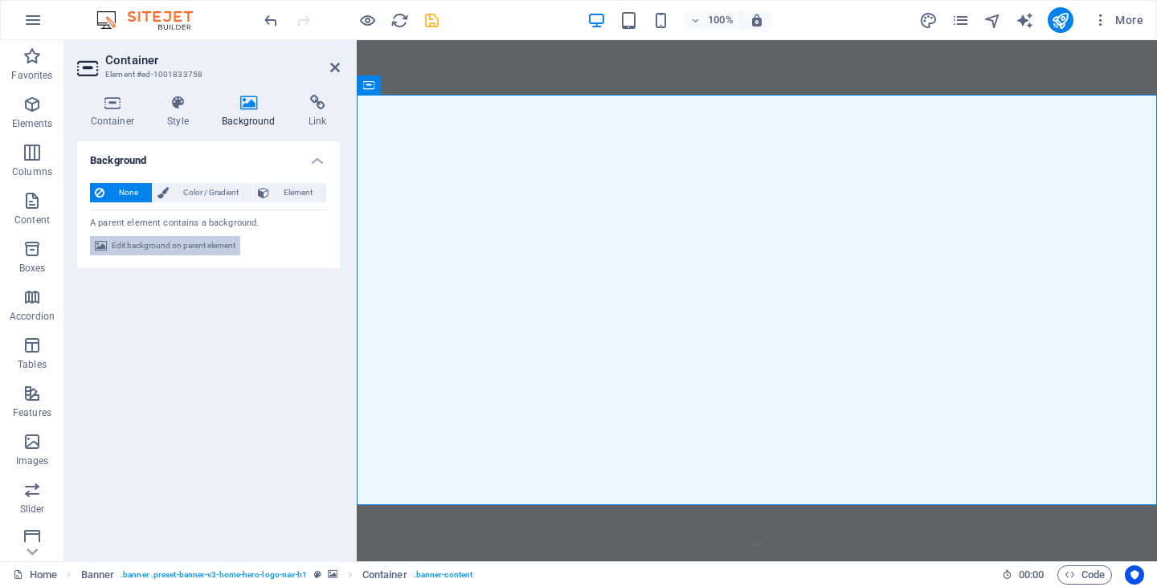
click at [180, 247] on span "Edit background on parent element" at bounding box center [174, 245] width 124 height 19
select select "ms"
select select "s"
select select "progressive"
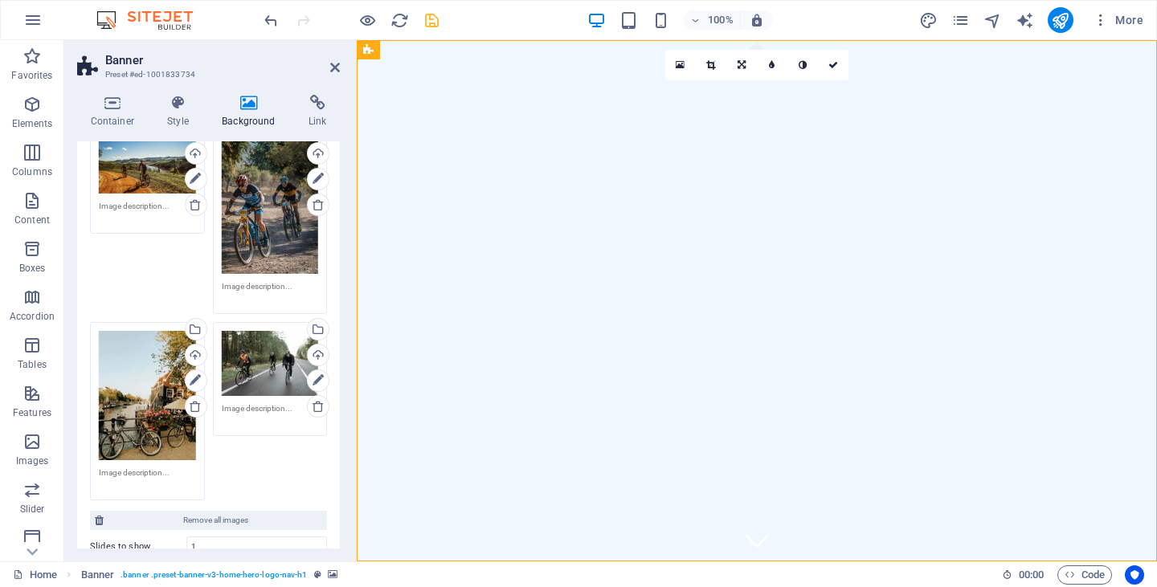
scroll to position [247, 0]
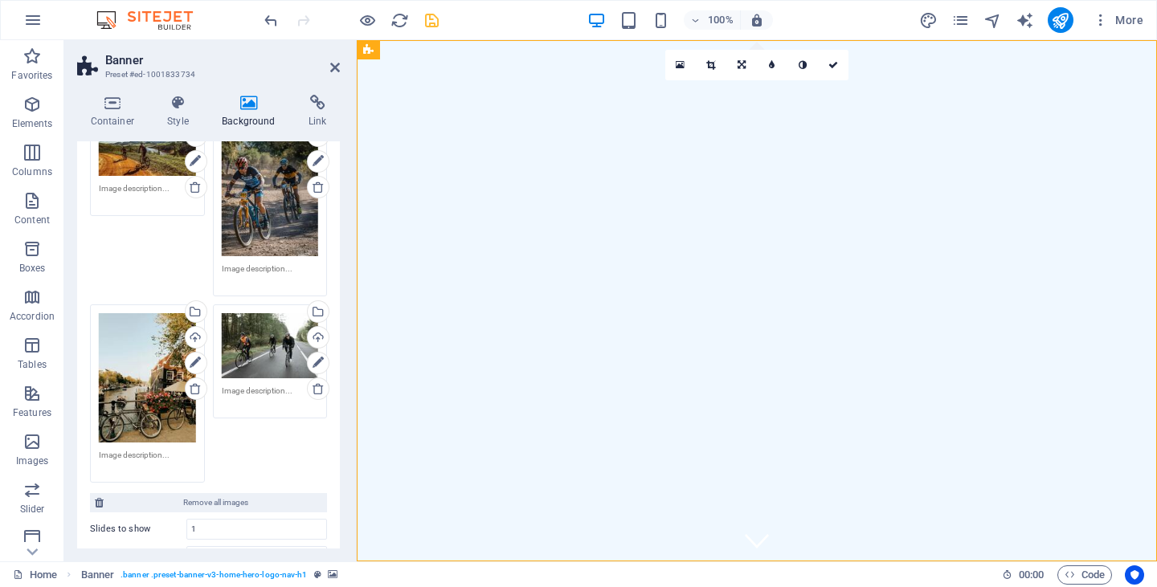
click at [149, 374] on div "Drag files here, click to choose files or select files from Files or our free s…" at bounding box center [147, 377] width 97 height 129
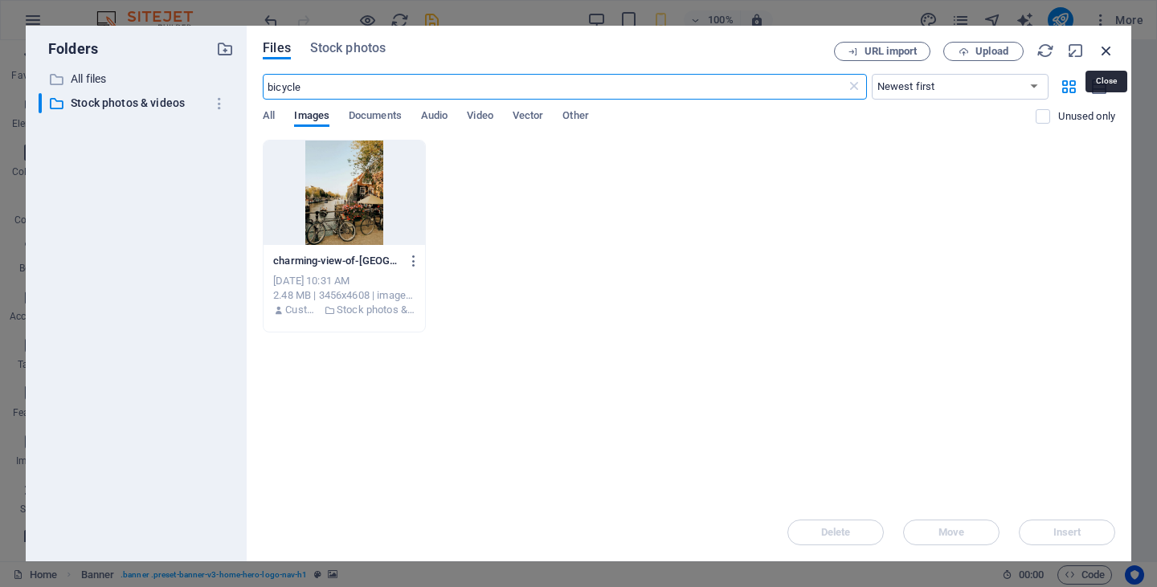
click at [1108, 47] on icon "button" at bounding box center [1107, 51] width 18 height 18
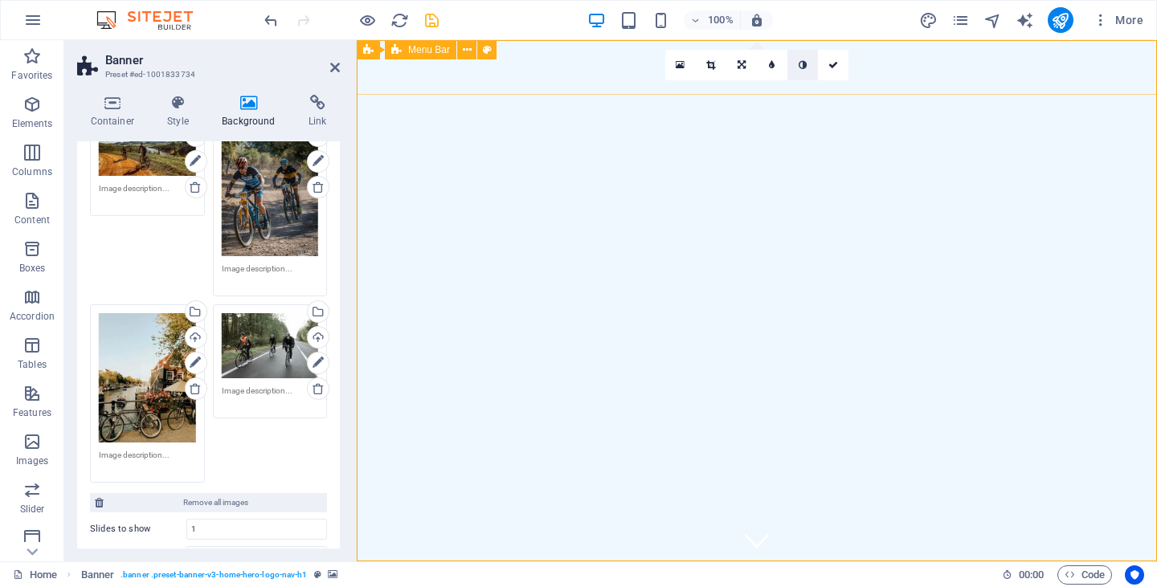
click at [801, 65] on icon at bounding box center [803, 65] width 8 height 10
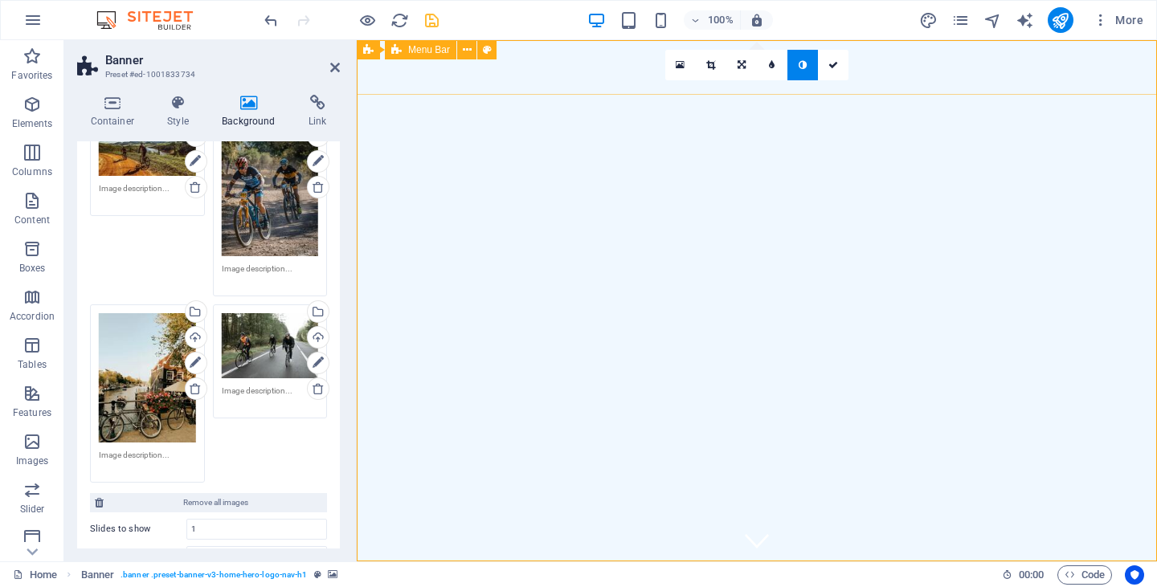
click at [801, 65] on icon at bounding box center [803, 65] width 8 height 10
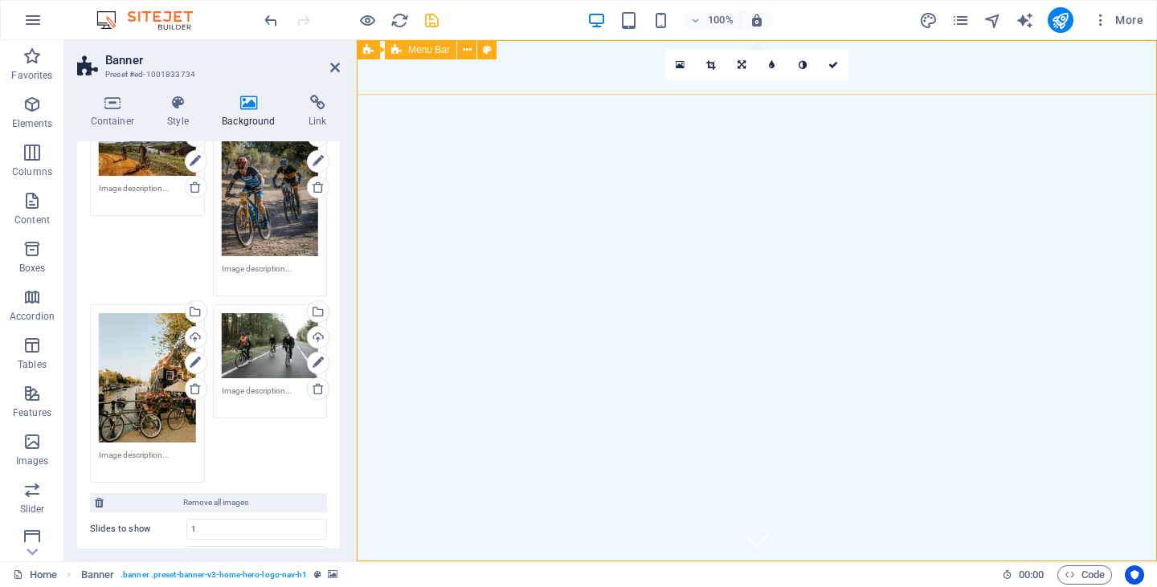
click at [801, 65] on icon at bounding box center [803, 65] width 8 height 10
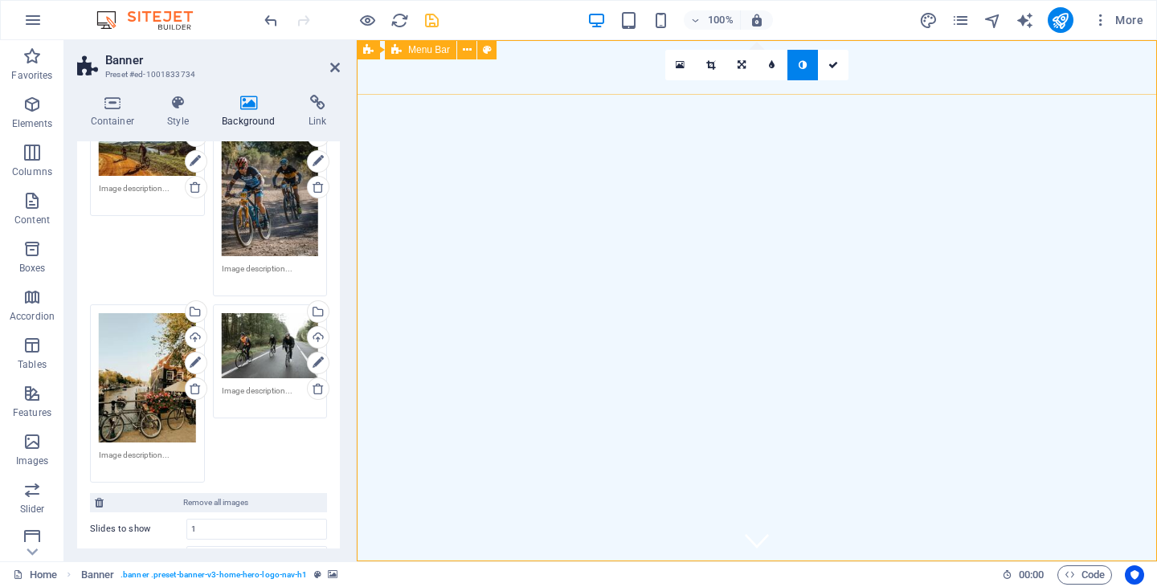
click at [801, 65] on icon at bounding box center [803, 65] width 8 height 10
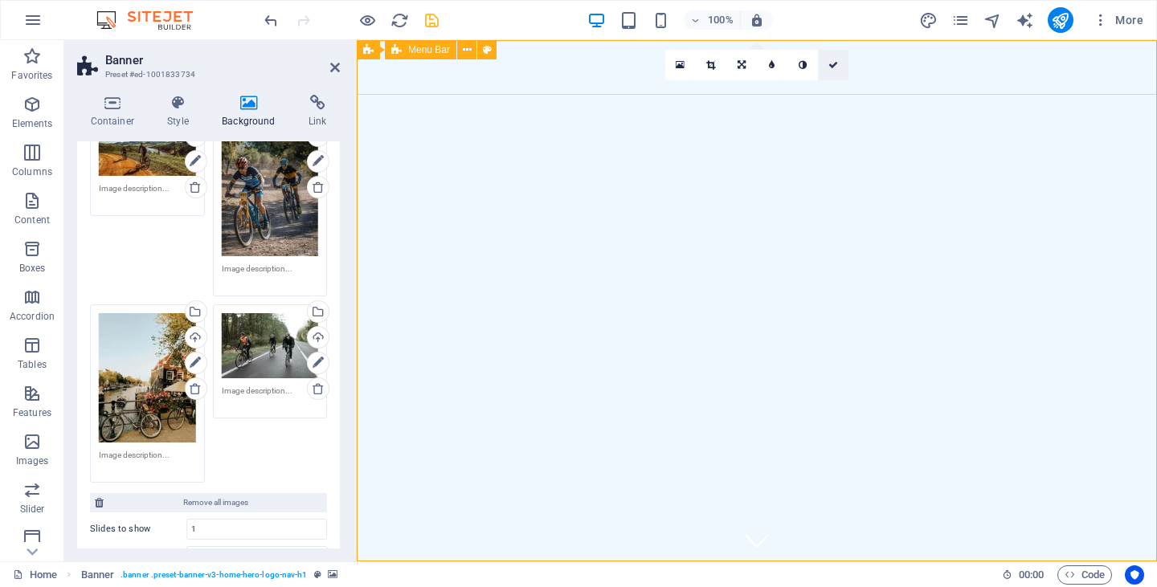
click at [836, 66] on icon at bounding box center [833, 65] width 10 height 10
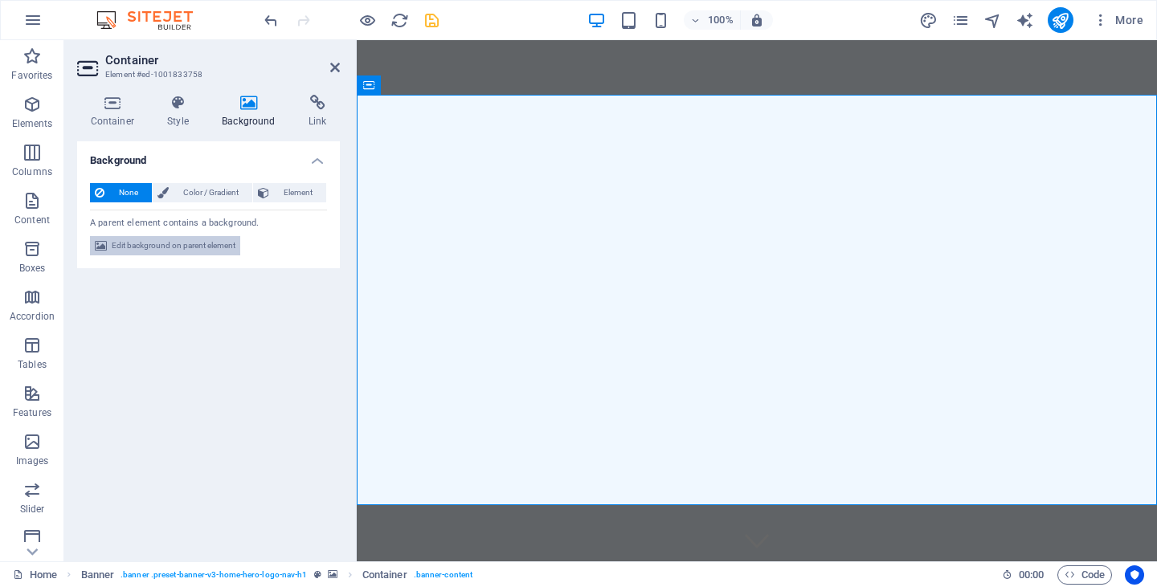
click at [171, 244] on span "Edit background on parent element" at bounding box center [174, 245] width 124 height 19
select select "ms"
select select "s"
select select "progressive"
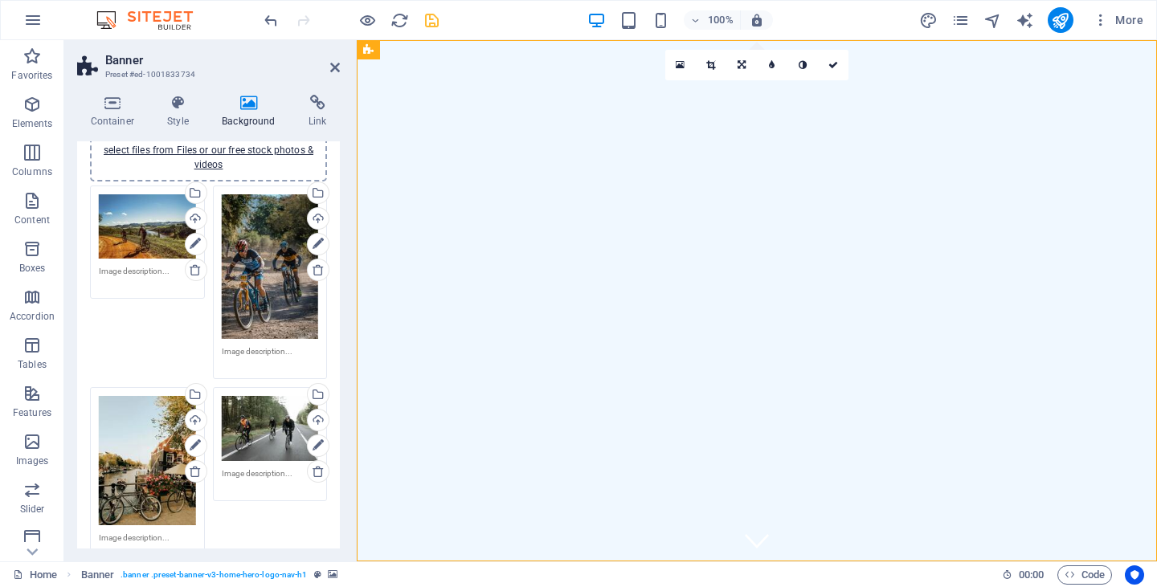
scroll to position [163, 0]
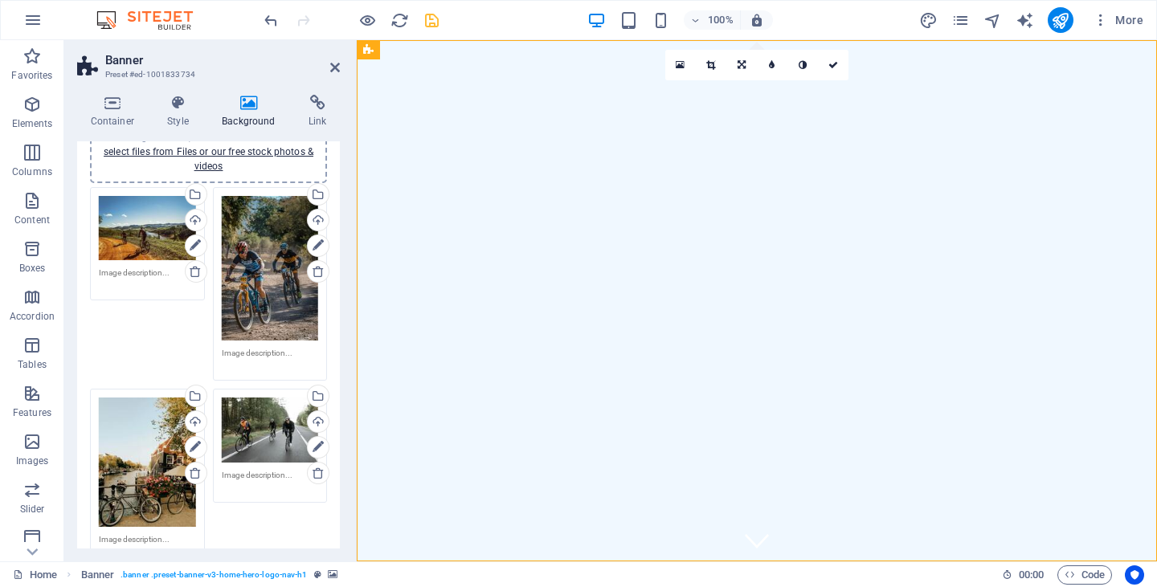
click at [276, 310] on div "Drag files here, click to choose files or select files from Files or our free s…" at bounding box center [270, 268] width 97 height 145
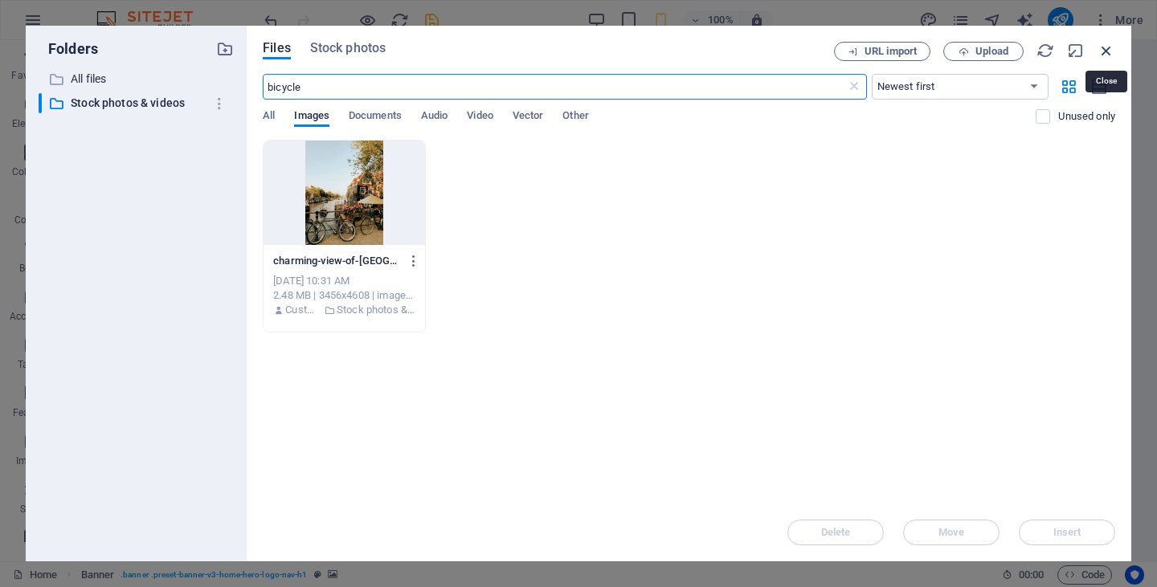
click at [1106, 45] on icon "button" at bounding box center [1107, 51] width 18 height 18
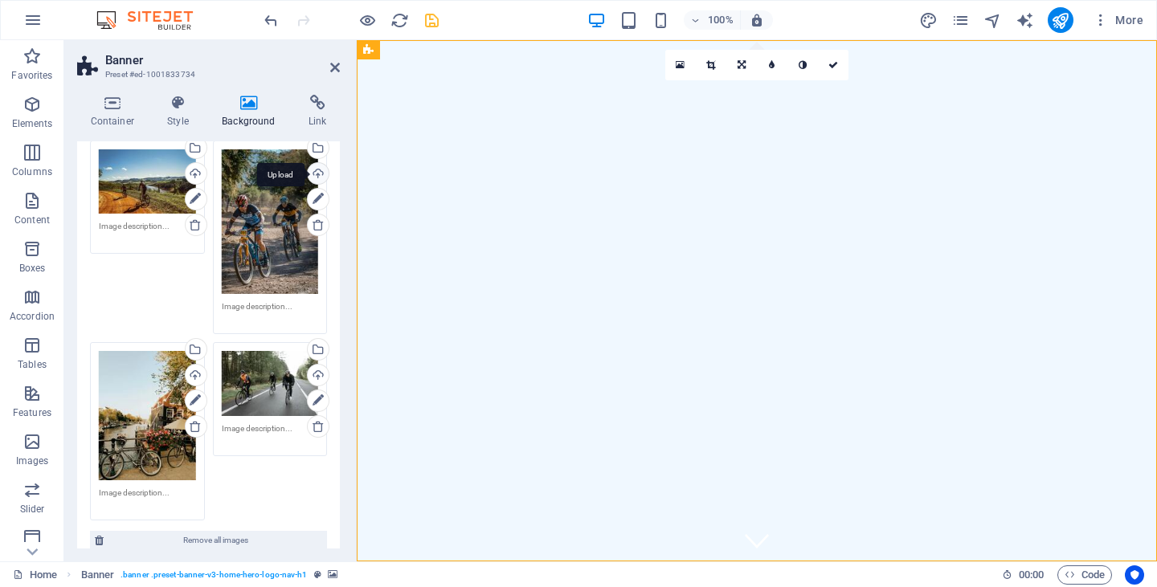
scroll to position [201, 0]
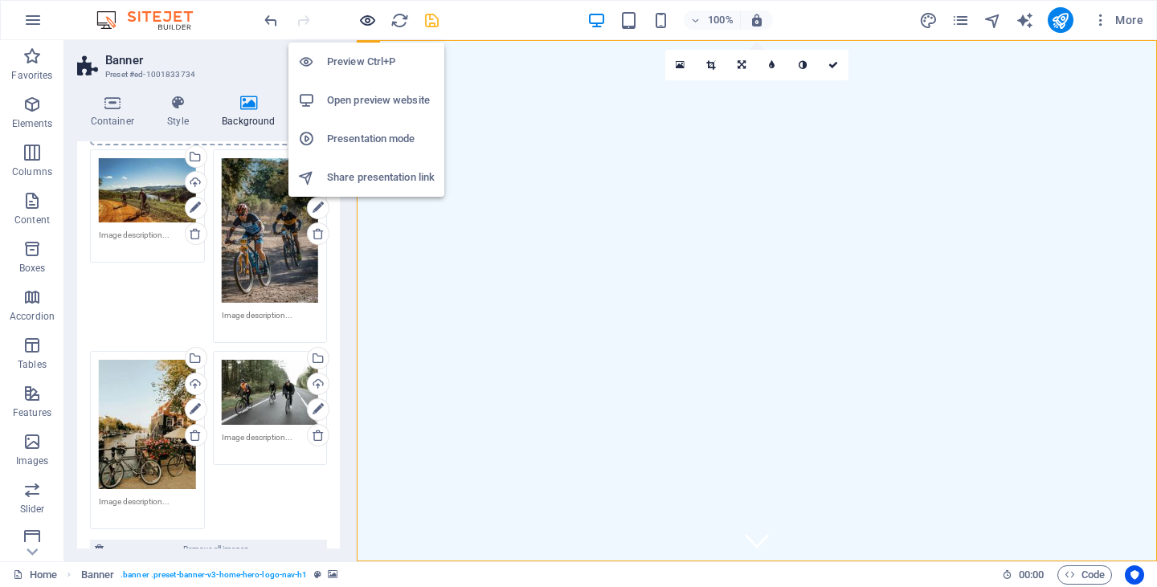
click at [369, 18] on icon "button" at bounding box center [367, 20] width 18 height 18
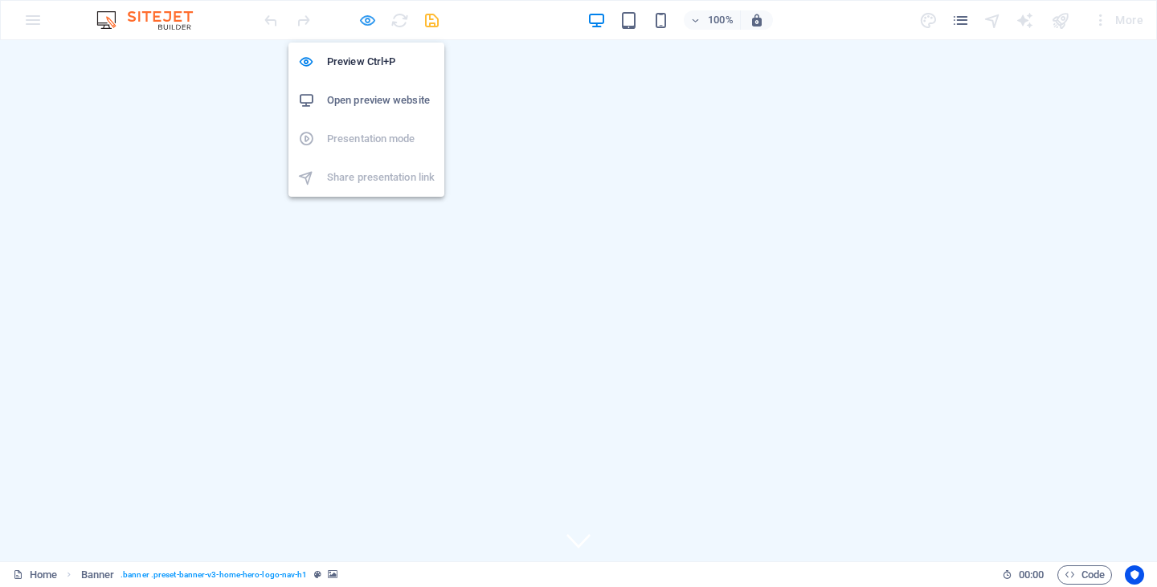
click at [369, 20] on icon "button" at bounding box center [367, 20] width 18 height 18
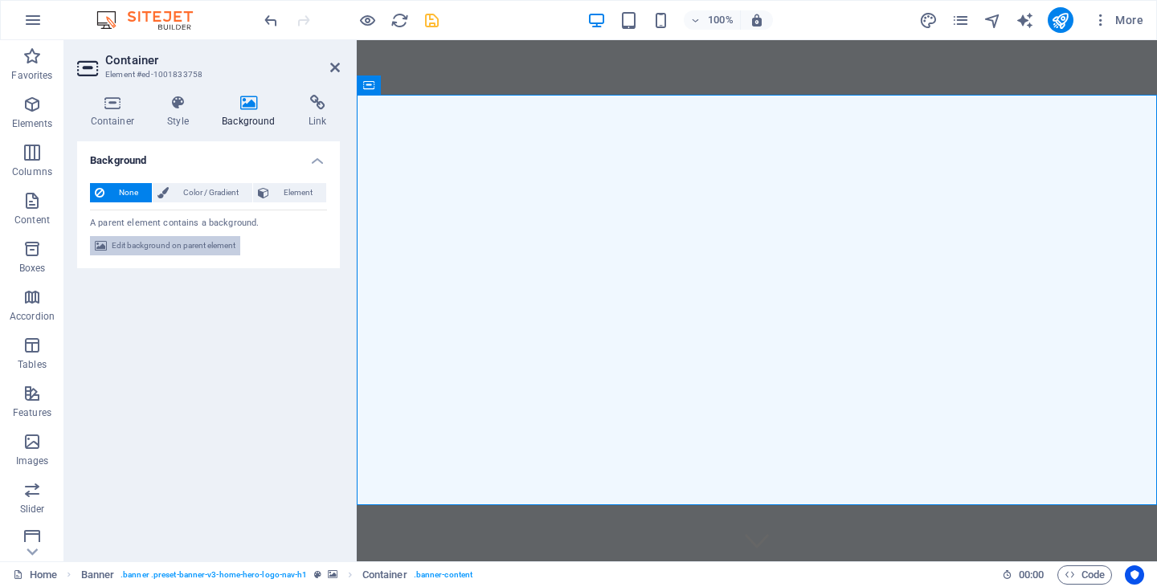
click at [201, 251] on span "Edit background on parent element" at bounding box center [174, 245] width 124 height 19
select select "ms"
select select "s"
select select "progressive"
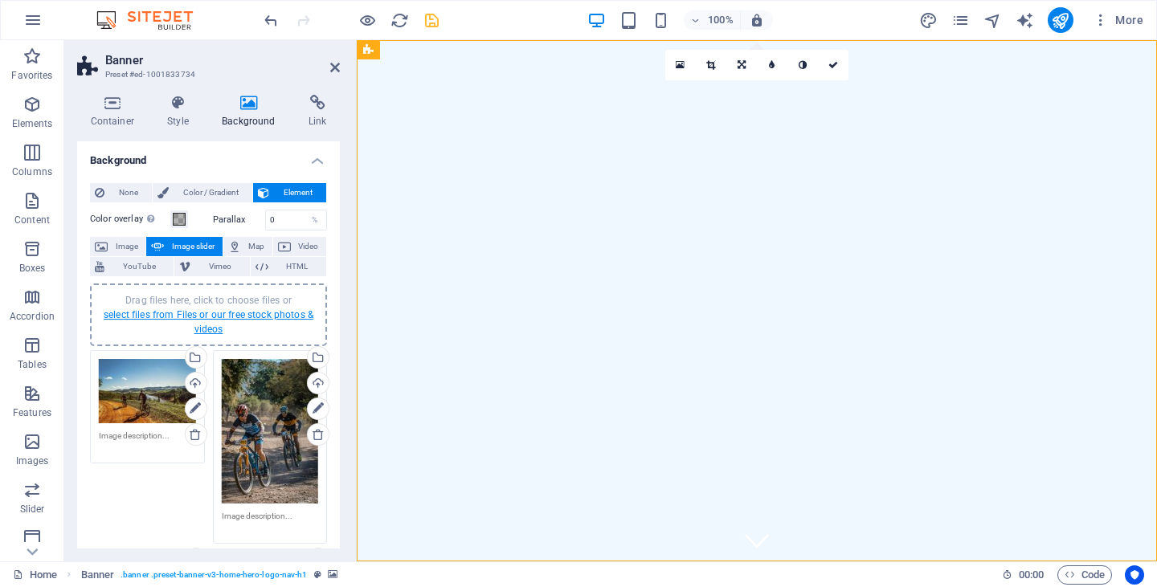
click at [211, 312] on link "select files from Files or our free stock photos & videos" at bounding box center [209, 322] width 210 height 26
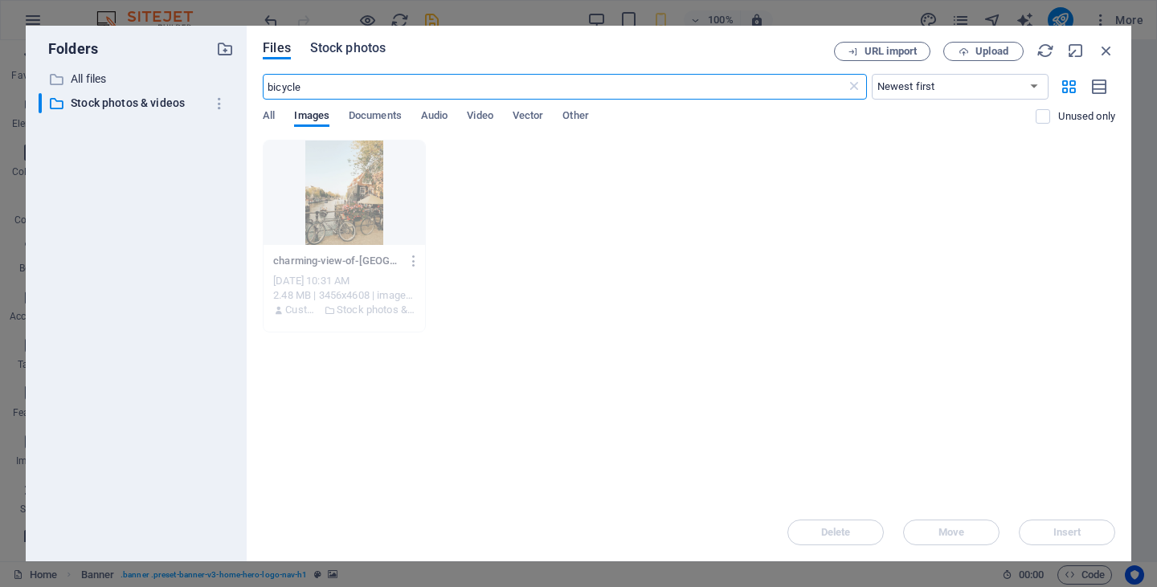
click at [355, 46] on span "Stock photos" at bounding box center [348, 48] width 76 height 19
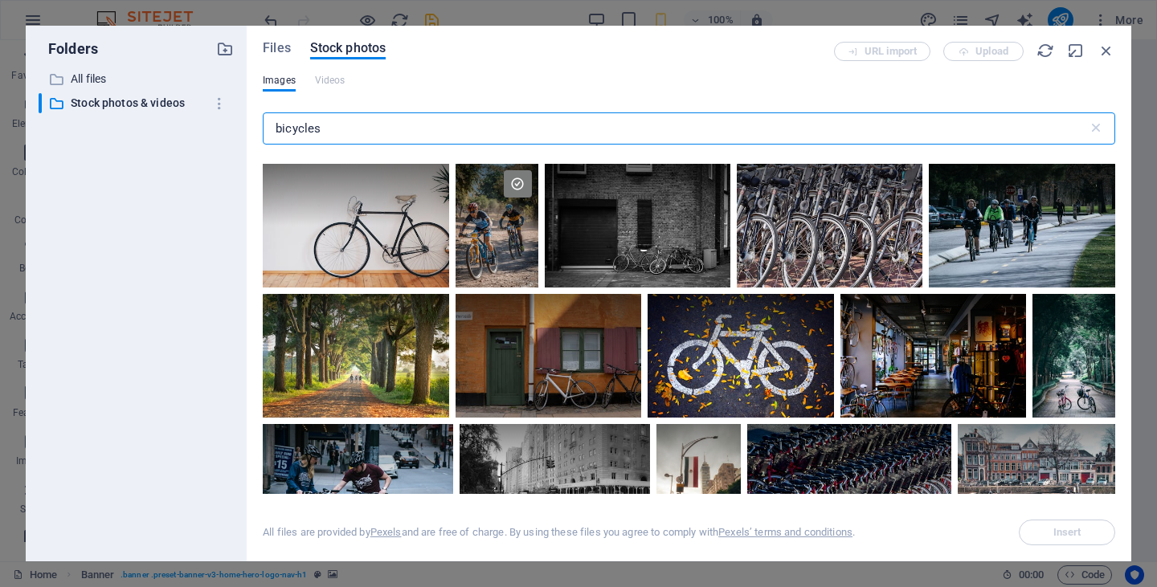
scroll to position [679, 0]
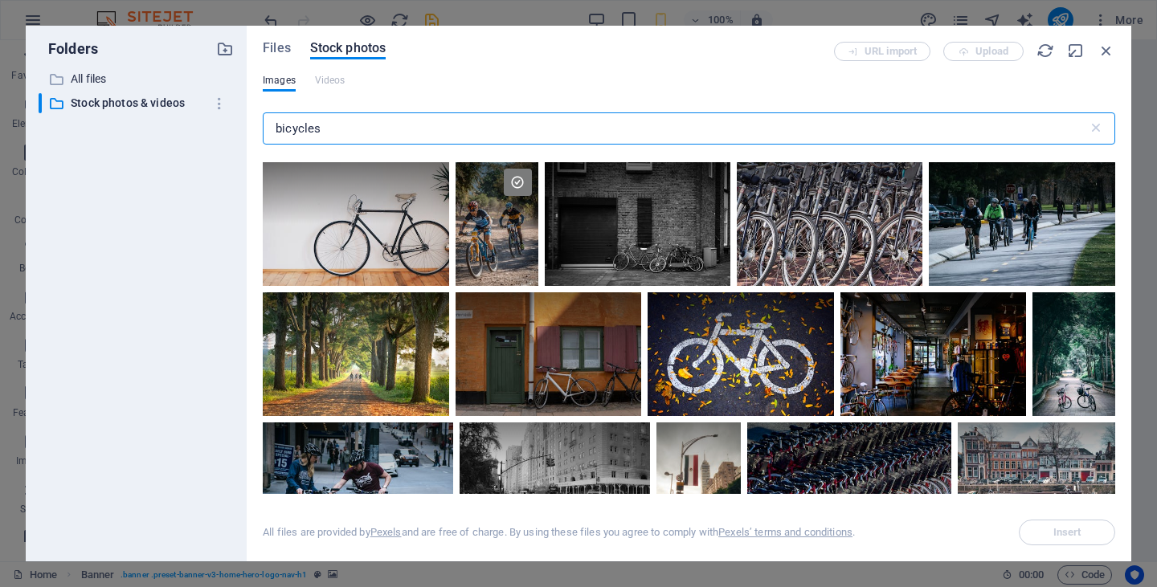
click at [276, 129] on input "bicycles" at bounding box center [675, 128] width 825 height 32
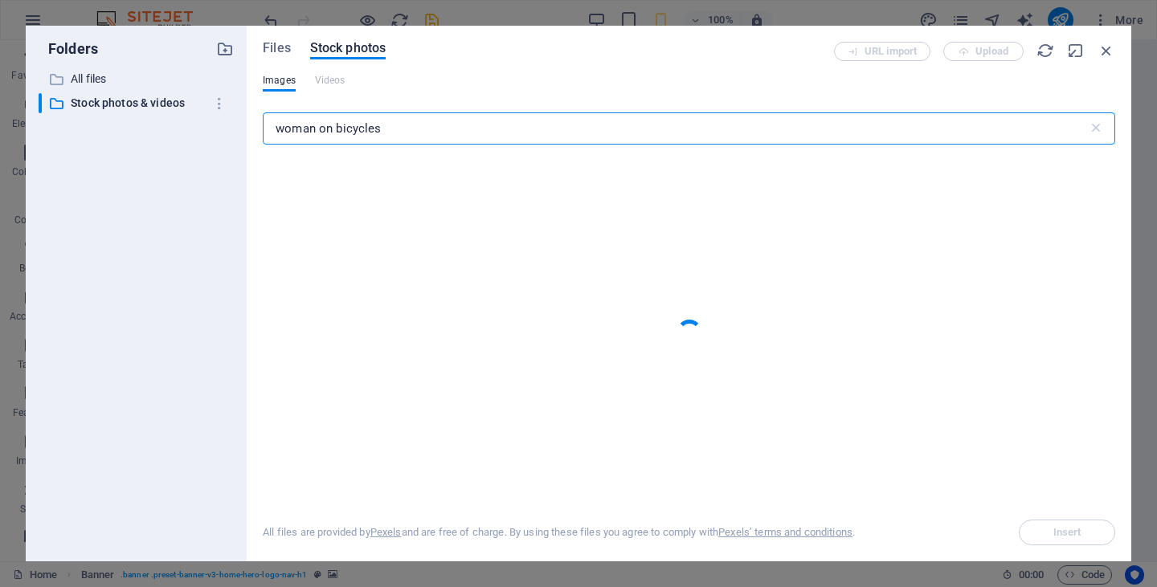
click at [383, 129] on input "woman on bicycles" at bounding box center [675, 128] width 825 height 32
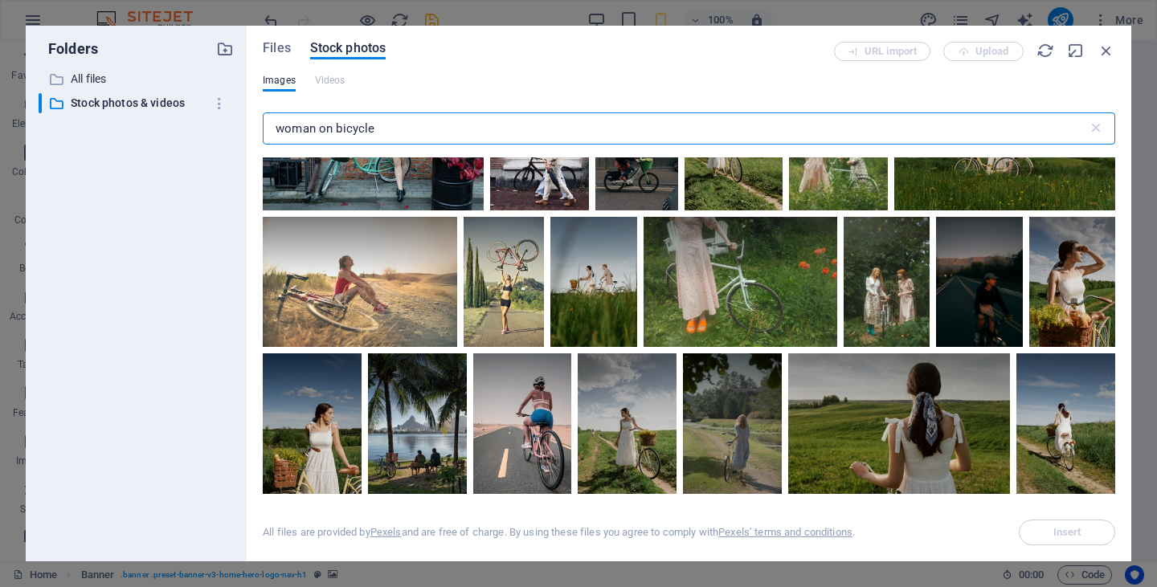
scroll to position [253, 0]
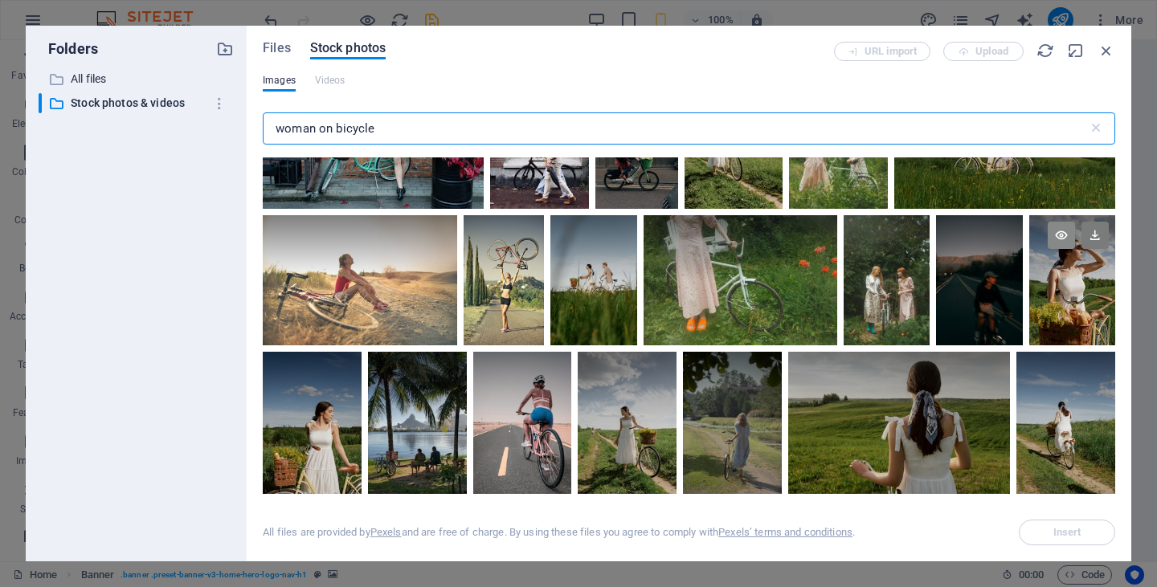
type input "woman on bicycle"
click at [1059, 229] on icon at bounding box center [1061, 235] width 27 height 27
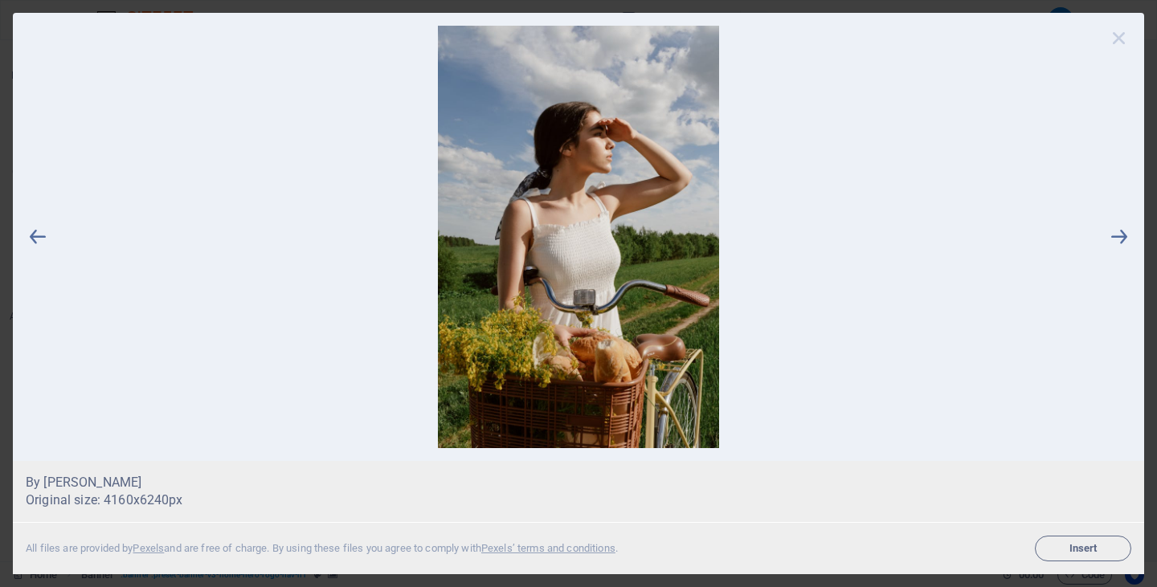
click at [1116, 34] on icon at bounding box center [1119, 38] width 24 height 24
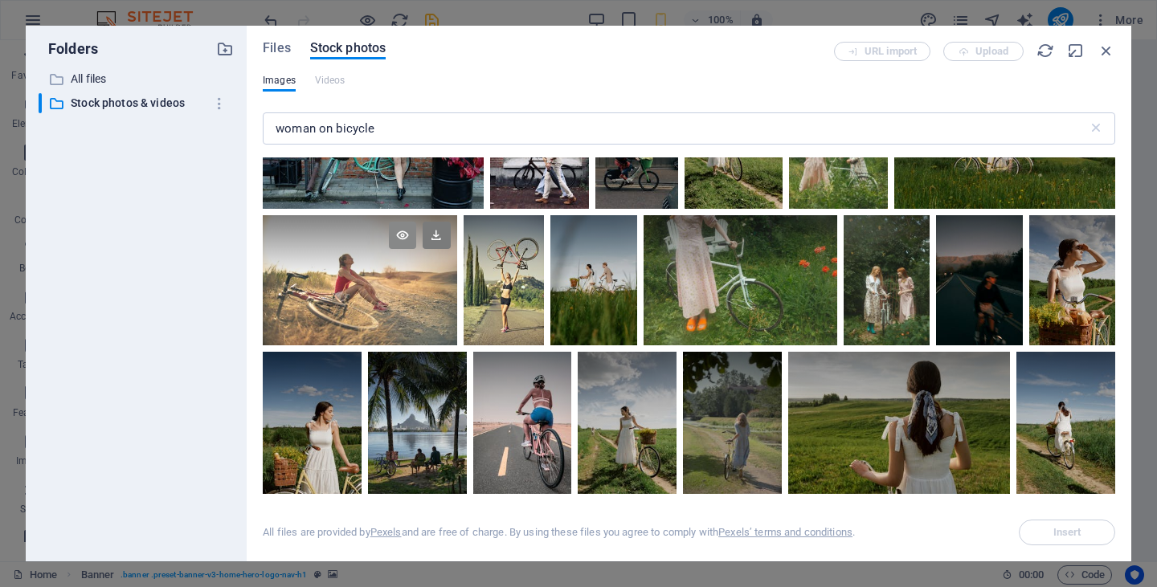
click at [401, 227] on icon at bounding box center [402, 235] width 27 height 27
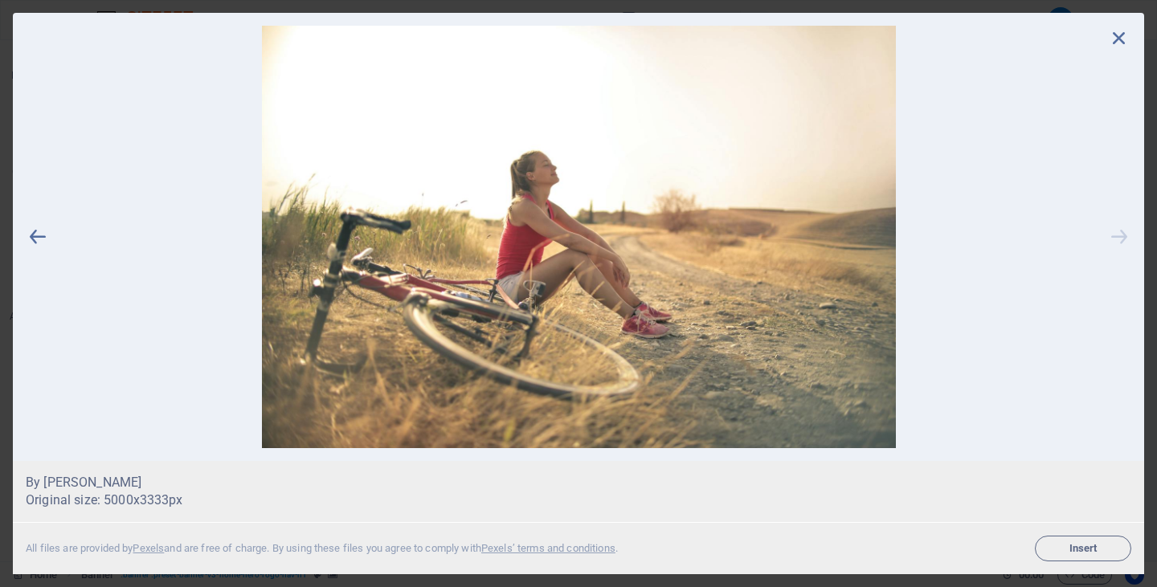
click at [1123, 235] on icon at bounding box center [1119, 237] width 24 height 423
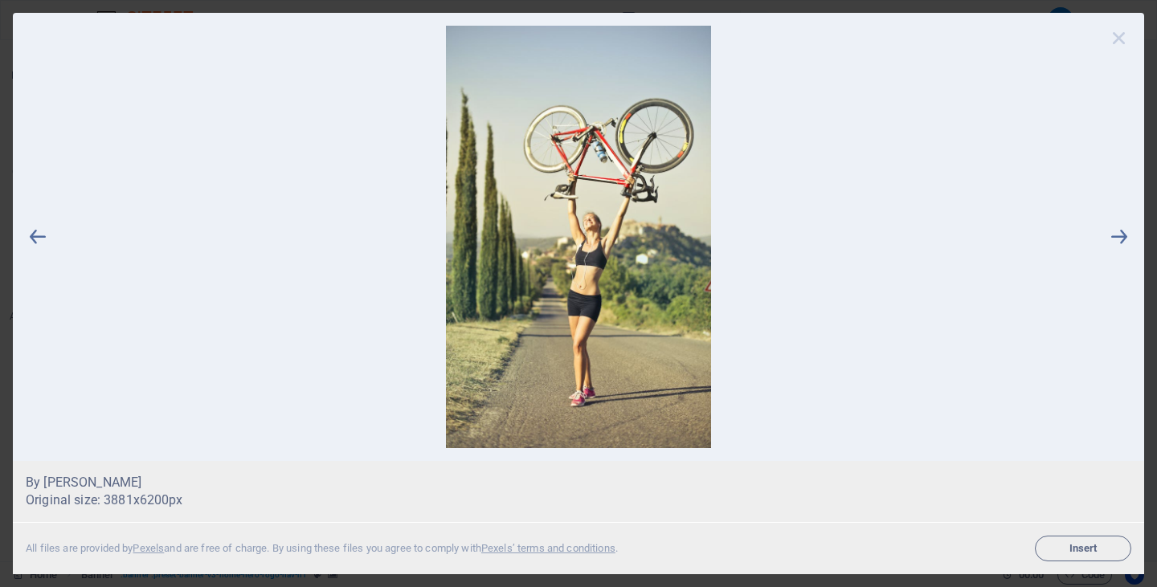
click at [1117, 39] on icon at bounding box center [1119, 38] width 24 height 24
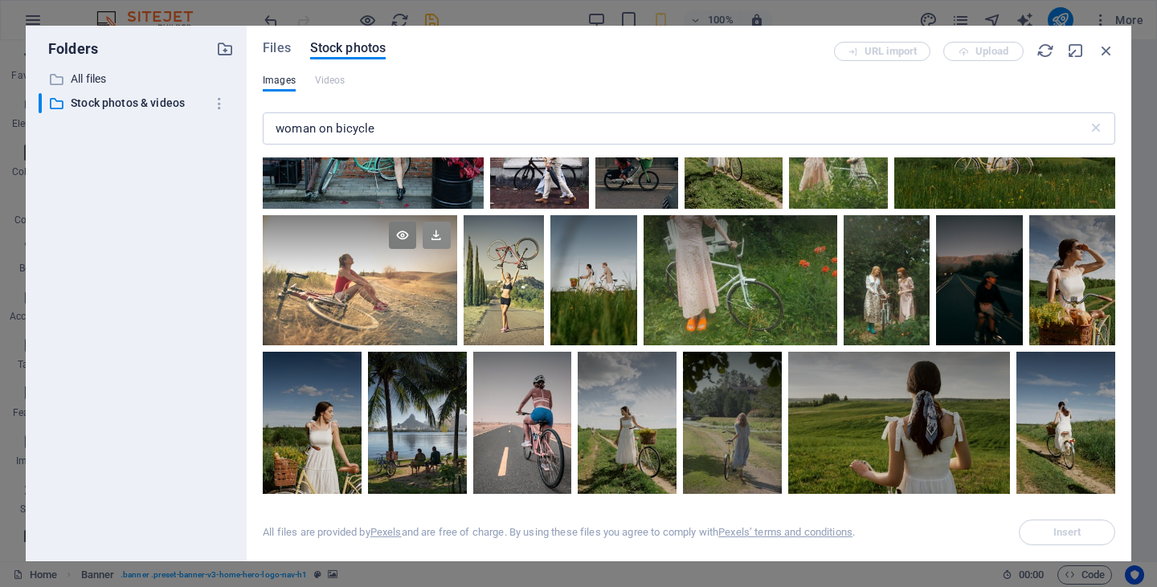
click at [437, 232] on icon at bounding box center [436, 235] width 27 height 27
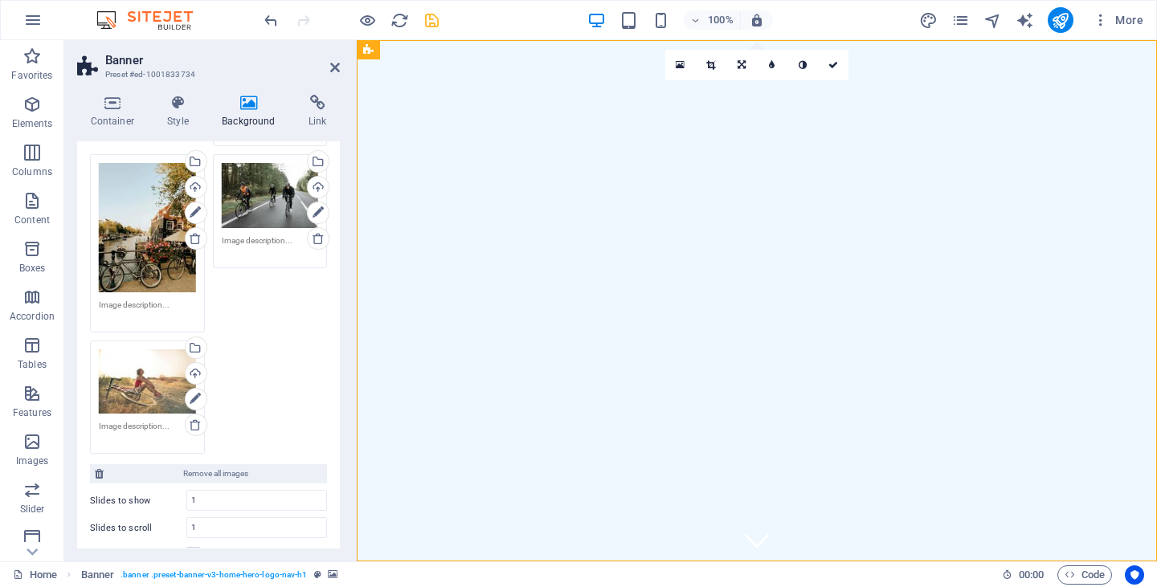
scroll to position [405, 0]
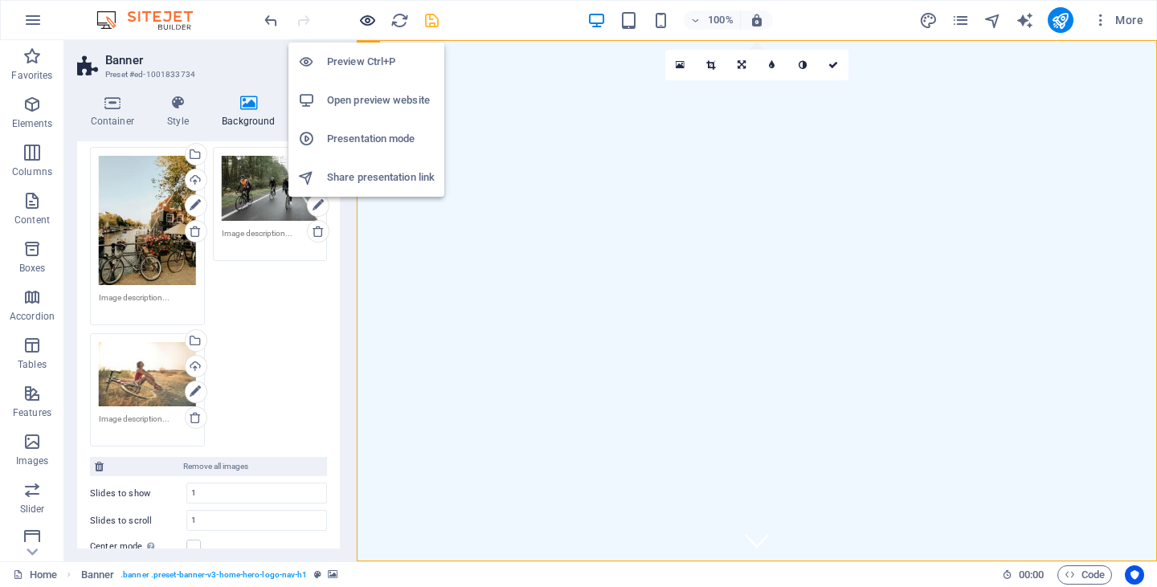
click at [370, 21] on icon "button" at bounding box center [367, 20] width 18 height 18
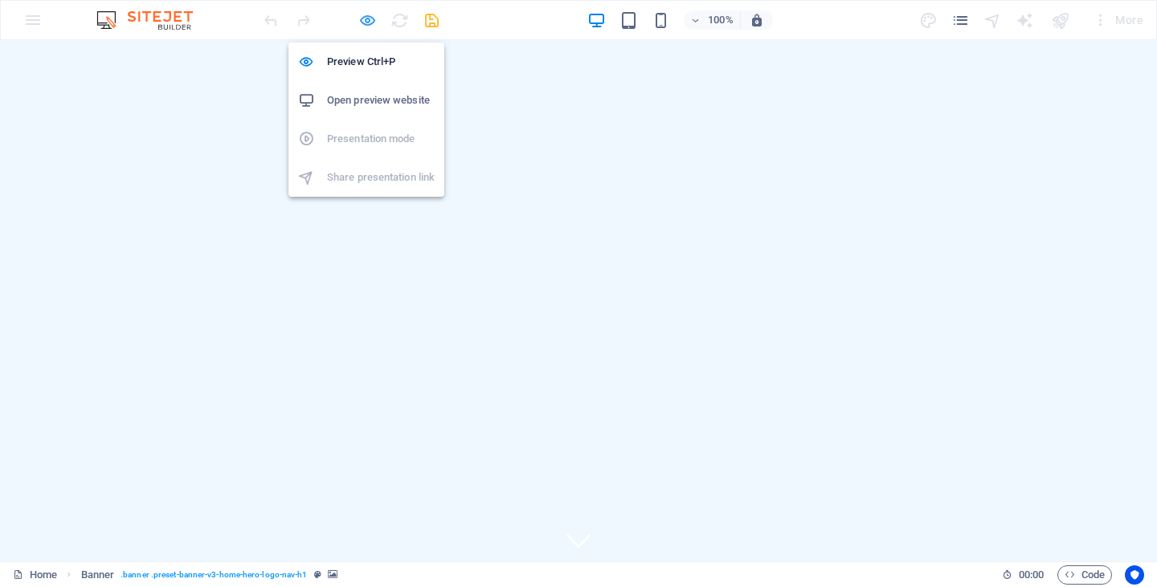
click at [371, 20] on icon "button" at bounding box center [367, 20] width 18 height 18
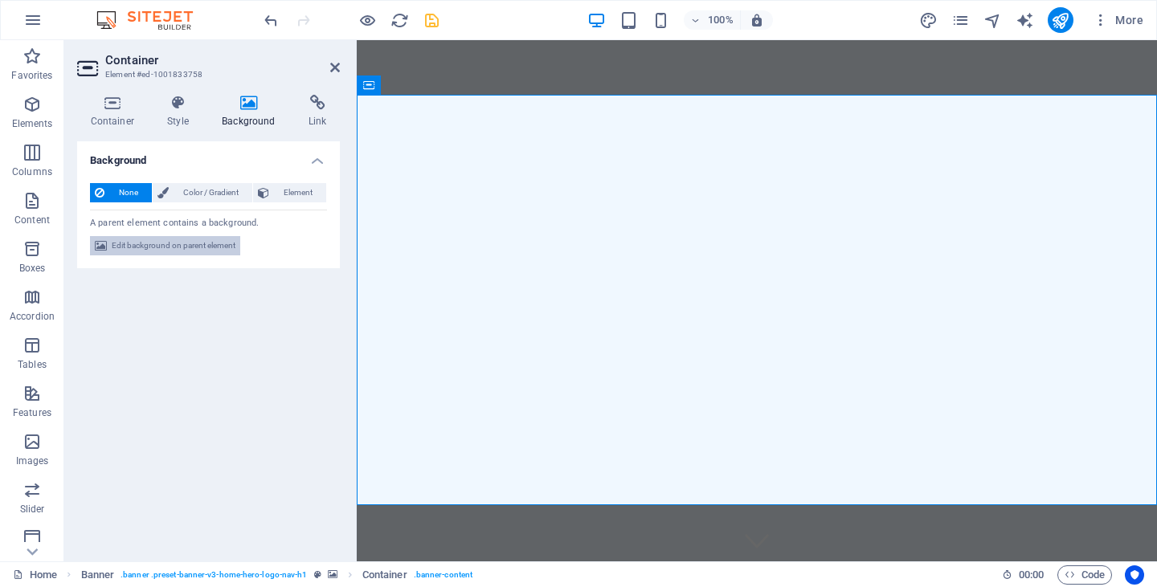
click at [186, 240] on span "Edit background on parent element" at bounding box center [174, 245] width 124 height 19
select select "ms"
select select "s"
select select "progressive"
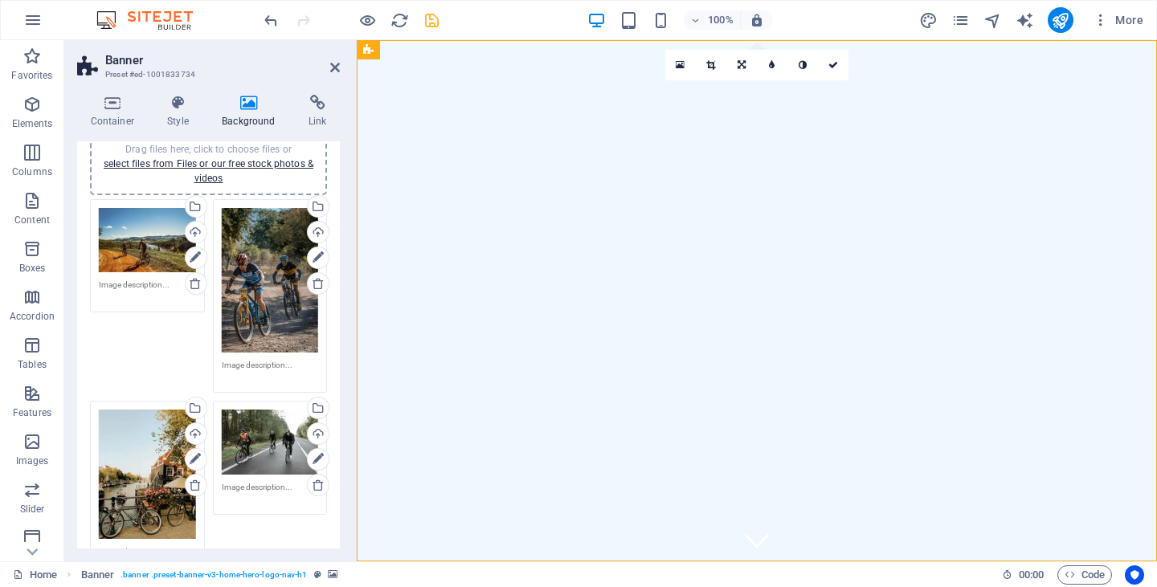
scroll to position [150, 0]
click at [309, 256] on link at bounding box center [318, 258] width 22 height 22
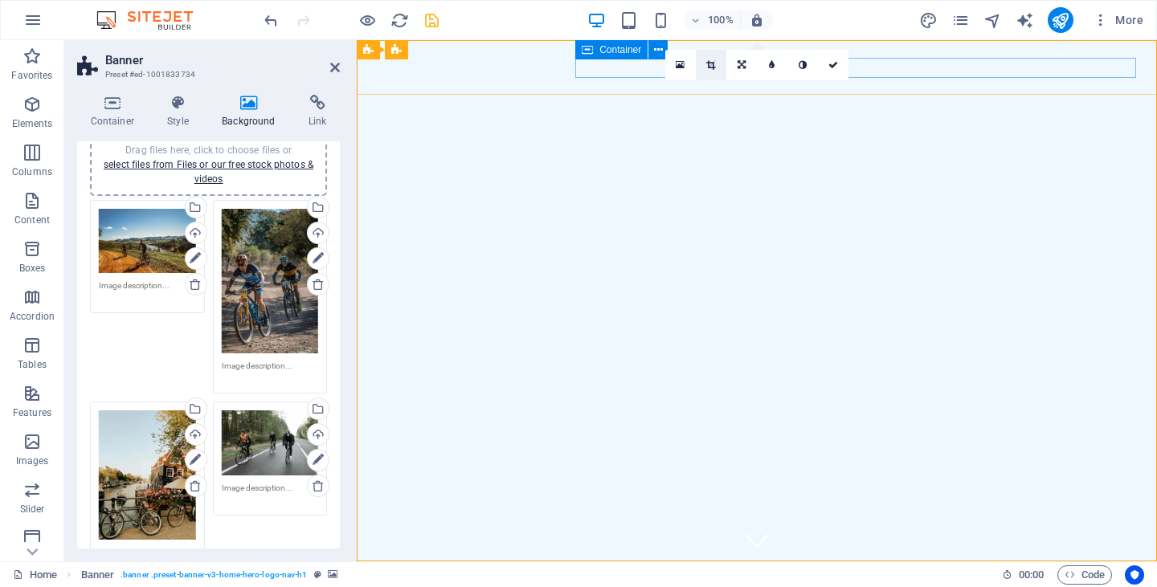
click at [714, 65] on icon at bounding box center [710, 65] width 9 height 10
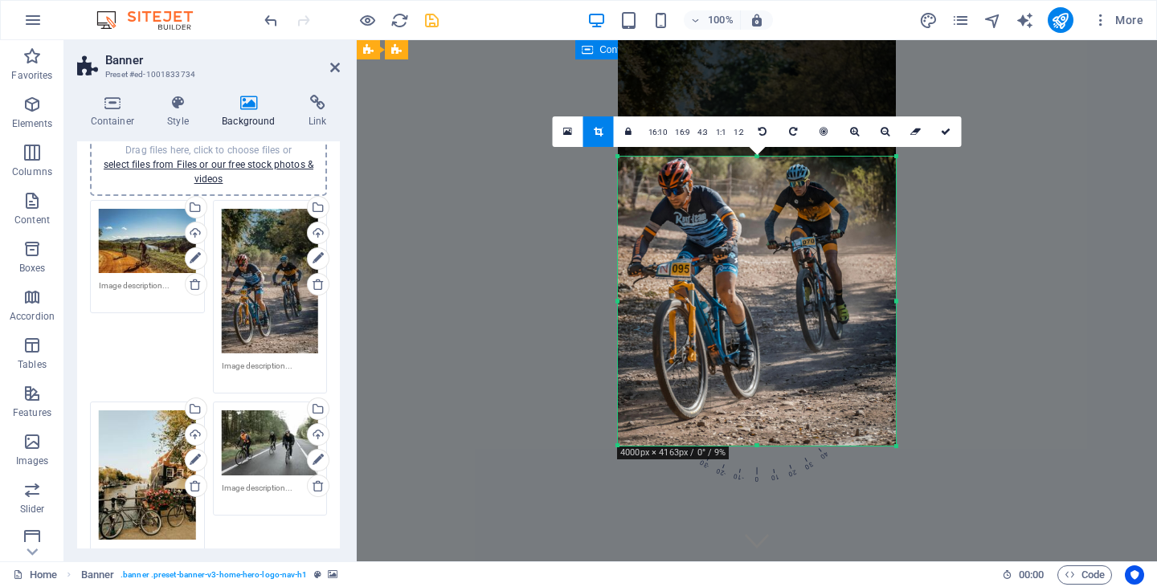
drag, startPoint x: 756, startPoint y: 92, endPoint x: 741, endPoint y: 220, distance: 128.7
click at [741, 220] on div "180 170 160 150 140 130 120 110 100 90 80 70 60 50 40 30 20 10 0 -10 -20 -30 -4…" at bounding box center [757, 300] width 278 height 289
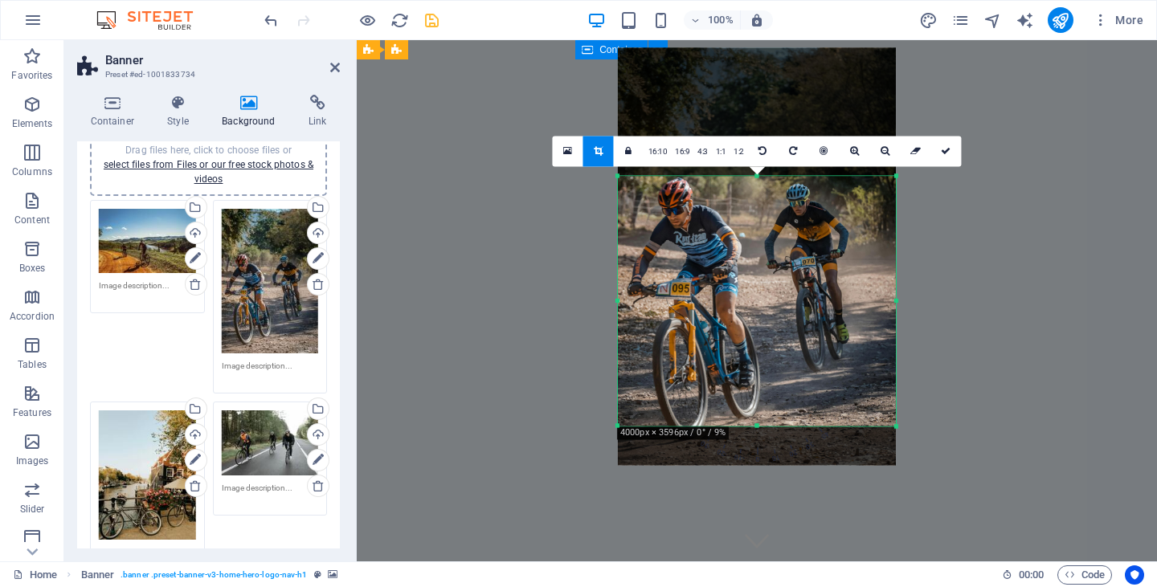
drag, startPoint x: 754, startPoint y: 446, endPoint x: 771, endPoint y: 407, distance: 42.8
click at [771, 407] on div "180 170 160 150 140 130 120 110 100 90 80 70 60 50 40 30 20 10 0 -10 -20 -30 -4…" at bounding box center [757, 301] width 278 height 250
click at [915, 147] on icon at bounding box center [915, 151] width 10 height 10
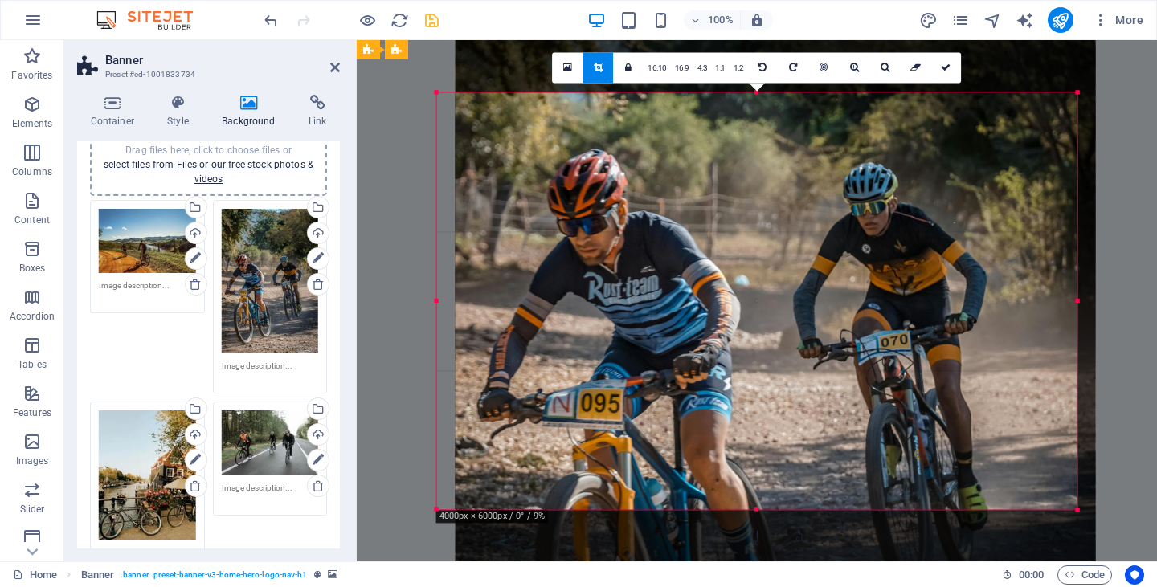
drag, startPoint x: 769, startPoint y: 288, endPoint x: 787, endPoint y: 46, distance: 243.4
click at [787, 46] on div at bounding box center [776, 330] width 640 height 960
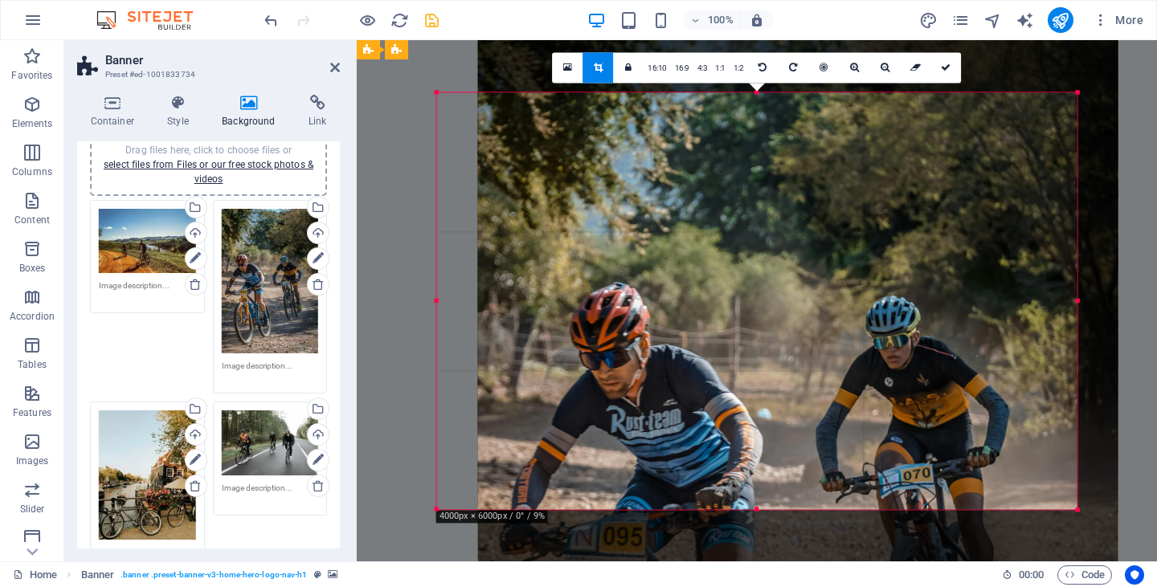
drag, startPoint x: 757, startPoint y: 291, endPoint x: 808, endPoint y: 159, distance: 141.5
click at [808, 159] on div at bounding box center [798, 463] width 640 height 960
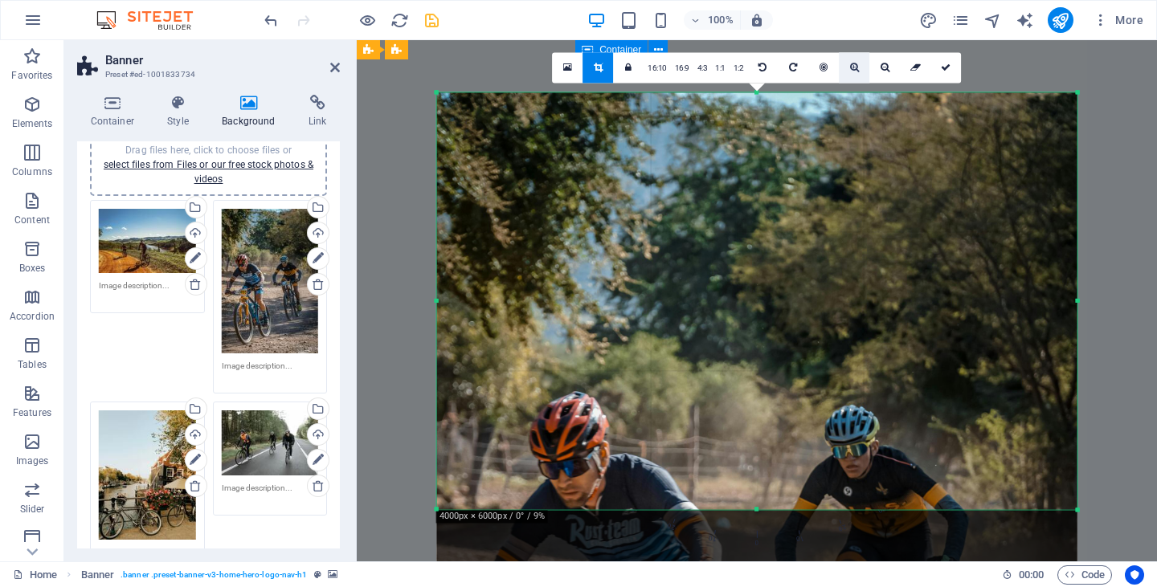
click at [856, 64] on icon at bounding box center [854, 68] width 9 height 10
click at [875, 67] on link at bounding box center [884, 67] width 31 height 31
click at [882, 67] on icon at bounding box center [885, 68] width 9 height 10
click at [601, 69] on icon at bounding box center [598, 68] width 9 height 10
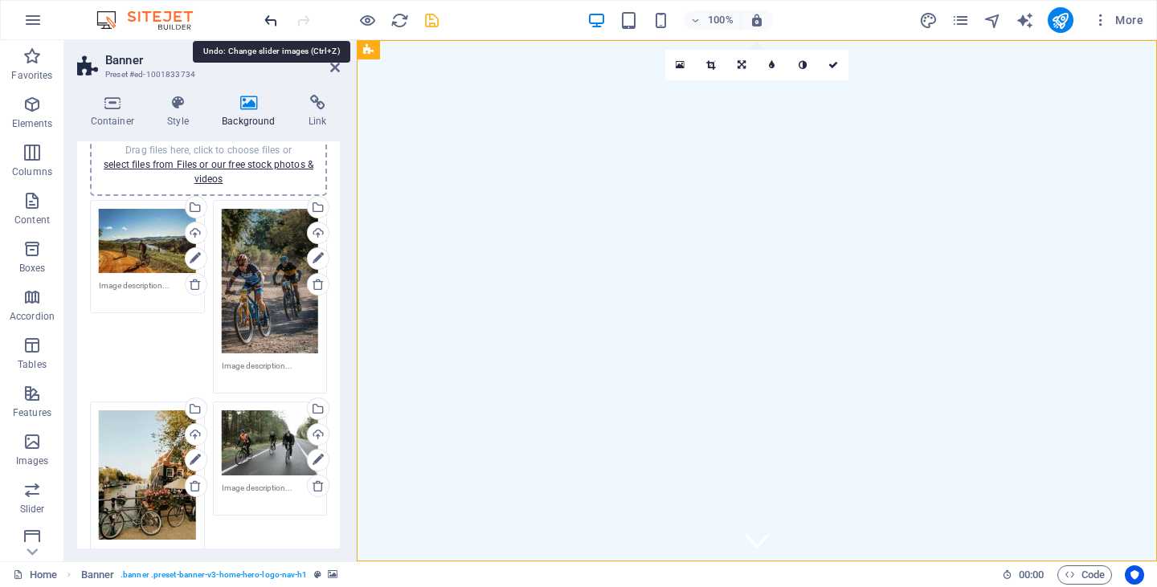
click at [272, 18] on icon "undo" at bounding box center [271, 20] width 18 height 18
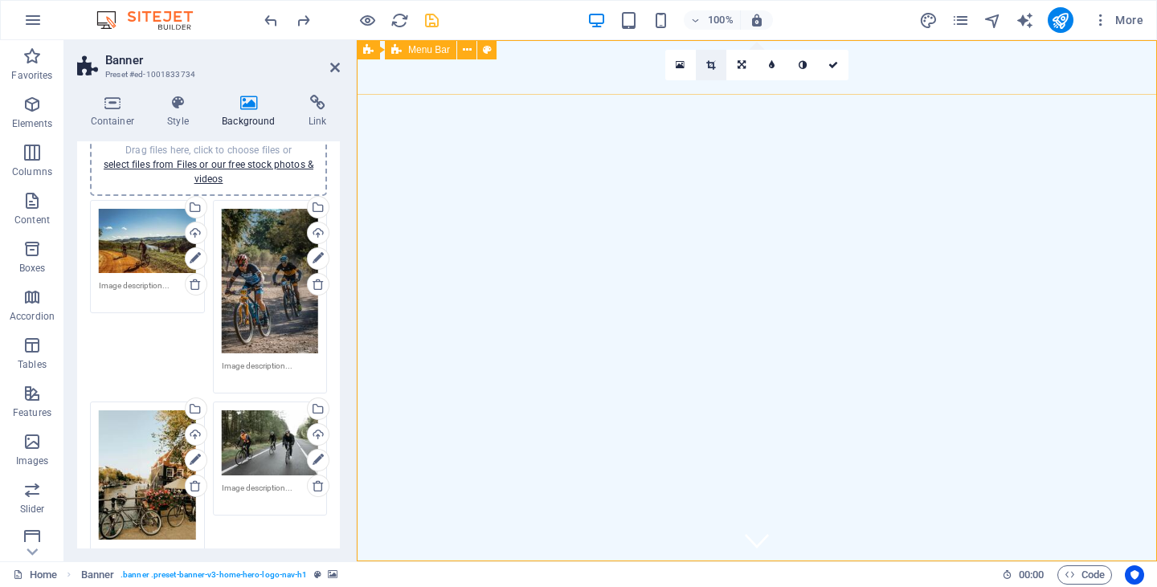
click at [710, 63] on icon at bounding box center [710, 65] width 9 height 10
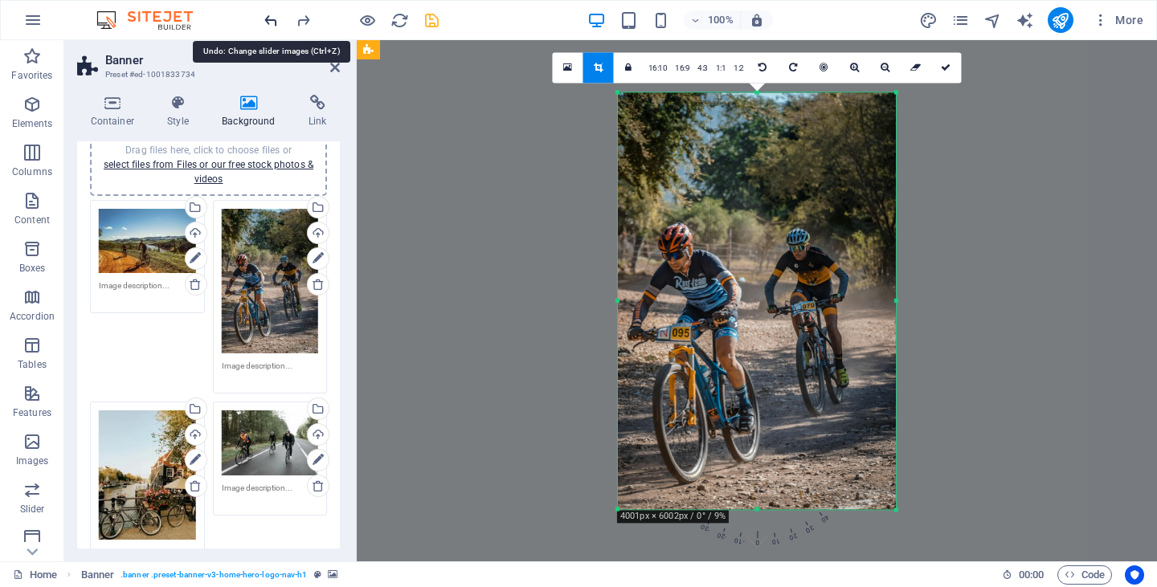
click at [276, 19] on icon "undo" at bounding box center [271, 20] width 18 height 18
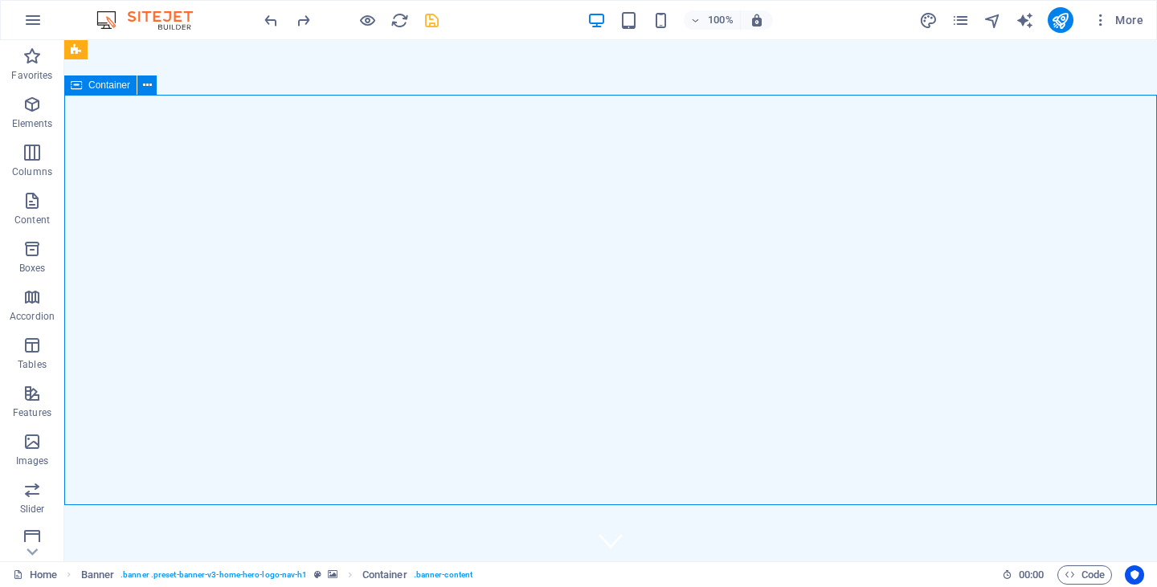
drag, startPoint x: 430, startPoint y: 172, endPoint x: 721, endPoint y: 158, distance: 291.2
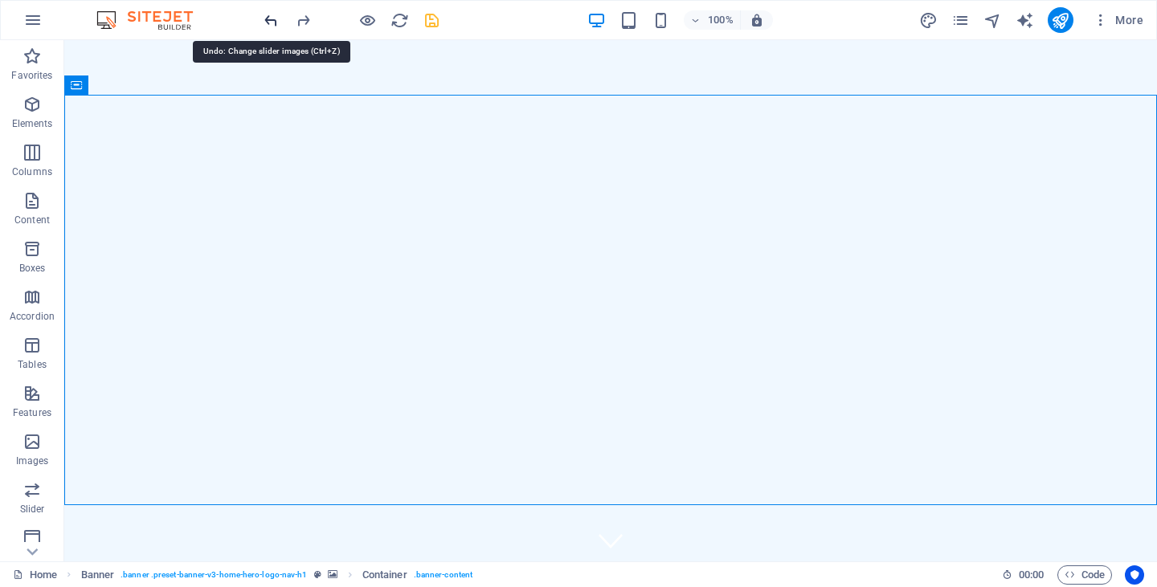
click at [274, 18] on icon "undo" at bounding box center [271, 20] width 18 height 18
click at [270, 21] on icon "undo" at bounding box center [271, 20] width 18 height 18
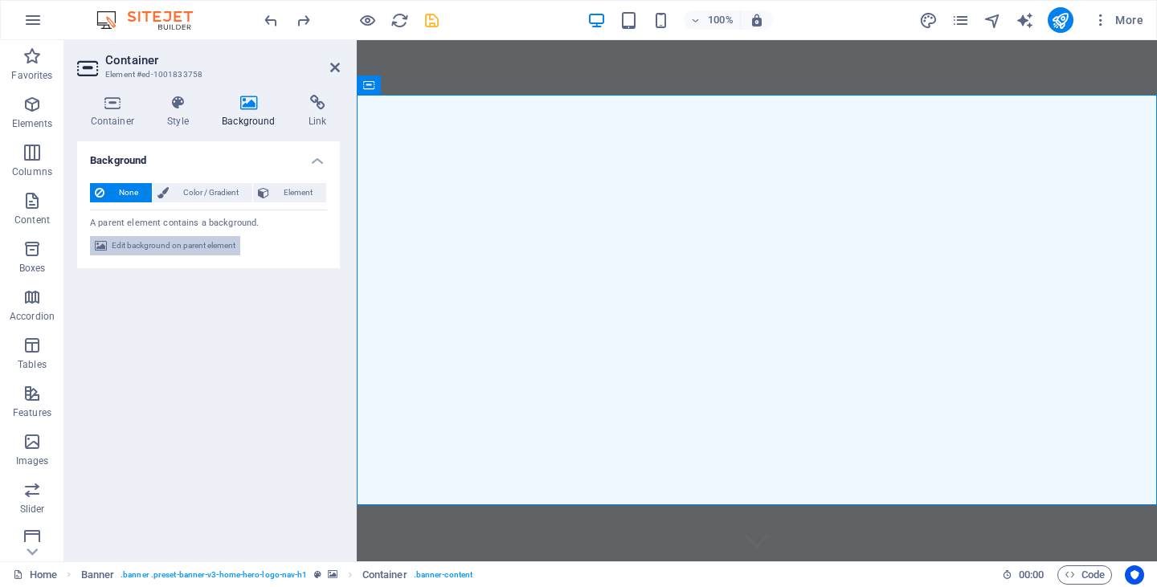
click at [175, 245] on span "Edit background on parent element" at bounding box center [174, 245] width 124 height 19
select select "ms"
select select "s"
select select "progressive"
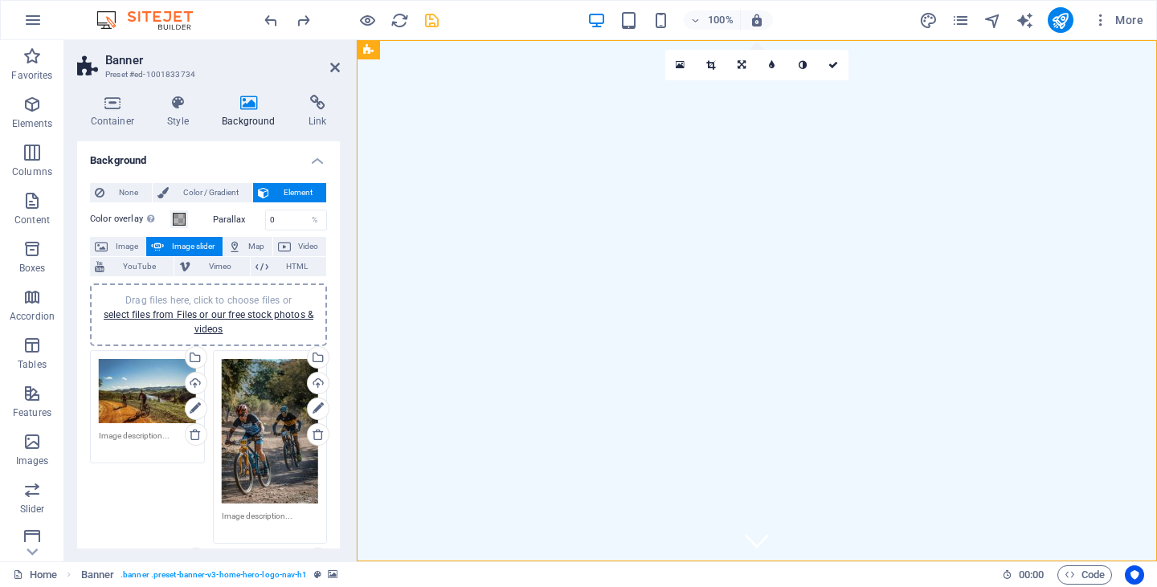
click at [270, 381] on div "Drag files here, click to choose files or select files from Files or our free s…" at bounding box center [270, 431] width 97 height 145
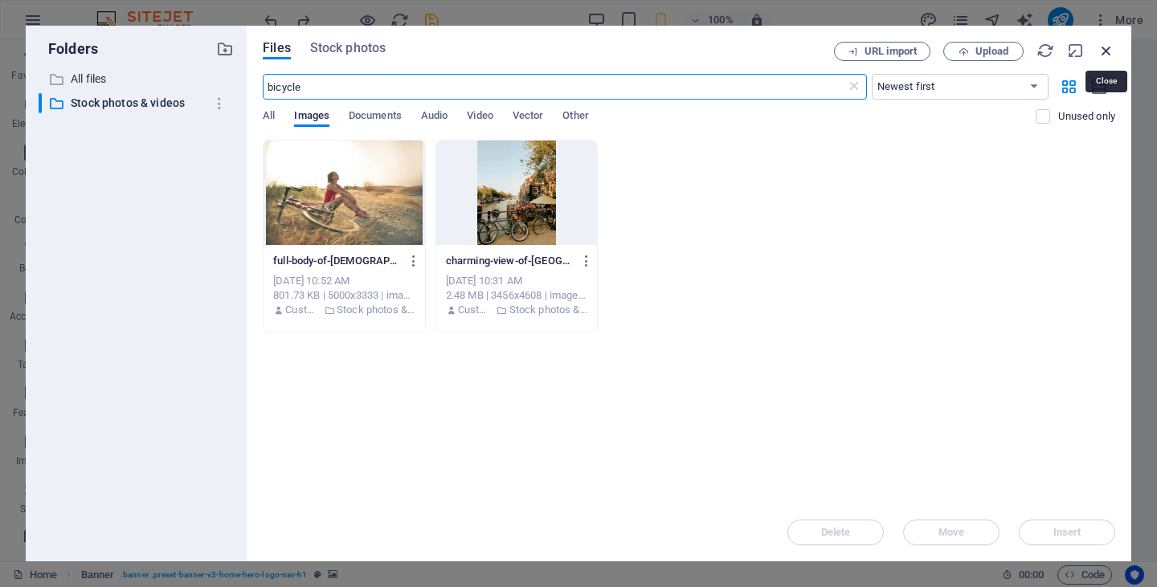
click at [1107, 49] on icon "button" at bounding box center [1107, 51] width 18 height 18
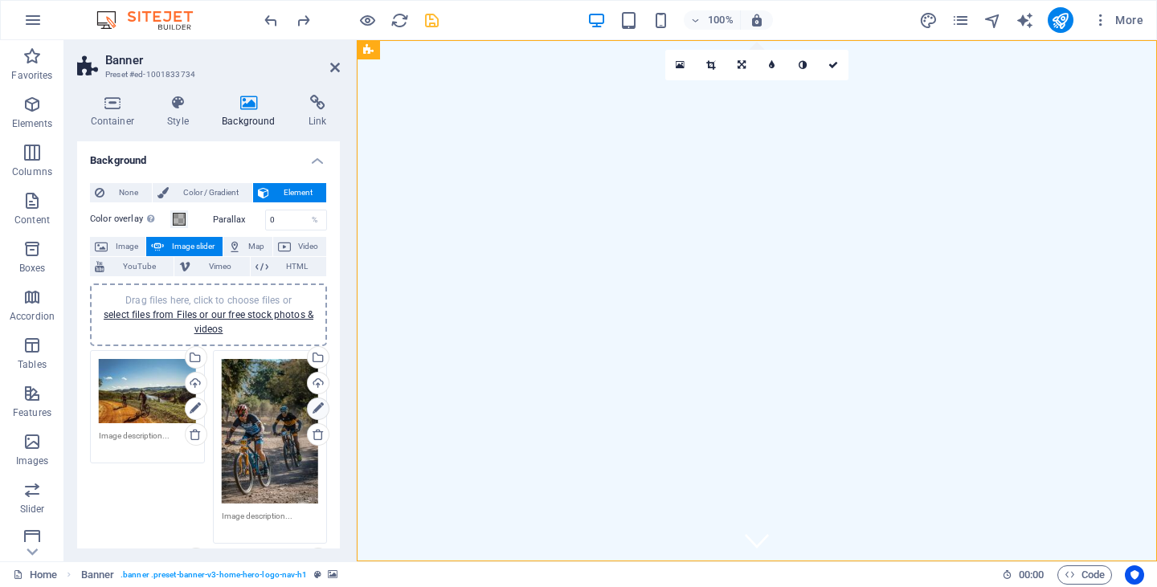
click at [319, 403] on icon at bounding box center [318, 408] width 11 height 19
click at [714, 63] on icon at bounding box center [710, 65] width 9 height 10
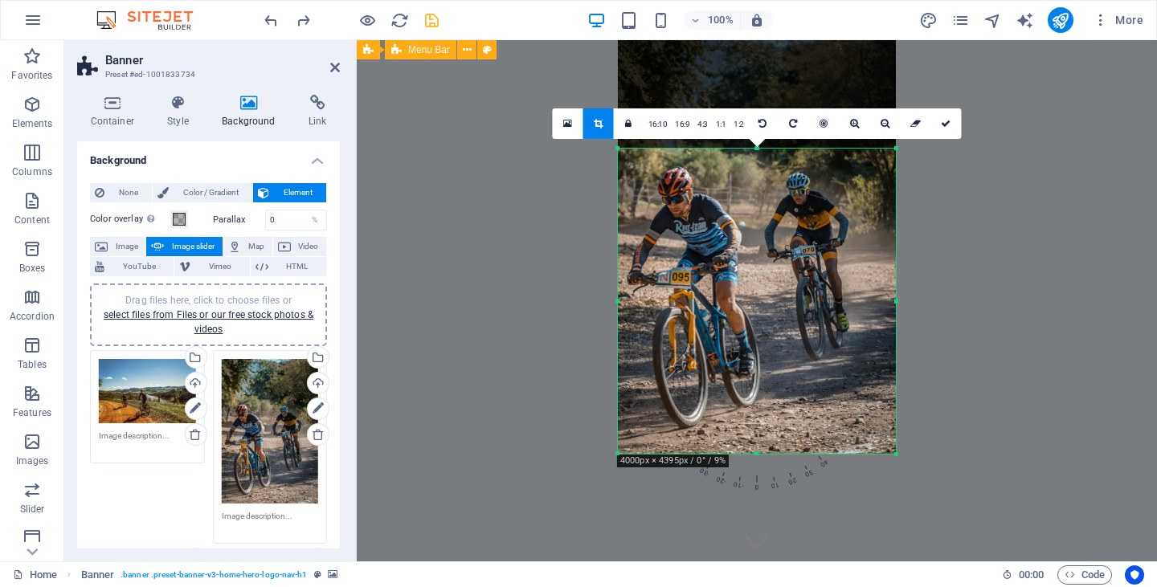
drag, startPoint x: 756, startPoint y: 94, endPoint x: 744, endPoint y: 206, distance: 112.3
click at [744, 206] on div "180 170 160 150 140 130 120 110 100 90 80 70 60 50 40 30 20 10 0 -10 -20 -30 -4…" at bounding box center [757, 300] width 278 height 305
click at [946, 123] on icon at bounding box center [946, 123] width 10 height 10
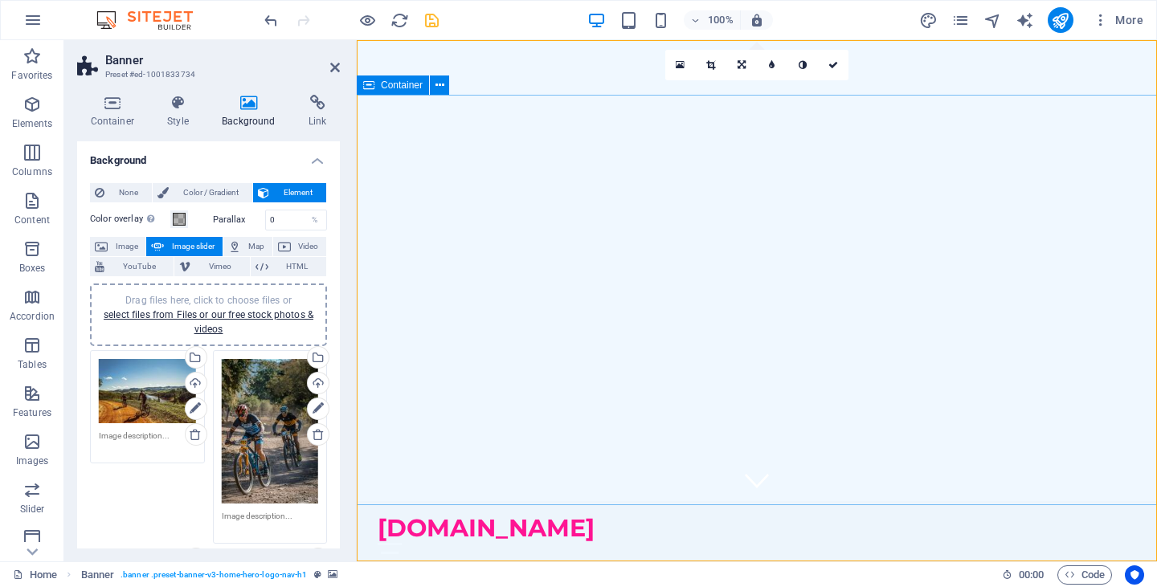
scroll to position [0, 0]
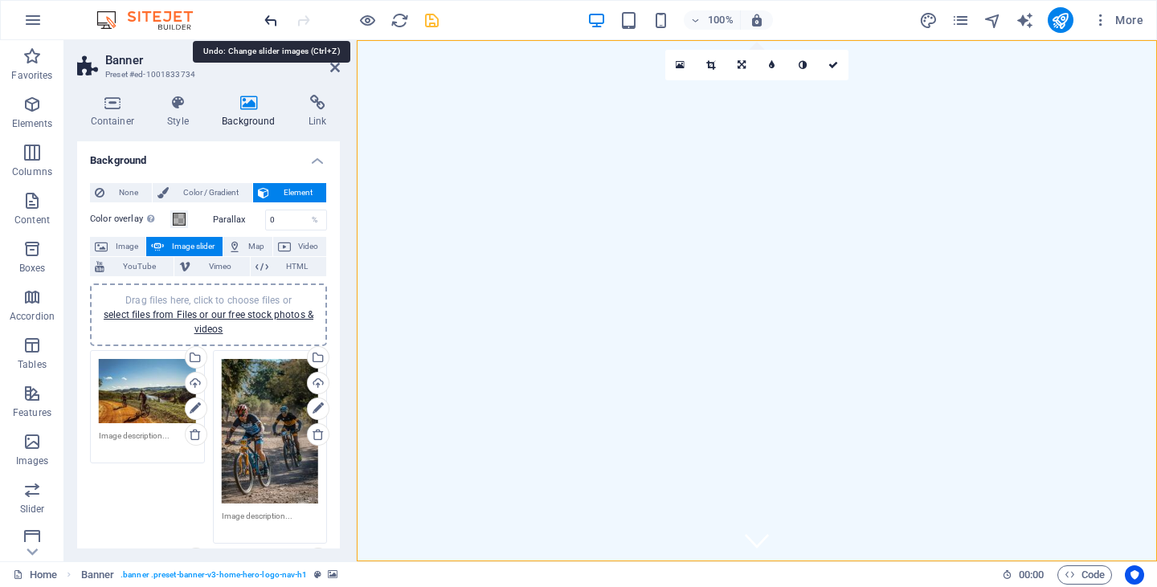
click at [267, 19] on icon "undo" at bounding box center [271, 20] width 18 height 18
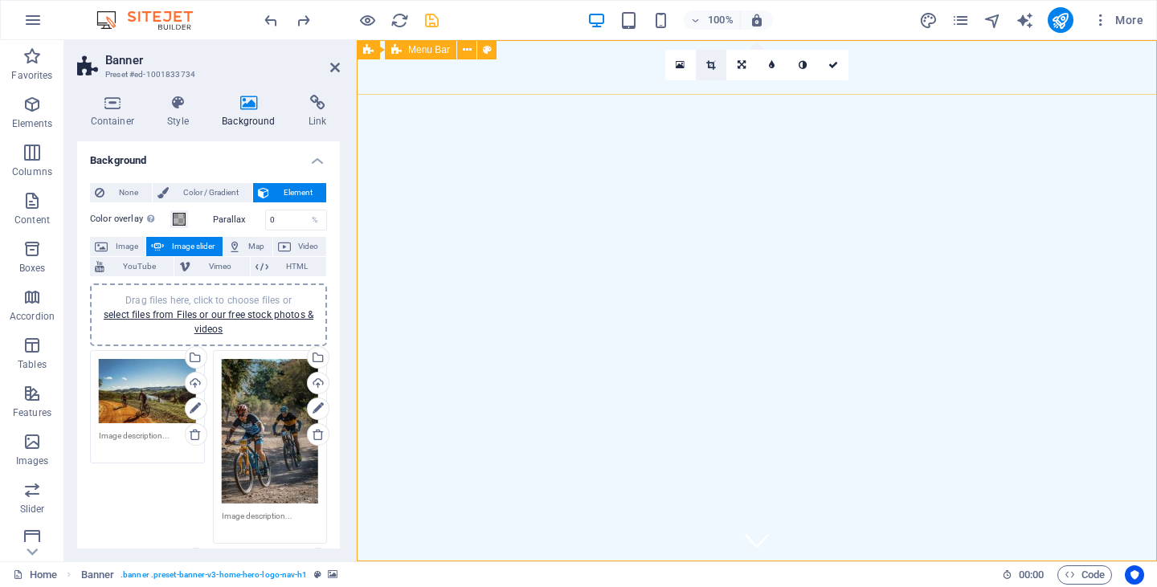
click at [714, 64] on icon at bounding box center [710, 65] width 9 height 10
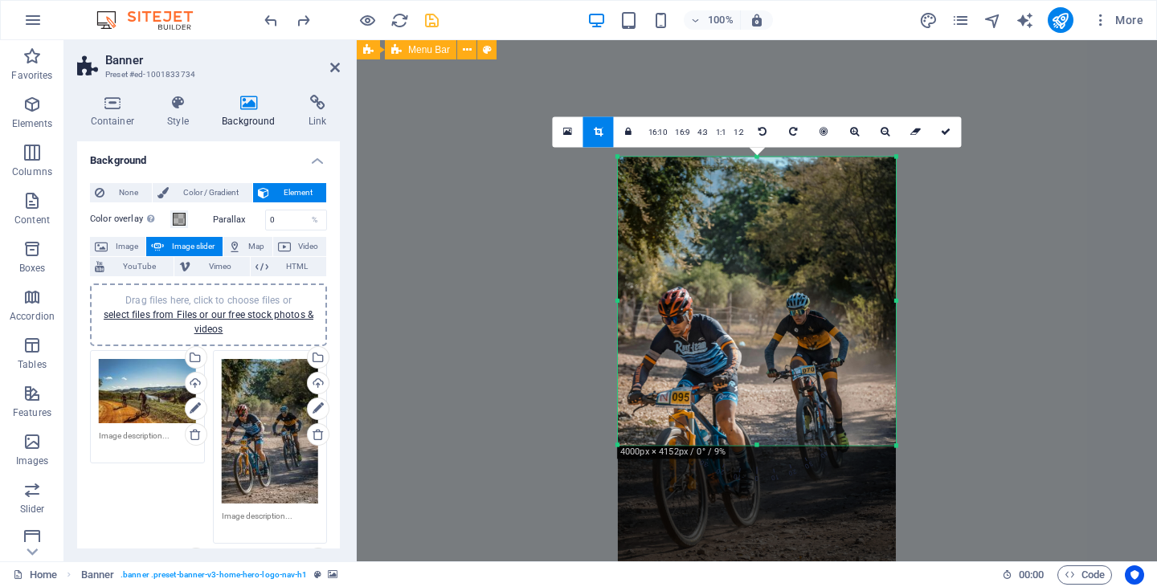
drag, startPoint x: 755, startPoint y: 508, endPoint x: 761, endPoint y: 379, distance: 128.7
click at [761, 379] on div "180 170 160 150 140 130 120 110 100 90 80 70 60 50 40 30 20 10 0 -10 -20 -30 -4…" at bounding box center [757, 301] width 278 height 288
click at [947, 130] on icon at bounding box center [946, 132] width 10 height 10
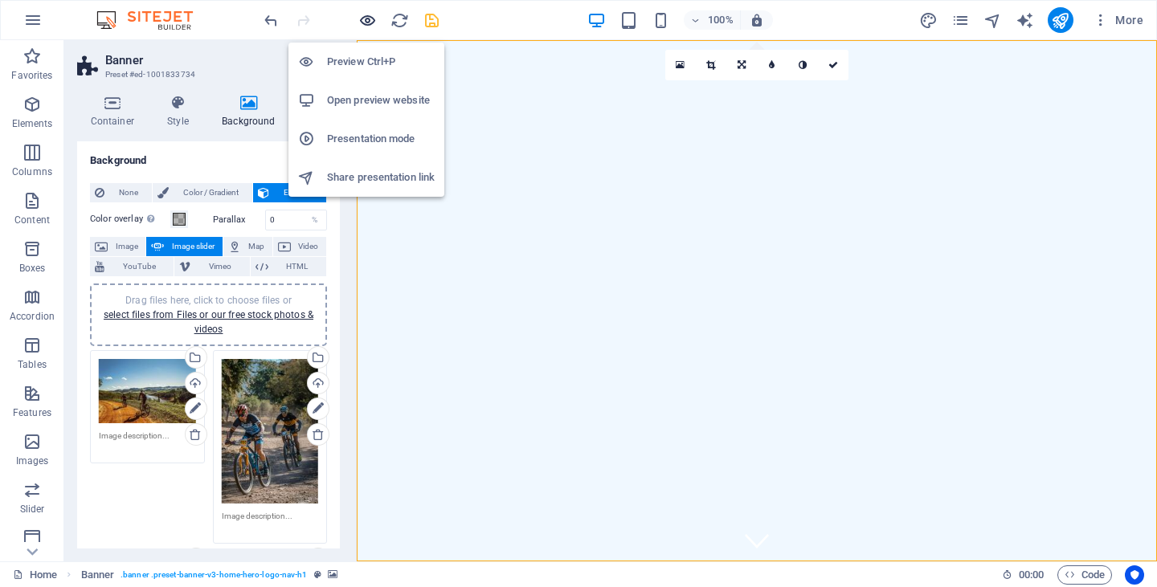
click at [370, 26] on icon "button" at bounding box center [367, 20] width 18 height 18
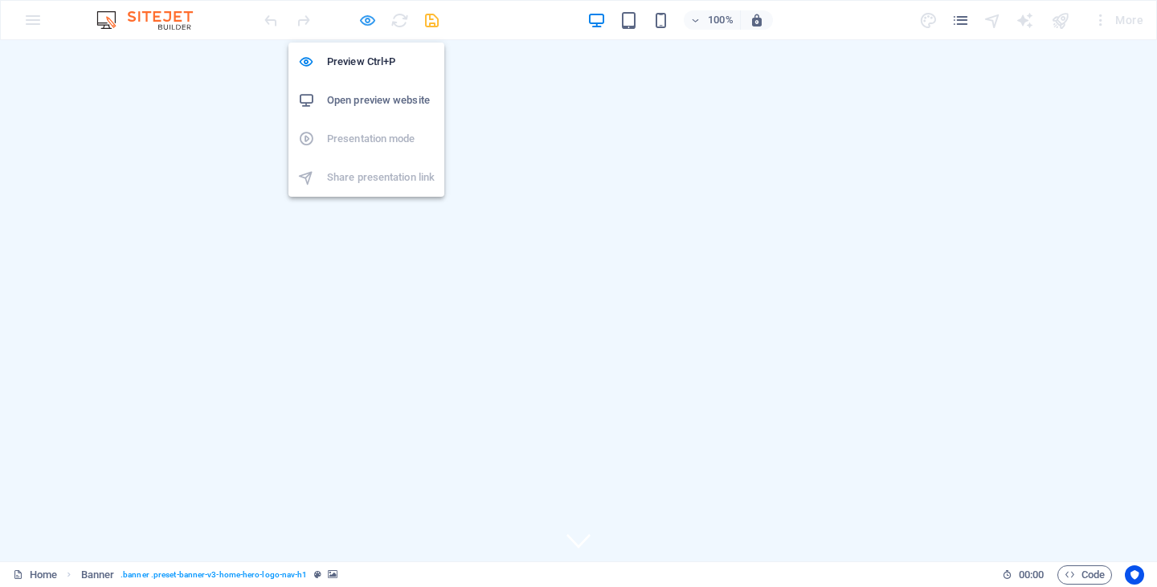
click at [369, 18] on icon "button" at bounding box center [367, 20] width 18 height 18
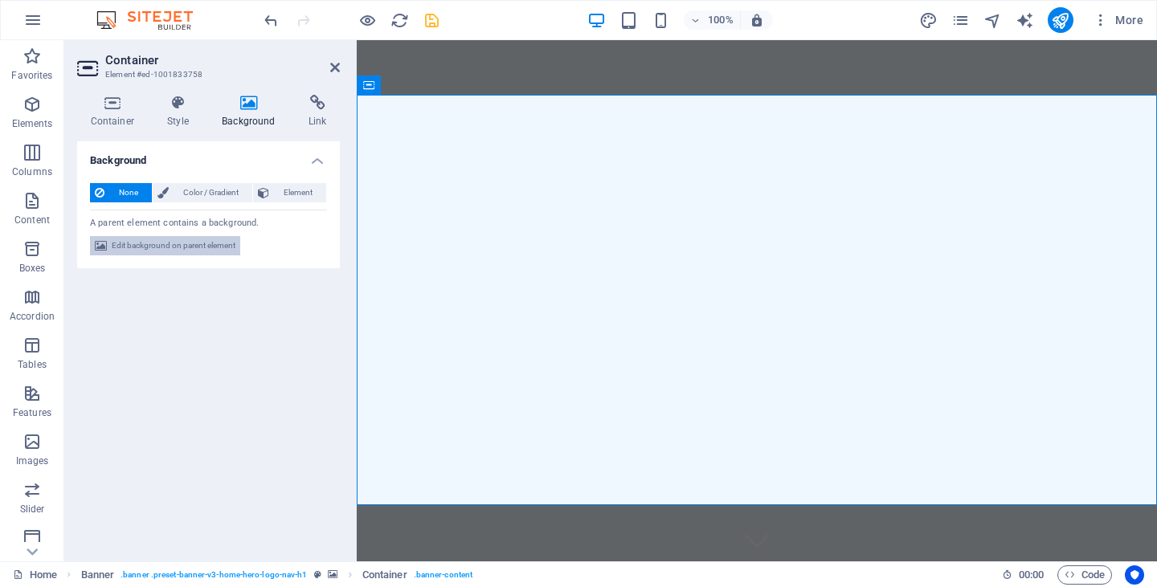
click at [178, 242] on span "Edit background on parent element" at bounding box center [174, 245] width 124 height 19
select select "ms"
select select "s"
select select "progressive"
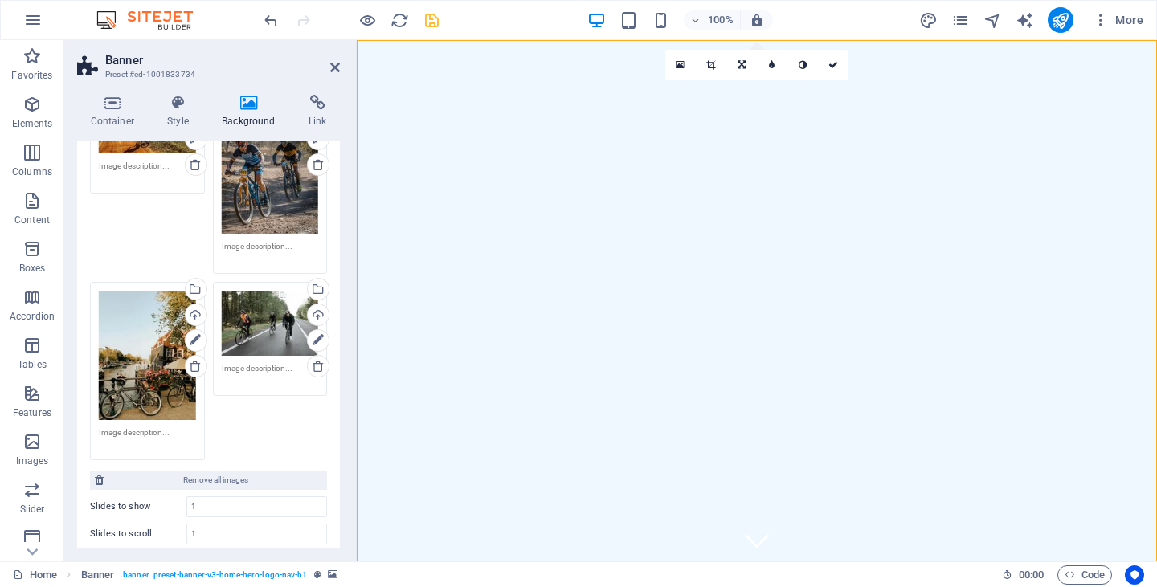
scroll to position [272, 0]
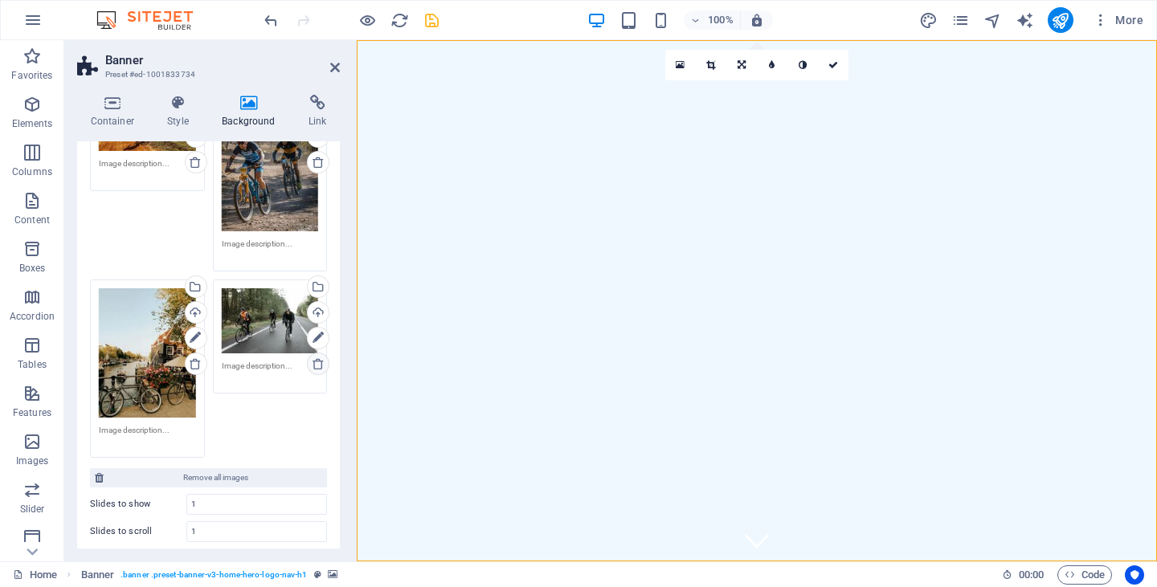
click at [315, 362] on icon at bounding box center [318, 364] width 13 height 13
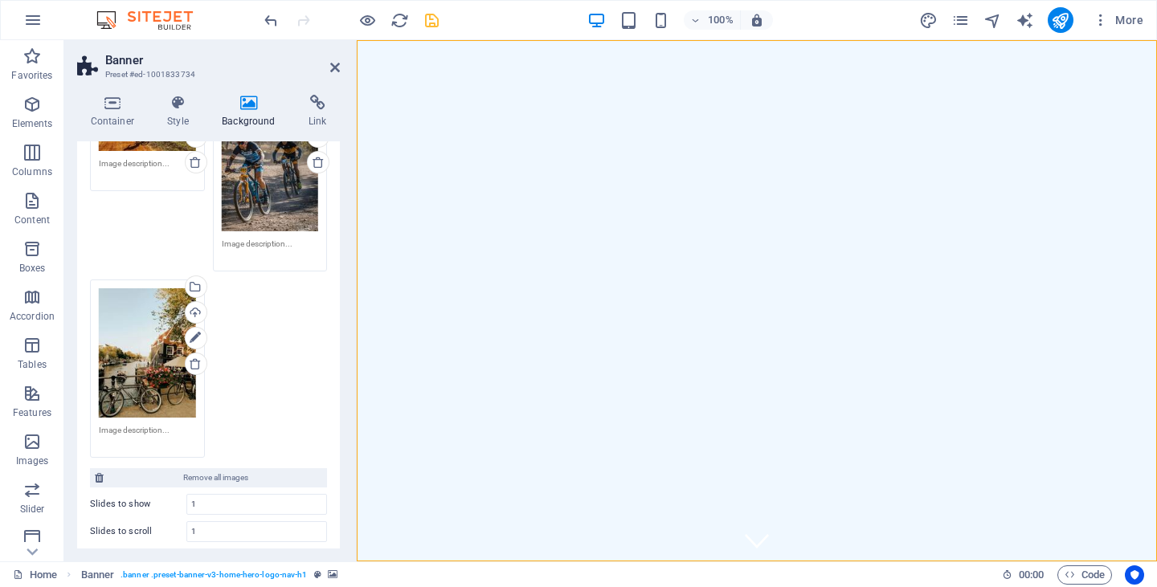
click at [277, 203] on div "Drag files here, click to choose files or select files from Files or our free s…" at bounding box center [270, 159] width 97 height 145
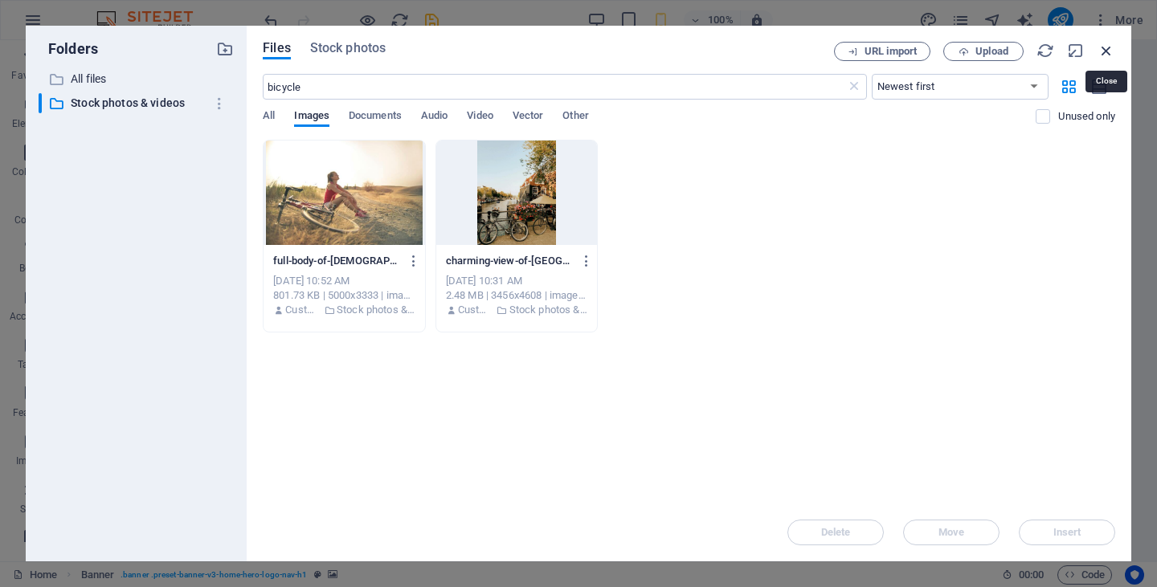
click at [1104, 49] on icon "button" at bounding box center [1107, 51] width 18 height 18
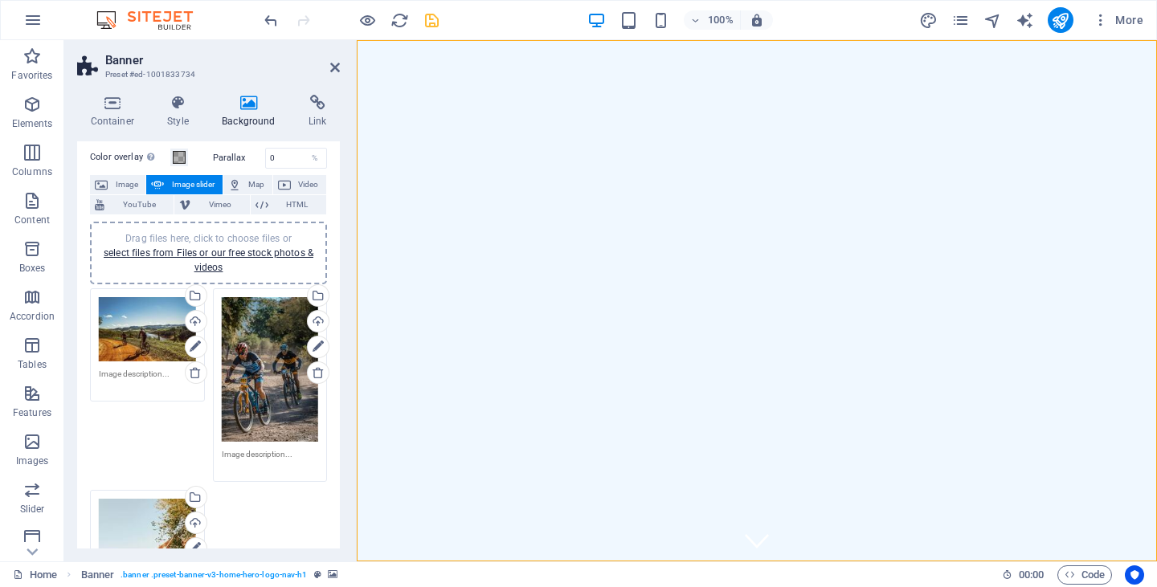
scroll to position [52, 0]
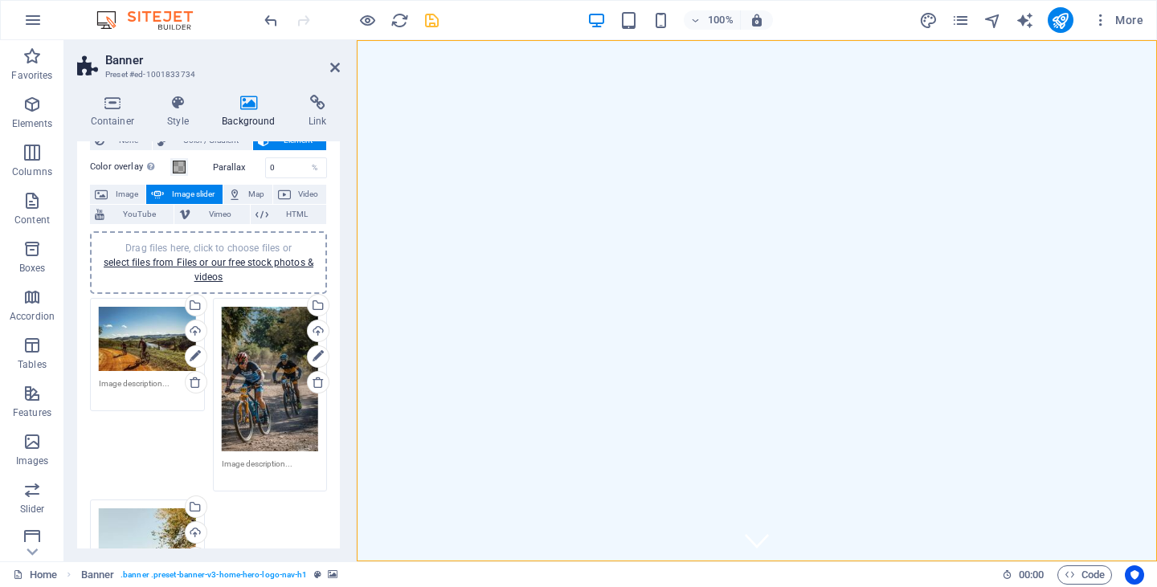
click at [257, 339] on div "Drag files here, click to choose files or select files from Files or our free s…" at bounding box center [270, 379] width 97 height 145
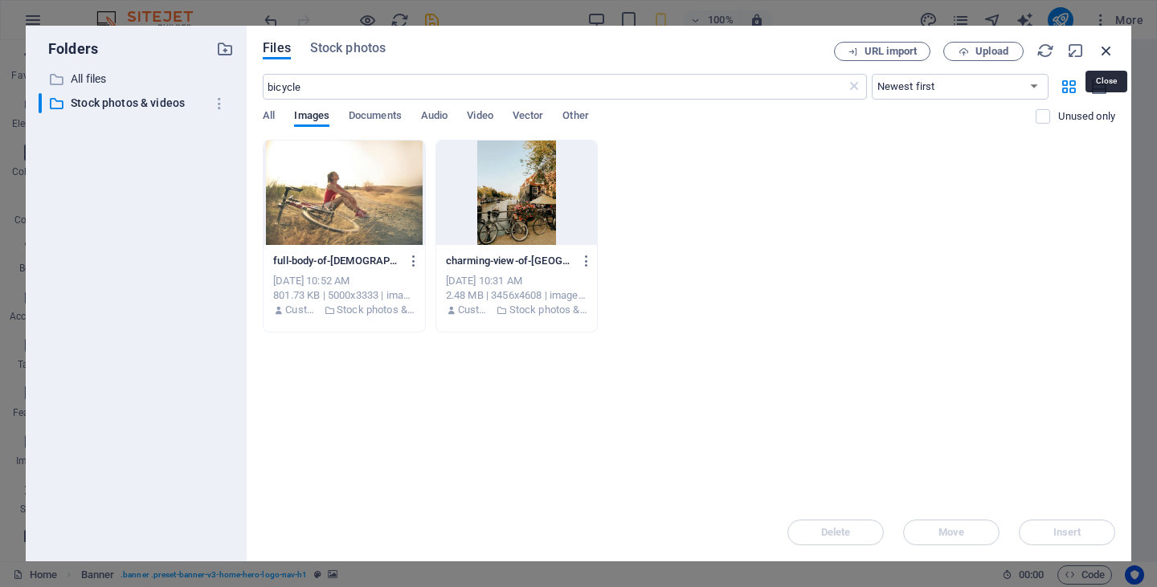
click at [1102, 49] on icon "button" at bounding box center [1107, 51] width 18 height 18
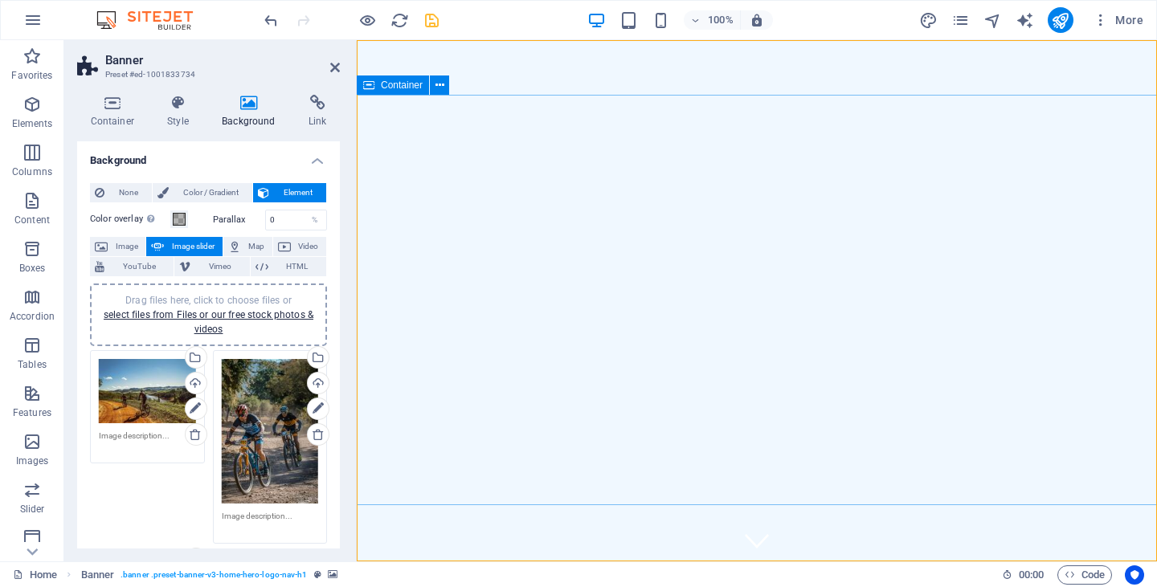
scroll to position [0, 0]
click at [235, 310] on link "select files from Files or our free stock photos & videos" at bounding box center [209, 322] width 210 height 26
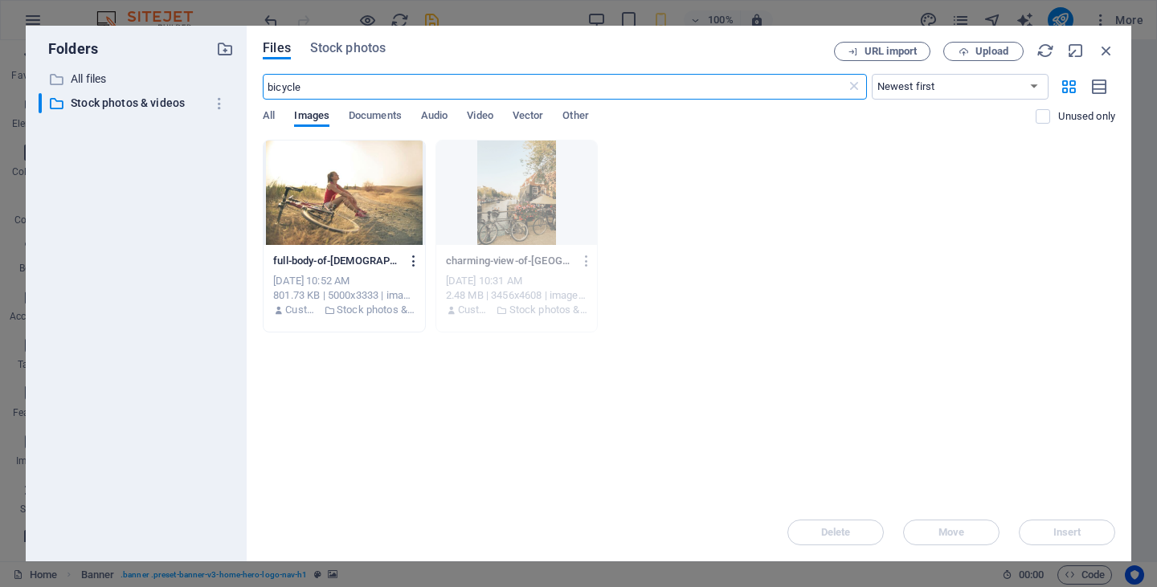
click at [411, 262] on icon "button" at bounding box center [414, 261] width 15 height 14
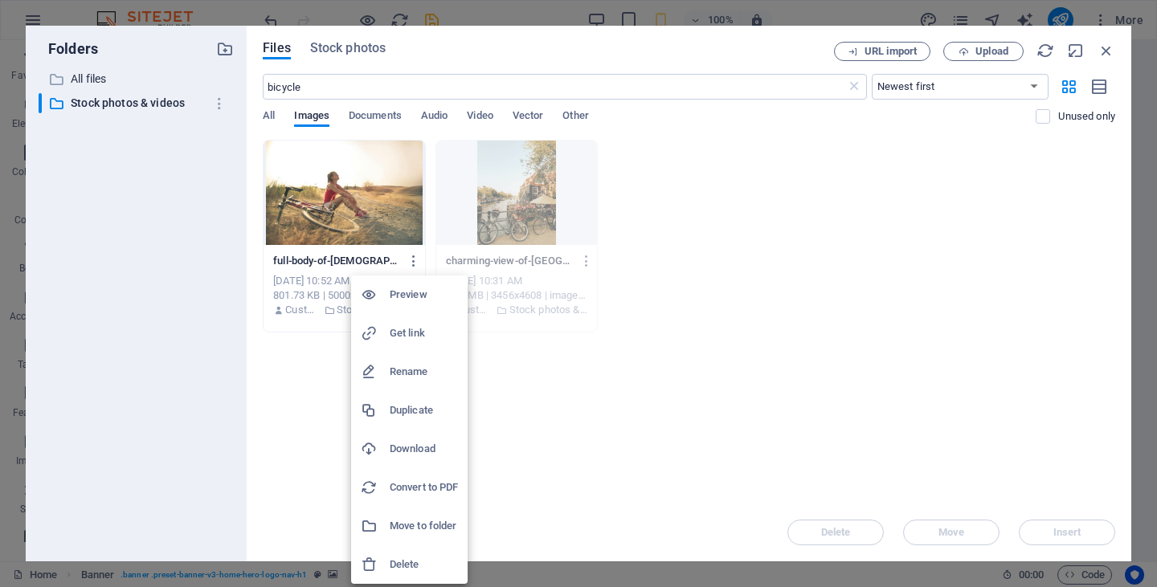
click at [411, 448] on h6 "Download" at bounding box center [424, 449] width 68 height 19
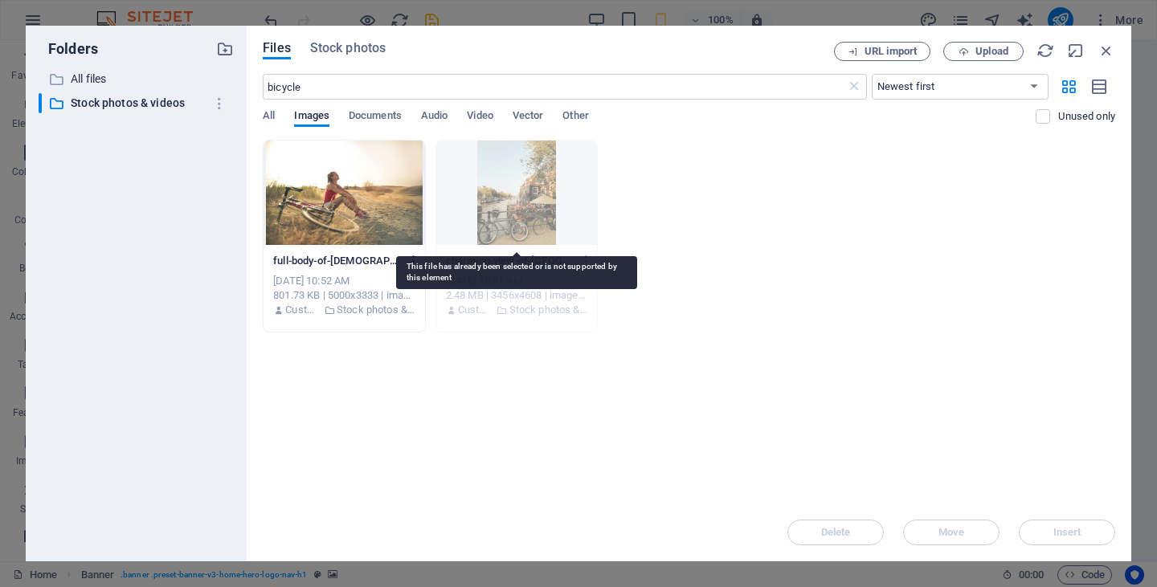
click at [583, 179] on div at bounding box center [517, 193] width 162 height 104
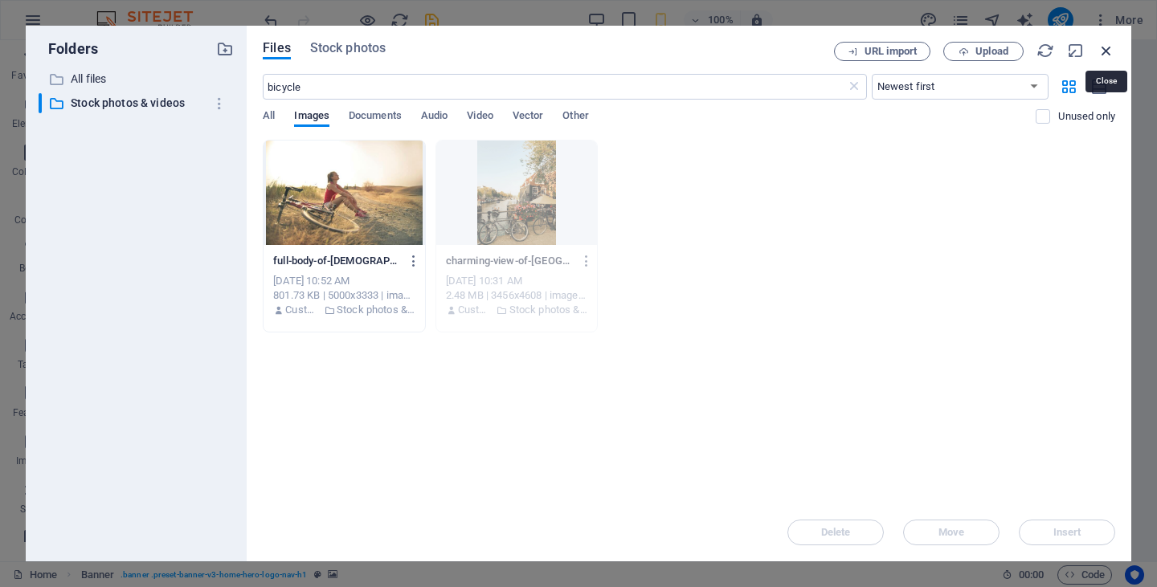
click at [1106, 49] on icon "button" at bounding box center [1107, 51] width 18 height 18
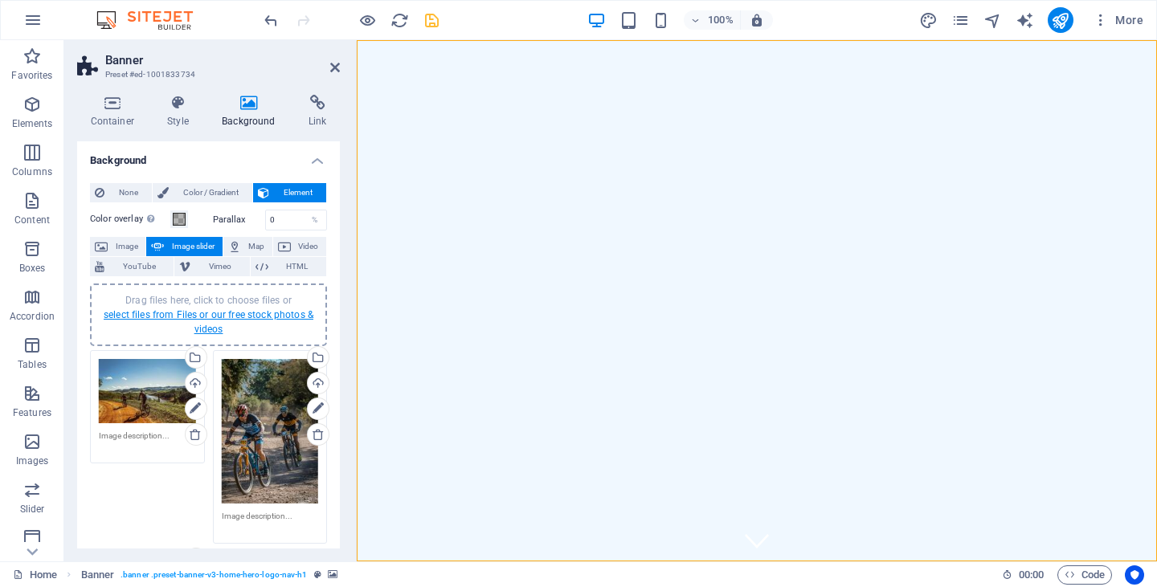
click at [205, 313] on link "select files from Files or our free stock photos & videos" at bounding box center [209, 322] width 210 height 26
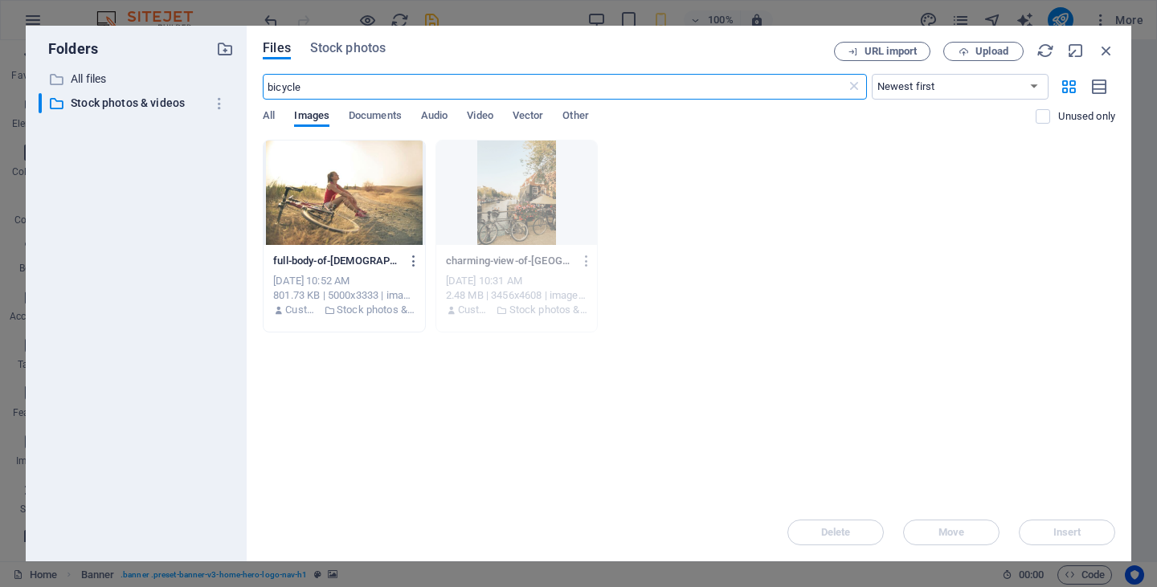
click at [351, 185] on div at bounding box center [345, 193] width 162 height 104
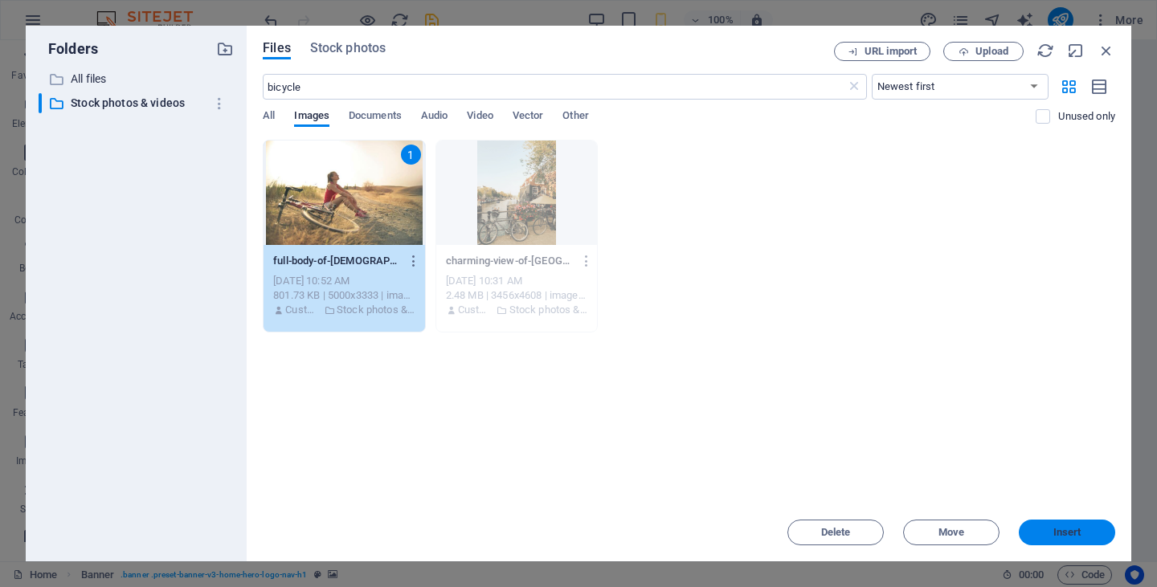
click at [1061, 532] on span "Insert" at bounding box center [1067, 533] width 28 height 10
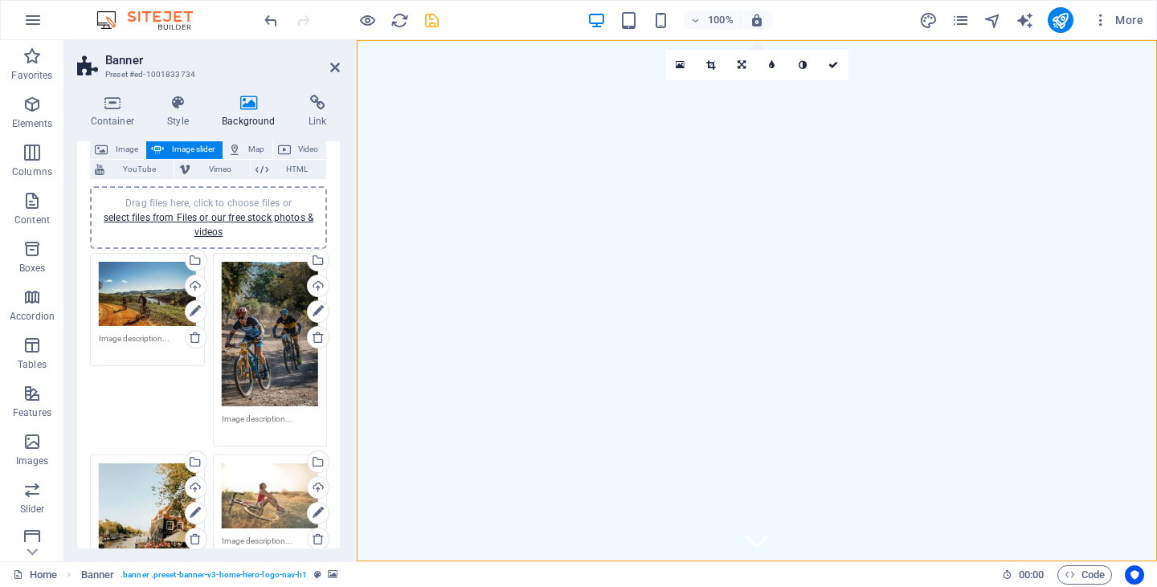
scroll to position [90, 0]
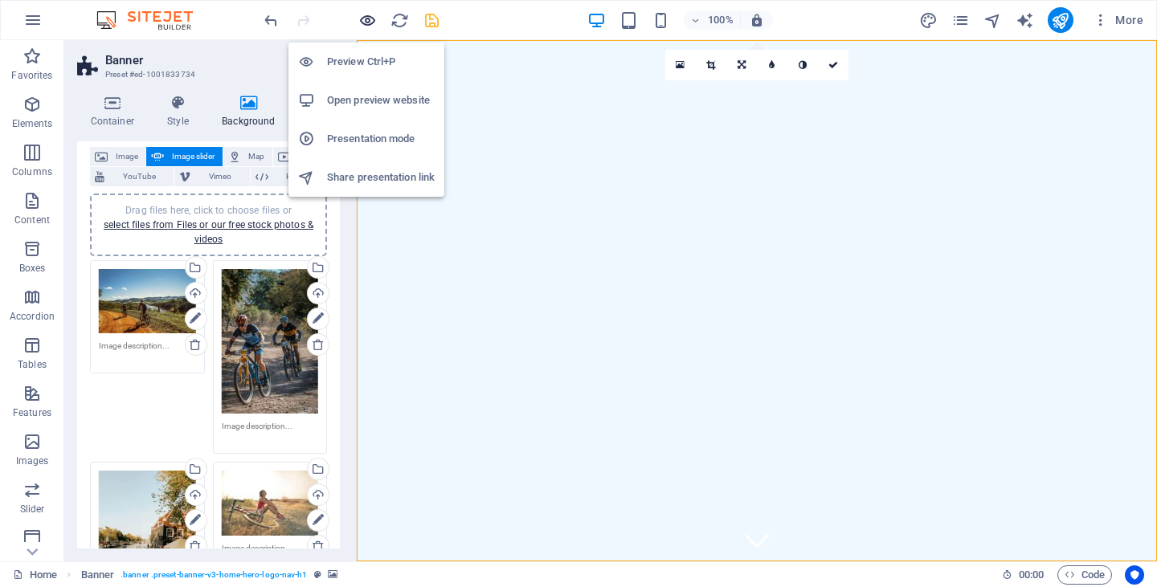
click at [367, 22] on icon "button" at bounding box center [367, 20] width 18 height 18
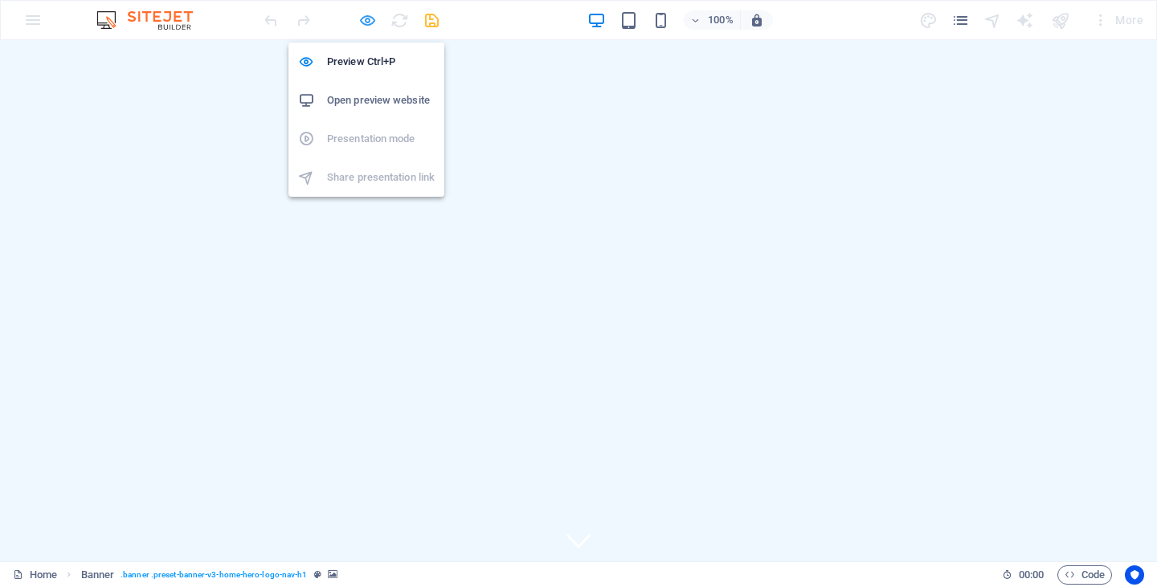
click at [370, 18] on icon "button" at bounding box center [367, 20] width 18 height 18
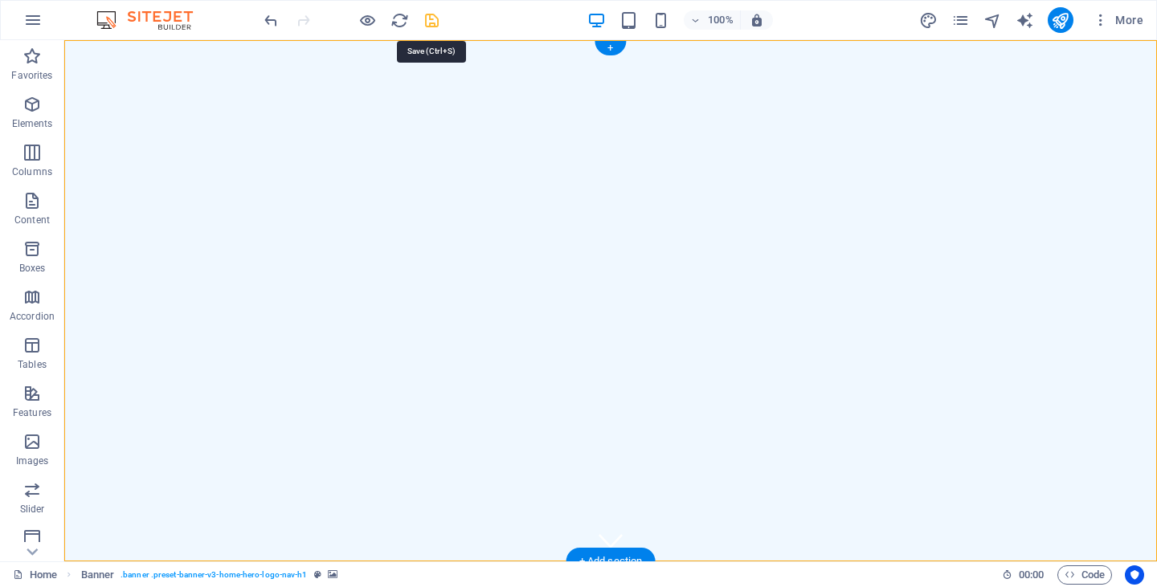
click at [431, 23] on icon "save" at bounding box center [432, 20] width 18 height 18
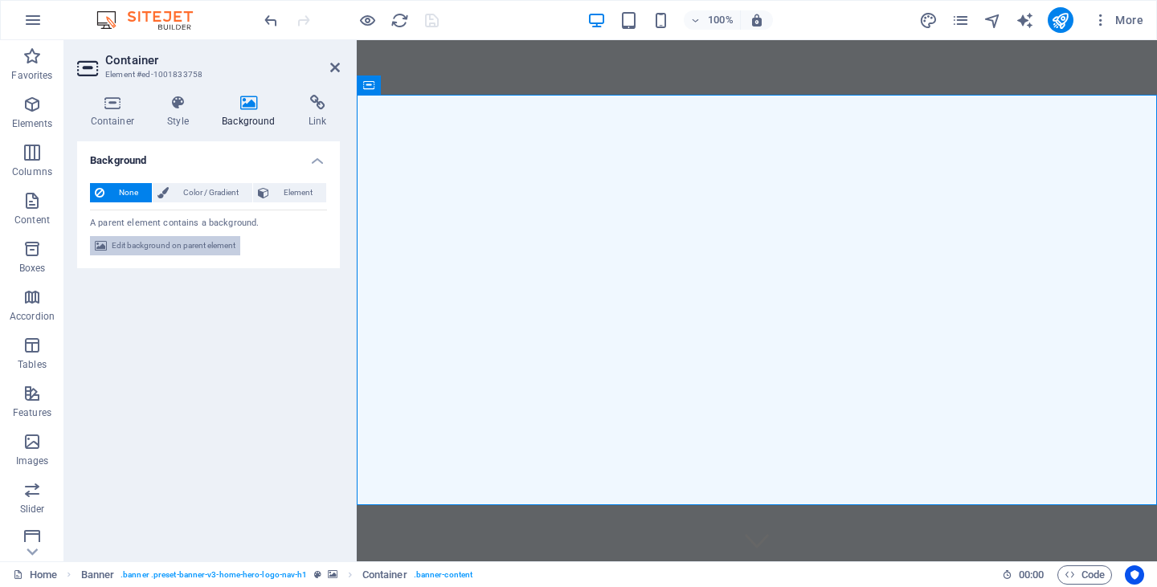
click at [181, 247] on span "Edit background on parent element" at bounding box center [174, 245] width 124 height 19
select select "ms"
select select "s"
select select "progressive"
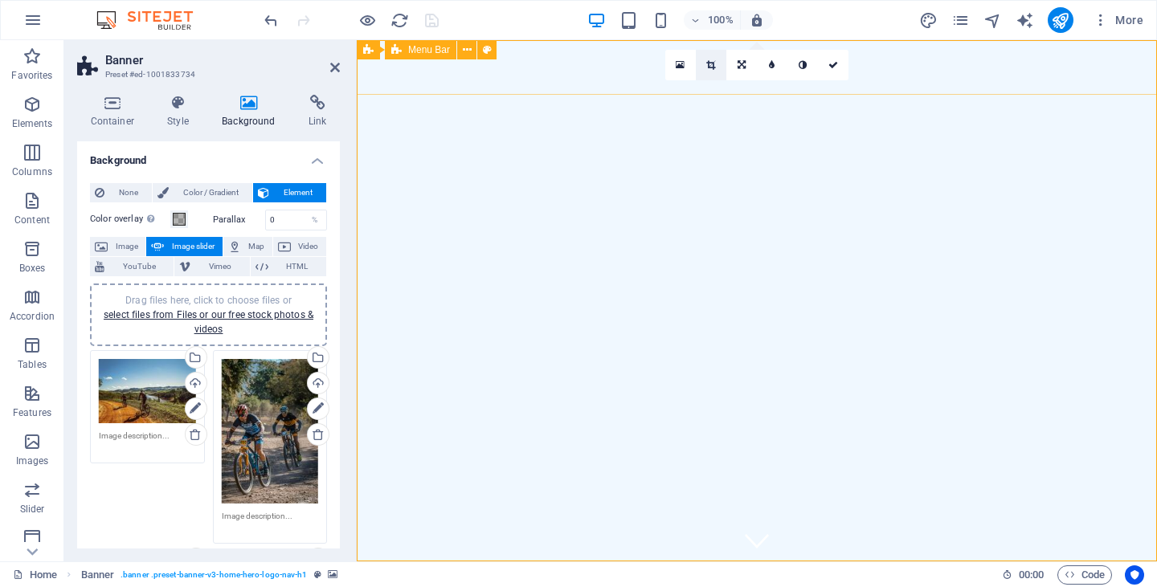
click at [709, 70] on link at bounding box center [711, 65] width 31 height 31
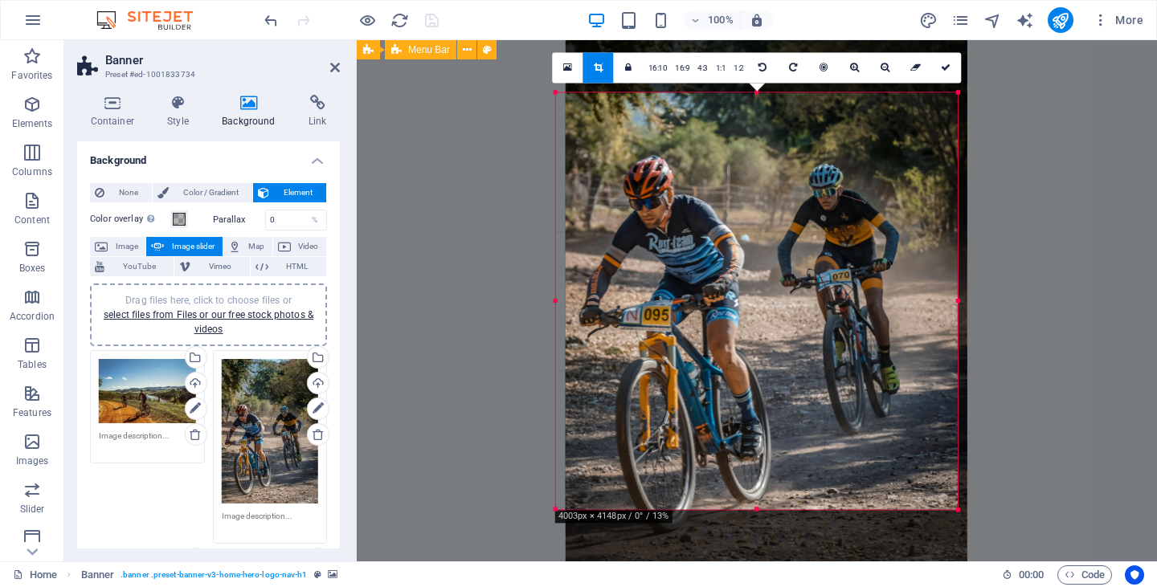
drag, startPoint x: 741, startPoint y: 368, endPoint x: 750, endPoint y: 243, distance: 124.9
click at [750, 243] on div at bounding box center [767, 269] width 402 height 603
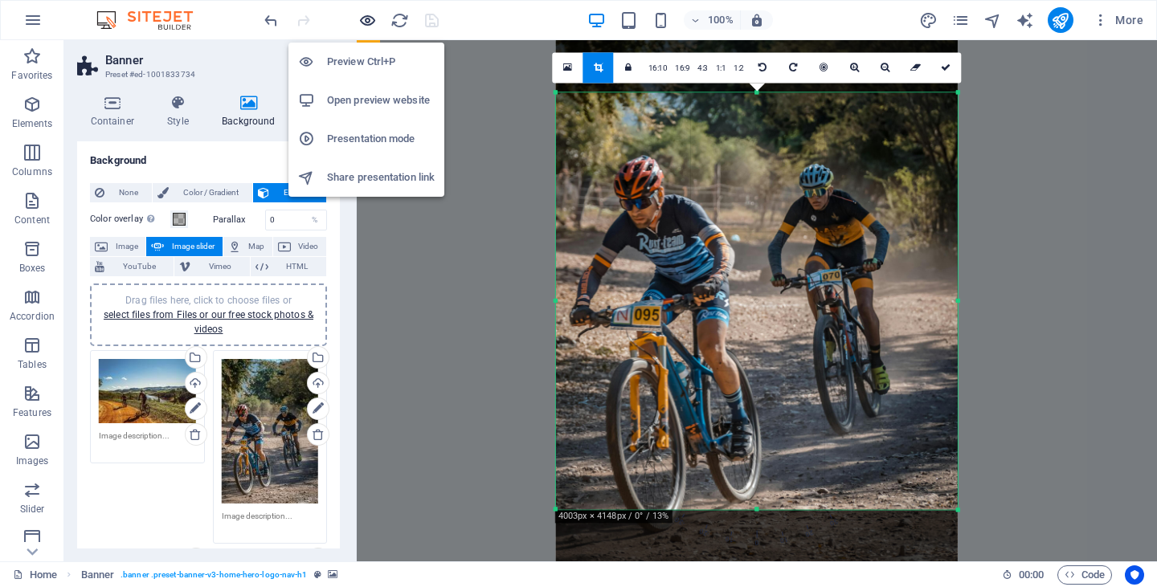
click at [366, 19] on icon "button" at bounding box center [367, 20] width 18 height 18
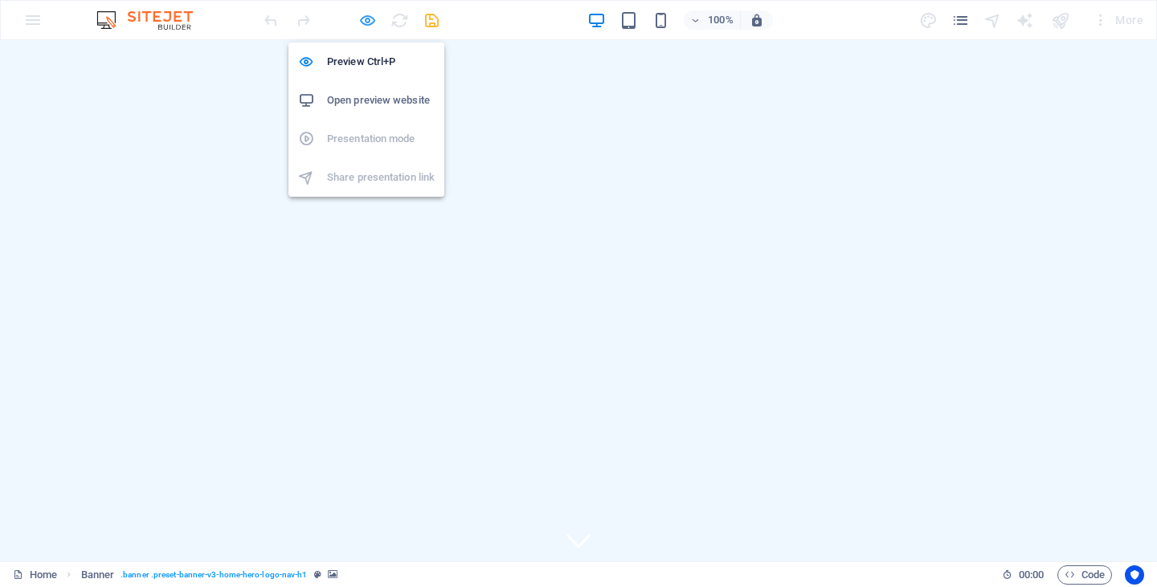
click at [369, 25] on icon "button" at bounding box center [367, 20] width 18 height 18
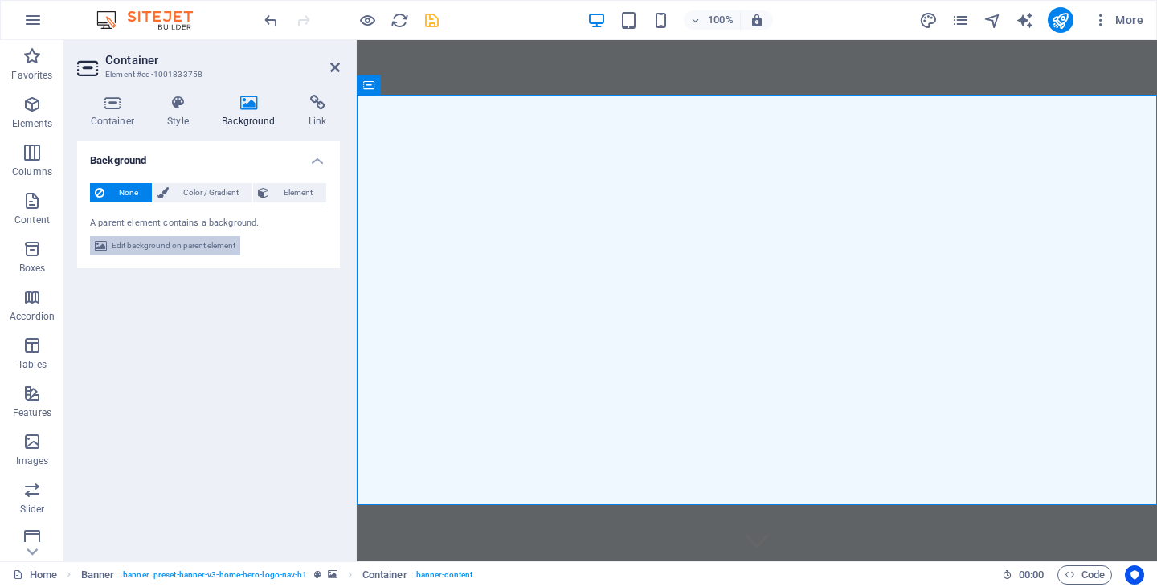
click at [183, 245] on span "Edit background on parent element" at bounding box center [174, 245] width 124 height 19
select select "ms"
select select "s"
select select "progressive"
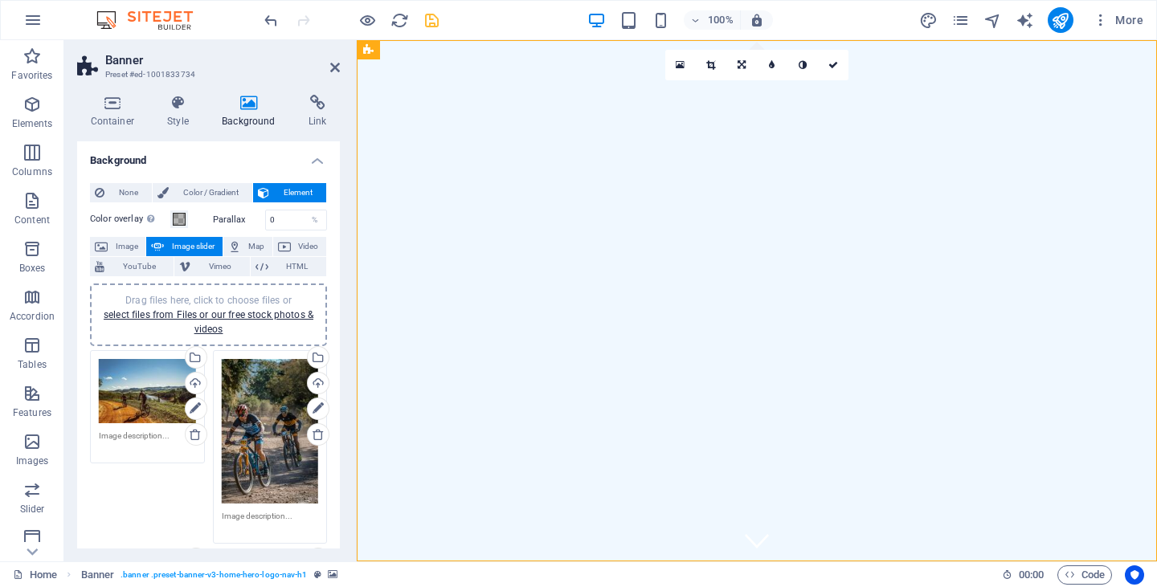
click at [266, 411] on div "Drag files here, click to choose files or select files from Files or our free s…" at bounding box center [270, 431] width 97 height 145
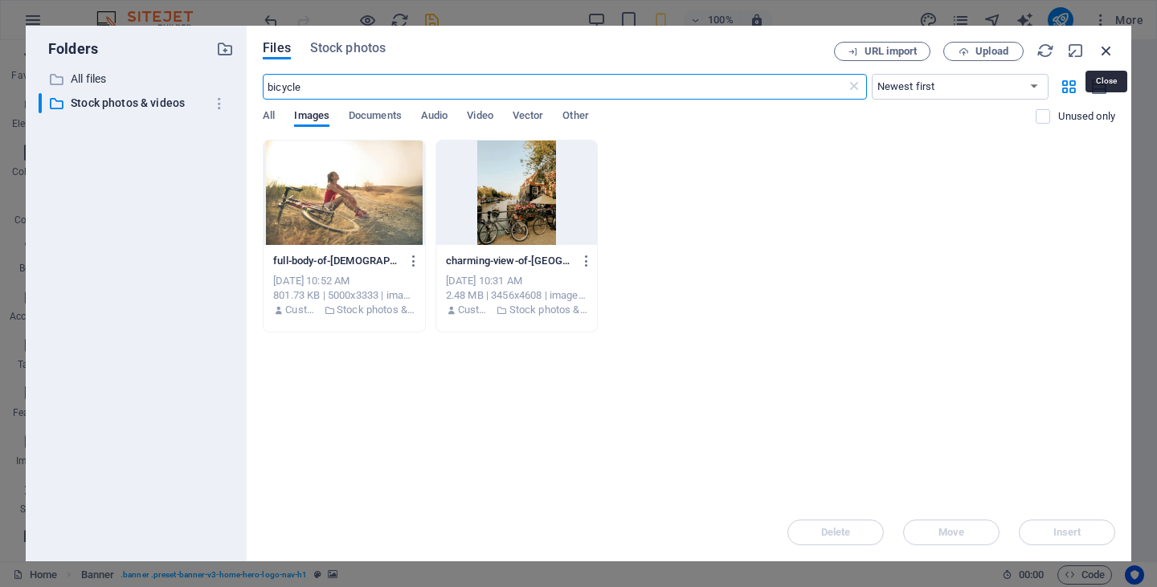
click at [1106, 49] on icon "button" at bounding box center [1107, 51] width 18 height 18
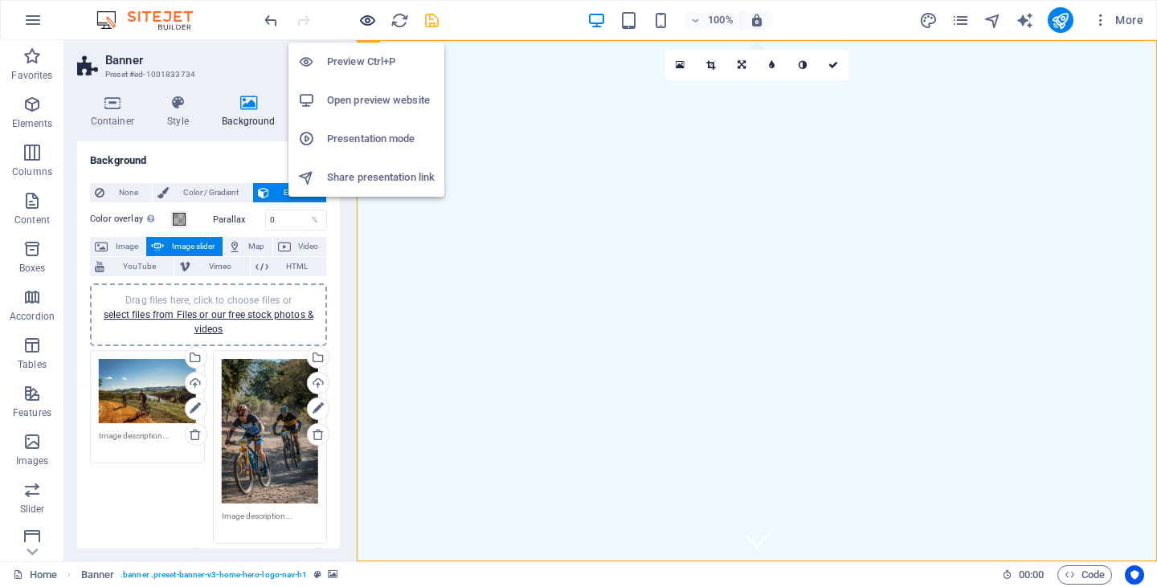
click at [366, 14] on icon "button" at bounding box center [367, 20] width 18 height 18
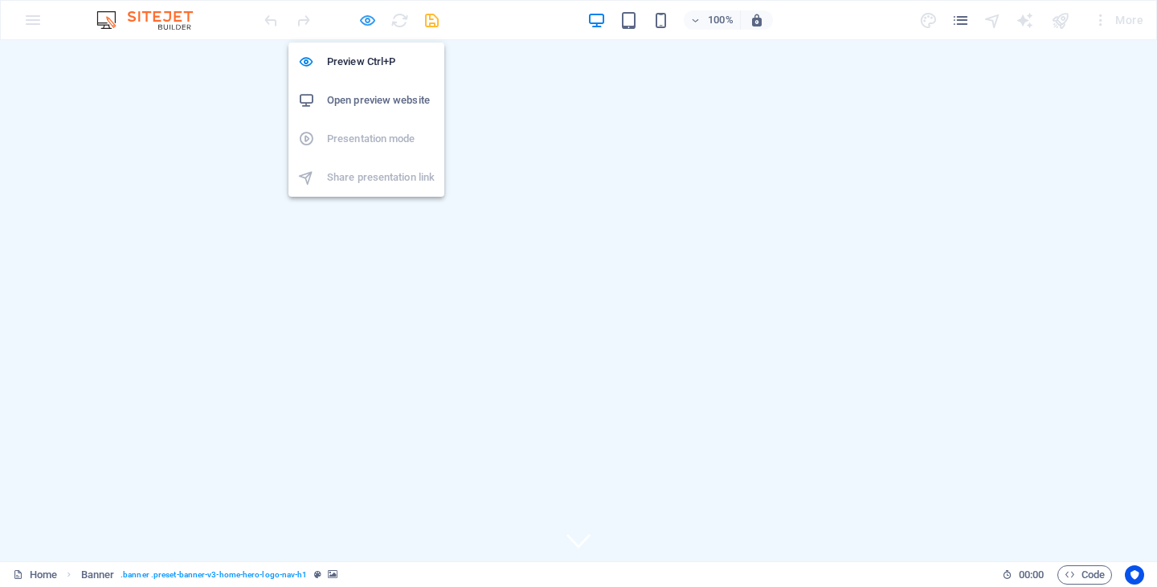
click at [366, 14] on icon "button" at bounding box center [367, 20] width 18 height 18
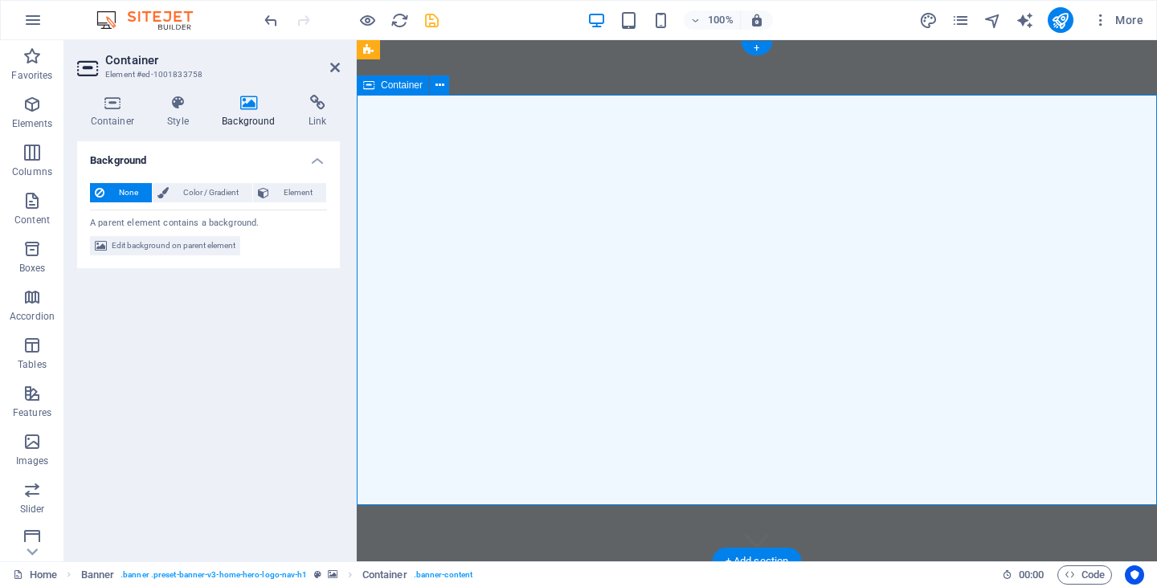
click at [444, 87] on icon at bounding box center [440, 85] width 9 height 17
click at [440, 87] on icon at bounding box center [440, 85] width 9 height 17
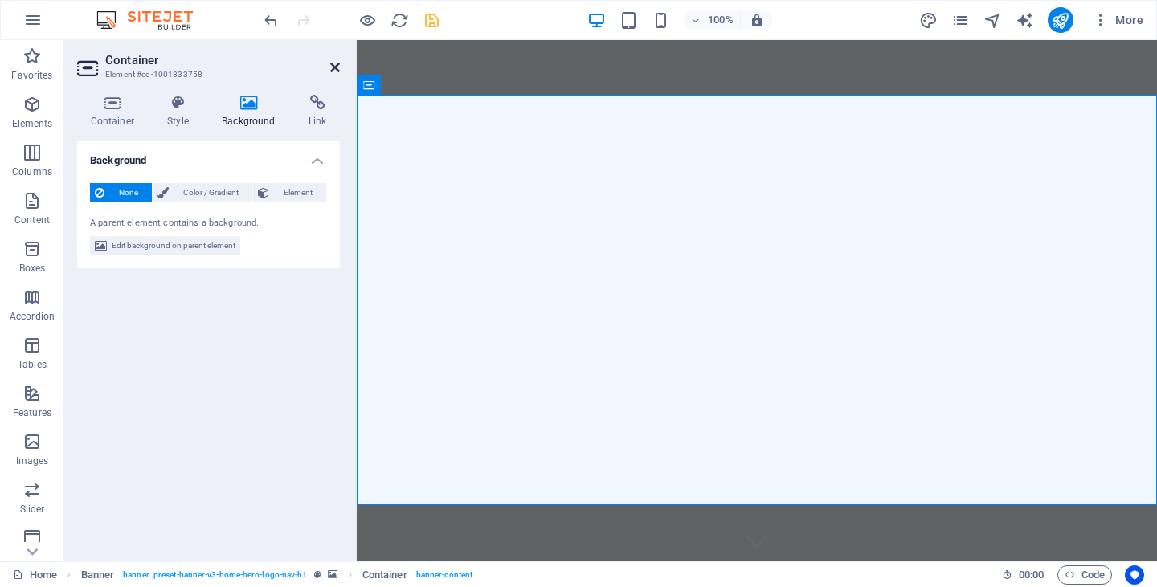
click at [332, 69] on icon at bounding box center [335, 67] width 10 height 13
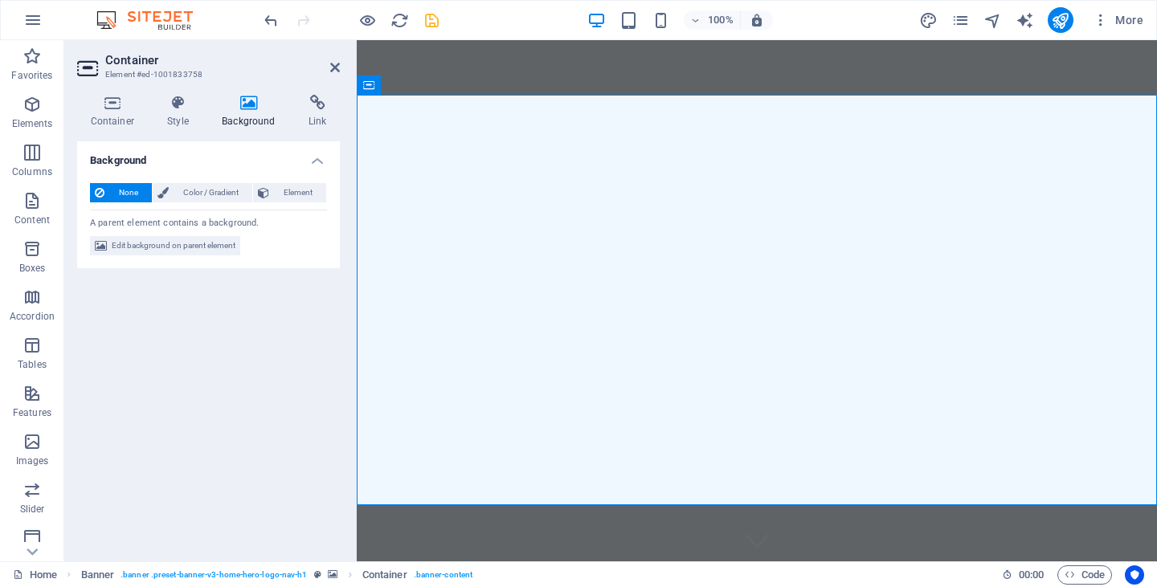
click at [247, 111] on h4 "Background" at bounding box center [252, 112] width 87 height 34
click at [184, 249] on span "Edit background on parent element" at bounding box center [174, 245] width 124 height 19
select select "ms"
select select "s"
select select "progressive"
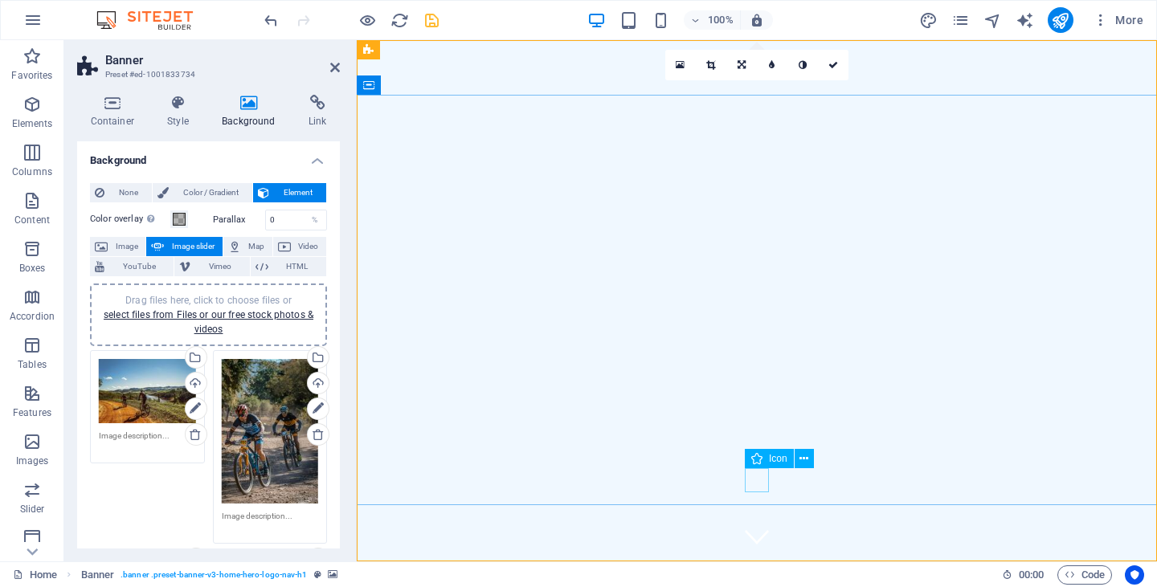
click at [761, 525] on figure at bounding box center [757, 537] width 24 height 24
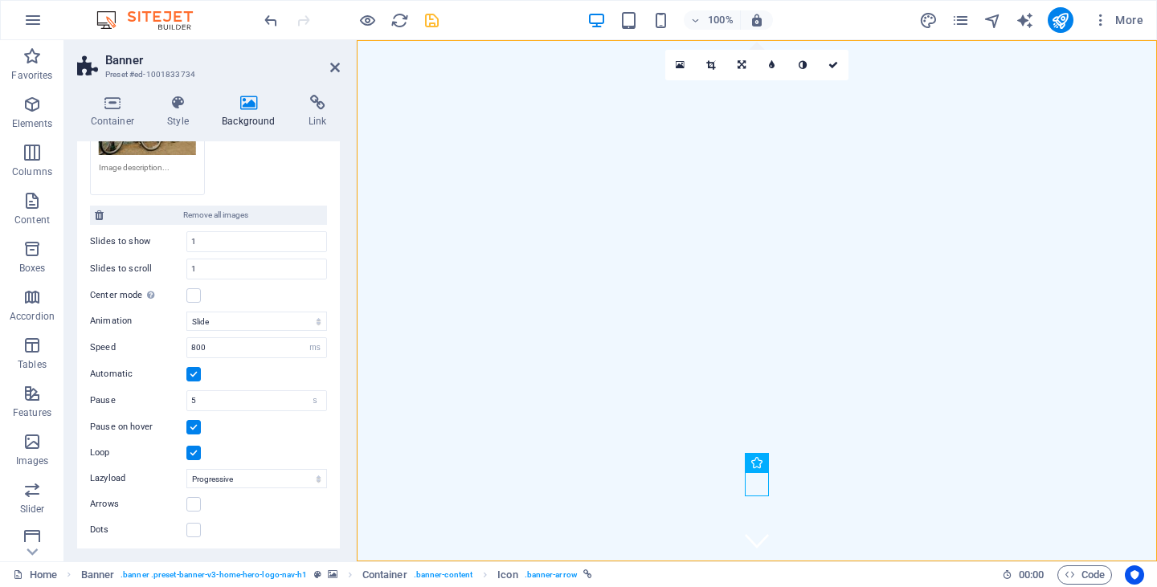
scroll to position [534, 0]
click at [214, 241] on input "1" at bounding box center [256, 242] width 139 height 19
type input "6"
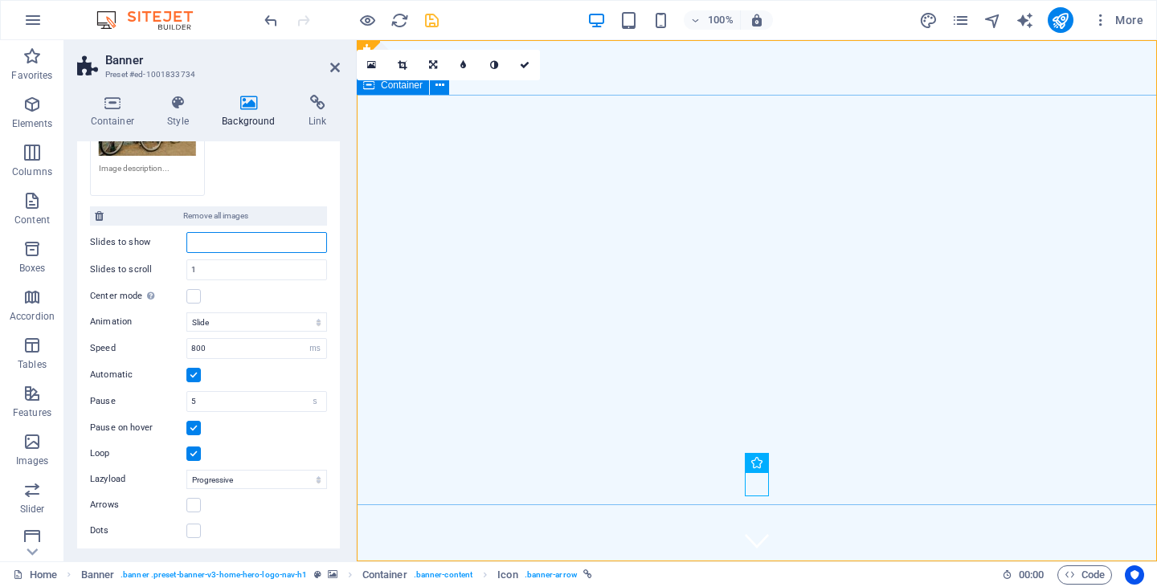
type input "1"
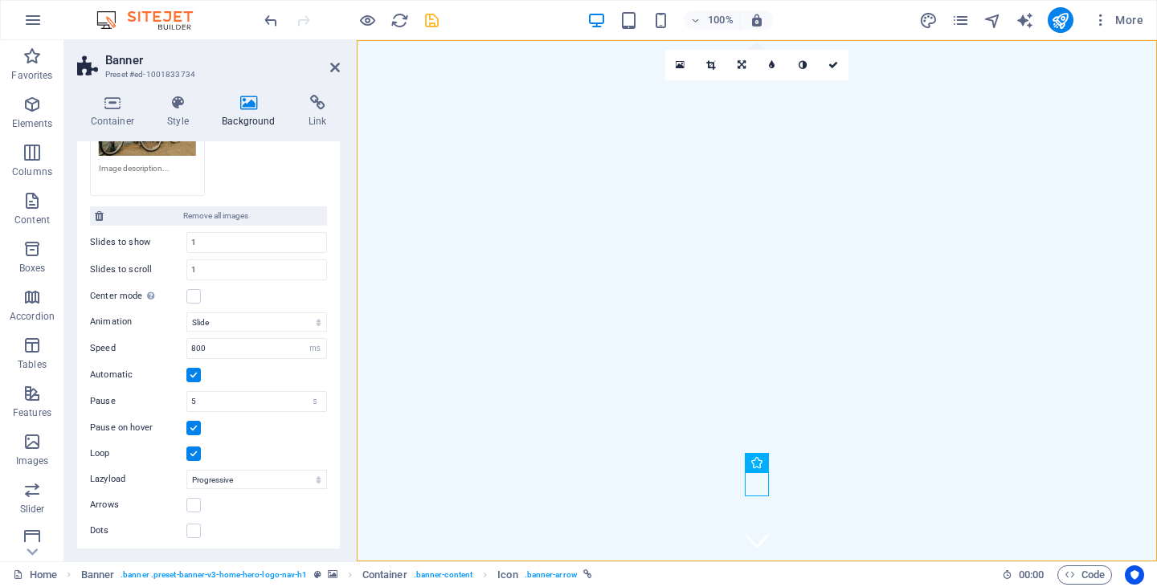
click at [253, 96] on icon at bounding box center [249, 103] width 80 height 16
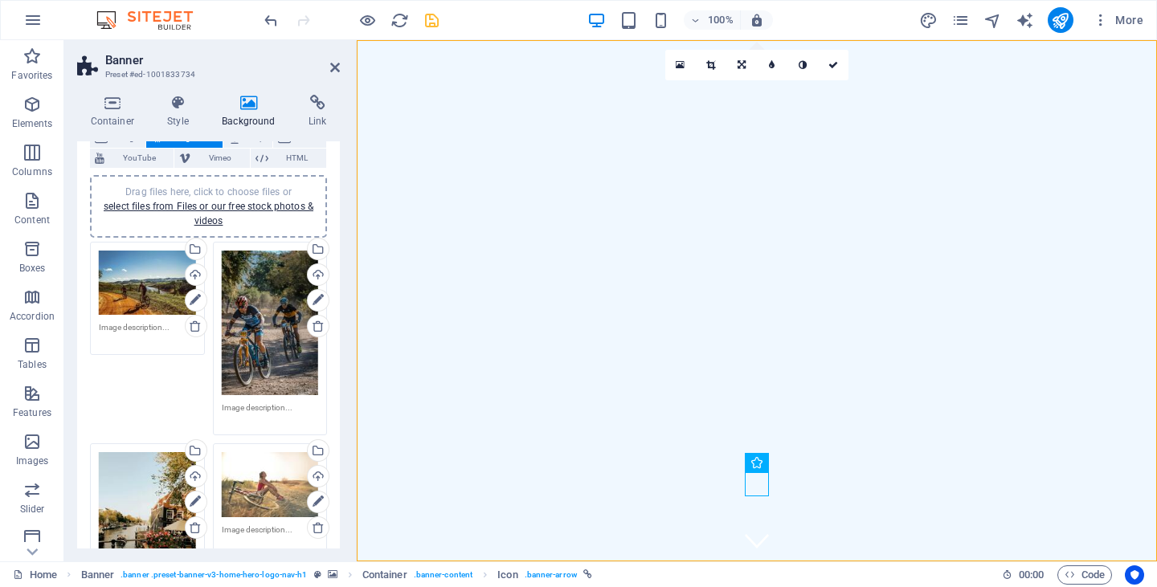
scroll to position [112, 0]
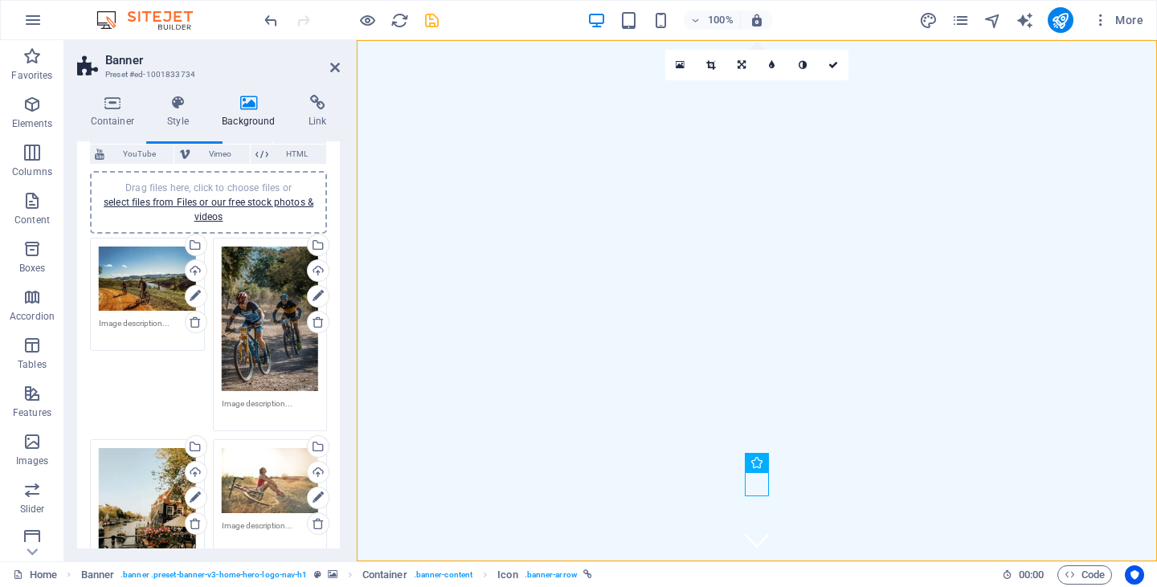
click at [249, 314] on div "Drag files here, click to choose files or select files from Files or our free s…" at bounding box center [270, 319] width 97 height 145
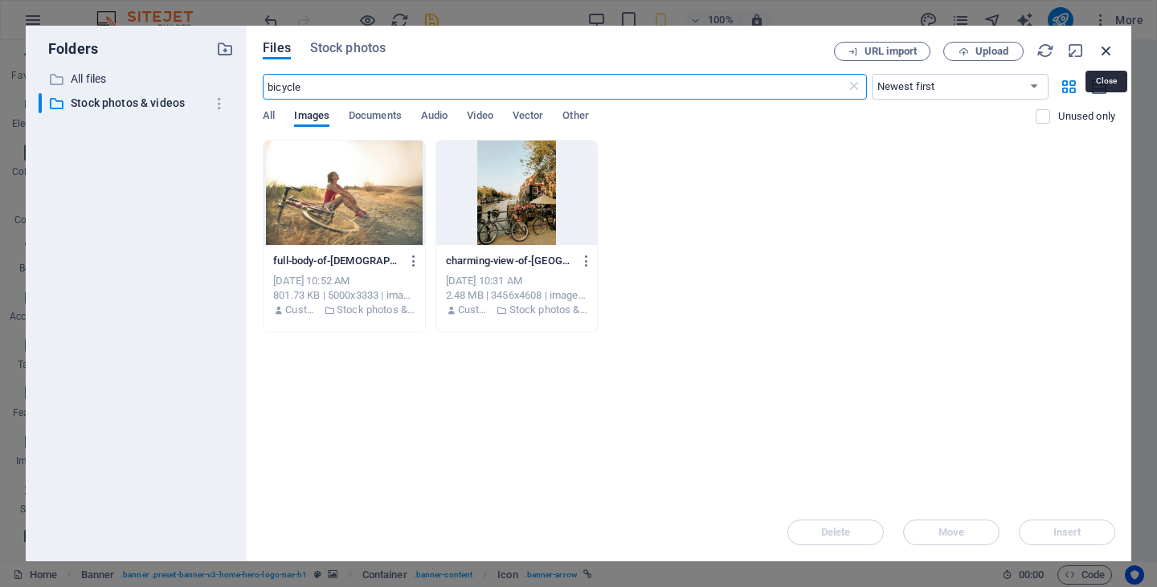
click at [1099, 50] on icon "button" at bounding box center [1107, 51] width 18 height 18
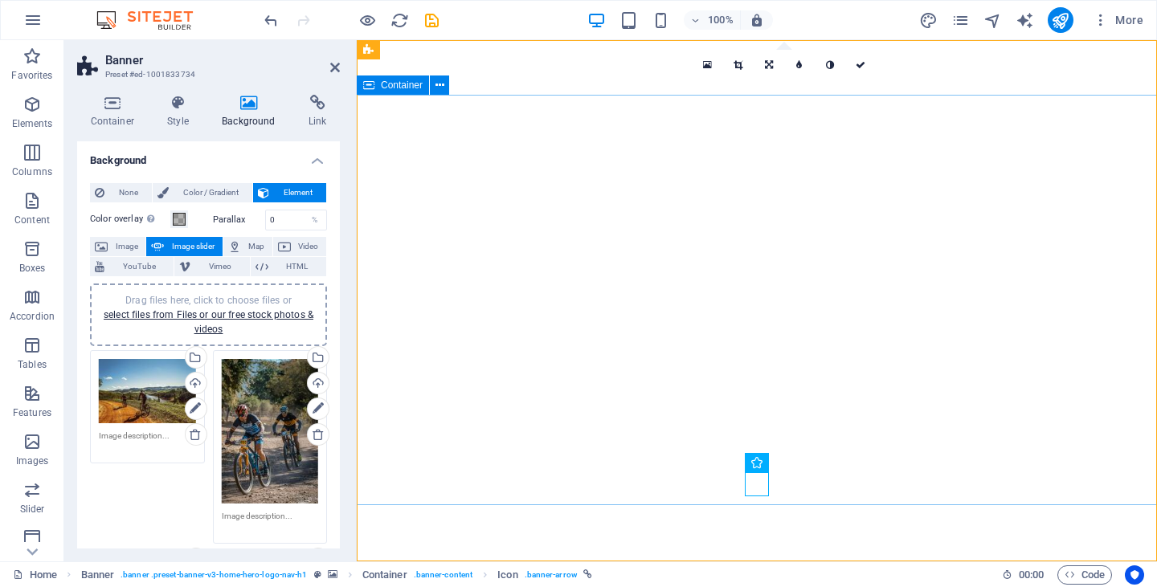
select select "ms"
select select "s"
select select "progressive"
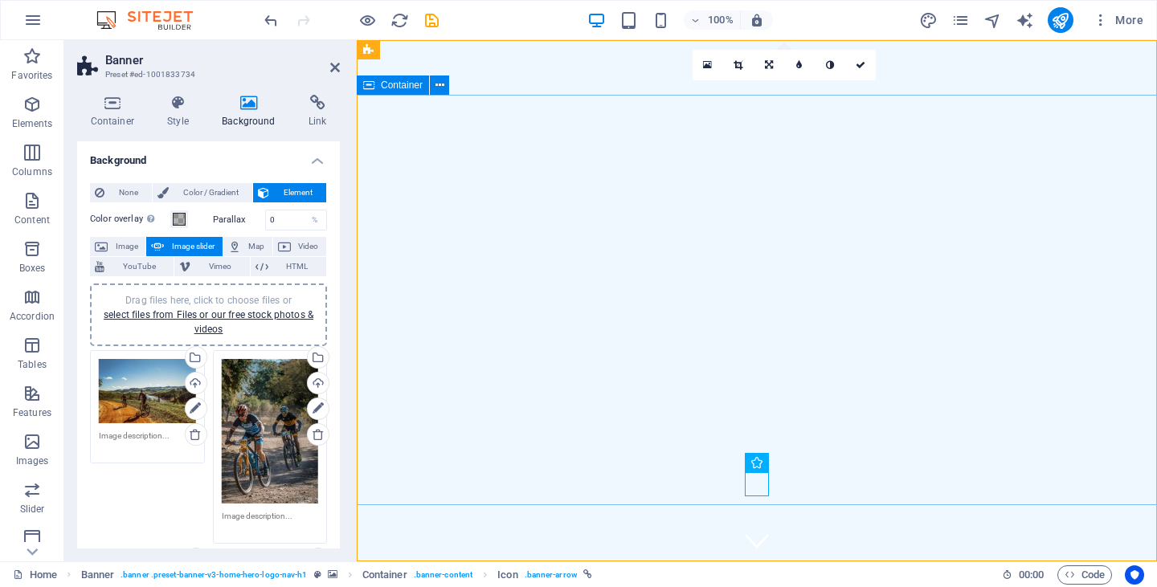
scroll to position [112, 0]
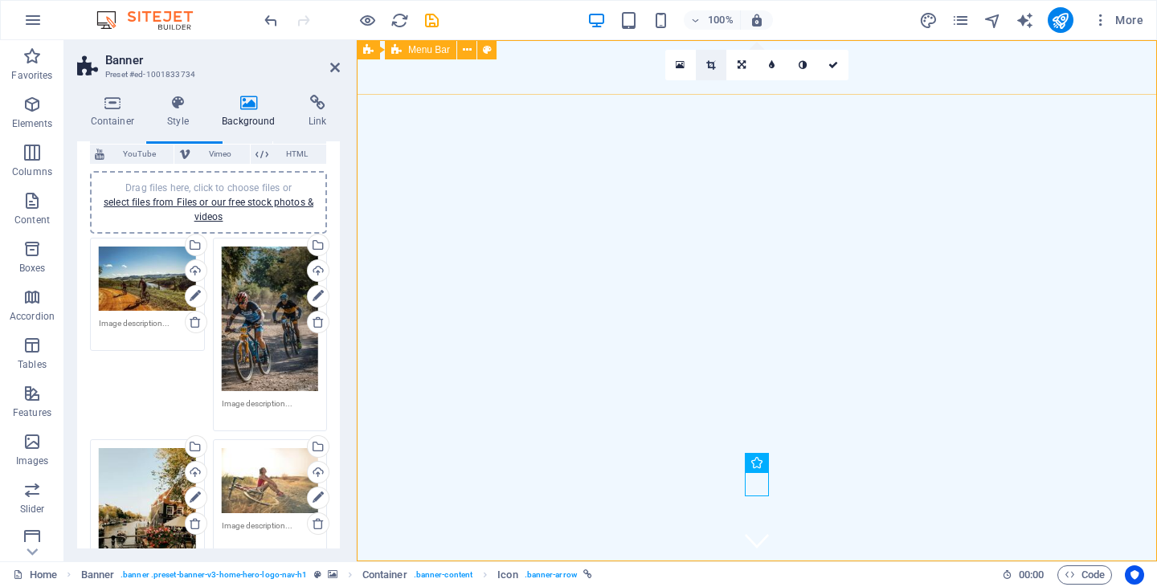
click at [710, 63] on icon at bounding box center [710, 65] width 9 height 10
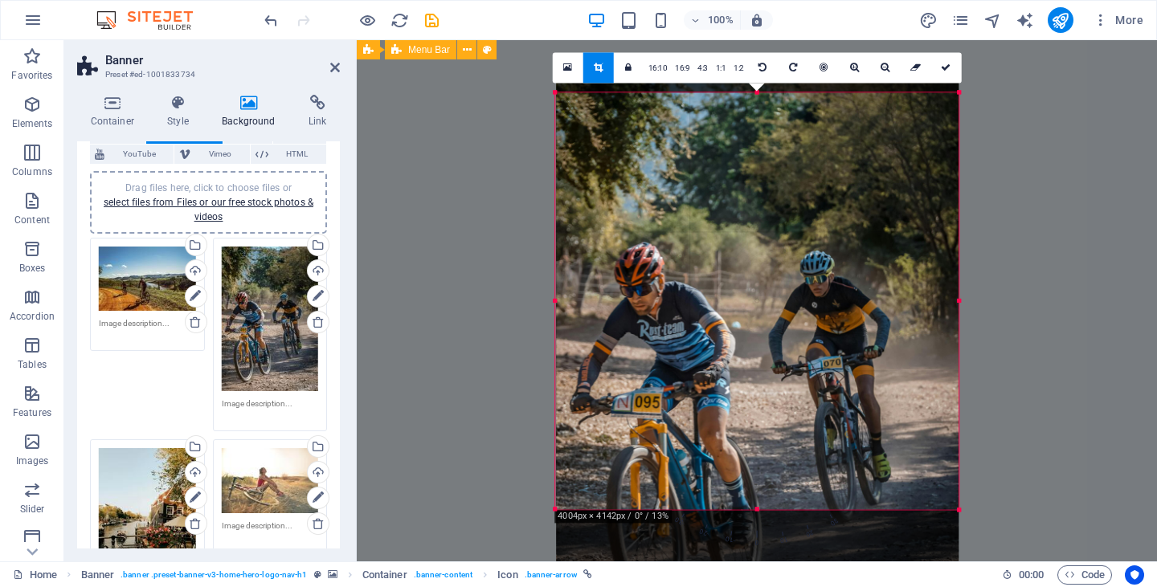
drag, startPoint x: 706, startPoint y: 194, endPoint x: 701, endPoint y: 280, distance: 87.0
click at [701, 280] on div at bounding box center [757, 356] width 403 height 603
click at [944, 66] on icon at bounding box center [946, 68] width 10 height 10
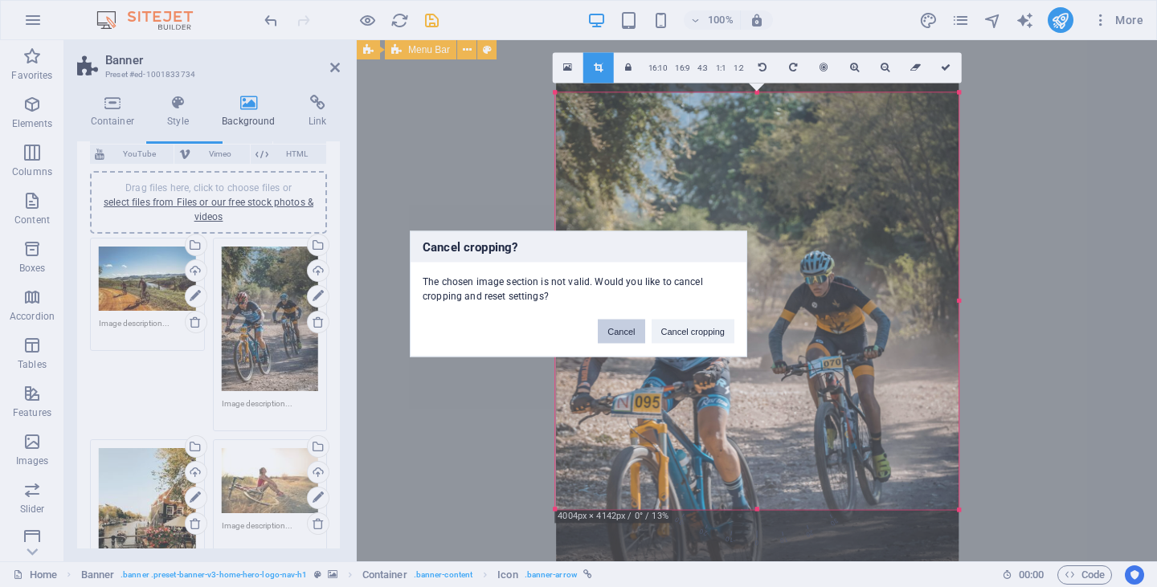
click at [615, 333] on button "Cancel" at bounding box center [621, 331] width 47 height 24
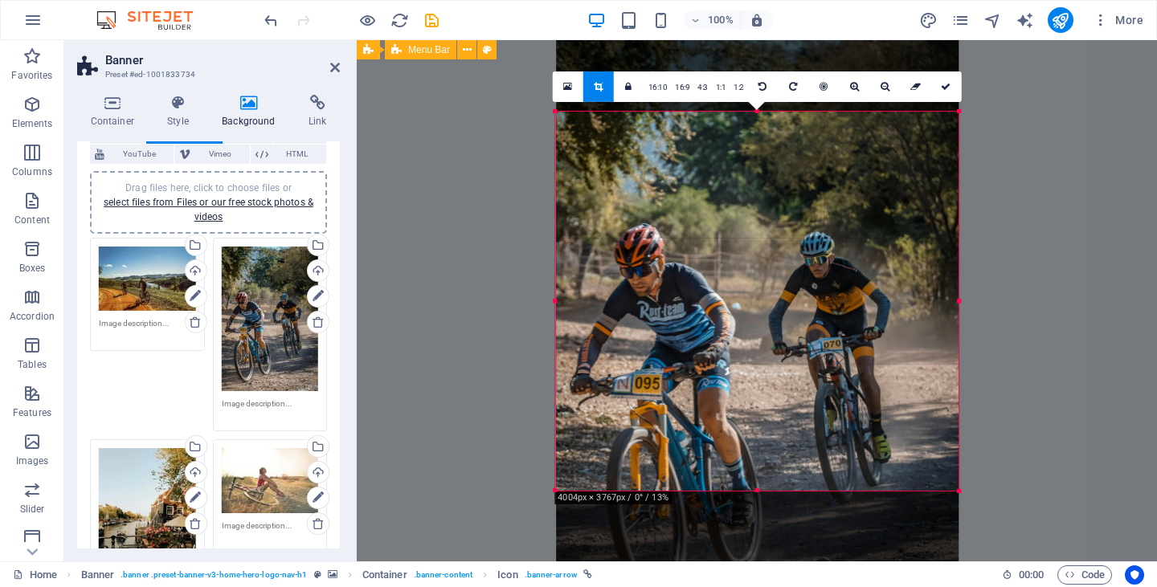
drag, startPoint x: 757, startPoint y: 94, endPoint x: 752, endPoint y: 132, distance: 38.1
click at [752, 132] on div "180 170 160 150 140 130 120 110 100 90 80 70 60 50 40 30 20 10 0 -10 -20 -30 -4…" at bounding box center [756, 300] width 403 height 379
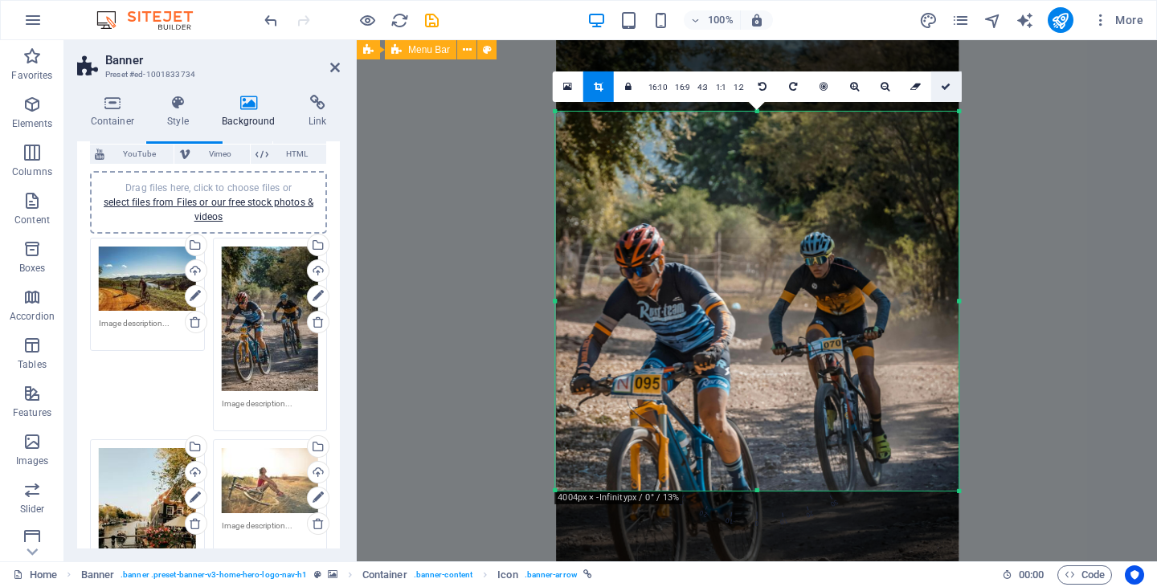
click at [942, 86] on icon at bounding box center [946, 86] width 10 height 10
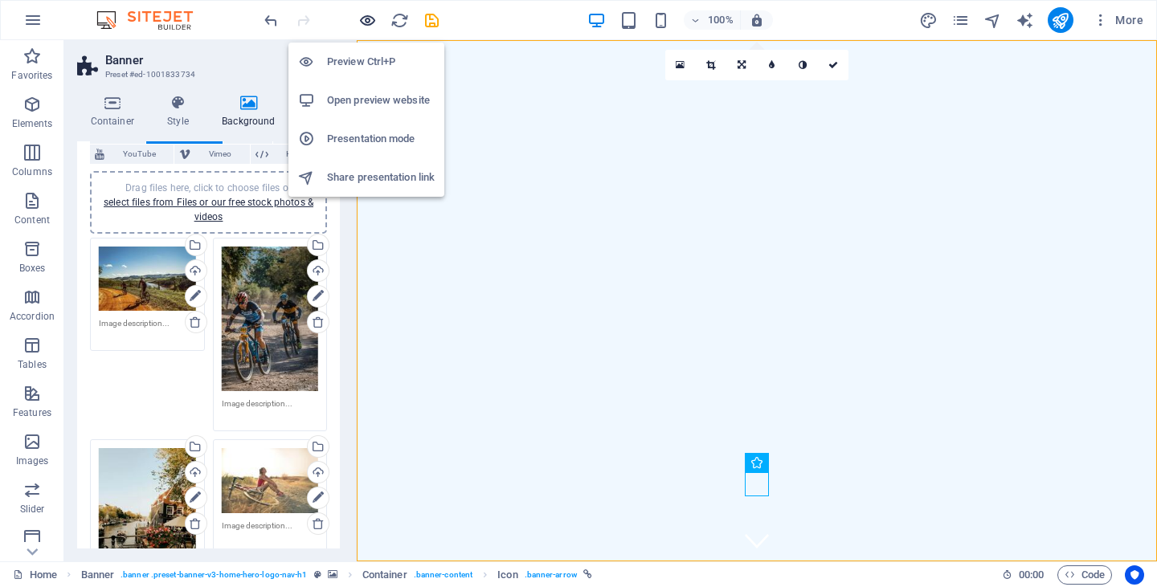
click at [365, 20] on icon "button" at bounding box center [367, 20] width 18 height 18
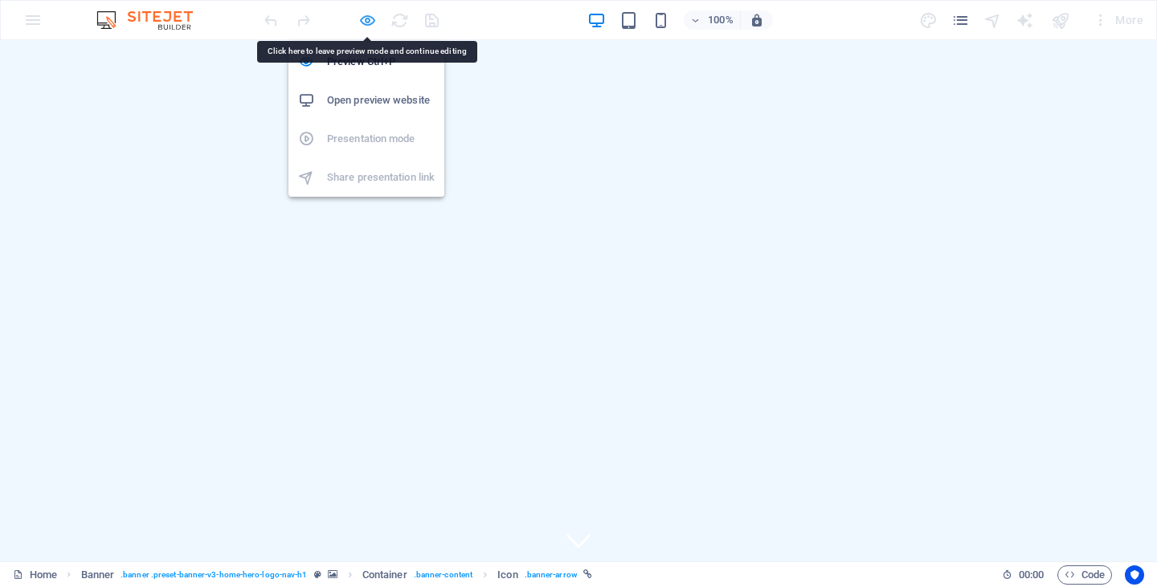
click at [366, 18] on icon "button" at bounding box center [367, 20] width 18 height 18
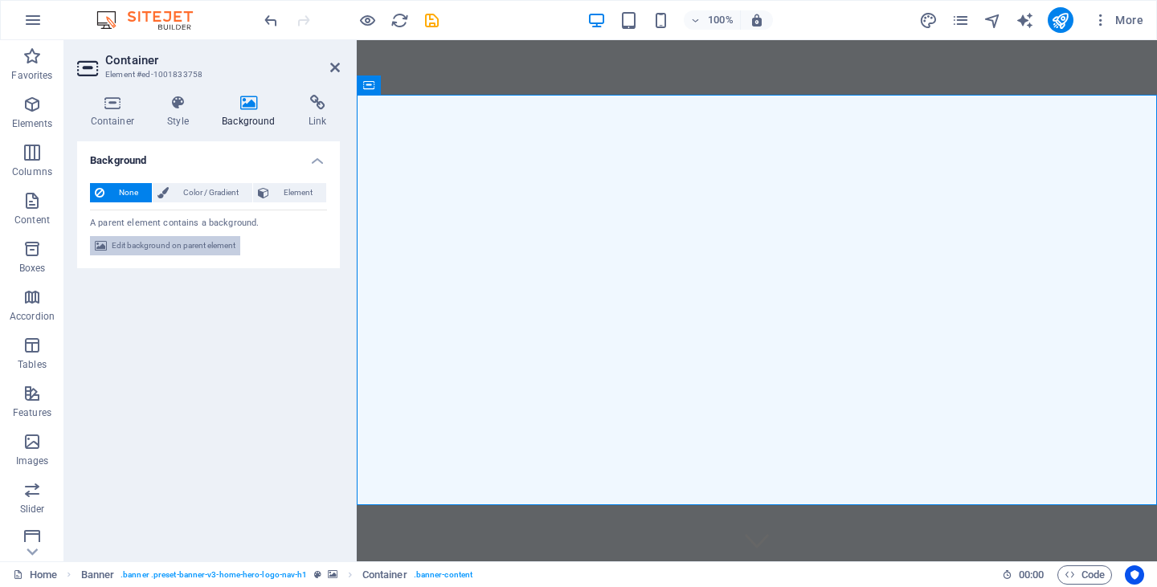
click at [188, 247] on span "Edit background on parent element" at bounding box center [174, 245] width 124 height 19
select select "ms"
select select "s"
select select "progressive"
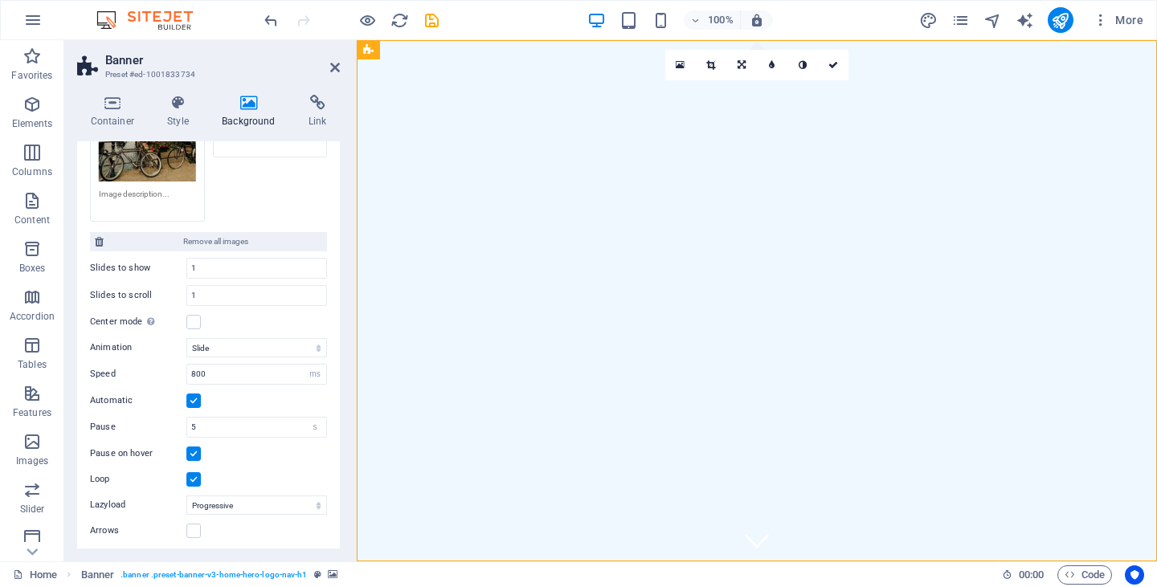
scroll to position [509, 0]
click at [203, 288] on input "1" at bounding box center [256, 294] width 139 height 19
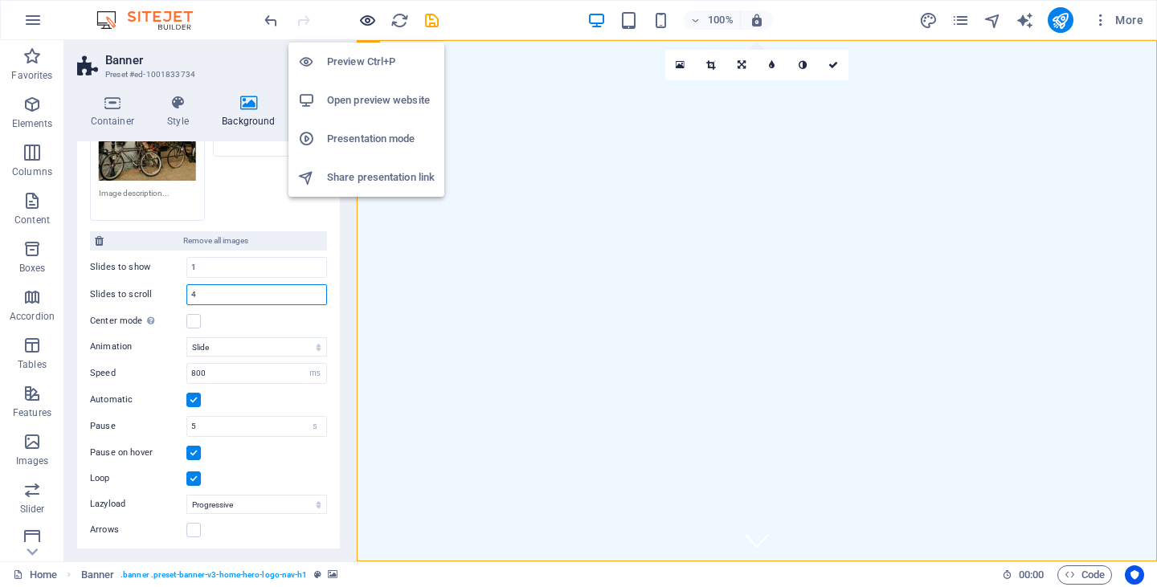
type input "4"
click at [363, 22] on icon "button" at bounding box center [367, 20] width 18 height 18
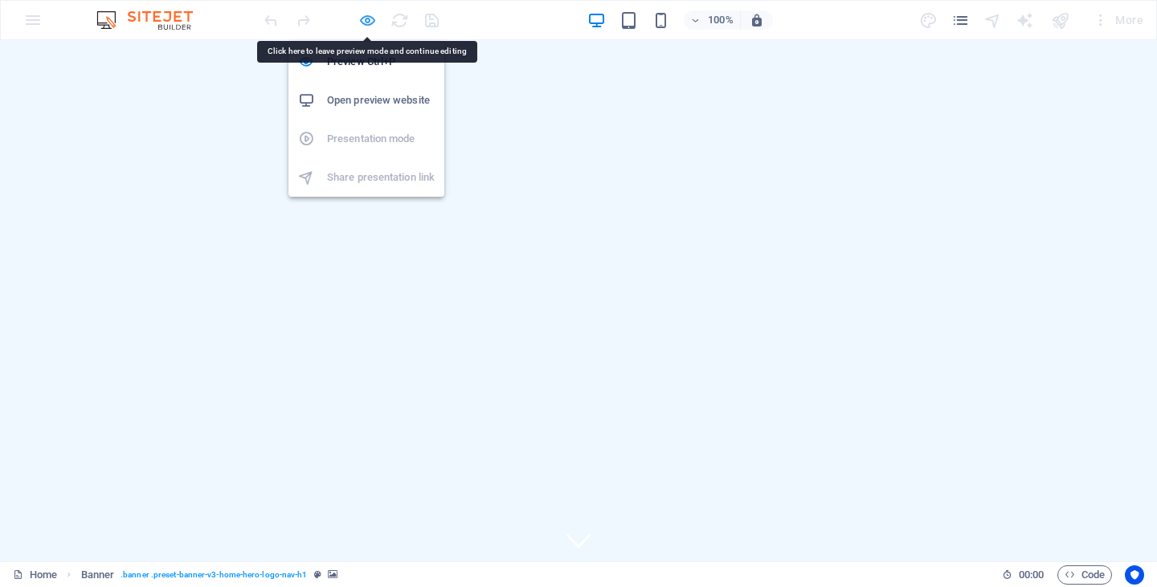
click at [371, 22] on icon "button" at bounding box center [367, 20] width 18 height 18
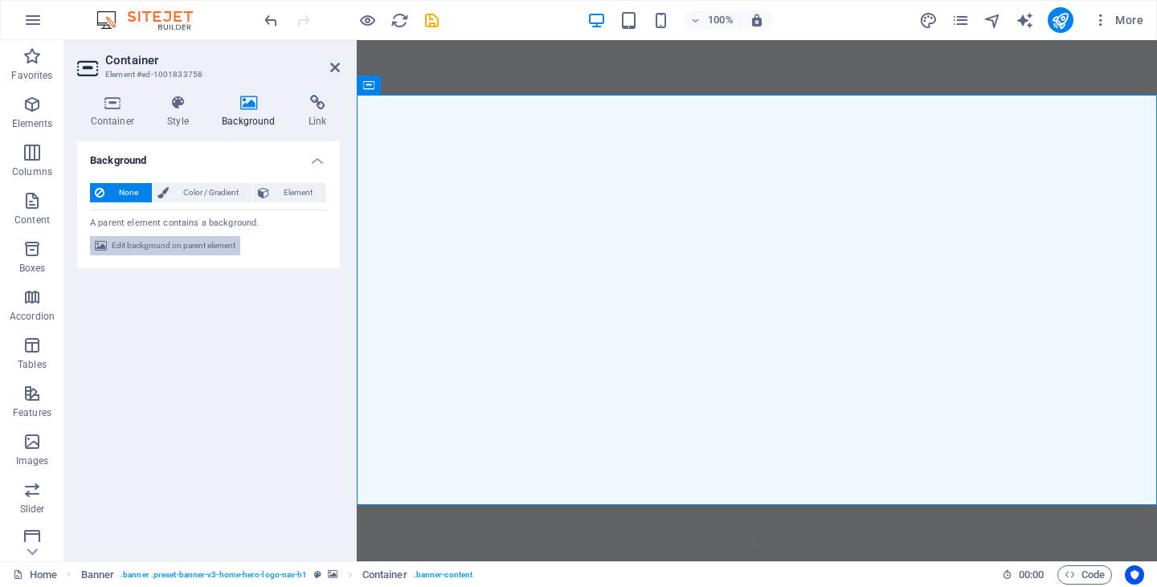
click at [182, 249] on span "Edit background on parent element" at bounding box center [174, 245] width 124 height 19
select select "ms"
select select "s"
select select "progressive"
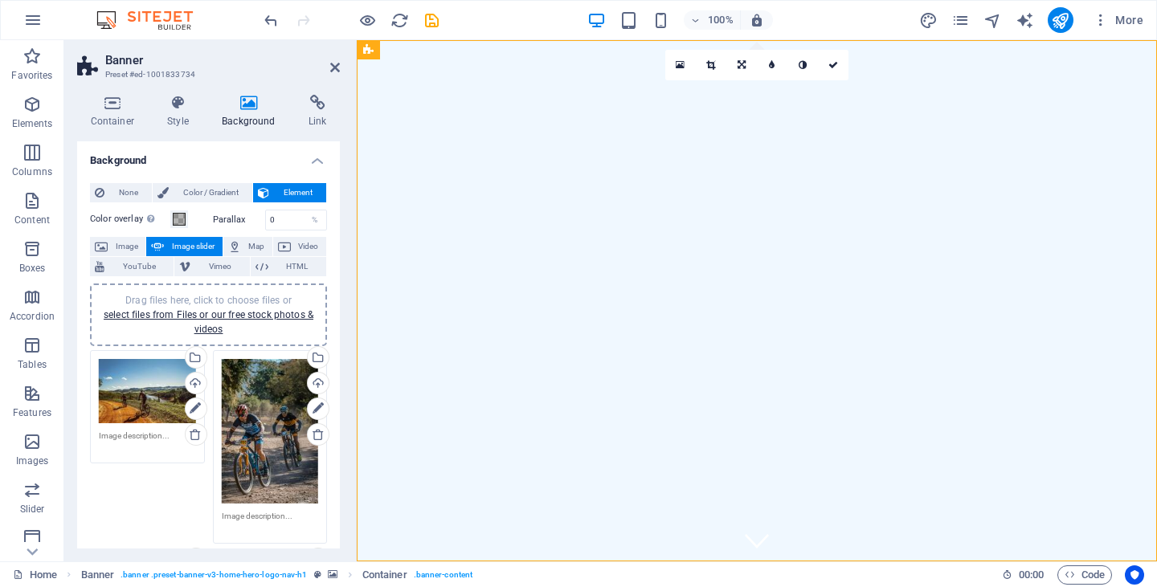
click at [182, 249] on span "Image slider" at bounding box center [193, 246] width 48 height 19
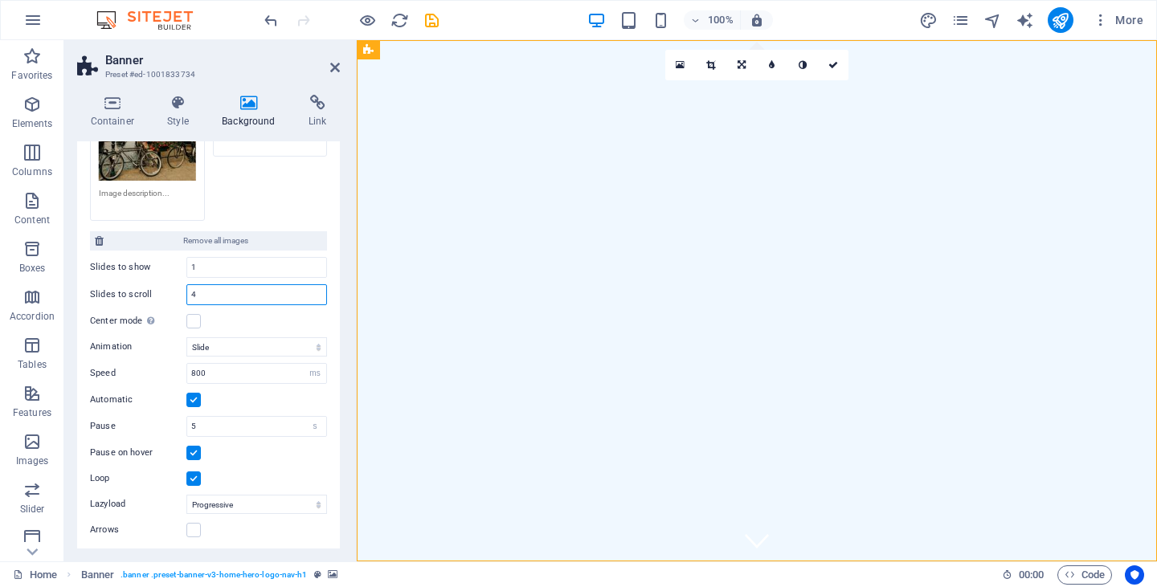
click at [215, 289] on input "4" at bounding box center [256, 294] width 139 height 19
type input "1"
click at [431, 17] on icon "save" at bounding box center [432, 20] width 18 height 18
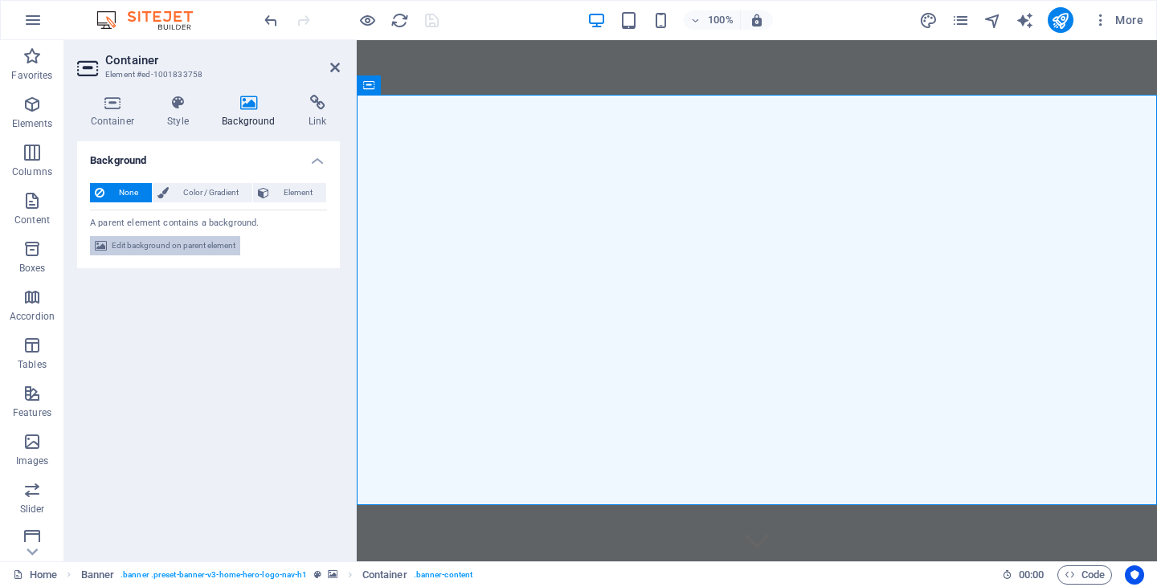
click at [199, 241] on span "Edit background on parent element" at bounding box center [174, 245] width 124 height 19
select select "ms"
select select "s"
select select "progressive"
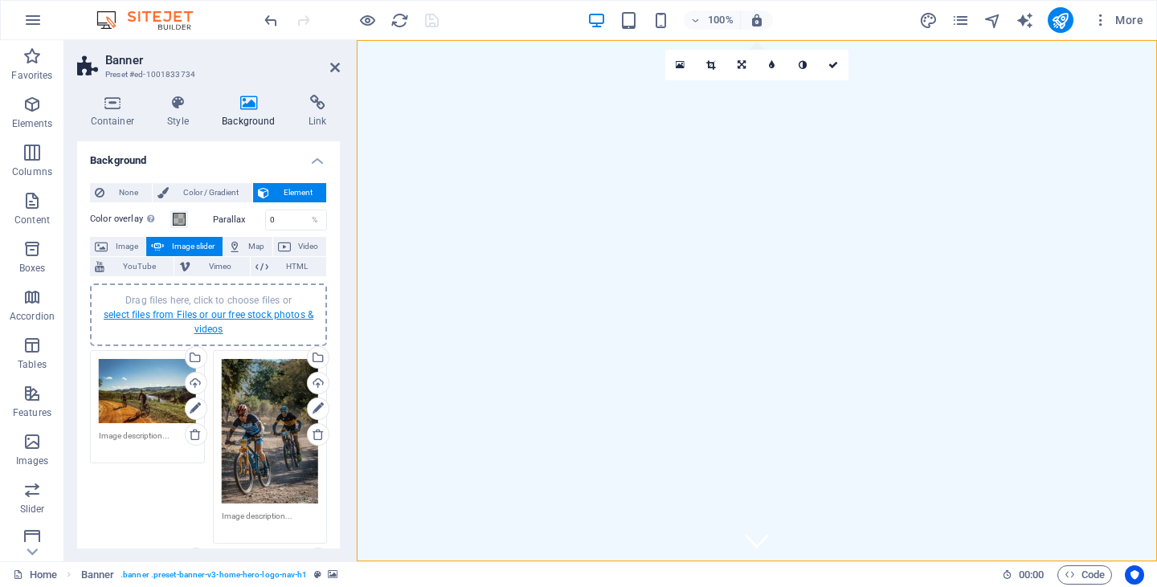
click at [198, 316] on link "select files from Files or our free stock photos & videos" at bounding box center [209, 322] width 210 height 26
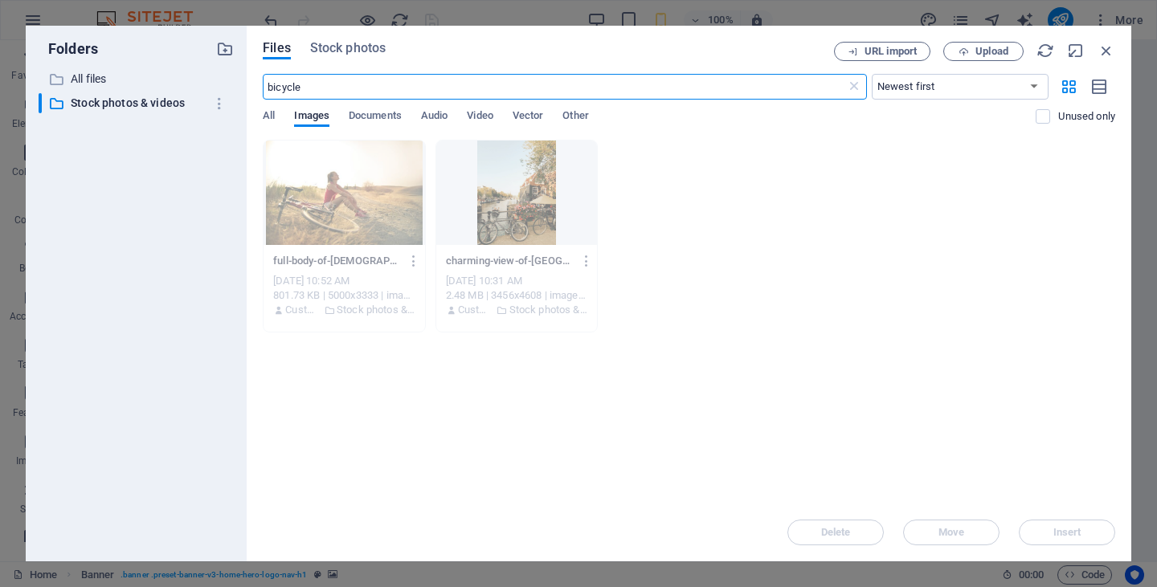
click at [308, 89] on input "bicycle" at bounding box center [554, 87] width 583 height 26
click at [268, 87] on input "bicycle" at bounding box center [554, 87] width 583 height 26
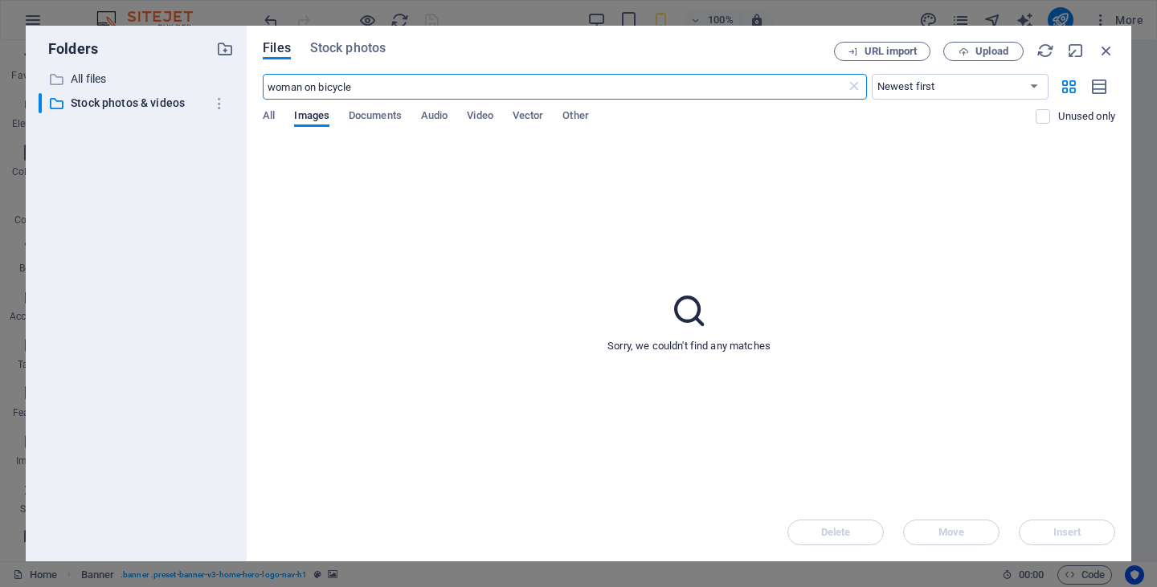
type input "woman on bicycle"
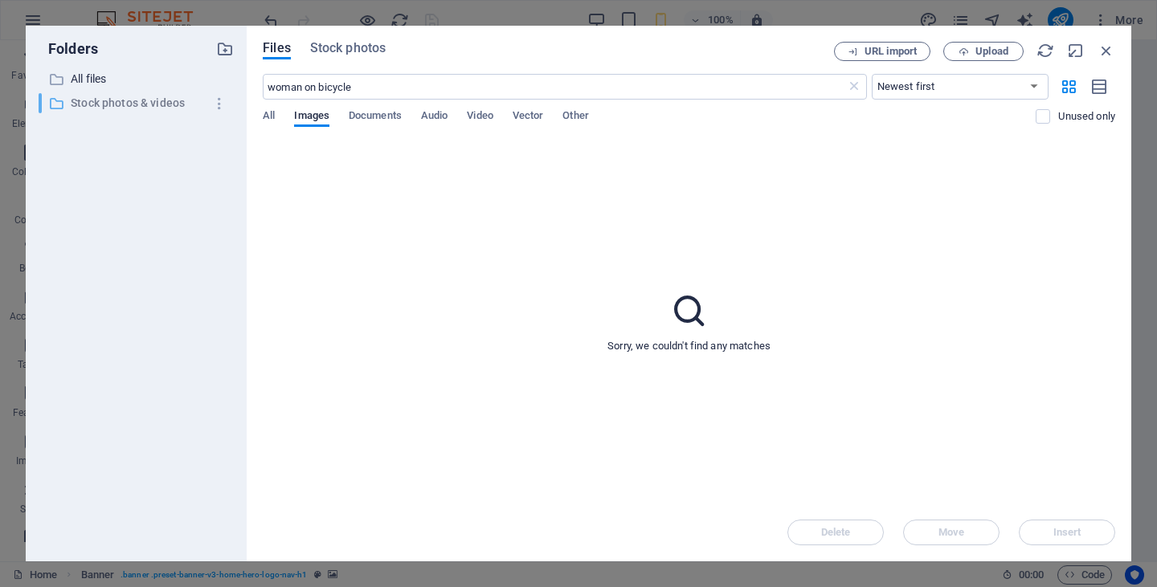
click at [175, 104] on p "Stock photos & videos" at bounding box center [137, 103] width 133 height 18
click at [362, 43] on span "Stock photos" at bounding box center [348, 48] width 76 height 19
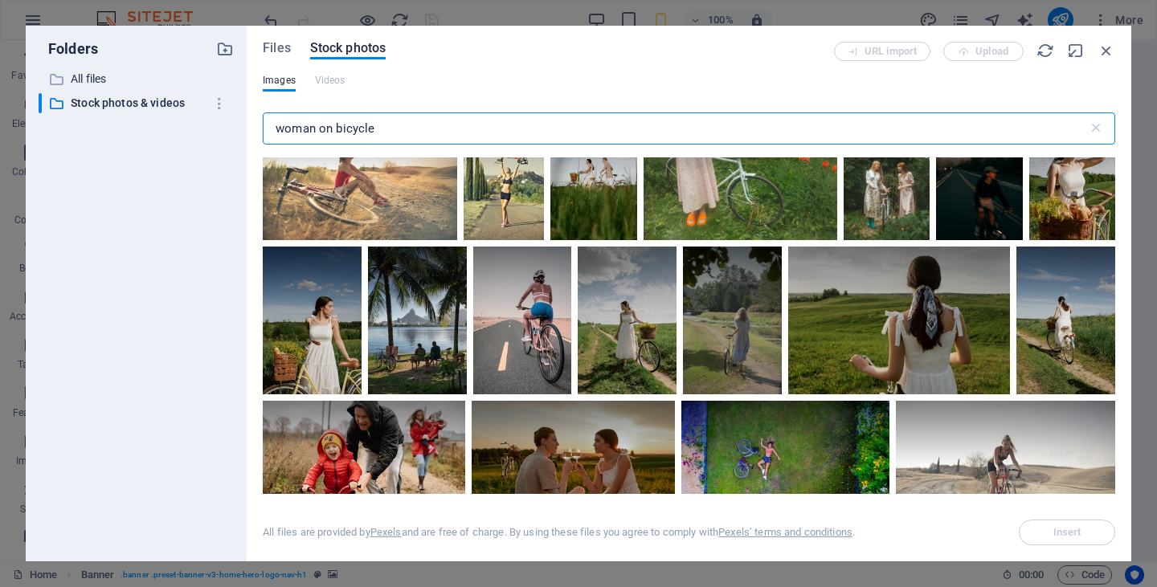
scroll to position [368, 0]
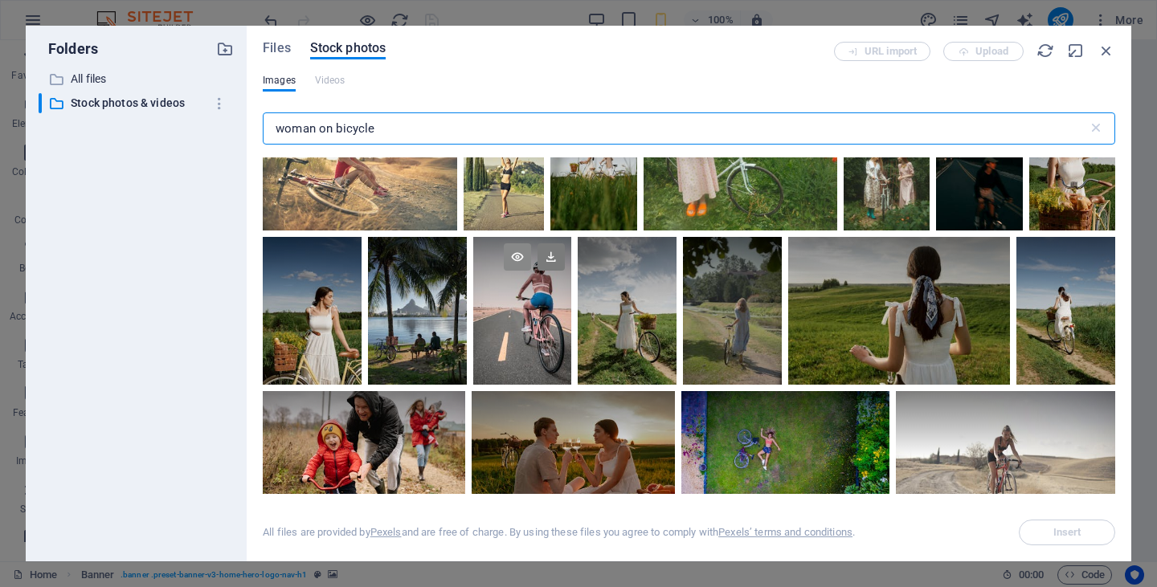
click at [516, 251] on icon at bounding box center [517, 256] width 27 height 27
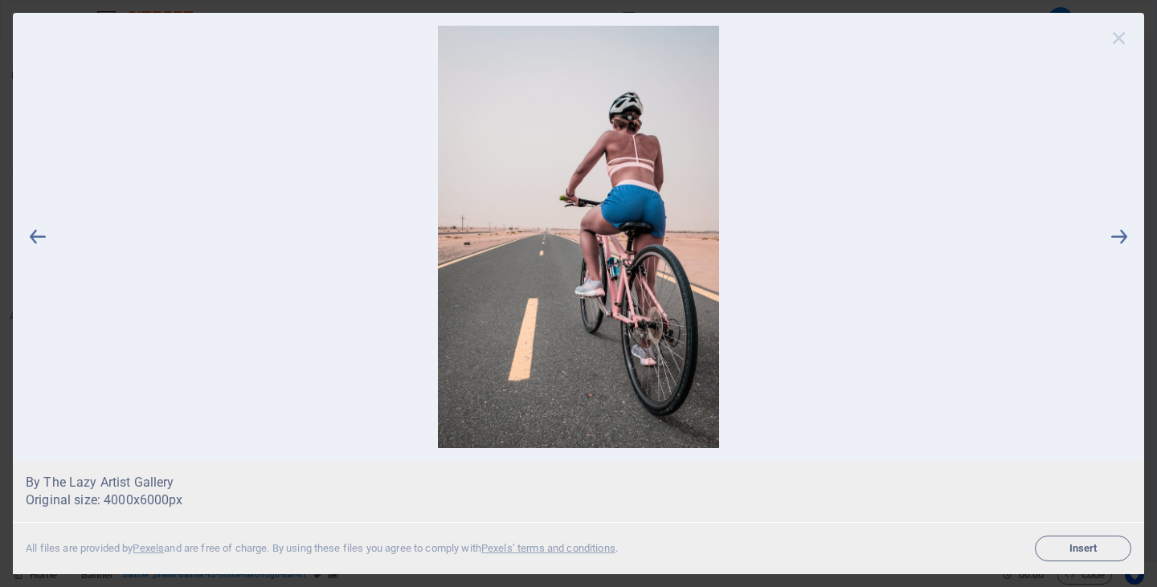
click at [1127, 34] on icon at bounding box center [1119, 38] width 24 height 24
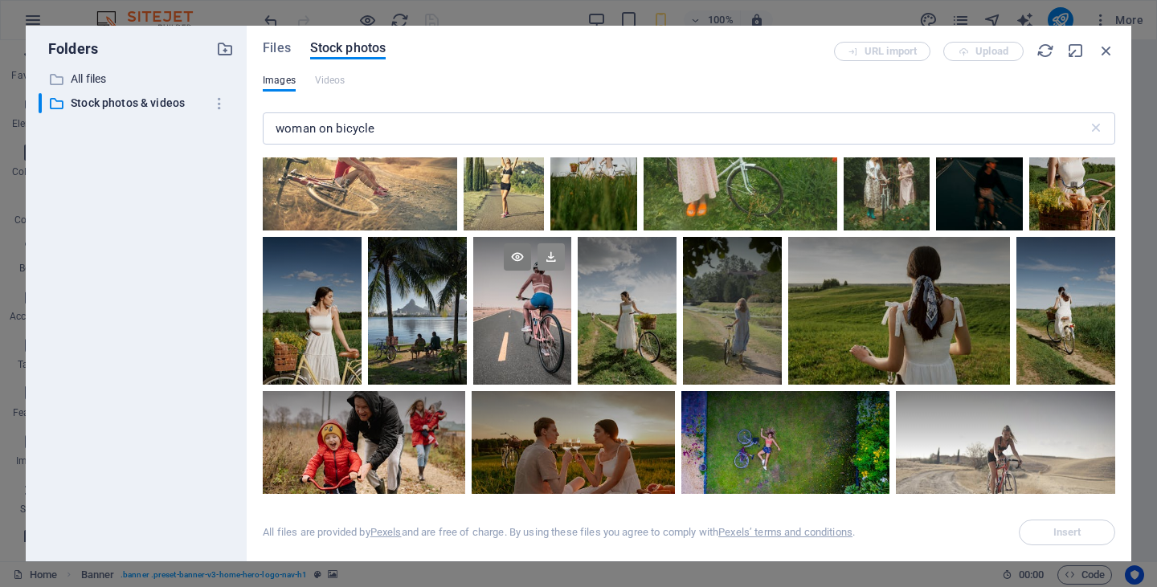
click at [552, 257] on icon at bounding box center [551, 256] width 27 height 27
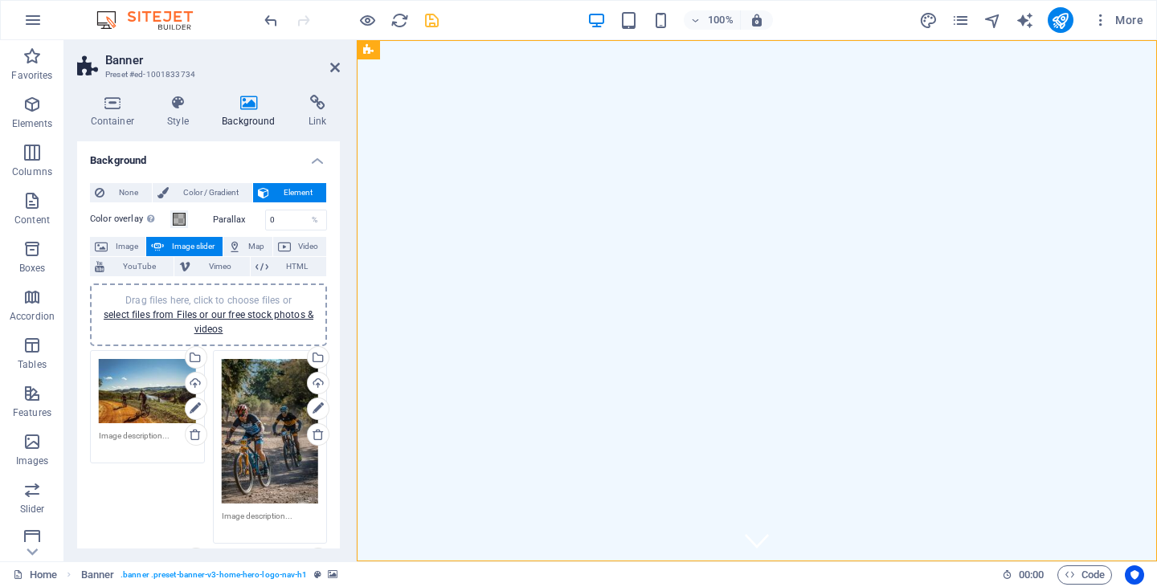
scroll to position [0, 0]
click at [205, 311] on link "select files from Files or our free stock photos & videos" at bounding box center [209, 322] width 210 height 26
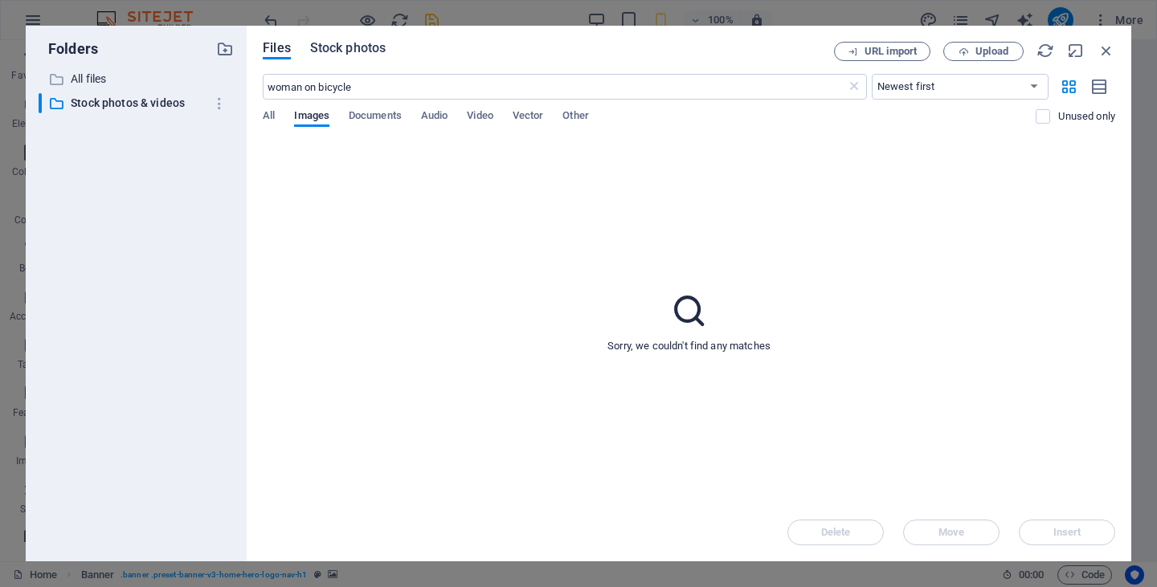
click at [354, 45] on span "Stock photos" at bounding box center [348, 48] width 76 height 19
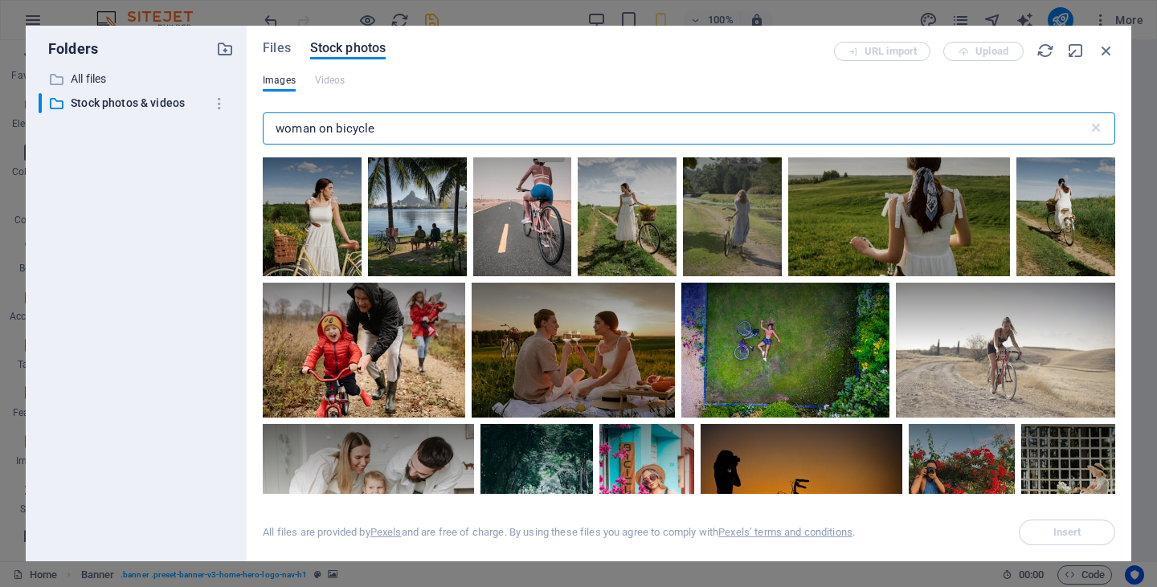
scroll to position [468, 0]
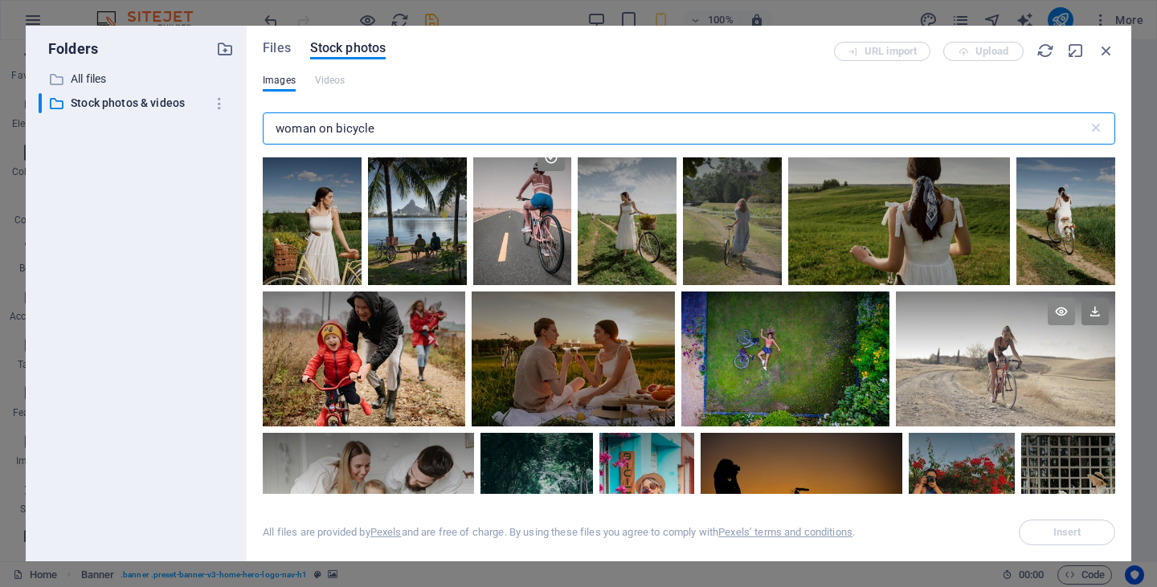
click at [1061, 303] on icon at bounding box center [1061, 311] width 27 height 27
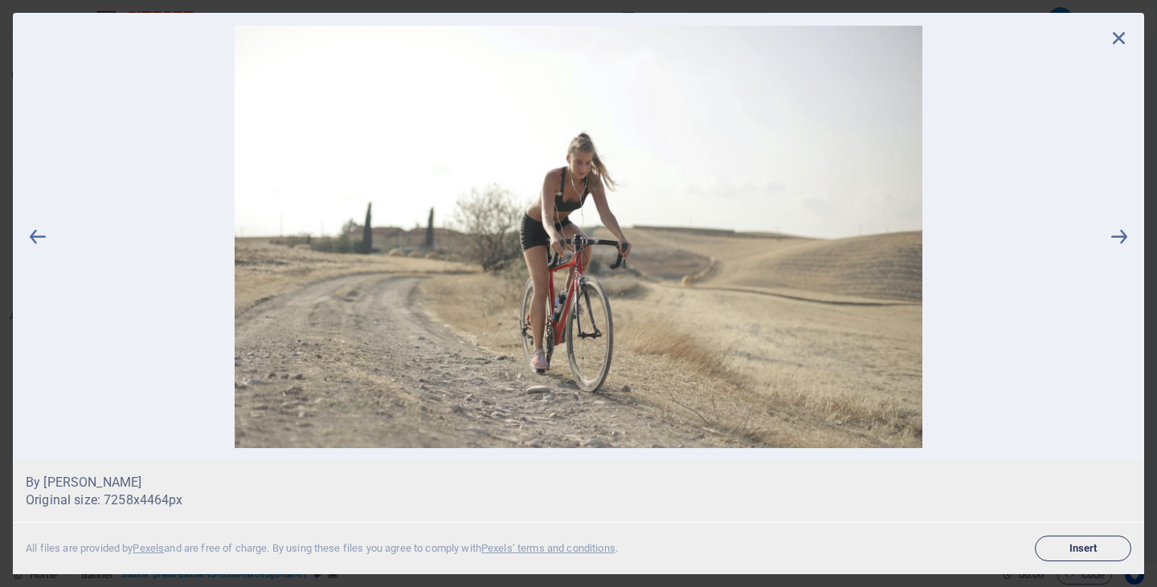
click at [1080, 545] on span "Insert" at bounding box center [1083, 549] width 82 height 10
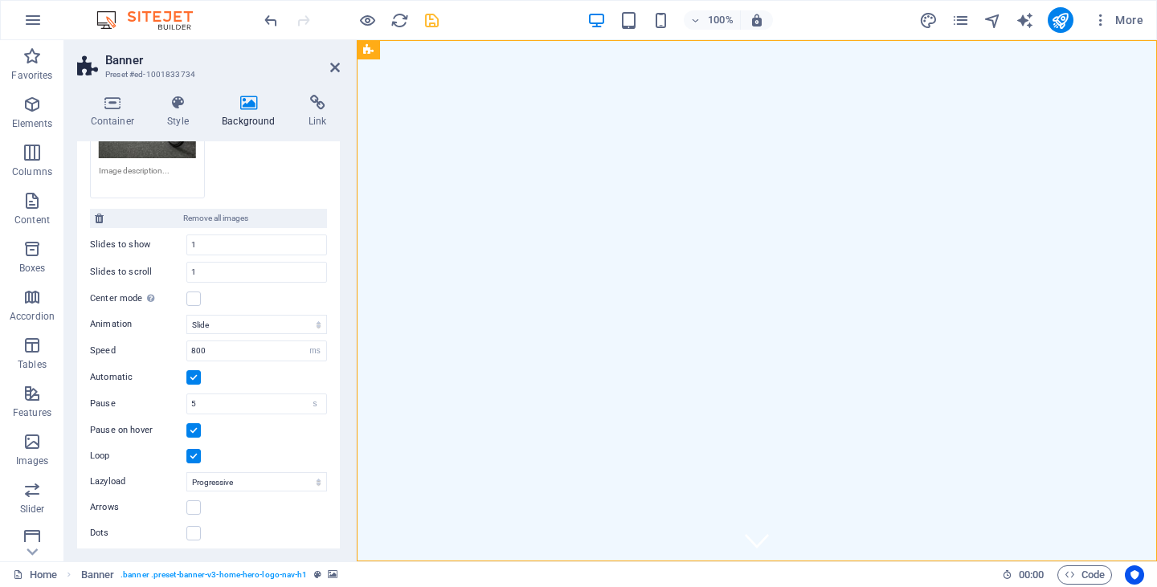
scroll to position [734, 0]
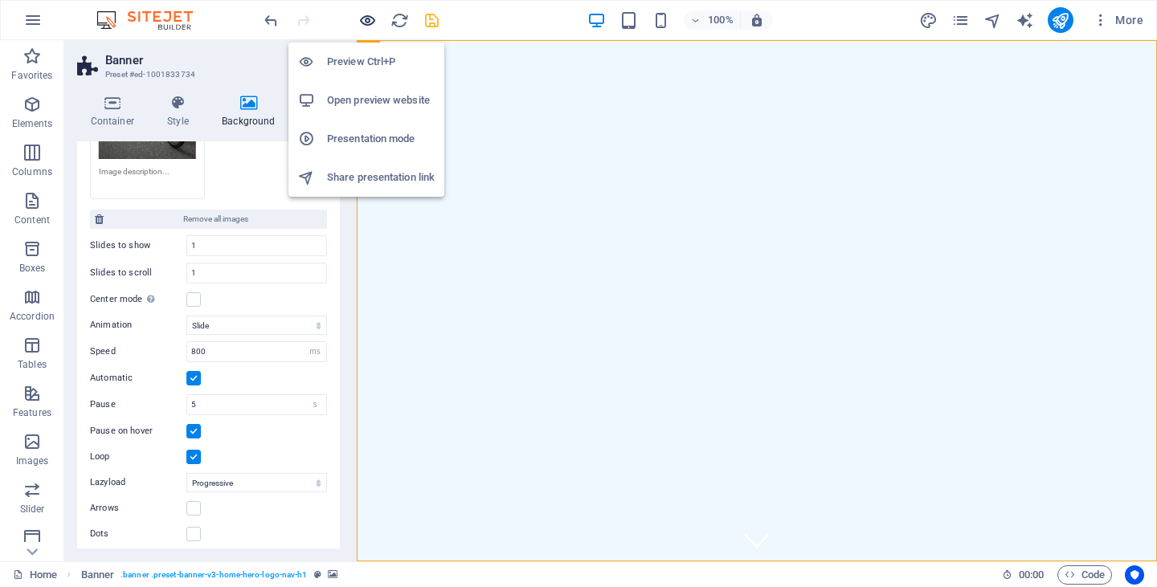
click at [368, 22] on icon "button" at bounding box center [367, 20] width 18 height 18
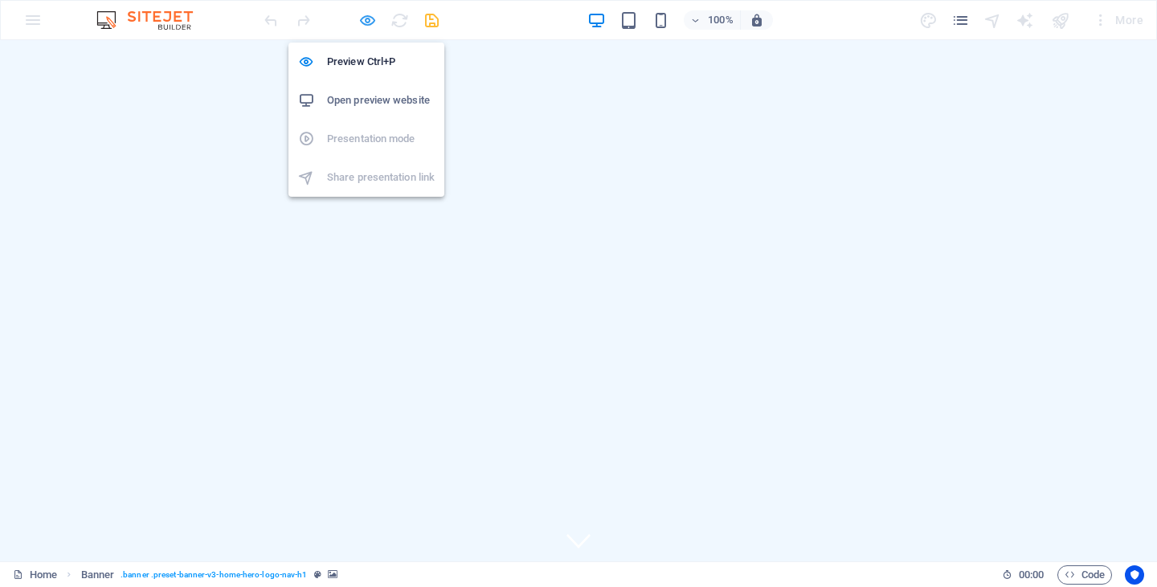
click at [365, 20] on icon "button" at bounding box center [367, 20] width 18 height 18
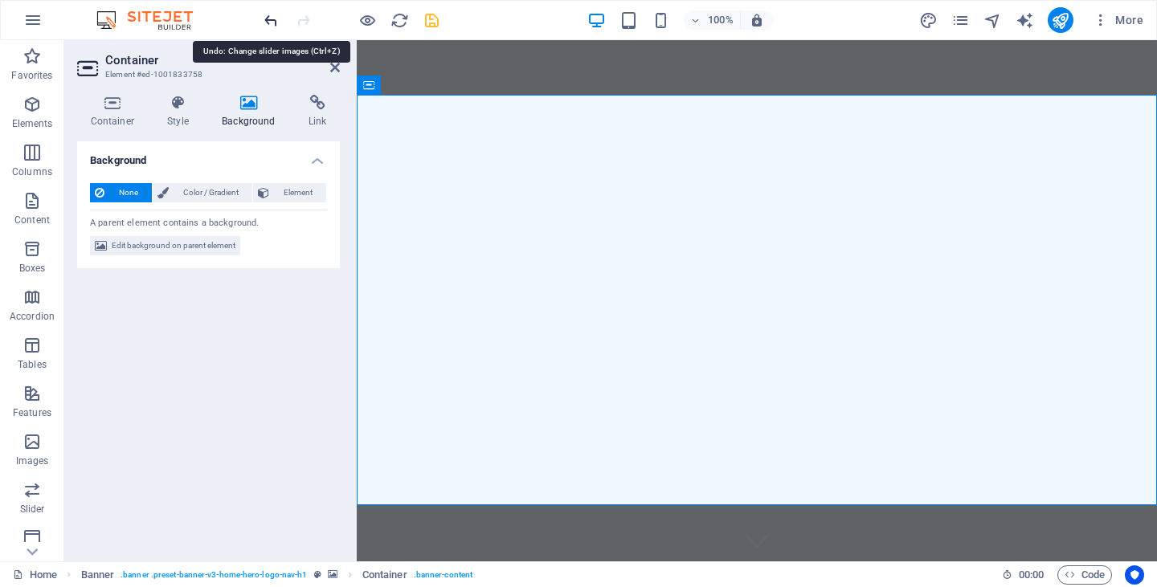
click at [270, 19] on icon "undo" at bounding box center [271, 20] width 18 height 18
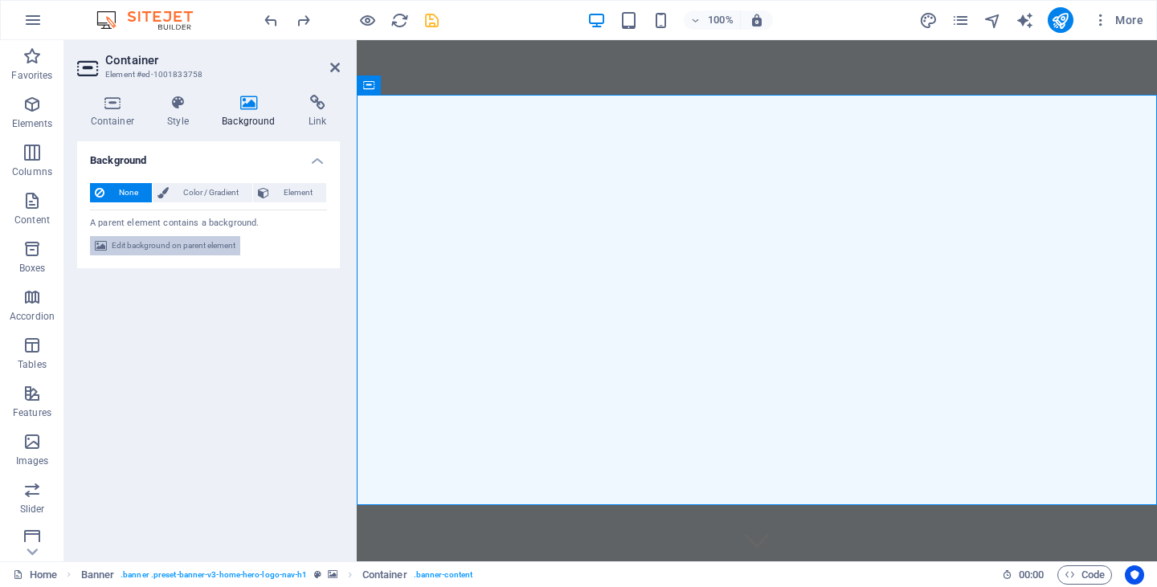
click at [168, 243] on span "Edit background on parent element" at bounding box center [174, 245] width 124 height 19
select select "ms"
select select "s"
select select "progressive"
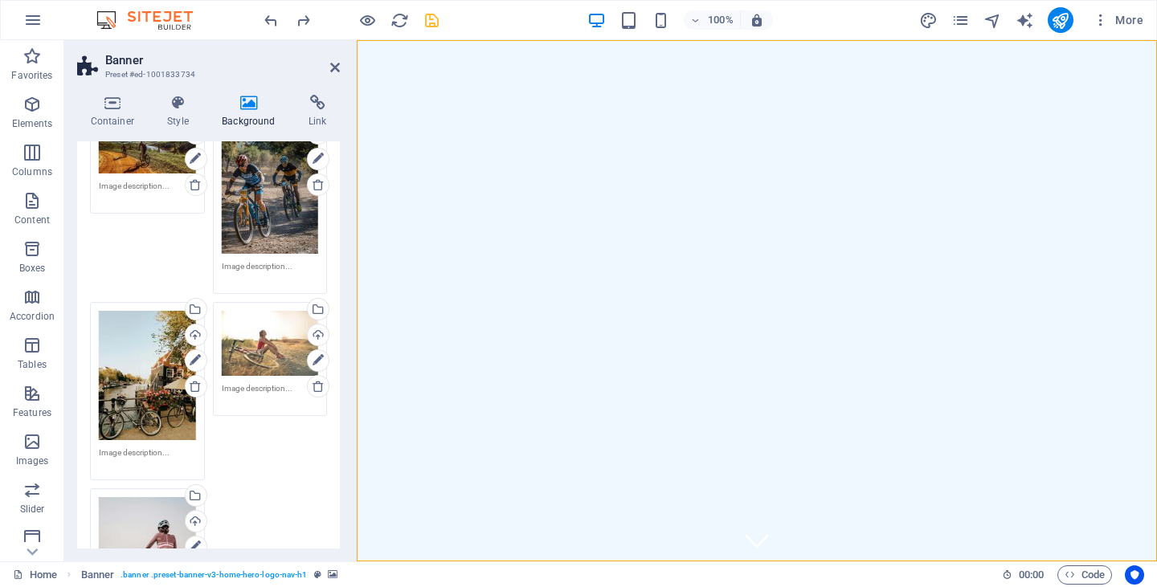
scroll to position [252, 0]
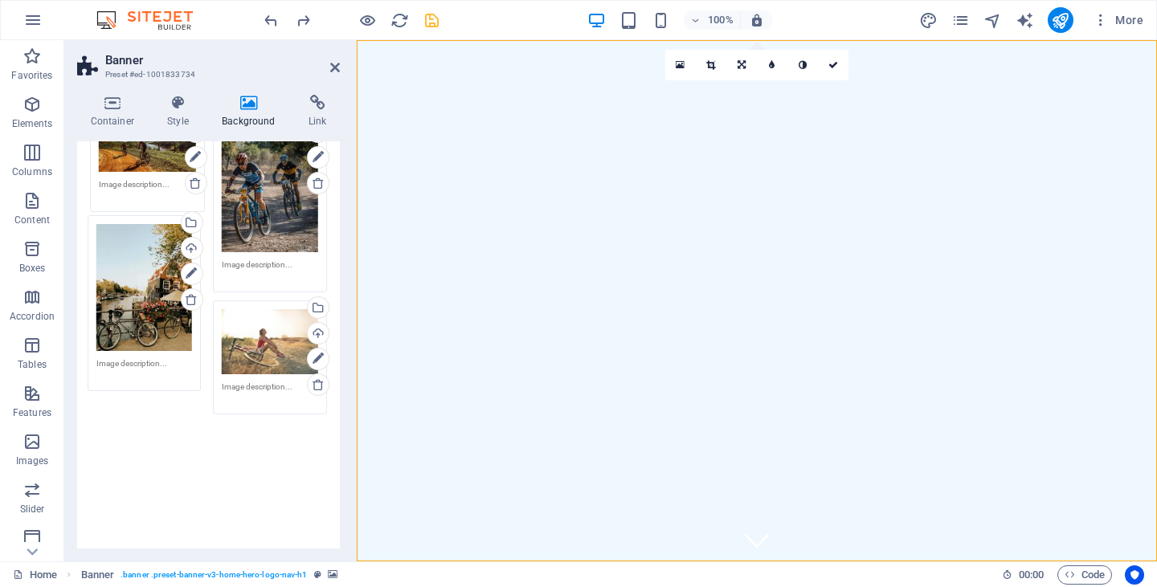
drag, startPoint x: 137, startPoint y: 359, endPoint x: 135, endPoint y: 276, distance: 82.8
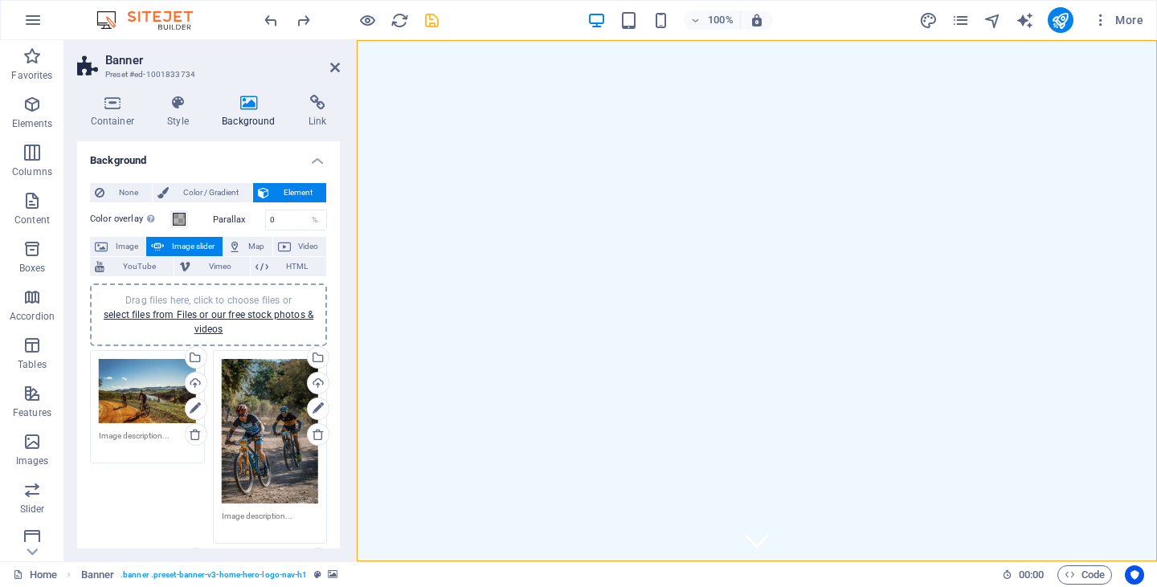
scroll to position [0, 0]
click at [206, 313] on link "select files from Files or our free stock photos & videos" at bounding box center [209, 322] width 210 height 26
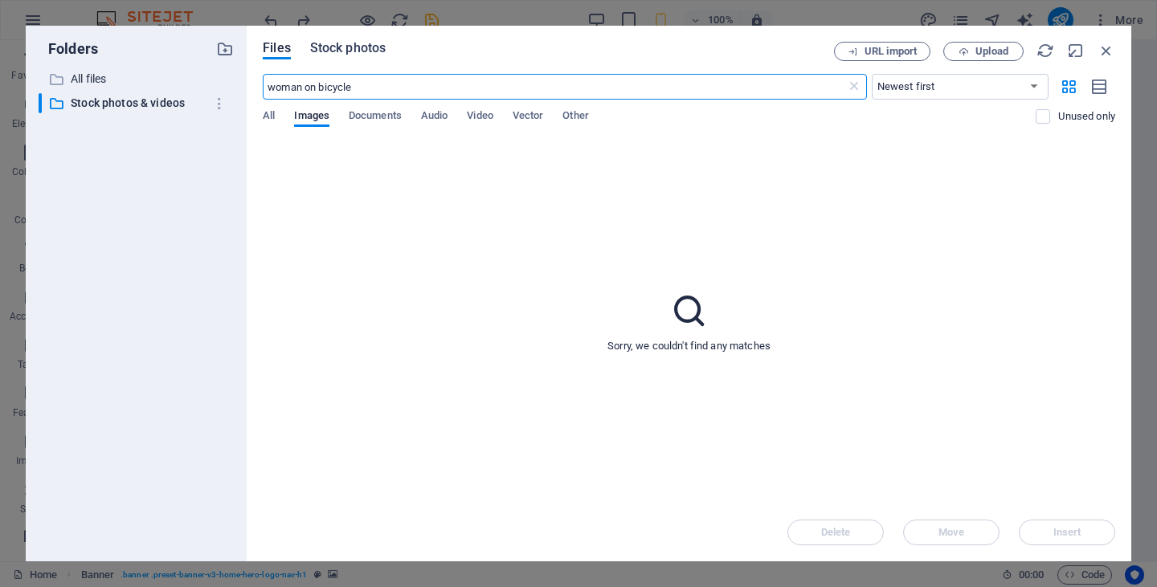
click at [340, 45] on span "Stock photos" at bounding box center [348, 48] width 76 height 19
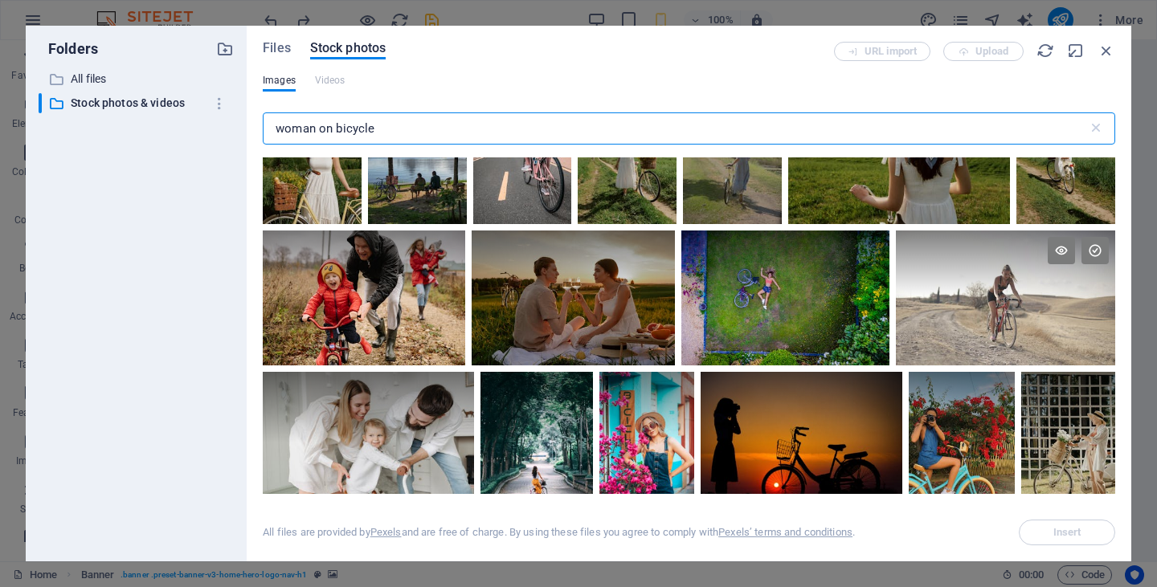
scroll to position [529, 0]
click at [1012, 306] on div at bounding box center [1005, 298] width 219 height 135
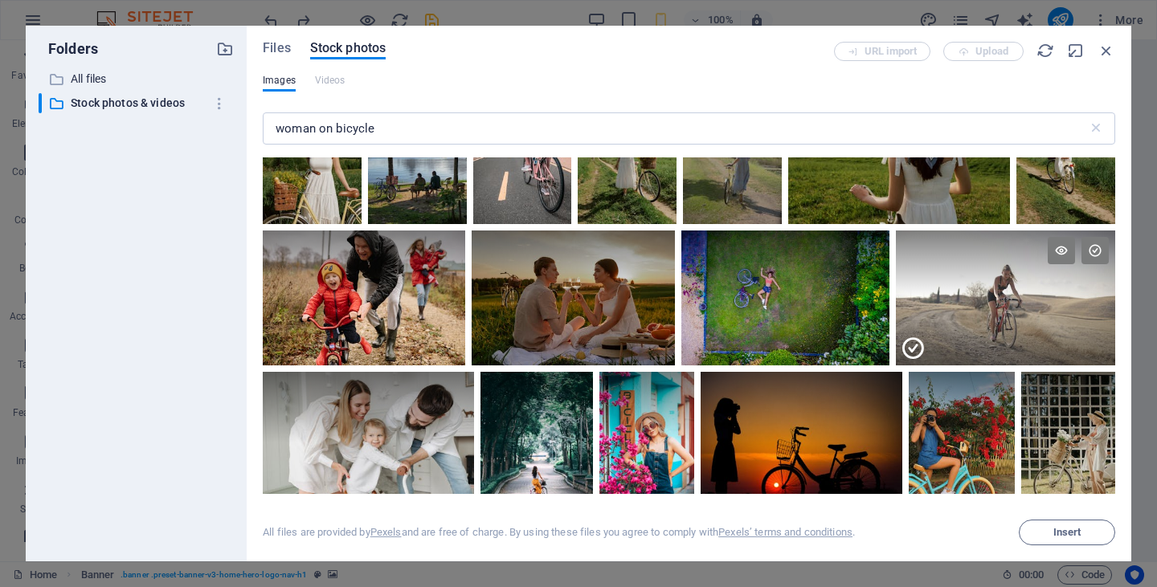
click at [1012, 306] on div at bounding box center [1005, 331] width 219 height 67
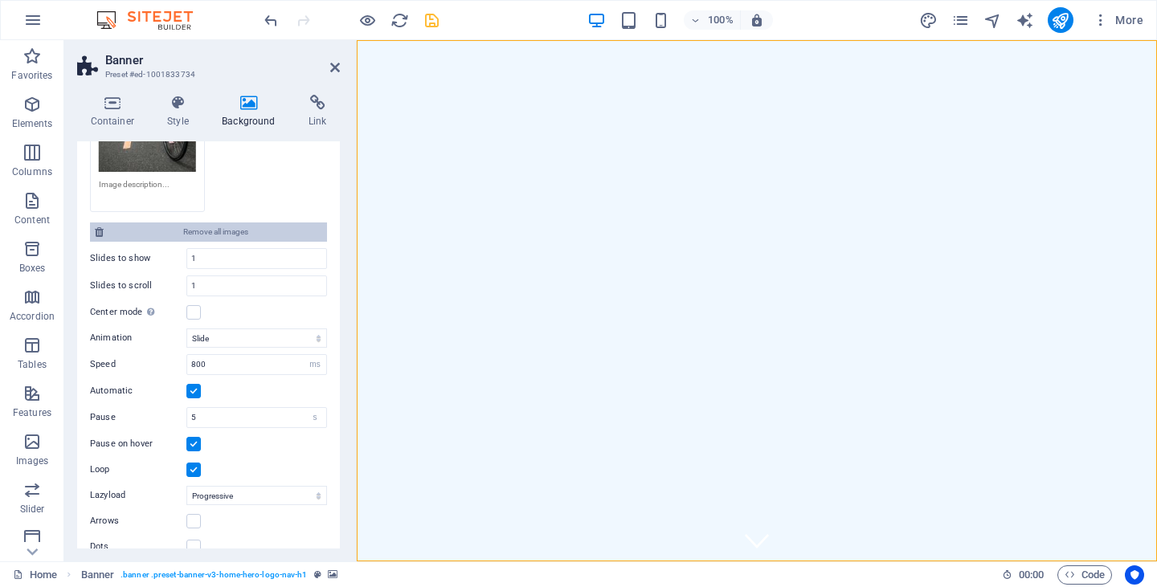
scroll to position [734, 0]
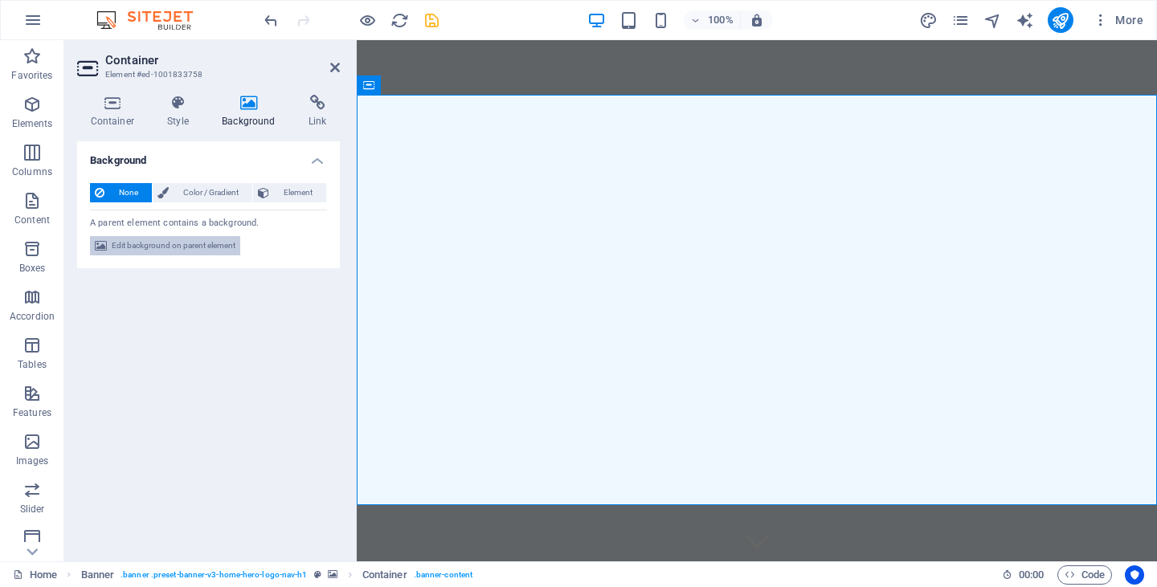
click at [183, 239] on span "Edit background on parent element" at bounding box center [174, 245] width 124 height 19
select select "ms"
select select "s"
select select "progressive"
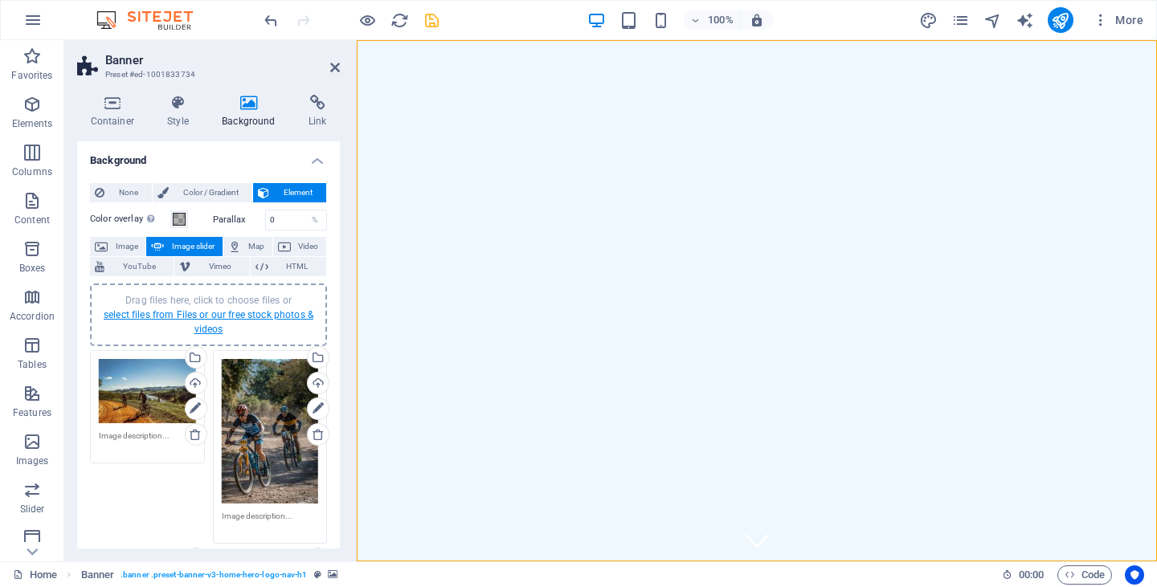
scroll to position [0, 0]
click at [204, 313] on link "select files from Files or our free stock photos & videos" at bounding box center [209, 322] width 210 height 26
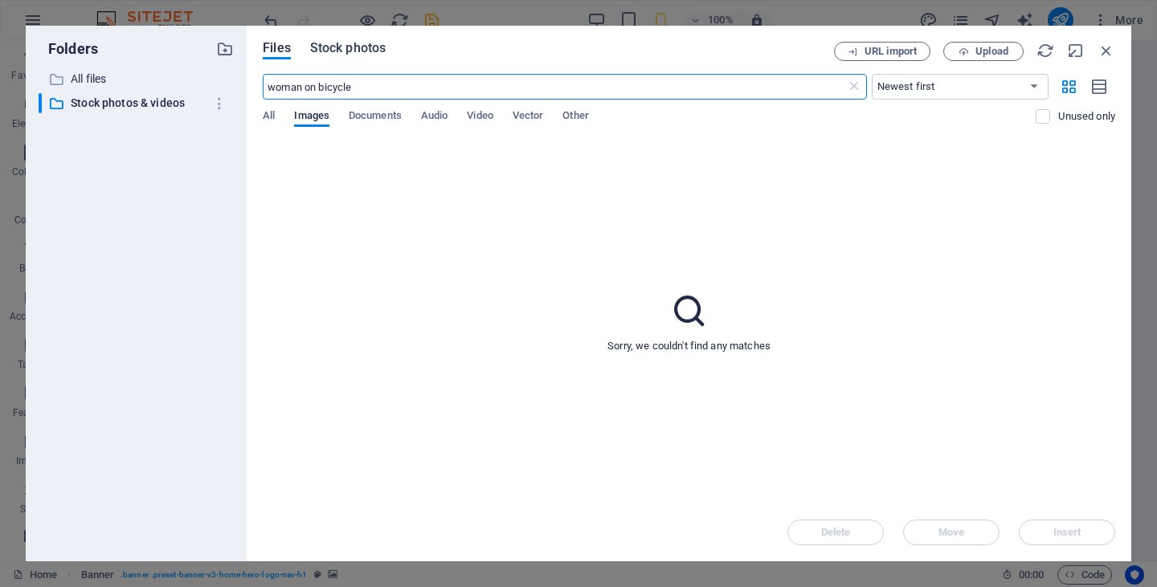
click at [365, 49] on span "Stock photos" at bounding box center [348, 48] width 76 height 19
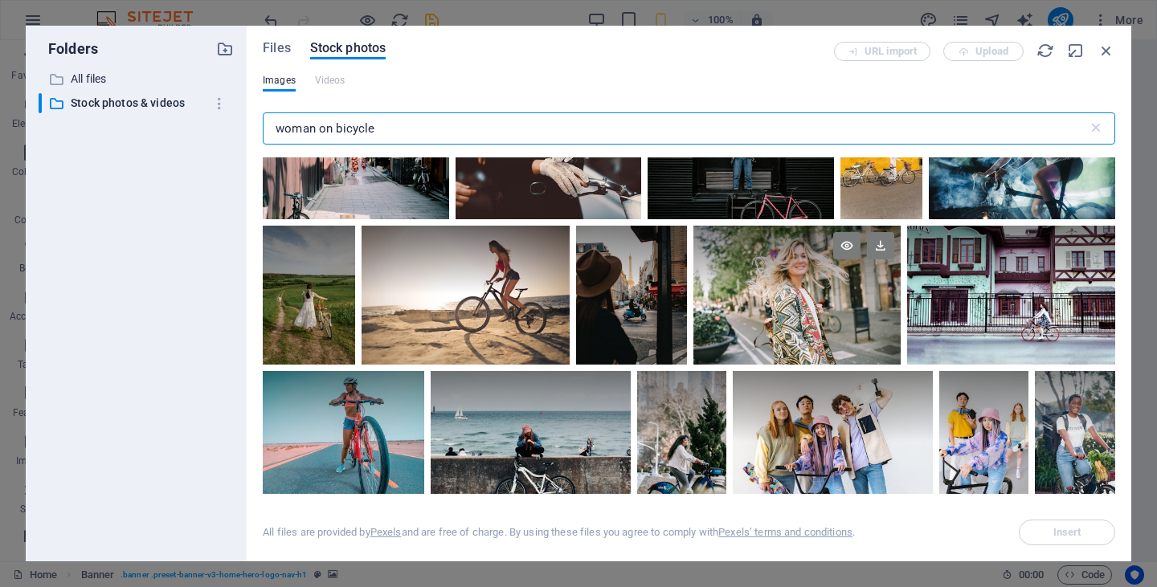
scroll to position [2082, 0]
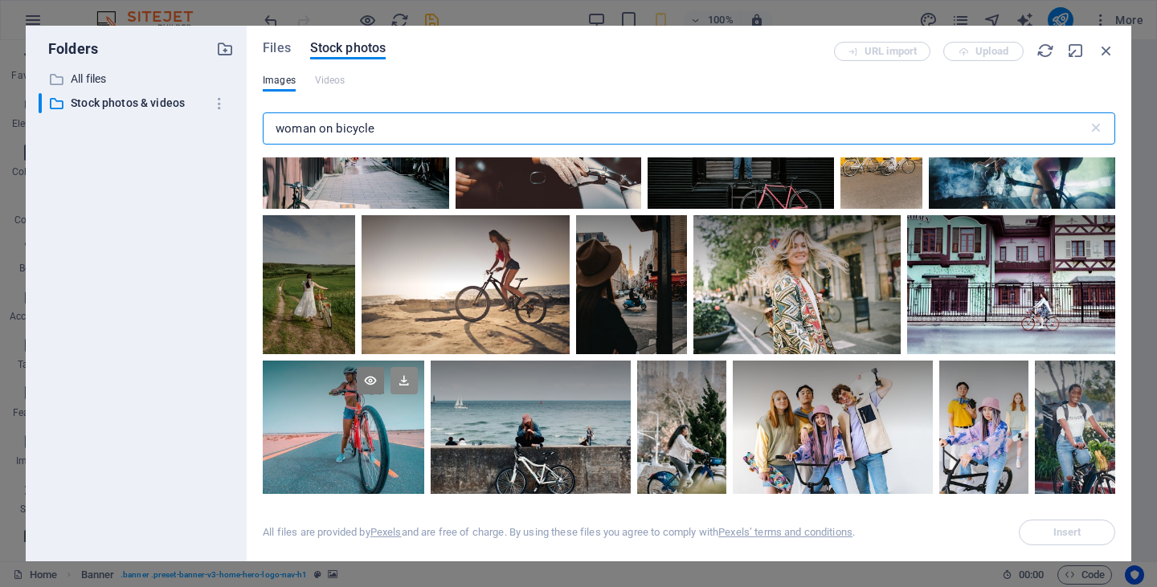
click at [400, 372] on icon at bounding box center [404, 380] width 27 height 27
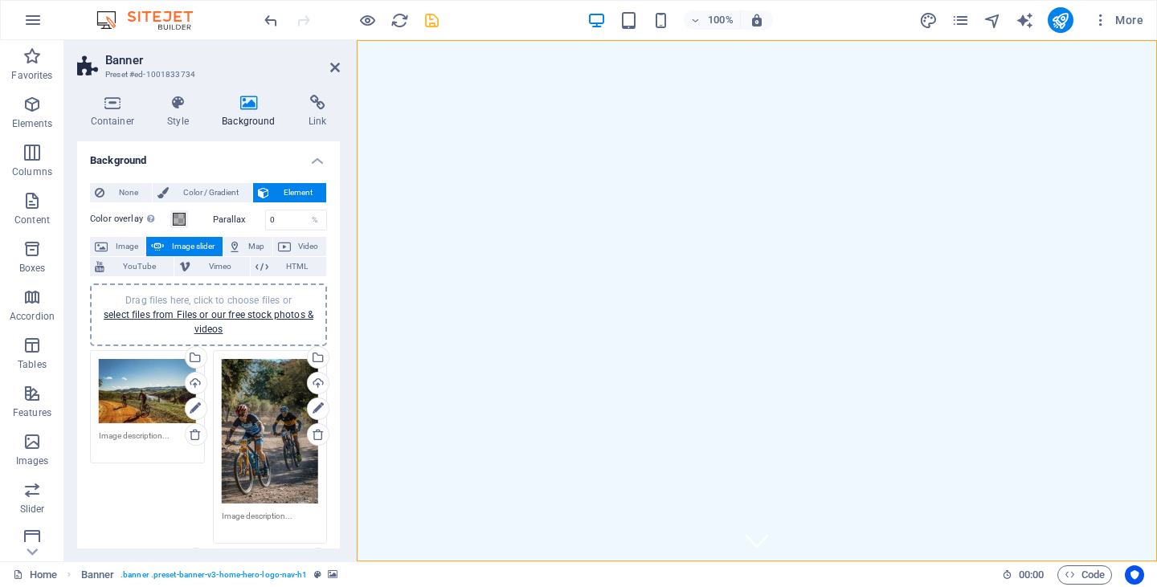
scroll to position [0, 0]
click at [172, 316] on link "select files from Files or our free stock photos & videos" at bounding box center [209, 322] width 210 height 26
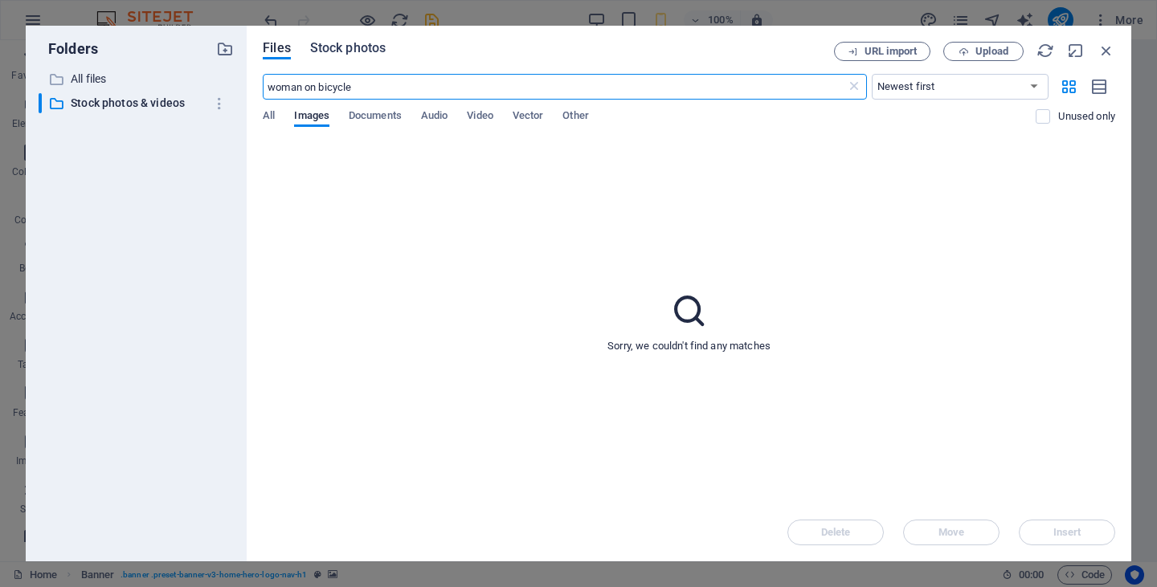
click at [355, 48] on span "Stock photos" at bounding box center [348, 48] width 76 height 19
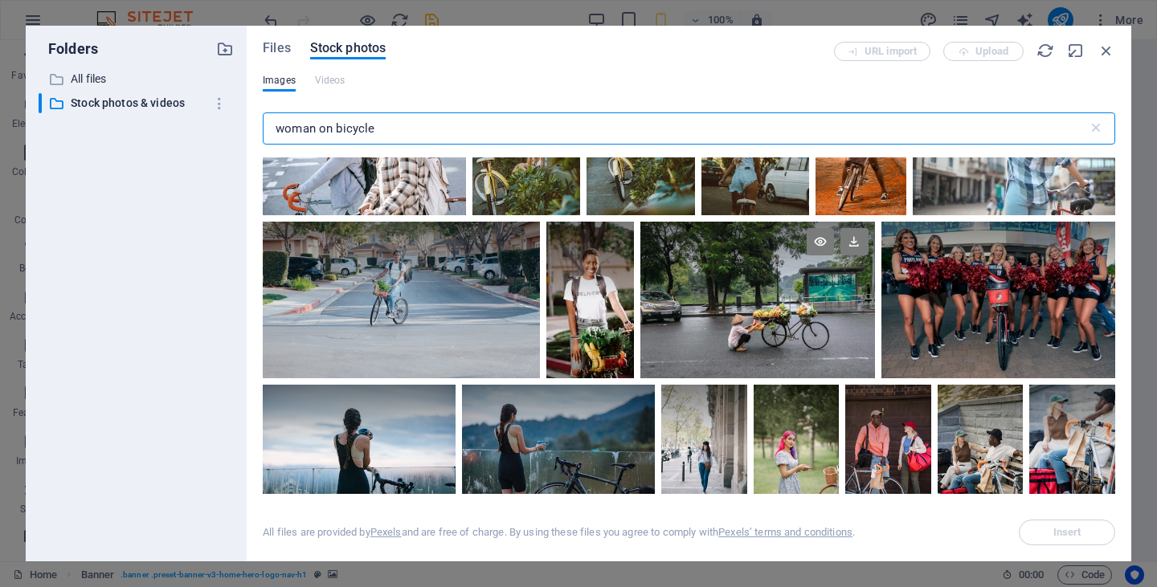
scroll to position [8560, 0]
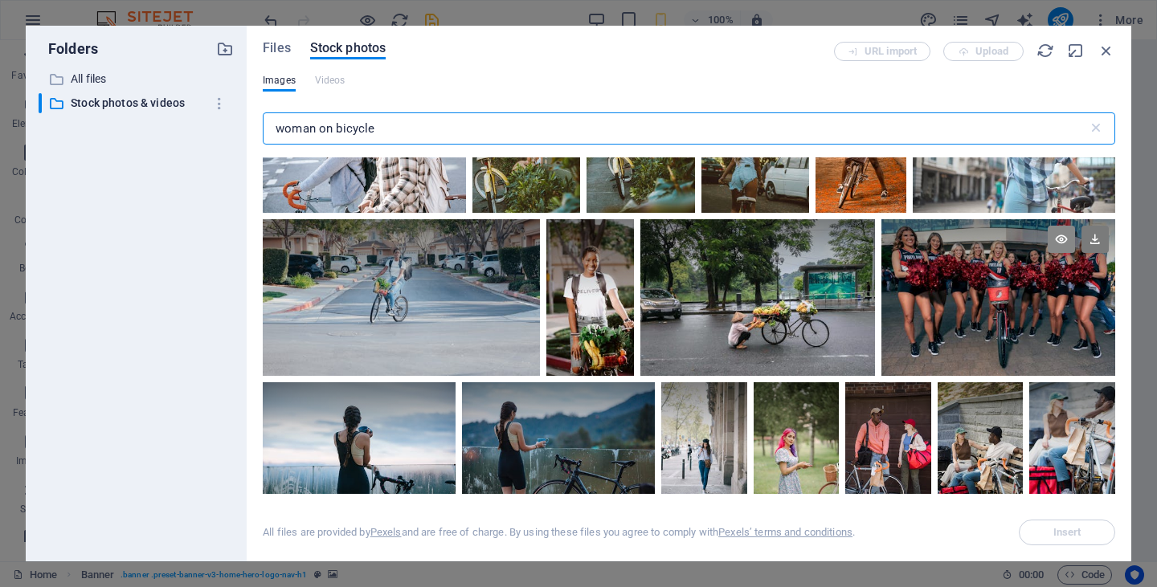
click at [1052, 226] on icon at bounding box center [1061, 239] width 27 height 27
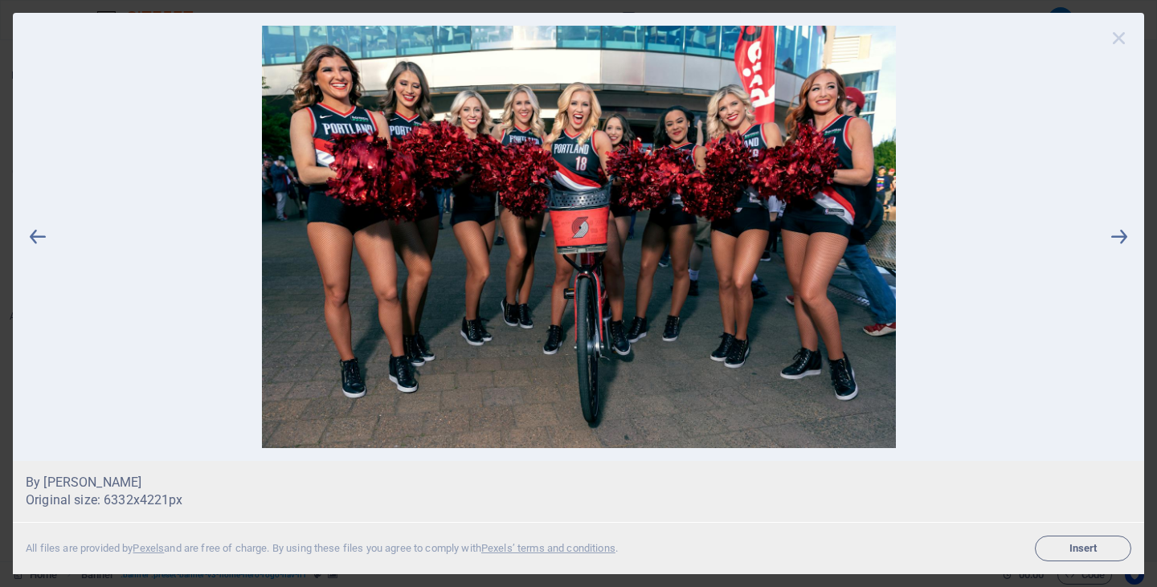
click at [1121, 37] on icon at bounding box center [1119, 38] width 24 height 24
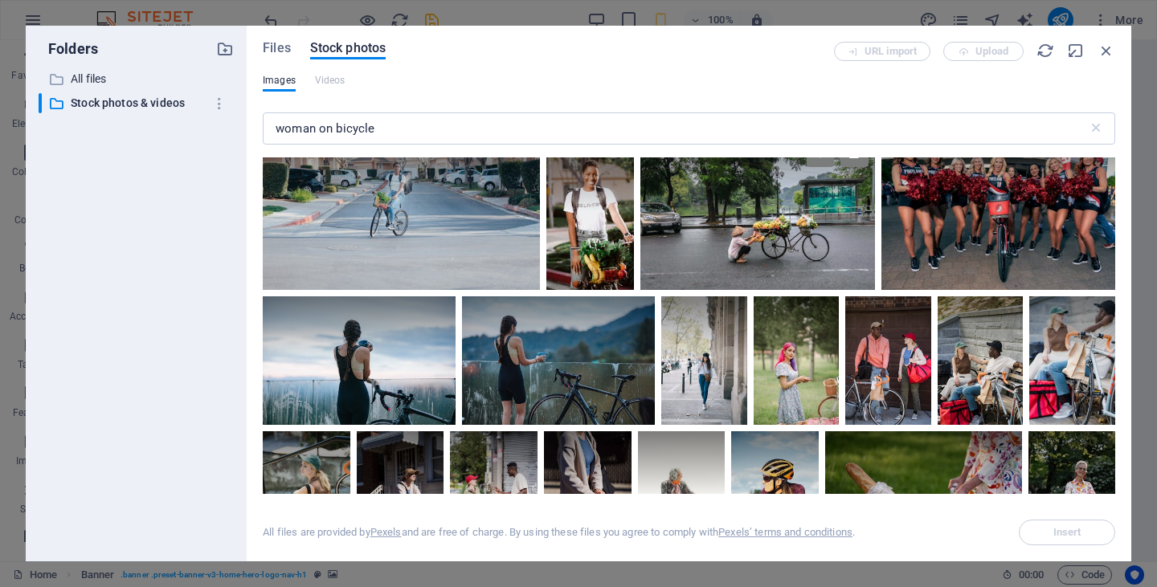
scroll to position [8653, 0]
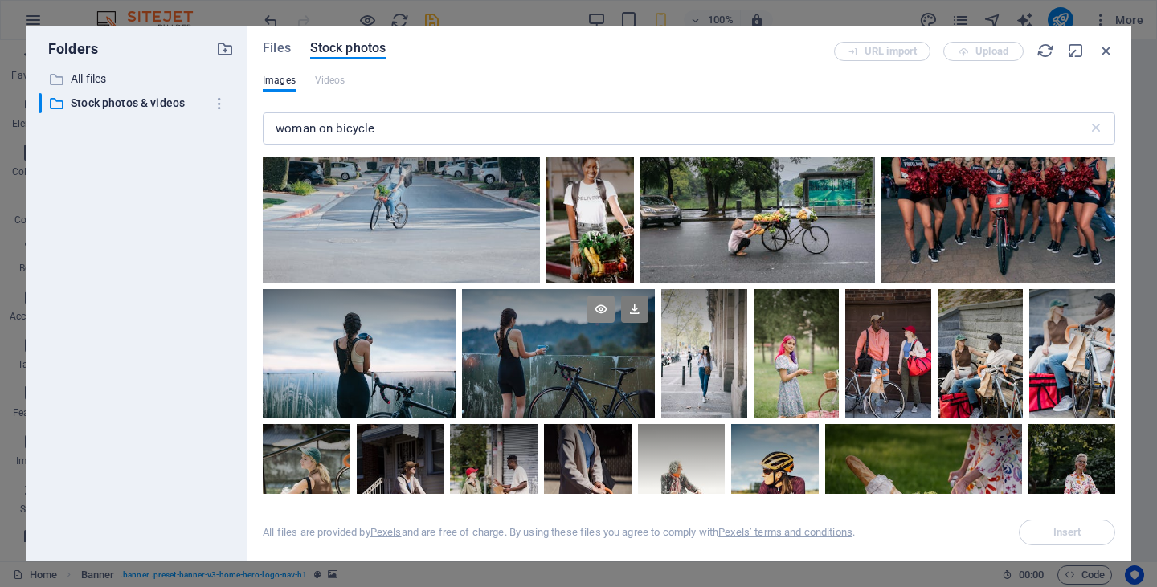
click at [599, 296] on icon at bounding box center [600, 309] width 27 height 27
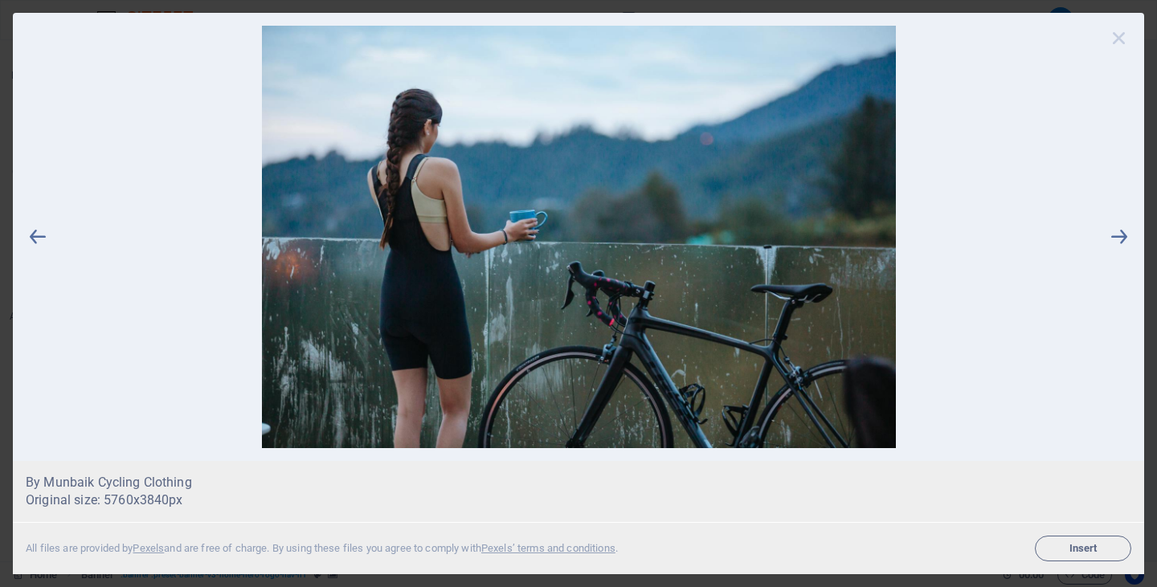
click at [1118, 36] on icon at bounding box center [1119, 38] width 24 height 24
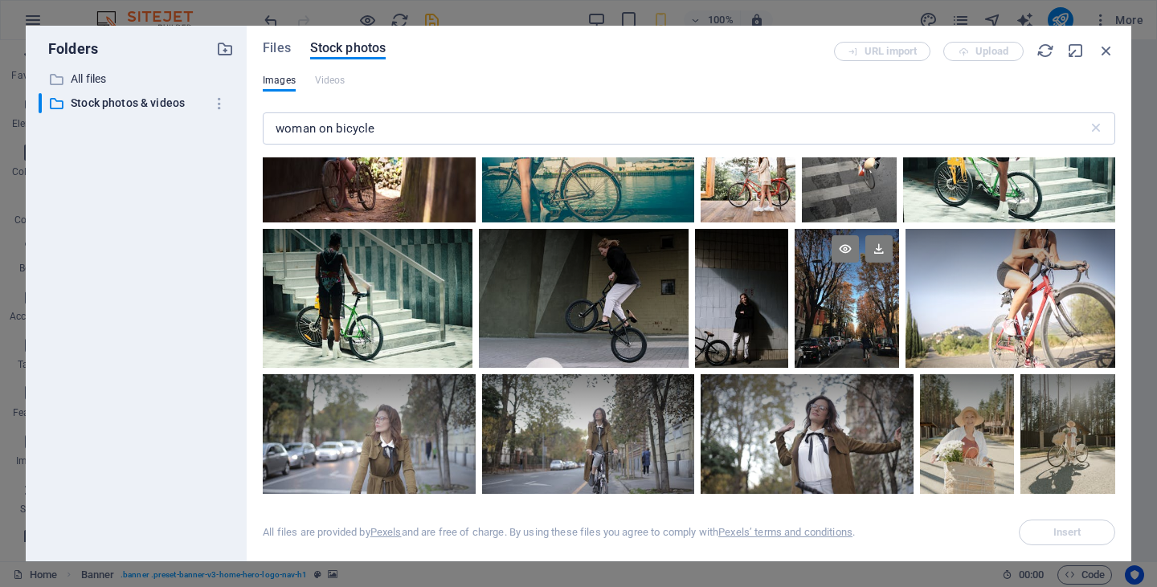
scroll to position [10683, 0]
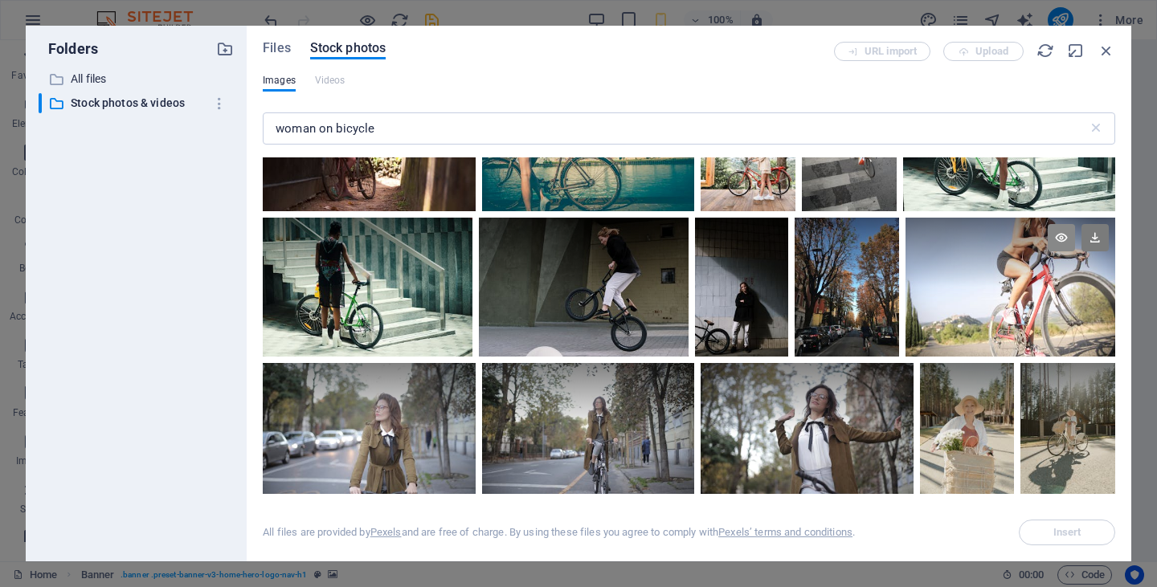
click at [1057, 224] on icon at bounding box center [1061, 237] width 27 height 27
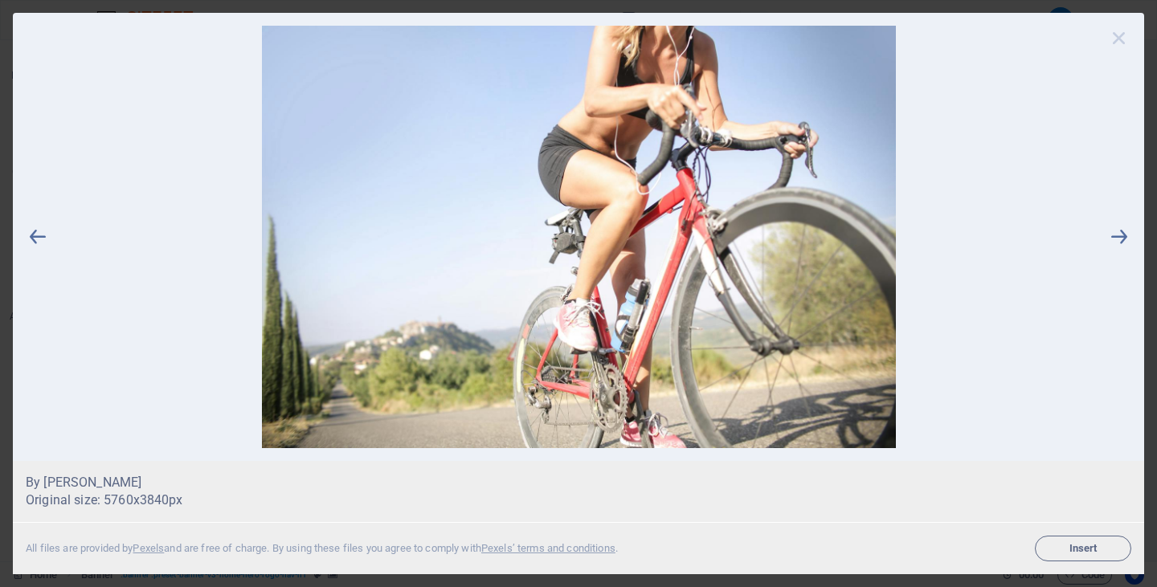
click at [1120, 37] on icon at bounding box center [1119, 38] width 24 height 24
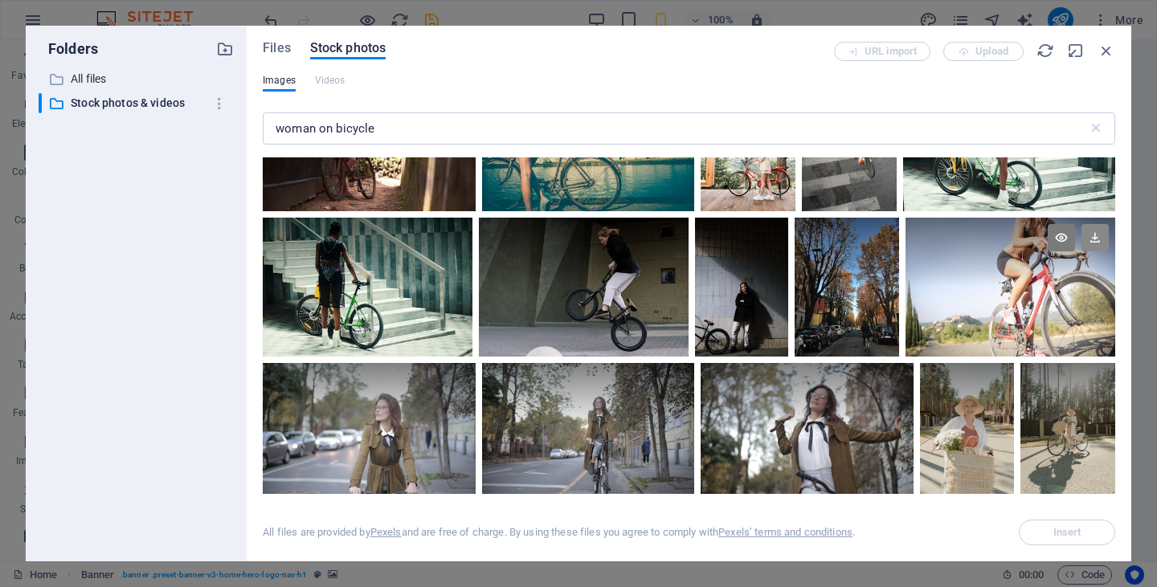
click at [1087, 224] on icon at bounding box center [1095, 237] width 27 height 27
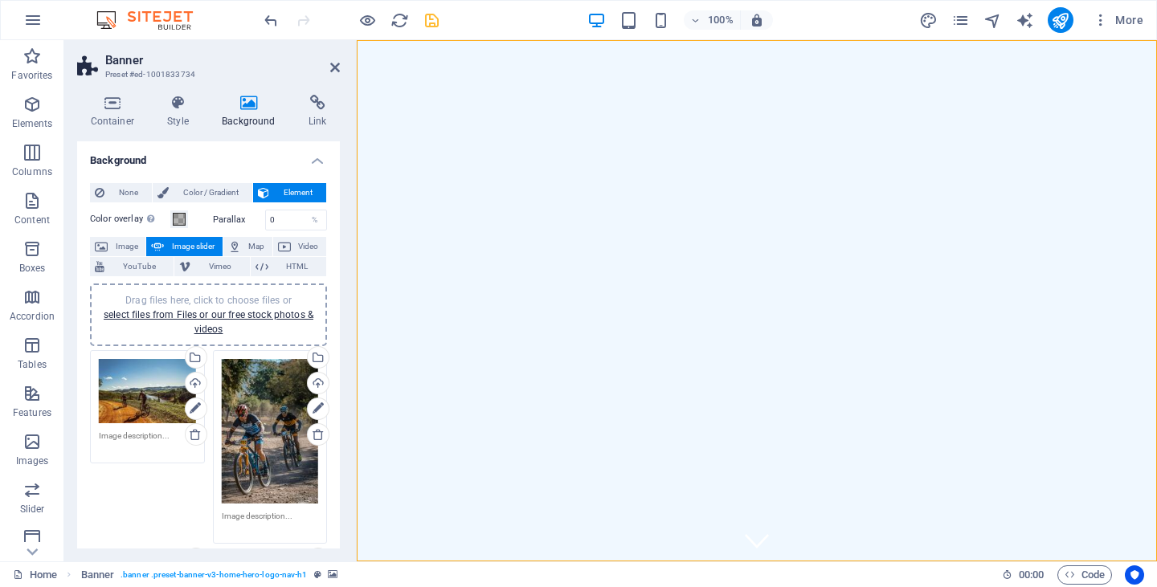
scroll to position [0, 0]
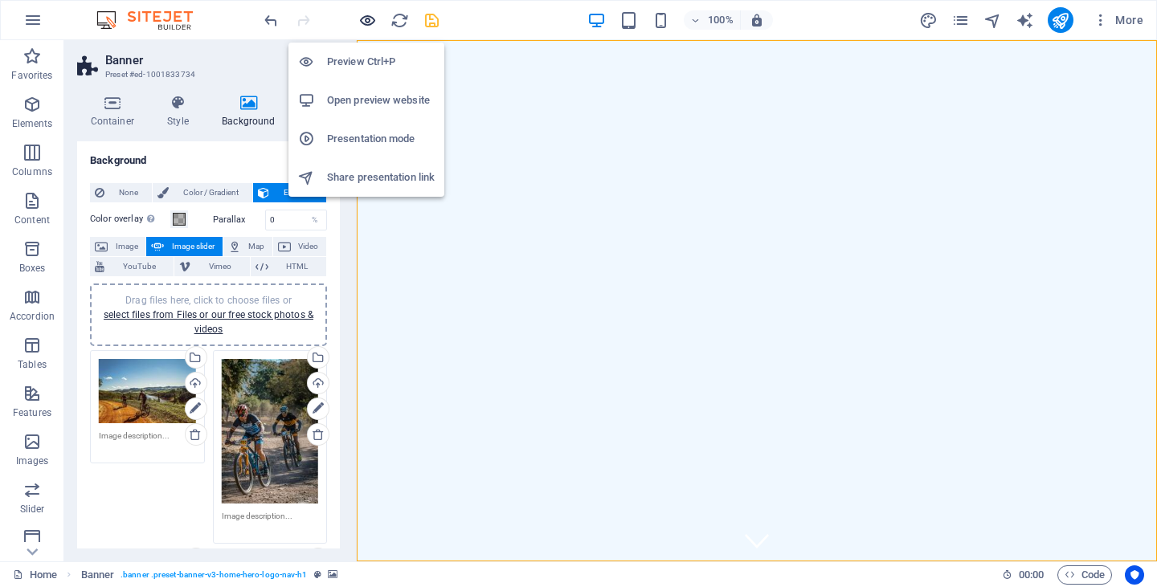
click at [368, 17] on icon "button" at bounding box center [367, 20] width 18 height 18
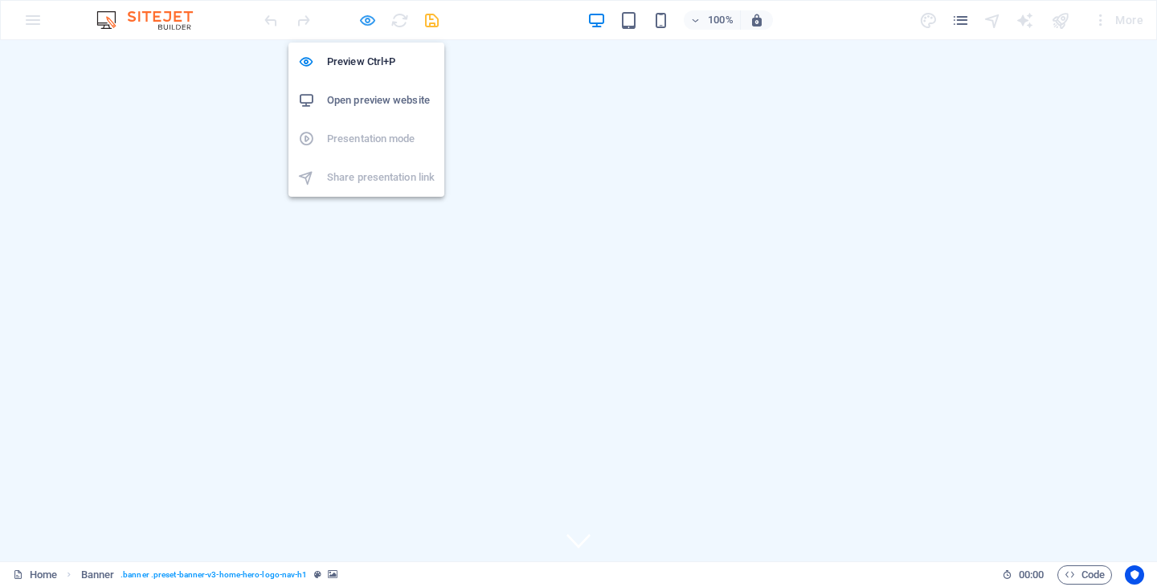
click at [365, 22] on icon "button" at bounding box center [367, 20] width 18 height 18
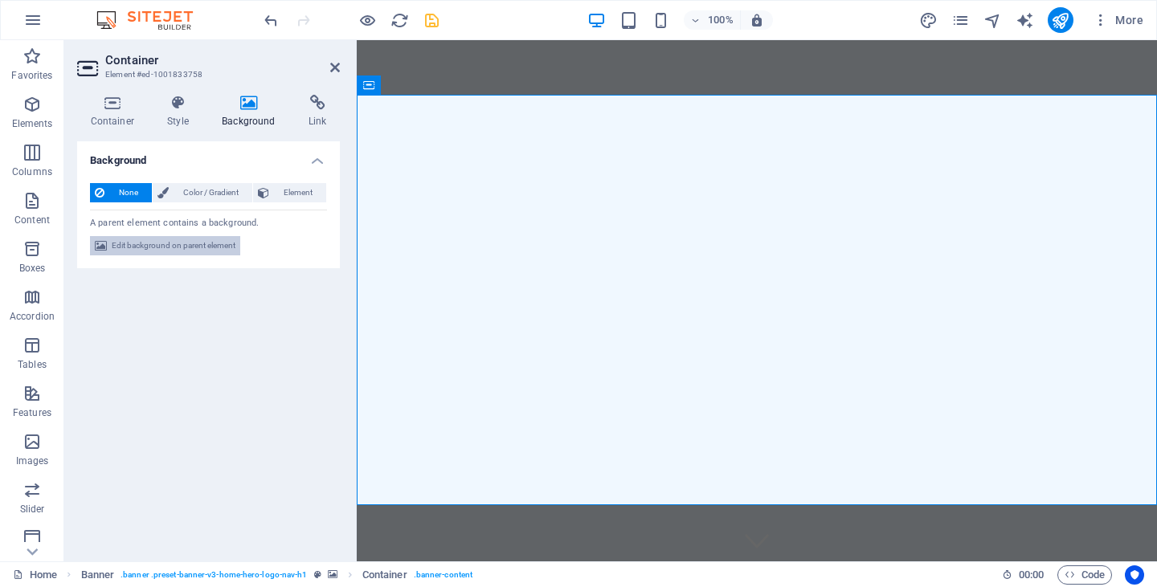
click at [186, 245] on span "Edit background on parent element" at bounding box center [174, 245] width 124 height 19
select select "ms"
select select "s"
select select "progressive"
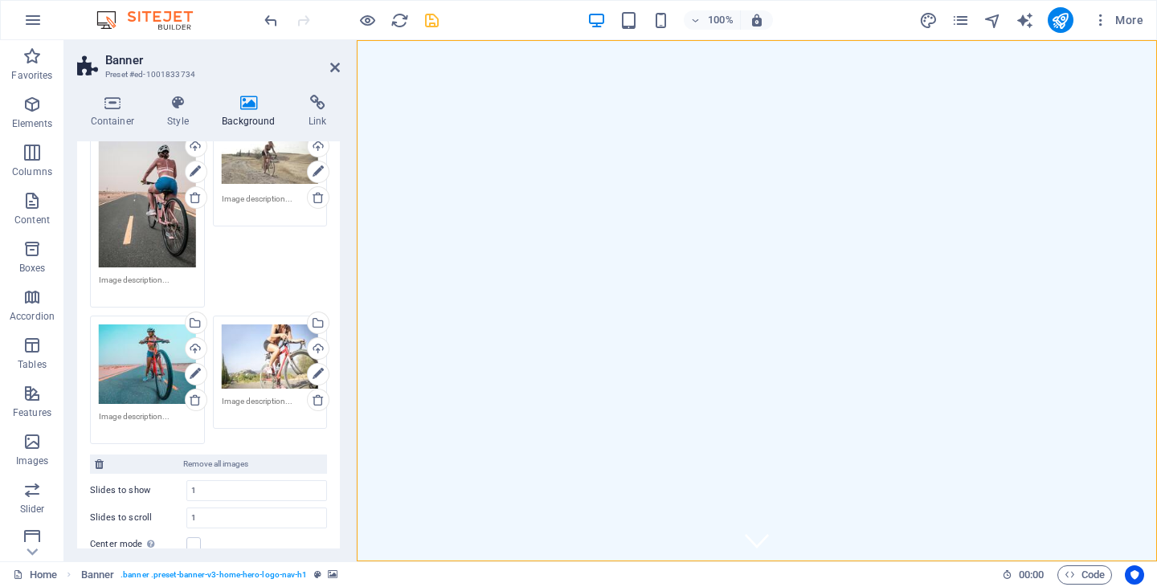
scroll to position [625, 0]
click at [305, 317] on div "Select files from the file manager, stock photos, or upload file(s)" at bounding box center [252, 324] width 104 height 60
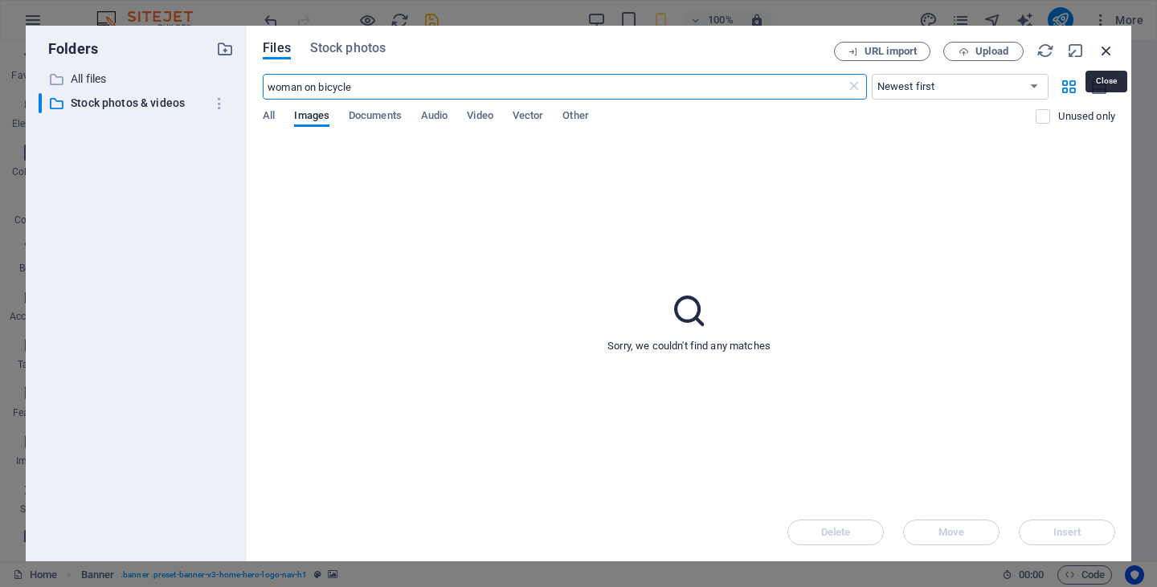
click at [1105, 50] on icon "button" at bounding box center [1107, 51] width 18 height 18
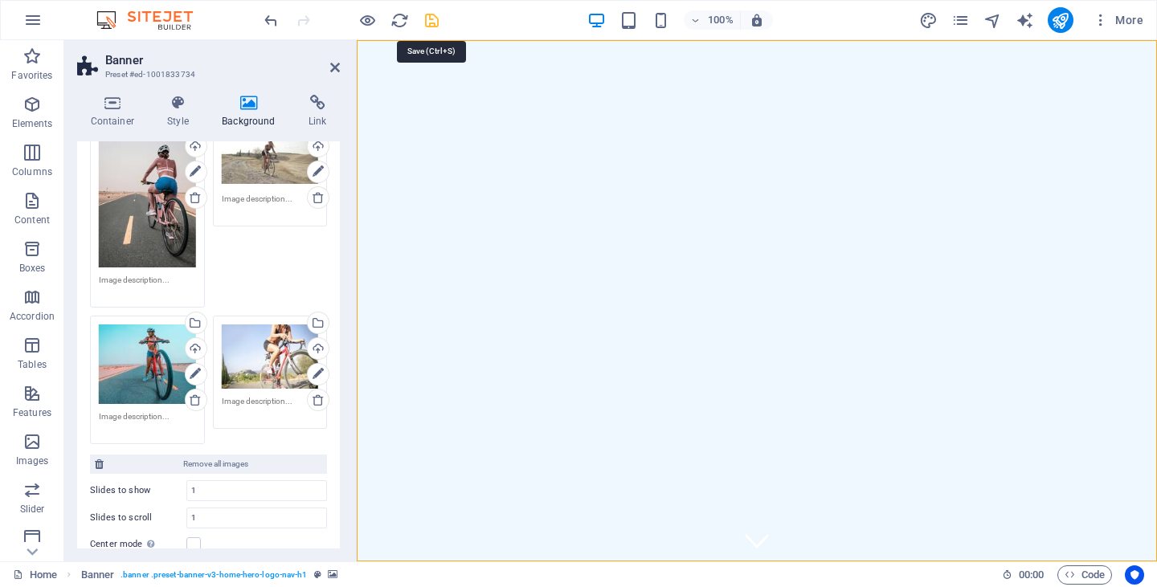
click at [433, 20] on icon "save" at bounding box center [432, 20] width 18 height 18
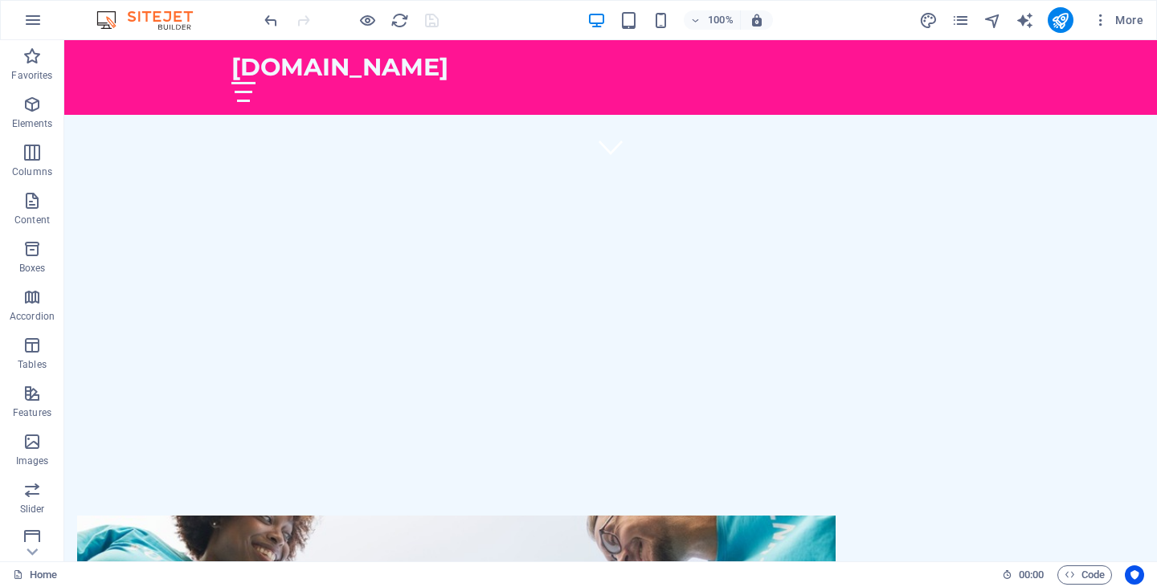
scroll to position [392, 0]
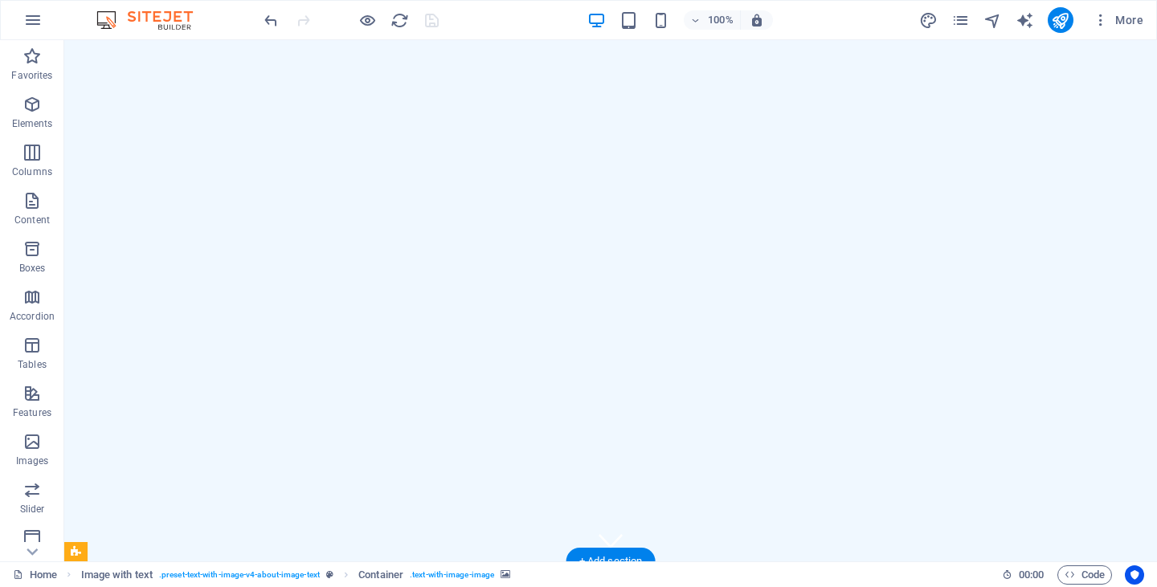
scroll to position [0, 0]
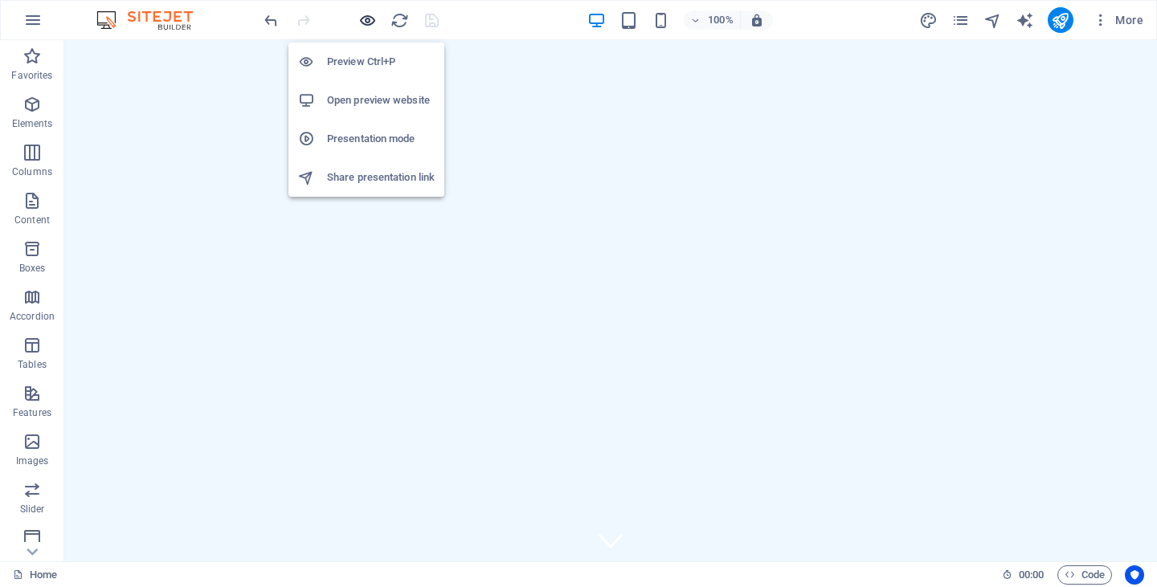
click at [363, 20] on icon "button" at bounding box center [367, 20] width 18 height 18
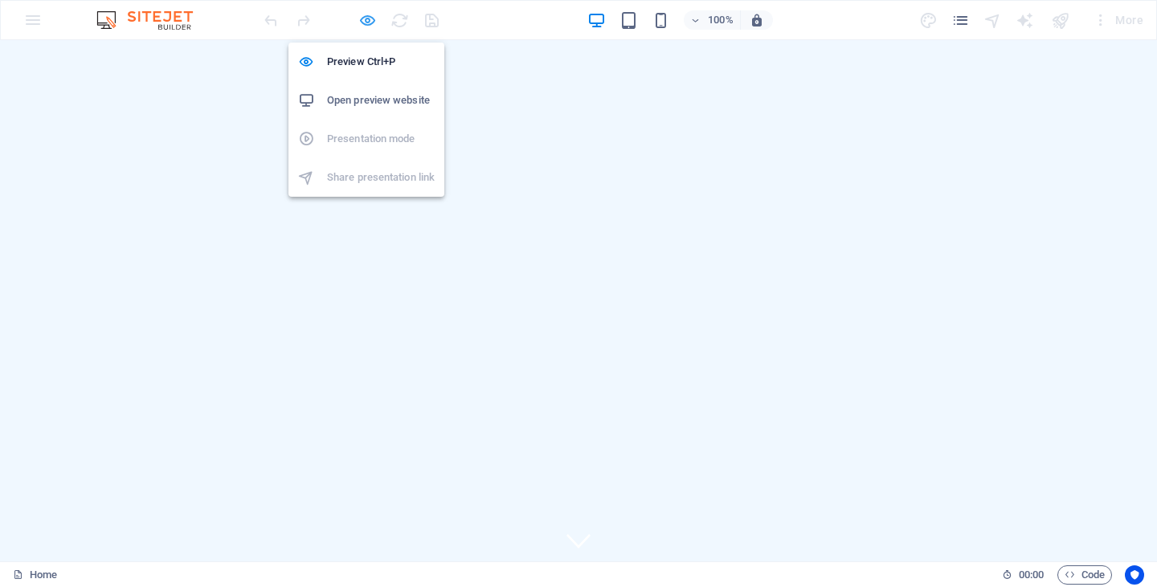
click at [362, 20] on icon "button" at bounding box center [367, 20] width 18 height 18
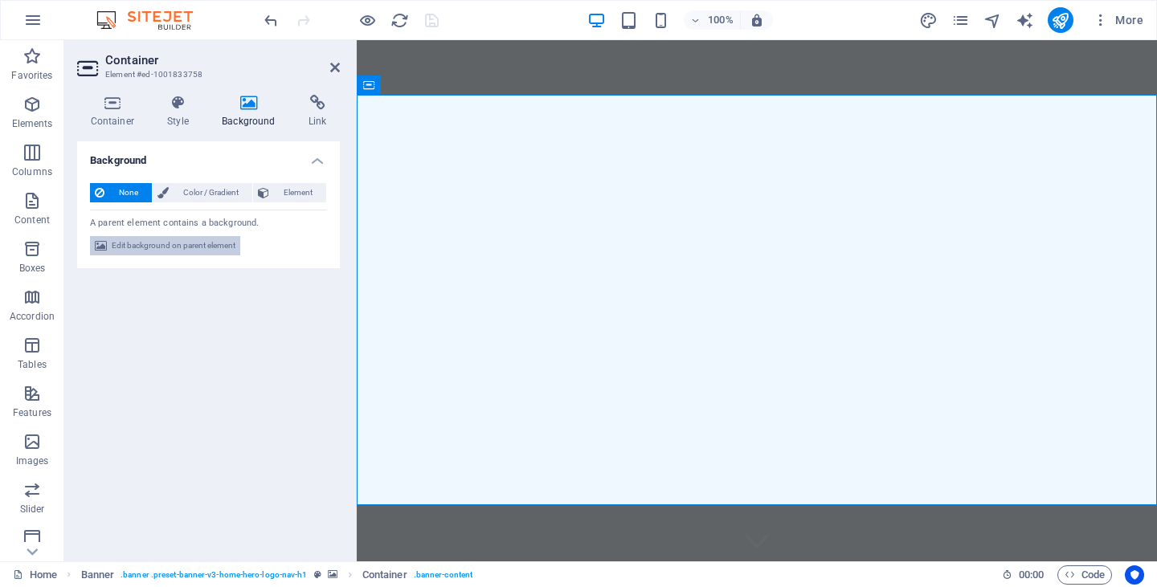
click at [192, 244] on span "Edit background on parent element" at bounding box center [174, 245] width 124 height 19
select select "ms"
select select "s"
select select "progressive"
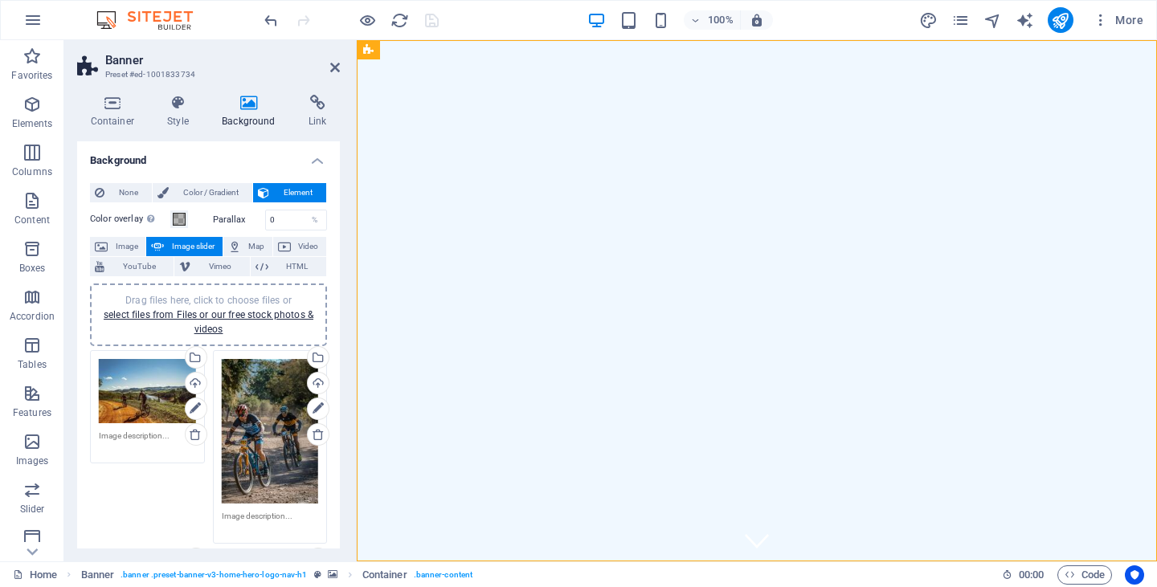
click at [192, 244] on span "Image slider" at bounding box center [193, 246] width 48 height 19
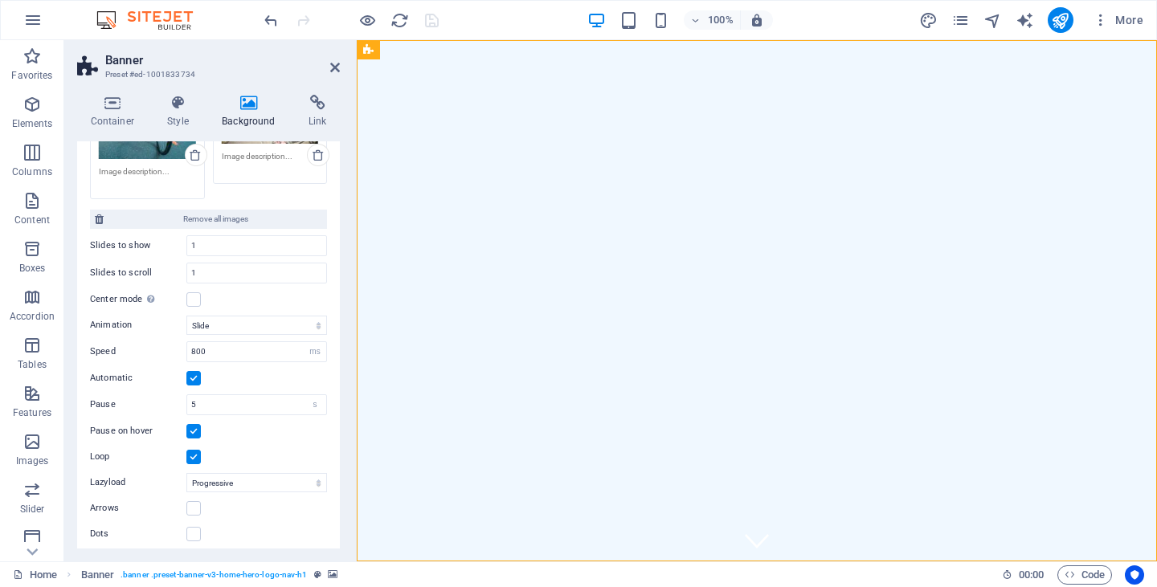
scroll to position [869, 0]
click at [222, 345] on input "800" at bounding box center [256, 352] width 139 height 19
drag, startPoint x: 222, startPoint y: 345, endPoint x: 187, endPoint y: 343, distance: 34.6
click at [187, 343] on input "800" at bounding box center [256, 352] width 139 height 19
type input "500"
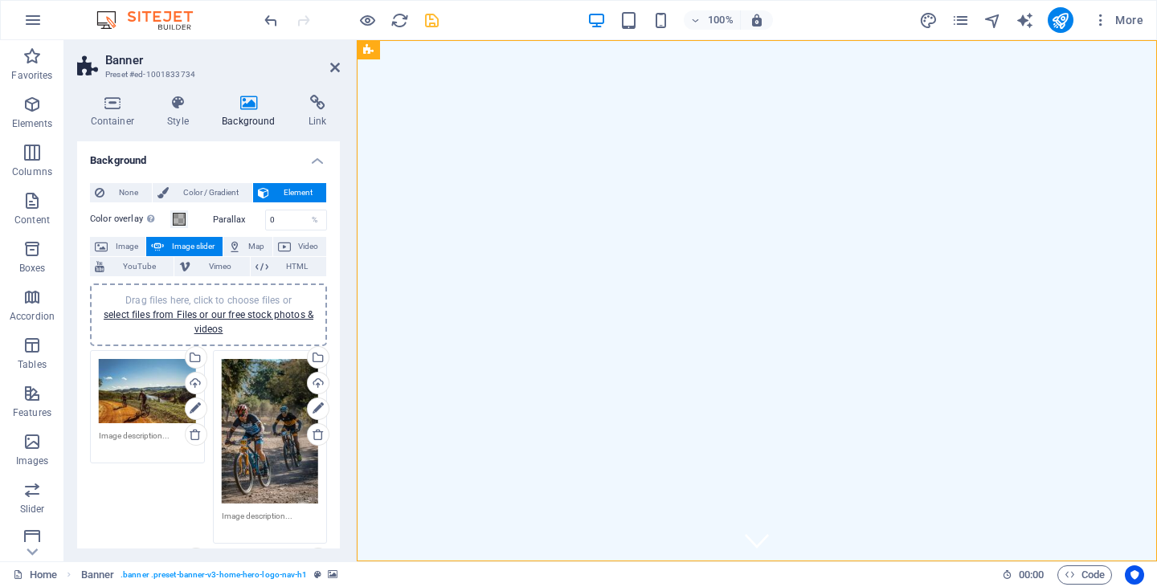
scroll to position [0, 0]
click at [333, 63] on icon at bounding box center [335, 67] width 10 height 13
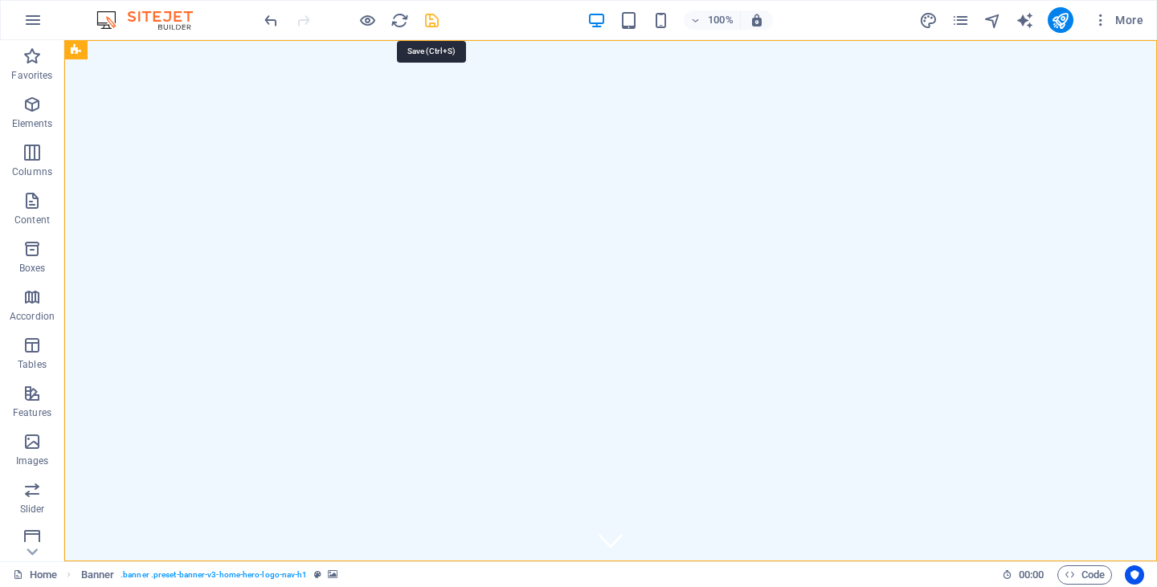
click at [433, 22] on icon "save" at bounding box center [432, 20] width 18 height 18
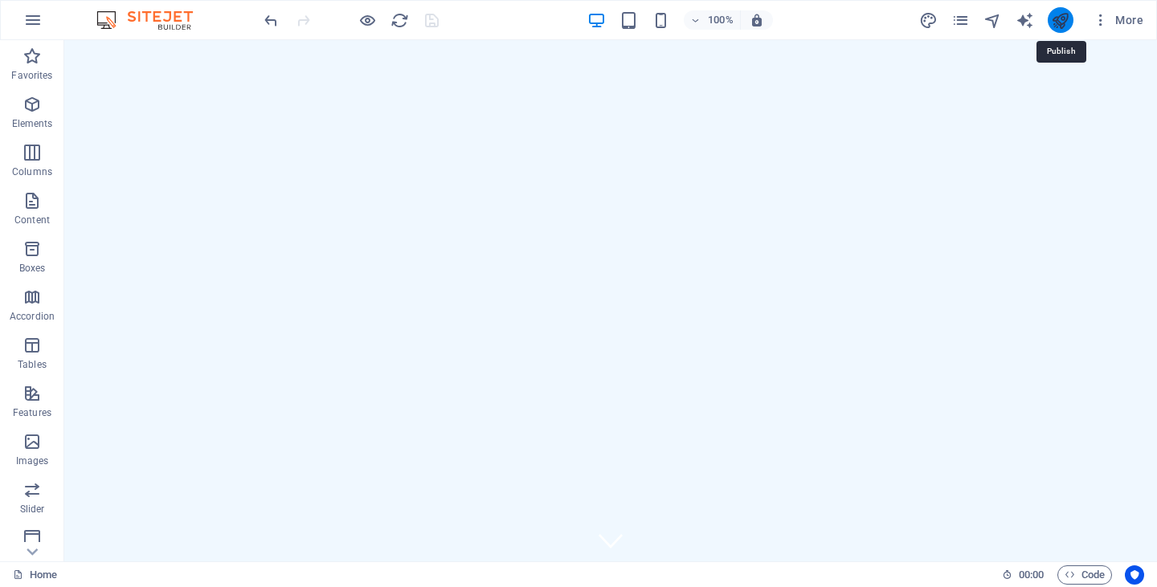
click at [1065, 15] on icon "publish" at bounding box center [1060, 20] width 18 height 18
